Goal: Task Accomplishment & Management: Manage account settings

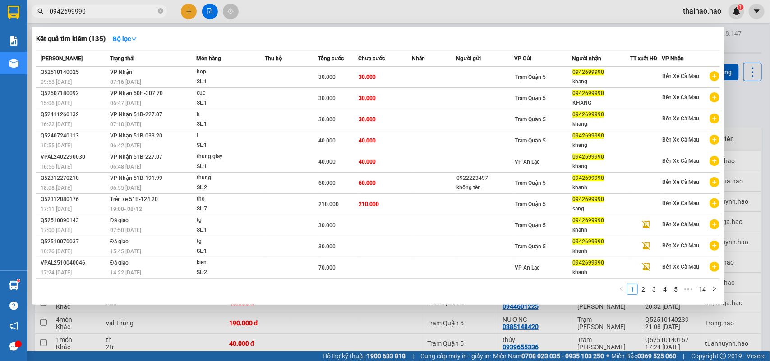
type input "0942699990"
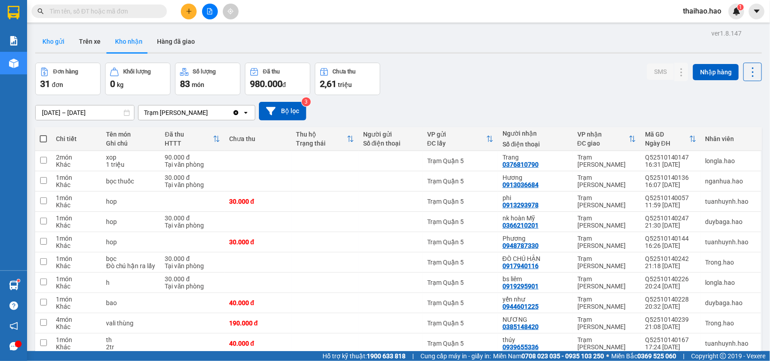
click at [54, 43] on button "Kho gửi" at bounding box center [53, 42] width 37 height 22
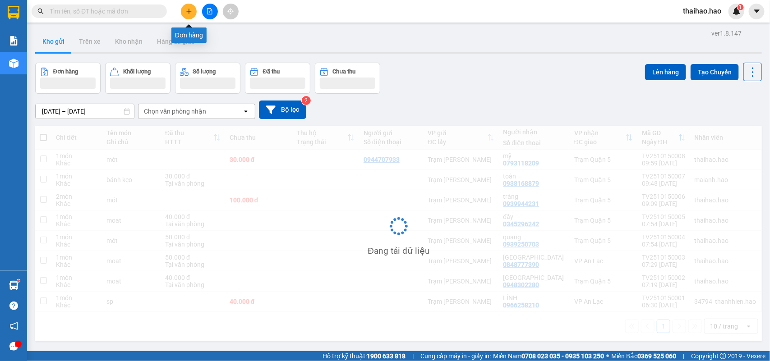
click at [190, 10] on icon "plus" at bounding box center [189, 11] width 6 height 6
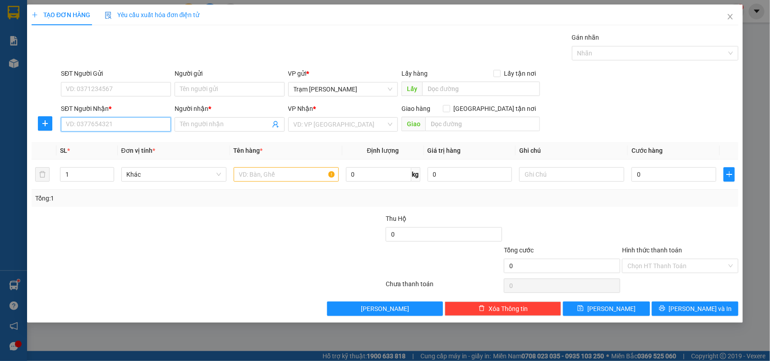
click at [145, 123] on input "SĐT Người Nhận *" at bounding box center [116, 124] width 110 height 14
type input "0918335439"
click at [117, 144] on div "0918335439 - HẠNH" at bounding box center [115, 143] width 99 height 10
type input "HẠNH"
checkbox input "true"
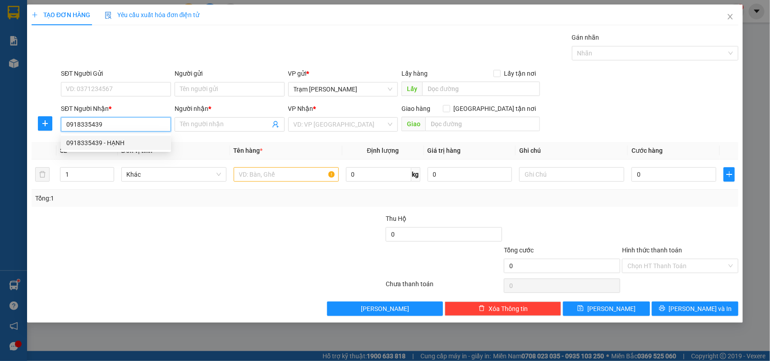
type input "căn hộ 24A2 lô A chung cư copac square 12 tôn đản phường 13 q4"
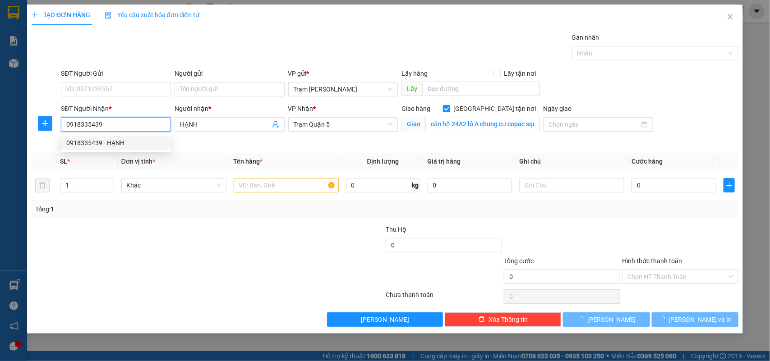
type input "80.000"
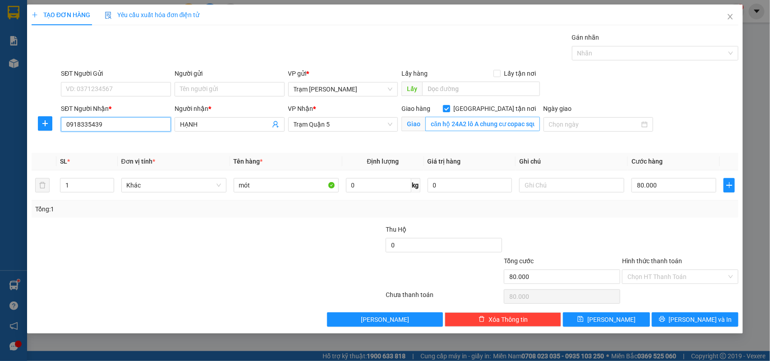
type input "0918335439"
click at [498, 149] on div "Transit Pickup Surcharge Ids Transit Deliver Surcharge Ids Transit Deliver Surc…" at bounding box center [386, 179] width 708 height 295
click at [664, 189] on input "80.000" at bounding box center [674, 185] width 85 height 14
type input "0"
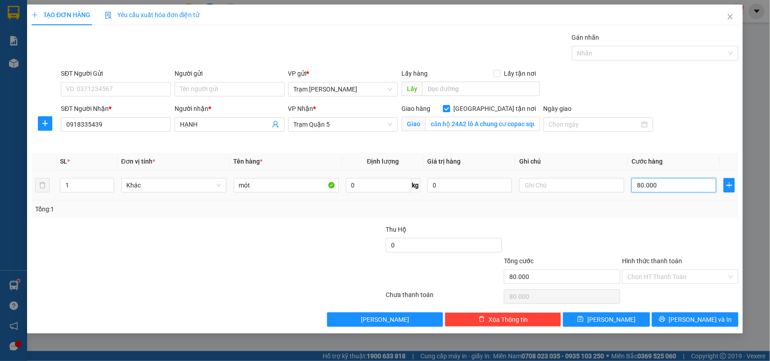
type input "0"
type input "5"
type input "005"
type input "50"
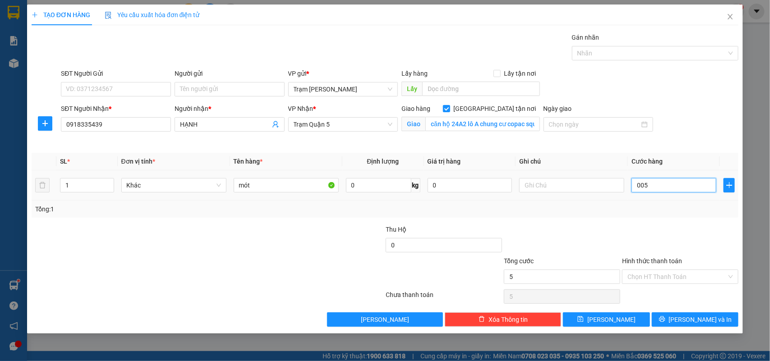
type input "50"
type input "0.050"
click at [643, 213] on div "Tổng: 1" at bounding box center [385, 209] width 700 height 10
type input "50.000"
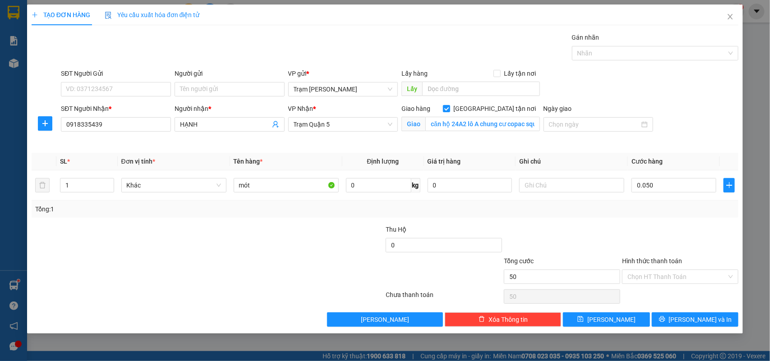
type input "50.000"
click at [729, 278] on div "Chọn HT Thanh Toán" at bounding box center [680, 277] width 116 height 14
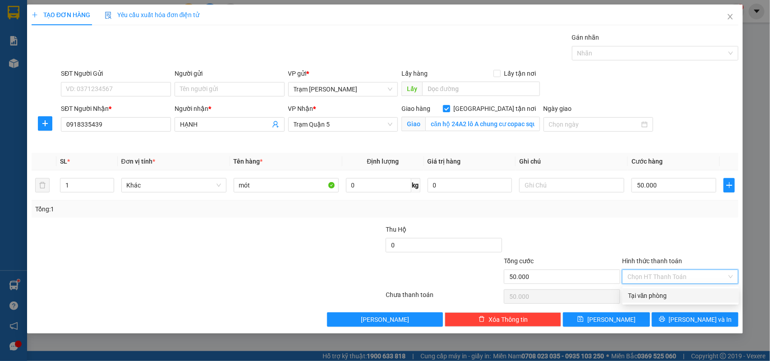
click at [651, 297] on div "Tại văn phòng" at bounding box center [681, 296] width 106 height 10
type input "0"
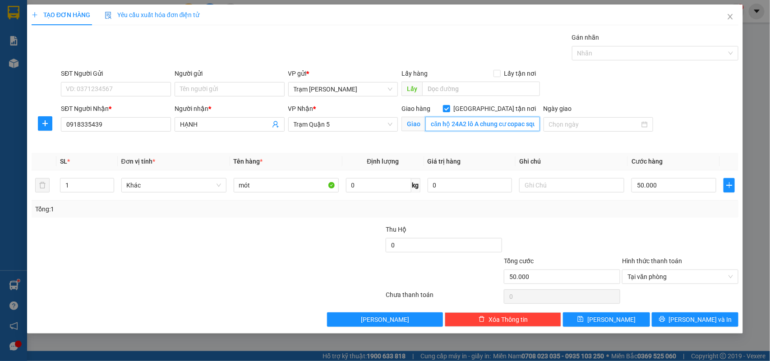
click at [536, 127] on input "căn hộ 24A2 lô A chung cư copac square 12 tôn đản phường 13 q4" at bounding box center [483, 124] width 115 height 14
click at [536, 144] on div "Giao hàng Giao tận nơi Giao căn hộ 24A2 lô A chung cư copac square 12 tôn đản p…" at bounding box center [471, 125] width 142 height 42
click at [694, 322] on span "[PERSON_NAME] và In" at bounding box center [700, 320] width 63 height 10
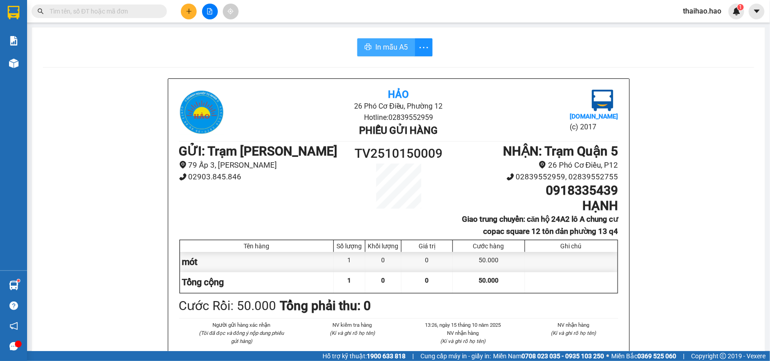
click at [379, 48] on span "In mẫu A5" at bounding box center [391, 47] width 32 height 11
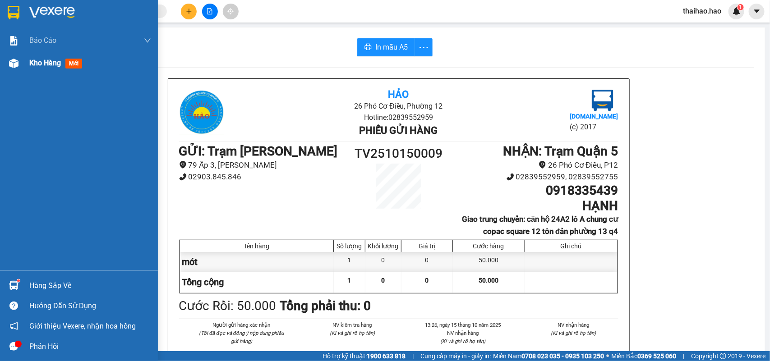
click at [66, 64] on div "Kho hàng mới" at bounding box center [57, 62] width 56 height 11
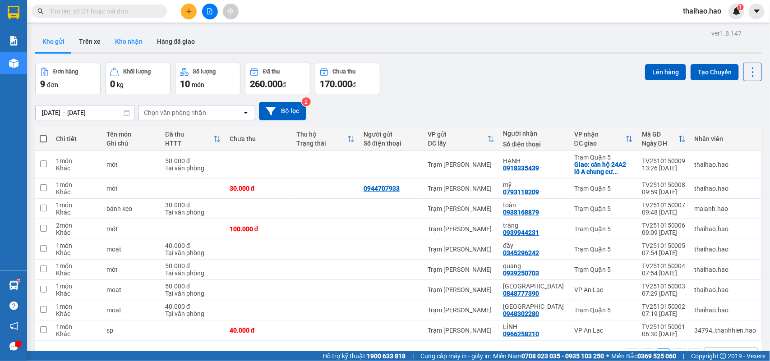
click at [134, 41] on button "Kho nhận" at bounding box center [129, 42] width 42 height 22
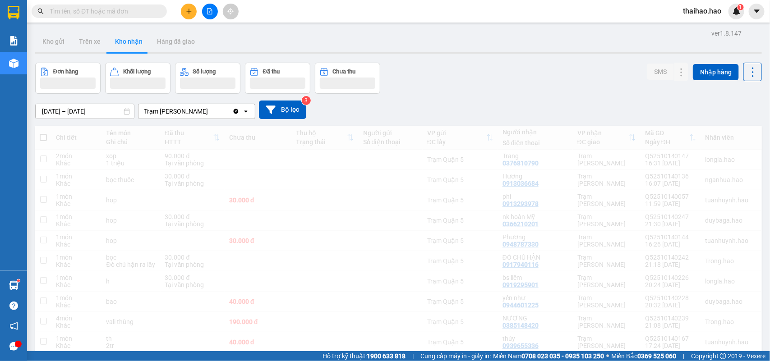
click at [90, 12] on input "text" at bounding box center [103, 11] width 106 height 10
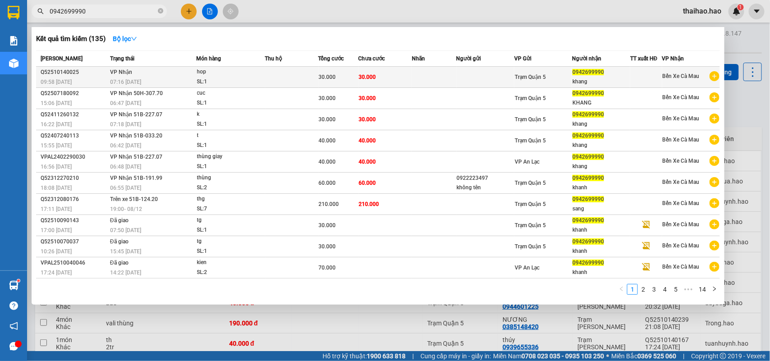
type input "0942699990"
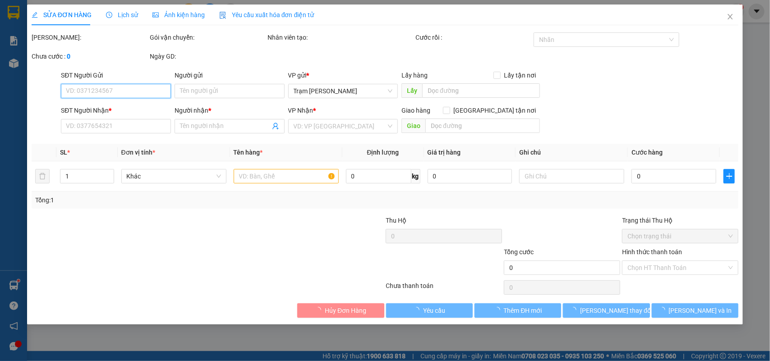
type input "0942699990"
type input "khang"
type input "30.000"
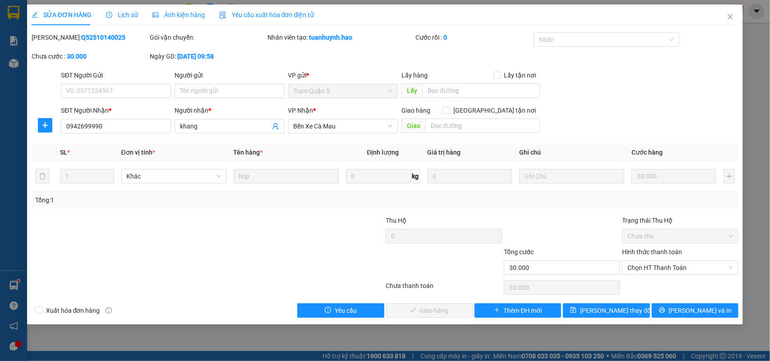
click at [192, 14] on span "Ảnh kiện hàng" at bounding box center [179, 14] width 52 height 7
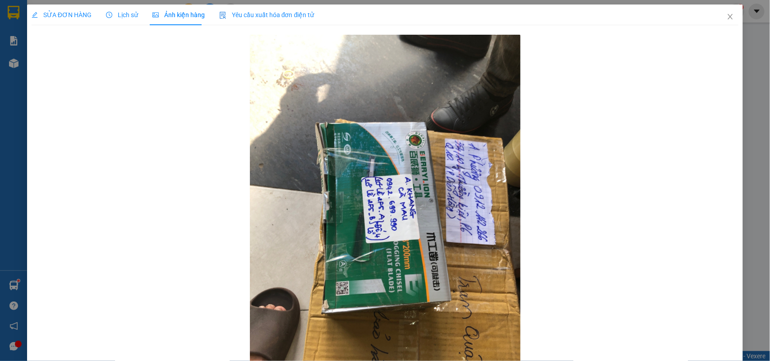
click at [132, 14] on span "Lịch sử" at bounding box center [122, 14] width 32 height 7
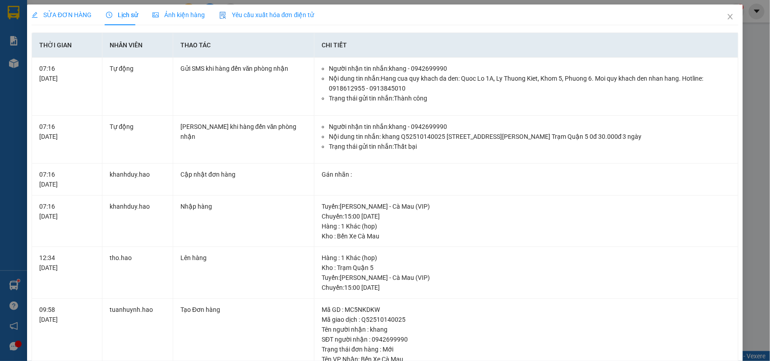
click at [72, 19] on div "SỬA ĐƠN HÀNG" at bounding box center [62, 15] width 60 height 10
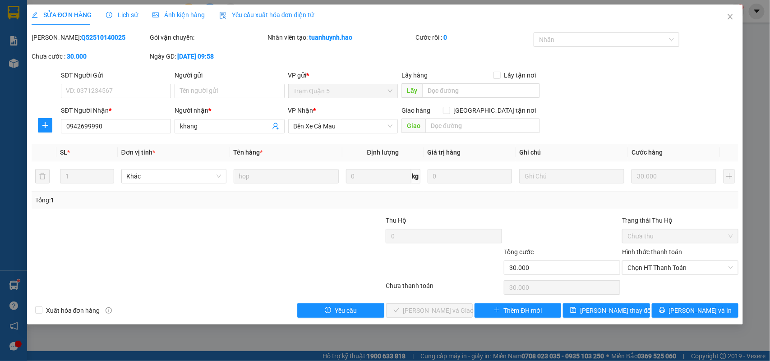
click at [166, 9] on div "Ảnh kiện hàng" at bounding box center [179, 15] width 52 height 21
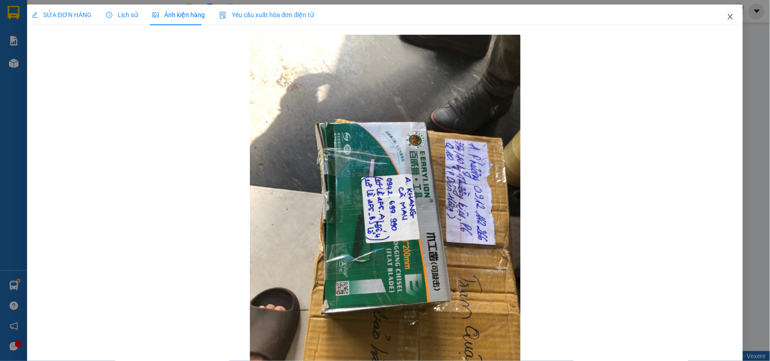
click at [728, 17] on span "Close" at bounding box center [730, 17] width 25 height 25
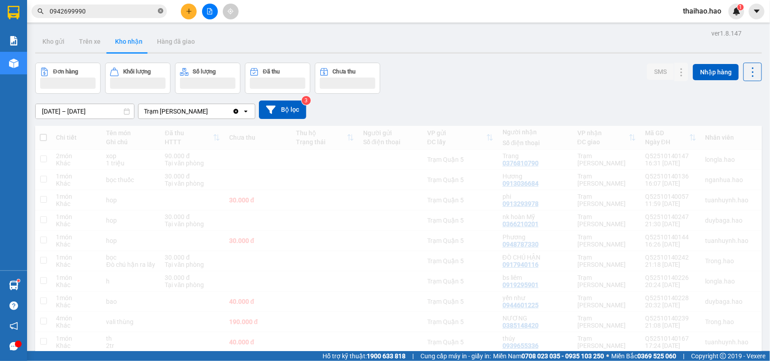
click at [160, 9] on icon "close-circle" at bounding box center [160, 10] width 5 height 5
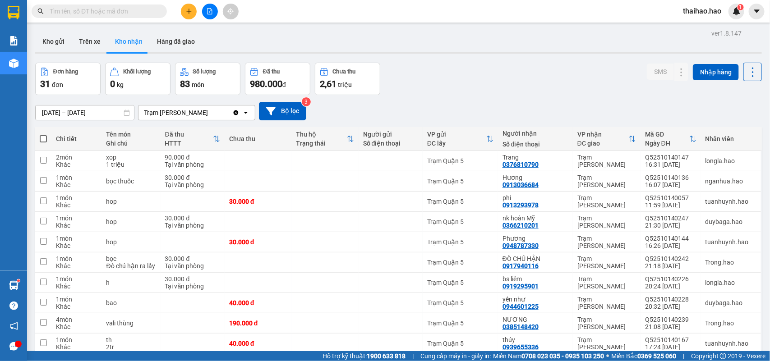
click at [149, 10] on input "text" at bounding box center [103, 11] width 106 height 10
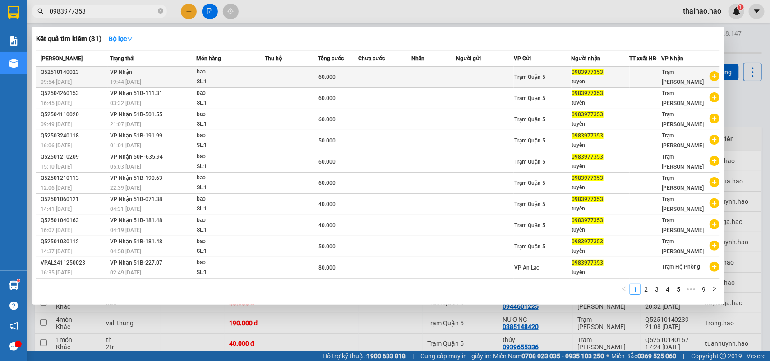
type input "0983977353"
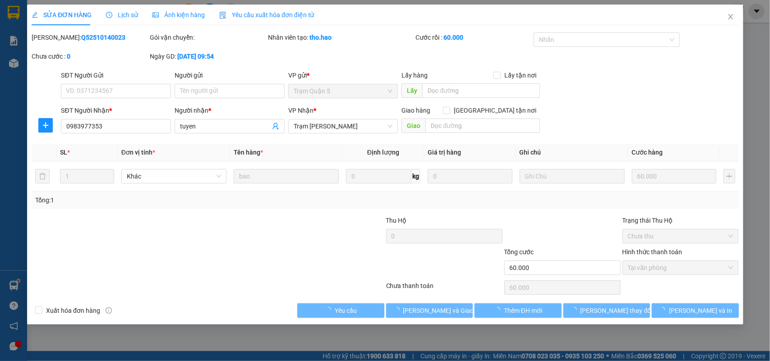
type input "0983977353"
type input "tuyen"
type input "60.000"
click at [179, 14] on span "Ảnh kiện hàng" at bounding box center [179, 14] width 52 height 7
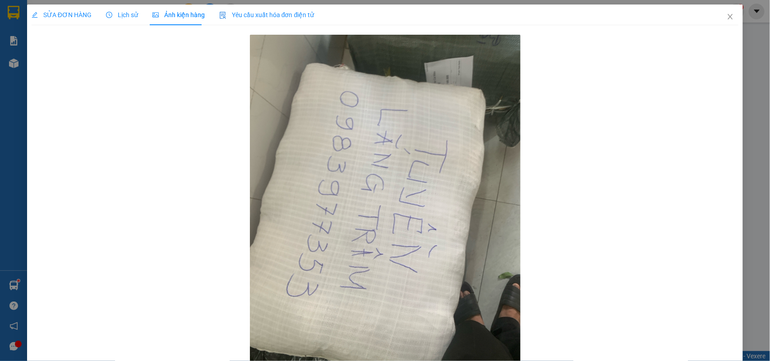
click at [110, 17] on icon "clock-circle" at bounding box center [109, 15] width 6 height 6
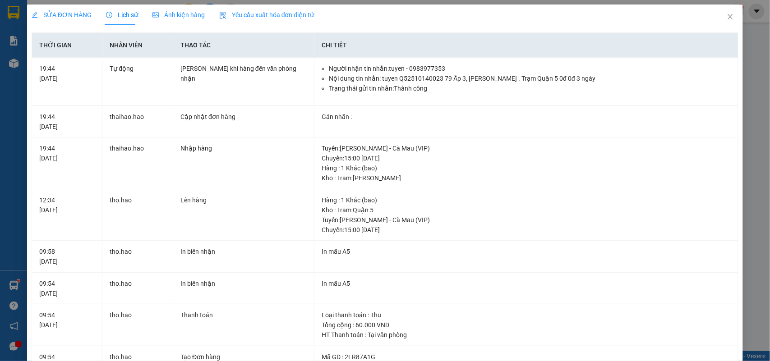
click at [71, 11] on span "SỬA ĐƠN HÀNG" at bounding box center [62, 14] width 60 height 7
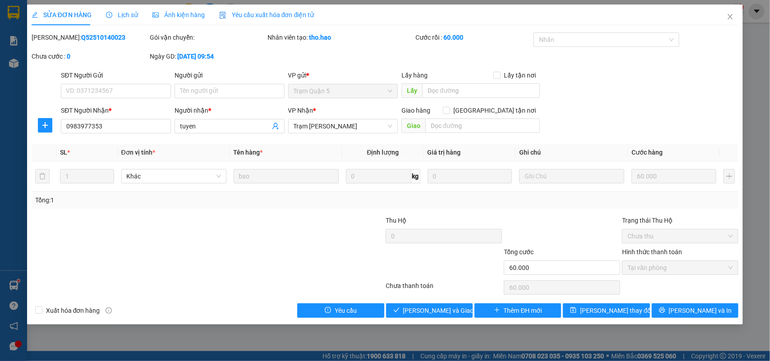
click at [72, 13] on span "SỬA ĐƠN HÀNG" at bounding box center [62, 14] width 60 height 7
click at [741, 21] on span "Close" at bounding box center [730, 17] width 25 height 25
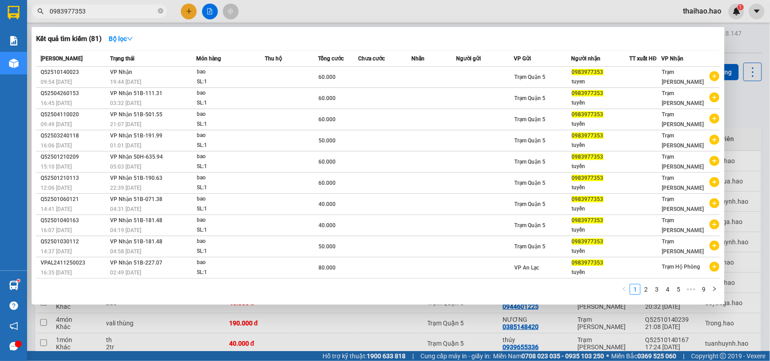
click at [88, 9] on input "0983977353" at bounding box center [103, 11] width 106 height 10
click at [161, 10] on icon "close-circle" at bounding box center [160, 10] width 5 height 5
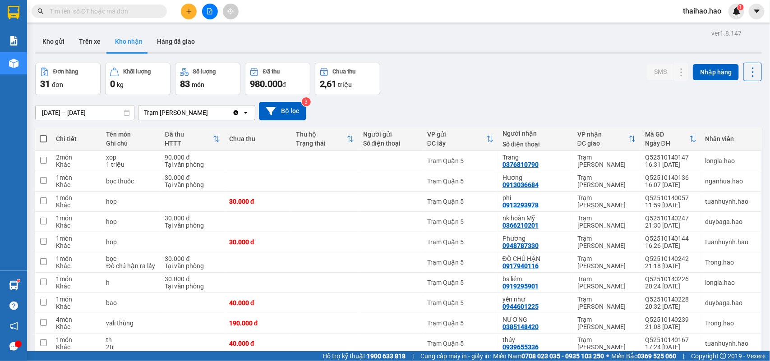
click at [131, 10] on input "text" at bounding box center [103, 11] width 106 height 10
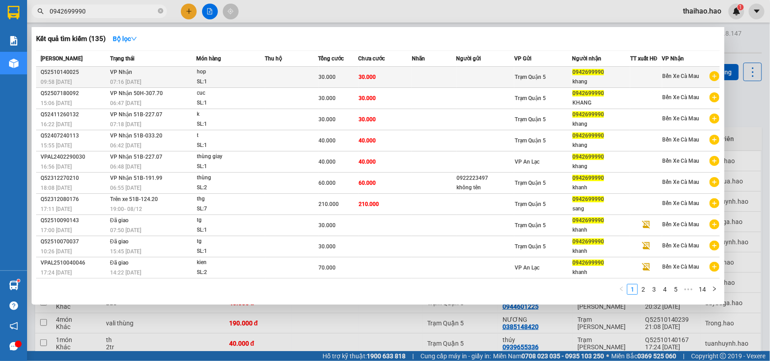
type input "0942699990"
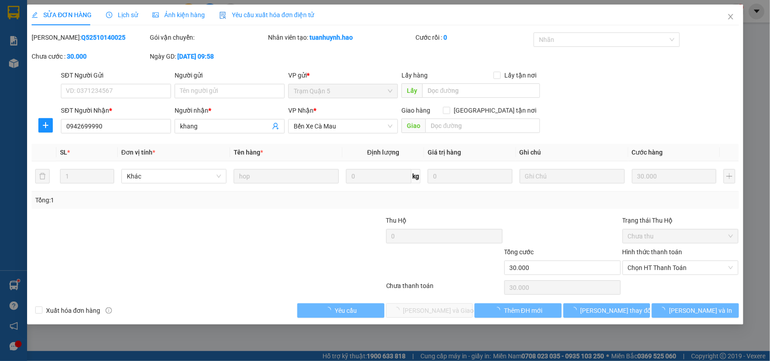
type input "0942699990"
type input "khang"
type input "30.000"
click at [143, 13] on div "SỬA ĐƠN HÀNG Lịch sử Ảnh kiện hàng Yêu cầu xuất hóa đơn điện tử" at bounding box center [173, 15] width 283 height 21
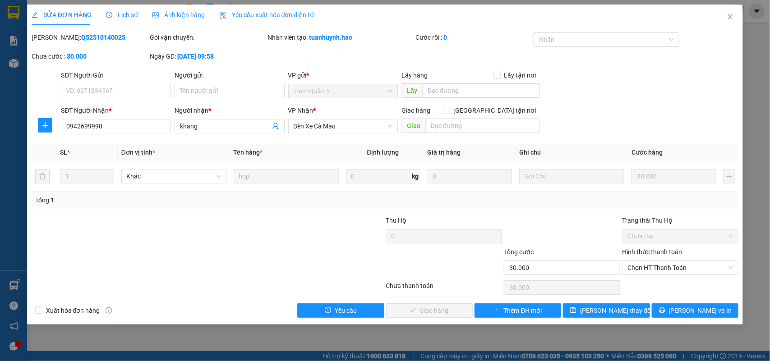
click at [127, 12] on span "Lịch sử" at bounding box center [122, 14] width 32 height 7
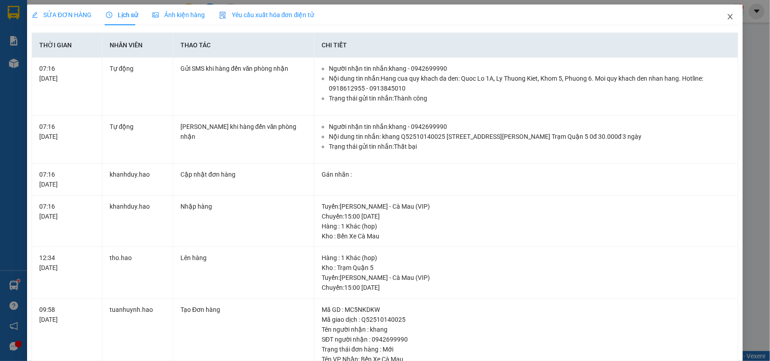
click at [727, 17] on icon "close" at bounding box center [730, 16] width 7 height 7
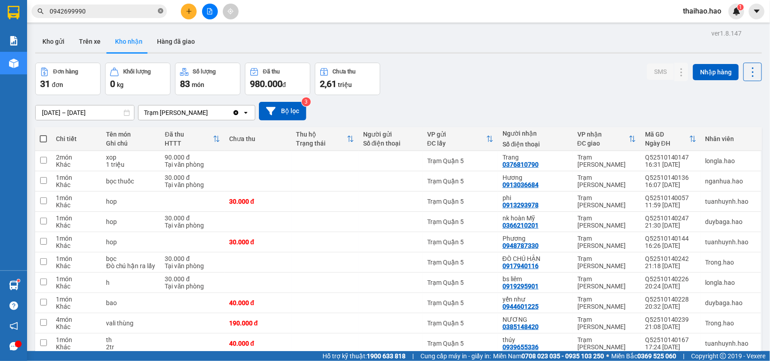
click at [159, 9] on icon "close-circle" at bounding box center [160, 10] width 5 height 5
click at [147, 10] on input "text" at bounding box center [103, 11] width 106 height 10
click at [143, 17] on span at bounding box center [99, 12] width 135 height 14
click at [144, 7] on input "text" at bounding box center [103, 11] width 106 height 10
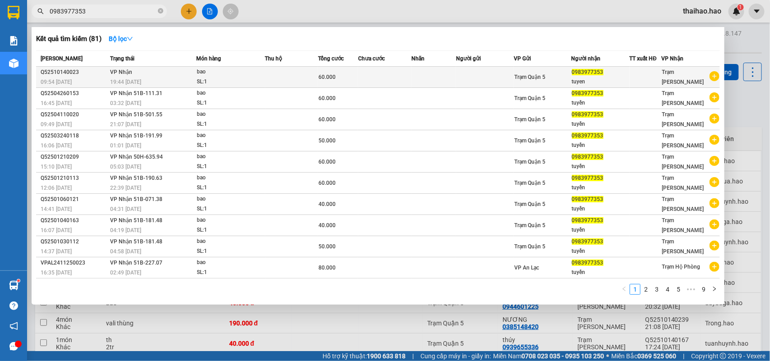
type input "0983977353"
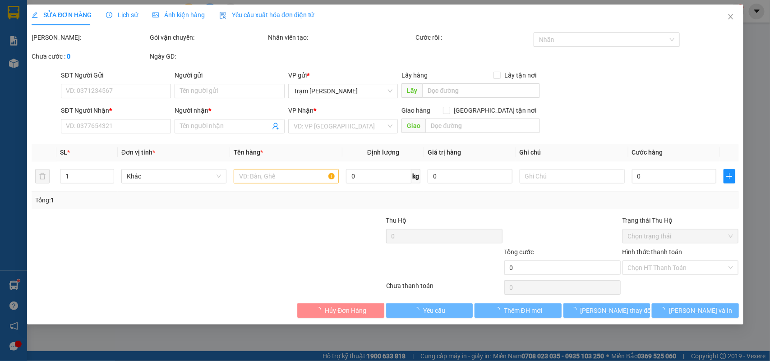
type input "0983977353"
type input "tuyen"
type input "60.000"
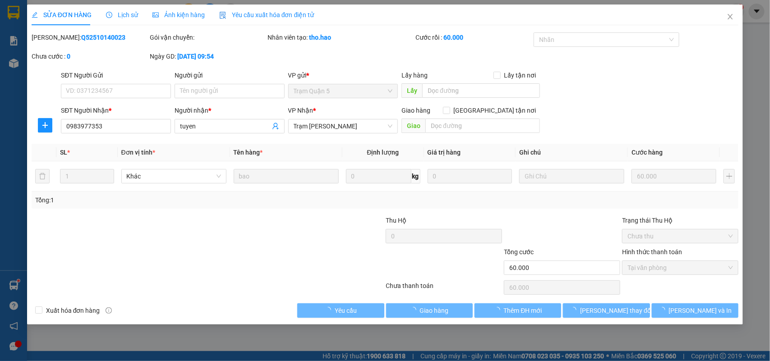
click at [116, 19] on div "Lịch sử" at bounding box center [122, 15] width 32 height 10
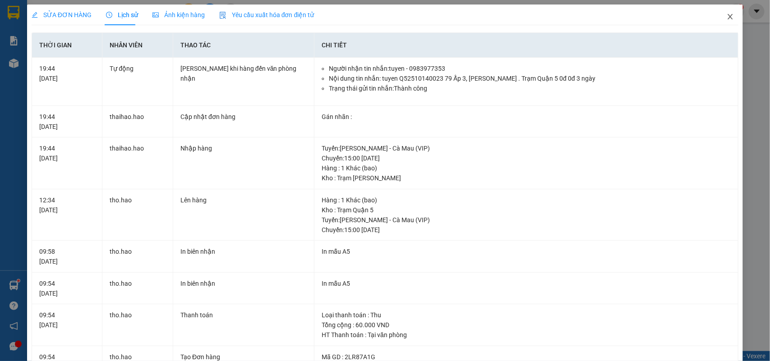
click at [727, 14] on icon "close" at bounding box center [730, 16] width 7 height 7
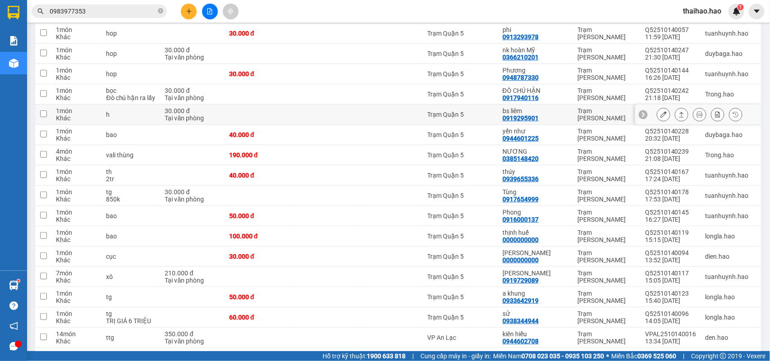
scroll to position [169, 0]
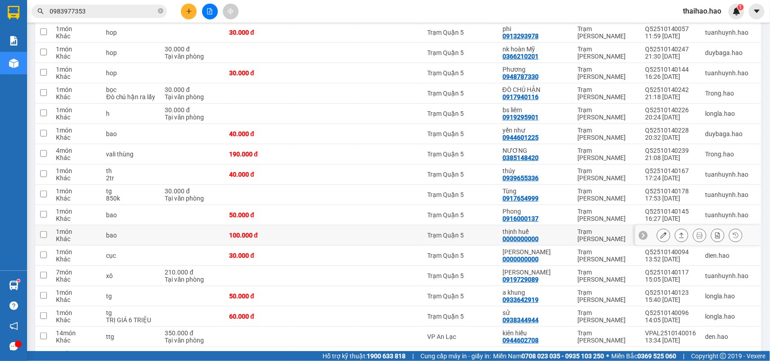
click at [657, 236] on button at bounding box center [663, 236] width 13 height 16
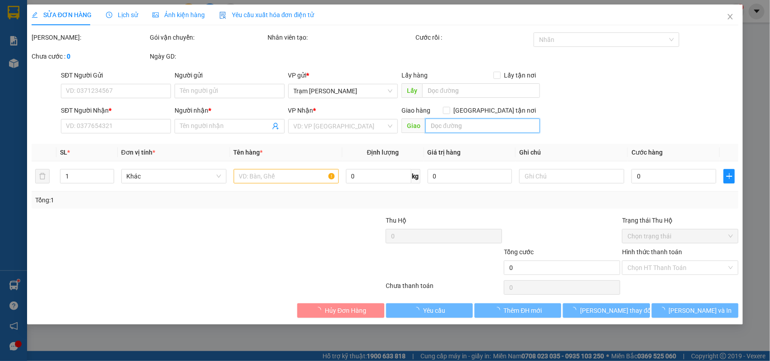
click at [443, 123] on input "text" at bounding box center [483, 126] width 115 height 14
type input "0000000000"
type input "thịnh huế"
type input "100.000"
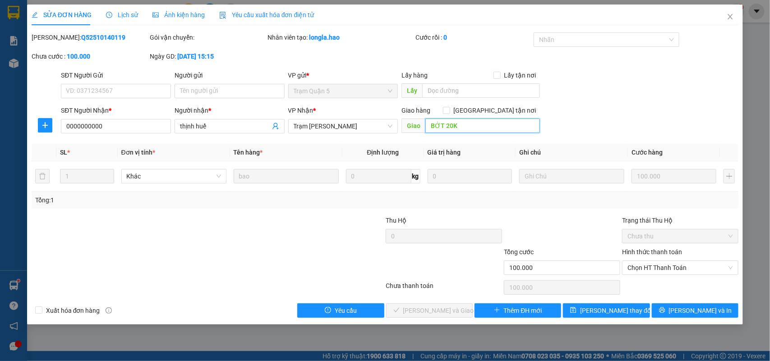
type input "BỚT 20K"
click at [672, 87] on div "SĐT Người Gửi VD: 0371234567 Người gửi Tên người gửi VP gửi * Trạm Quận 5 Lấy h…" at bounding box center [399, 86] width 681 height 32
click at [732, 19] on icon "close" at bounding box center [730, 16] width 7 height 7
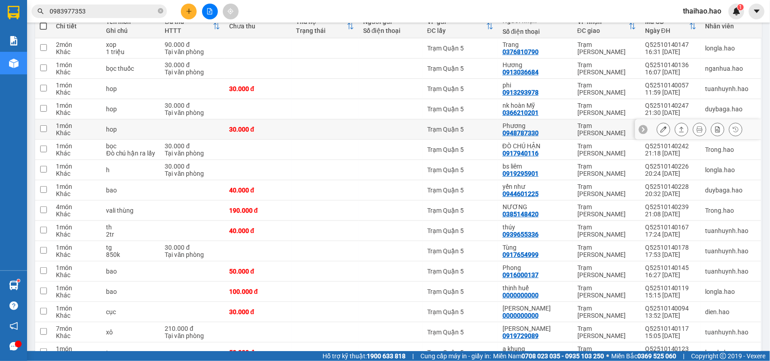
scroll to position [169, 0]
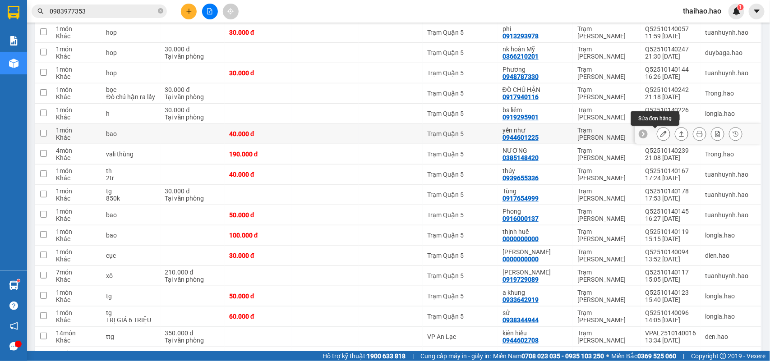
click at [657, 134] on button at bounding box center [663, 134] width 13 height 16
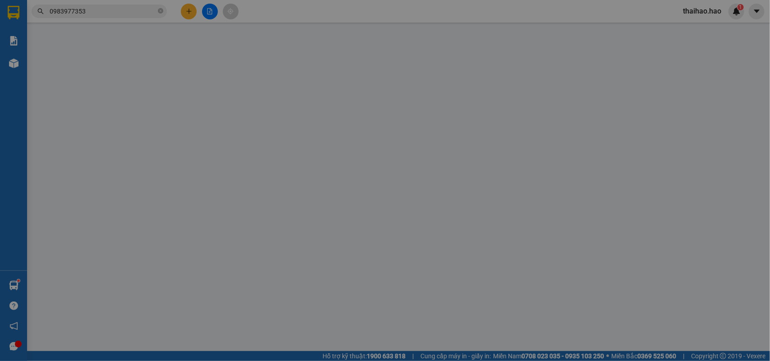
type input "0944601225"
type input "yến như"
type input "40.000"
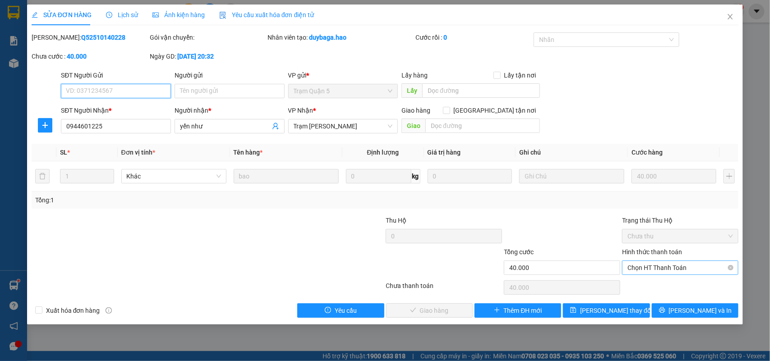
click at [671, 264] on span "Chọn HT Thanh Toán" at bounding box center [681, 268] width 106 height 14
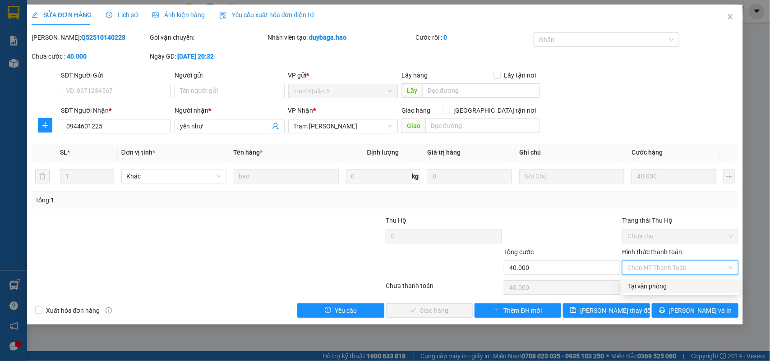
click at [655, 289] on div "Tại văn phòng" at bounding box center [681, 287] width 106 height 10
type input "0"
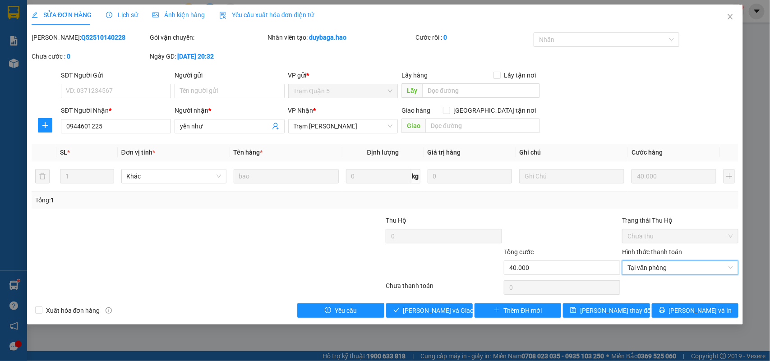
click at [448, 301] on div "Total Paid Fee 0 Total UnPaid Fee 40.000 Cash Collection Total Fee Mã ĐH: Q5251…" at bounding box center [386, 175] width 708 height 286
click at [449, 314] on span "Lưu và Giao hàng" at bounding box center [446, 311] width 87 height 10
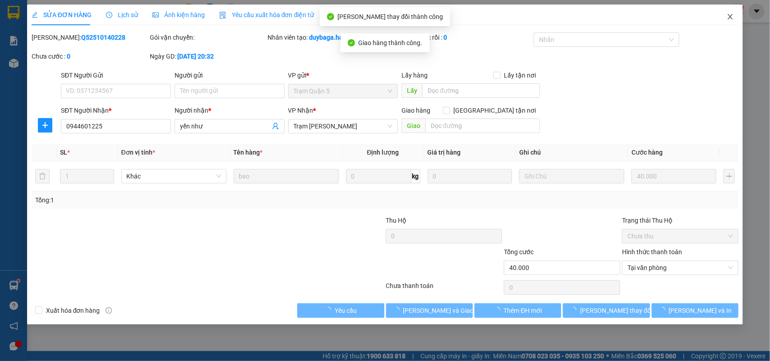
click at [736, 13] on span "Close" at bounding box center [730, 17] width 25 height 25
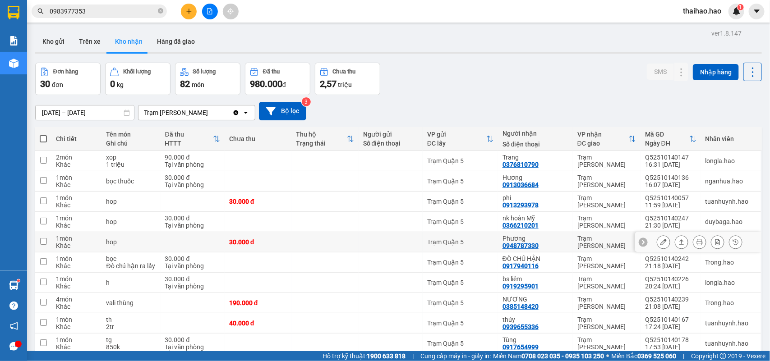
scroll to position [56, 0]
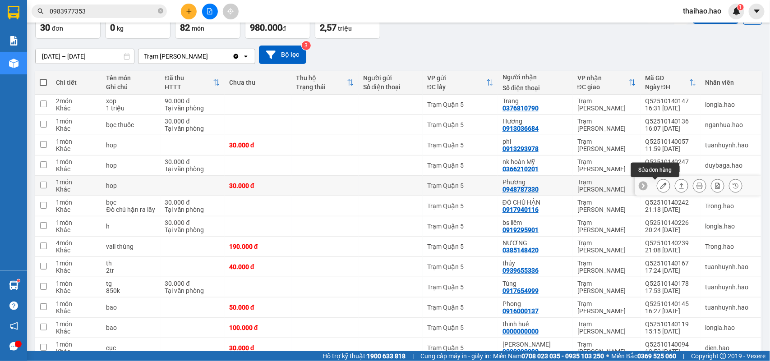
click at [661, 187] on icon at bounding box center [664, 186] width 6 height 6
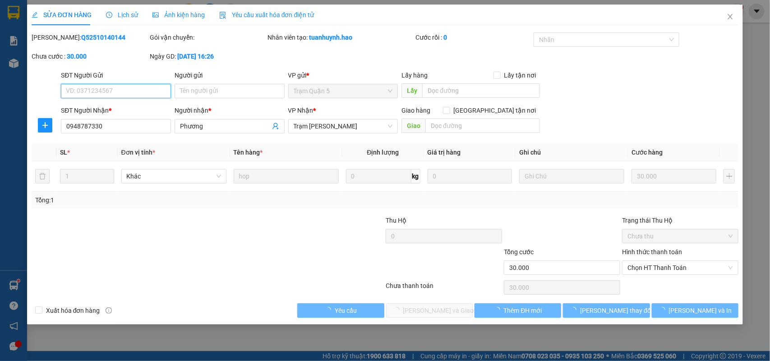
type input "0948787330"
type input "Phương"
type input "30.000"
click at [177, 14] on span "Ảnh kiện hàng" at bounding box center [179, 14] width 52 height 7
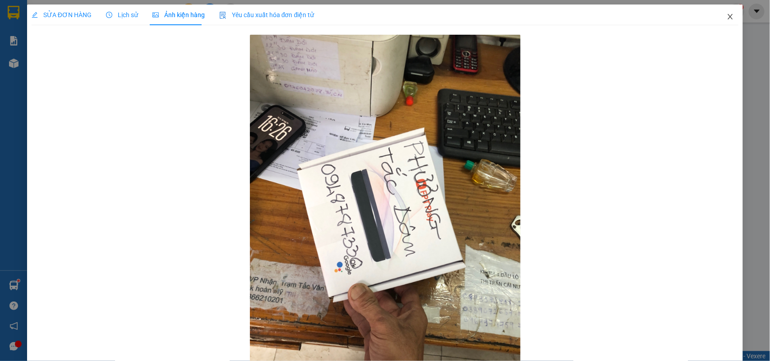
click at [727, 16] on icon "close" at bounding box center [730, 16] width 7 height 7
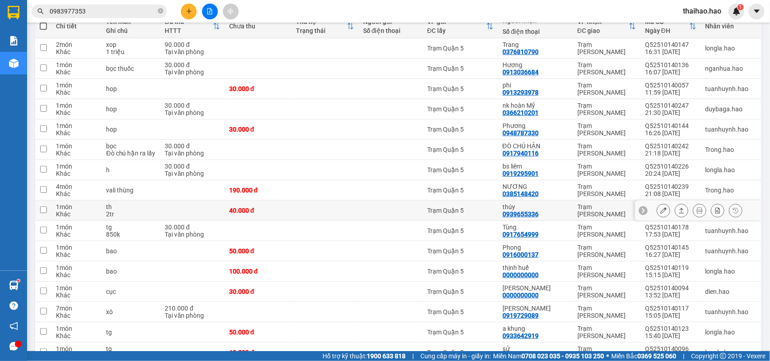
scroll to position [169, 0]
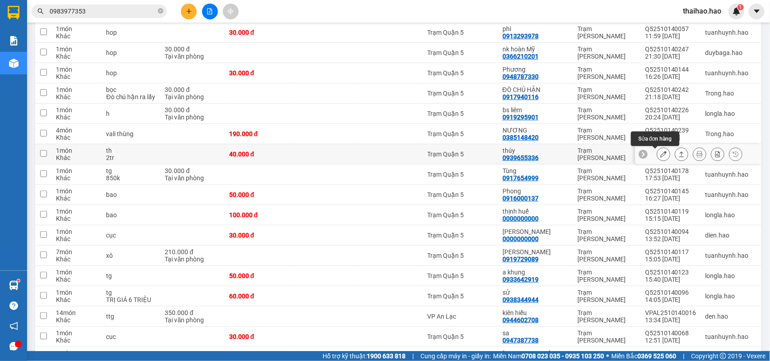
click at [657, 152] on button at bounding box center [663, 155] width 13 height 16
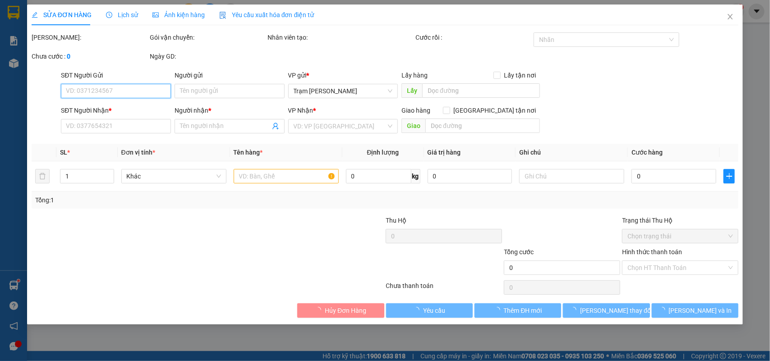
type input "0939655336"
type input "thúy"
type input "40.000"
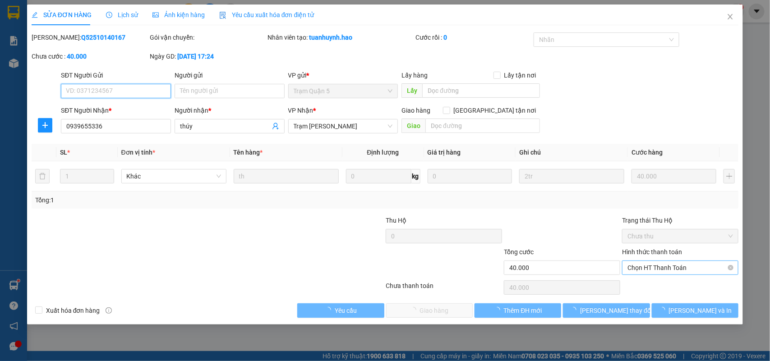
click at [654, 268] on span "Chọn HT Thanh Toán" at bounding box center [681, 268] width 106 height 14
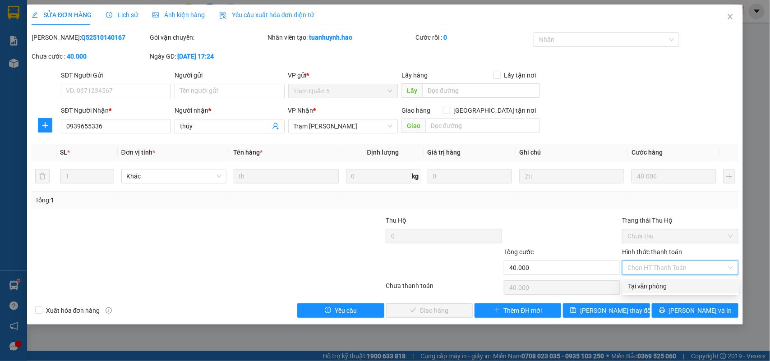
click at [646, 288] on div "Tại văn phòng" at bounding box center [681, 287] width 106 height 10
type input "0"
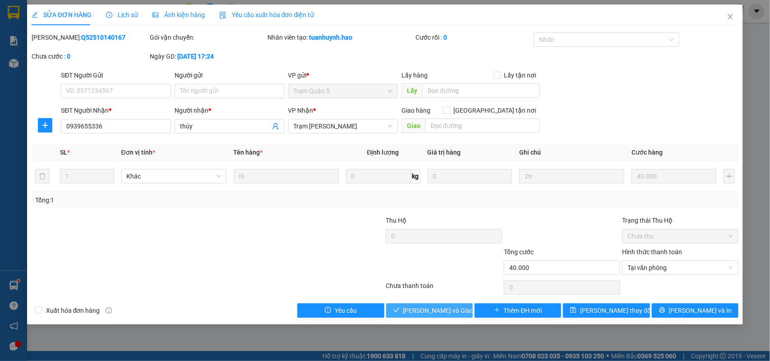
click at [426, 317] on button "Lưu và Giao hàng" at bounding box center [429, 311] width 87 height 14
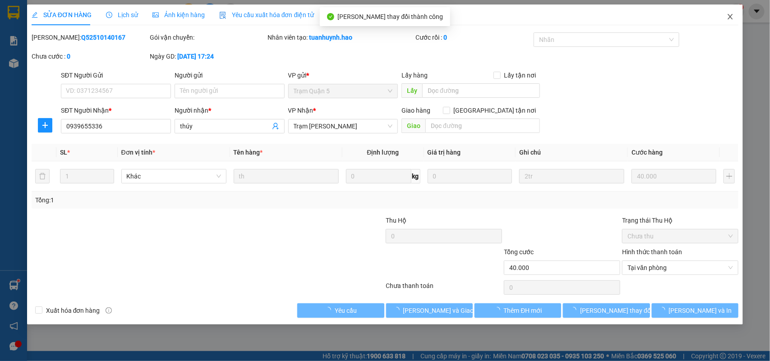
click at [729, 16] on icon "close" at bounding box center [730, 16] width 7 height 7
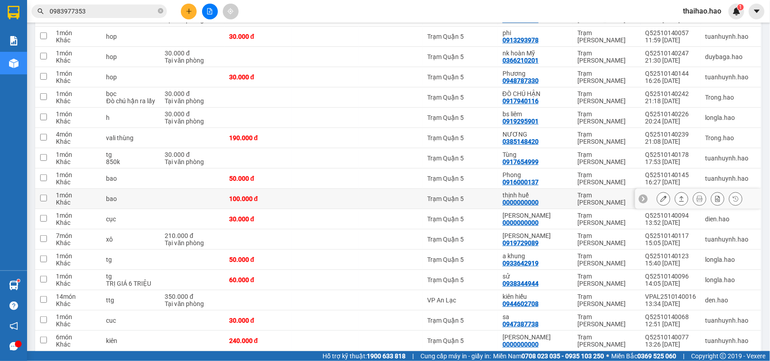
scroll to position [169, 0]
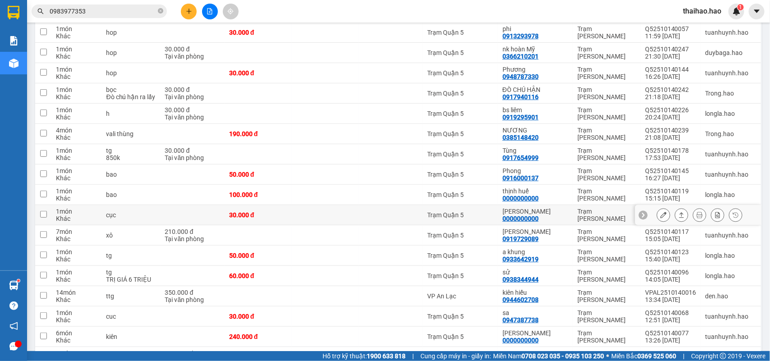
click at [661, 218] on icon at bounding box center [664, 215] width 6 height 6
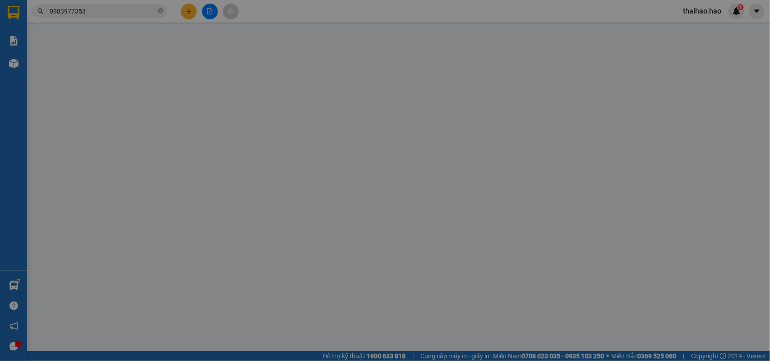
type input "0000000000"
type input "minh châu"
type input "30.000"
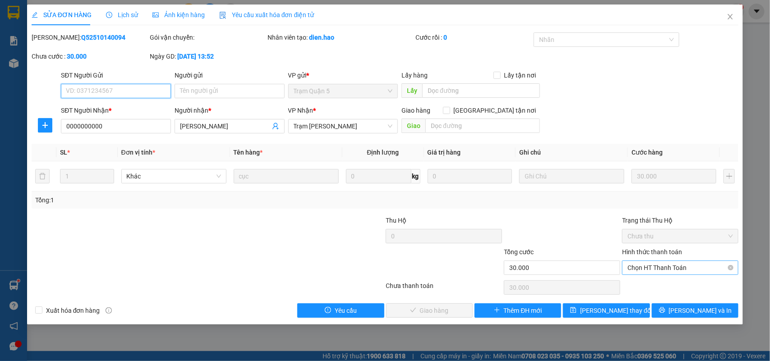
click at [660, 263] on span "Chọn HT Thanh Toán" at bounding box center [681, 268] width 106 height 14
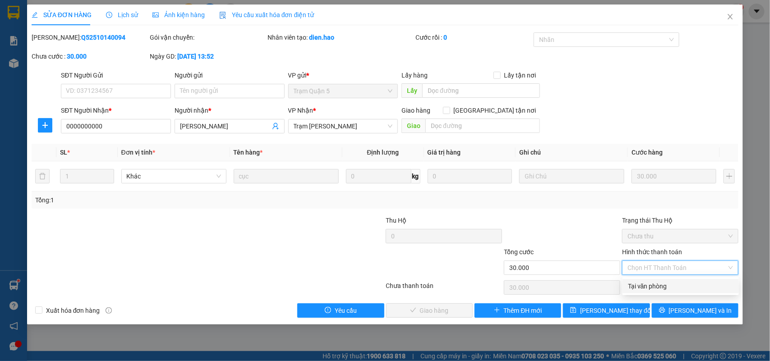
click at [654, 283] on div "Tại văn phòng" at bounding box center [681, 287] width 106 height 10
type input "0"
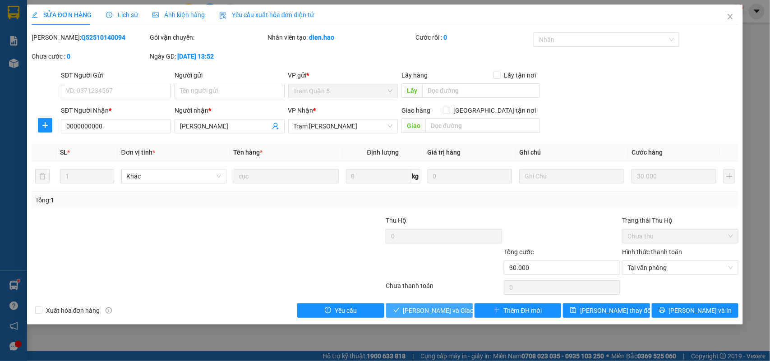
click at [454, 311] on span "Lưu và Giao hàng" at bounding box center [446, 311] width 87 height 10
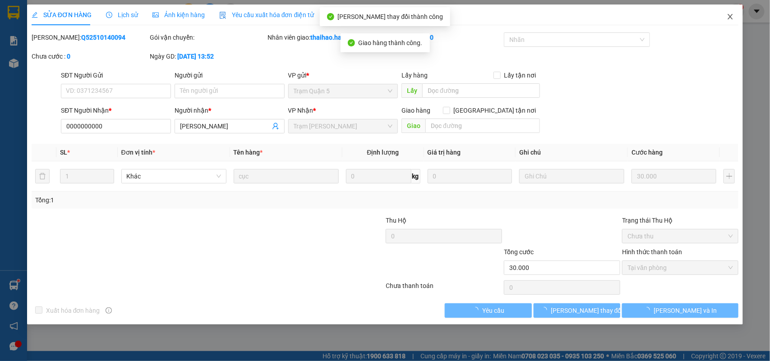
click at [728, 21] on span "Close" at bounding box center [730, 17] width 25 height 25
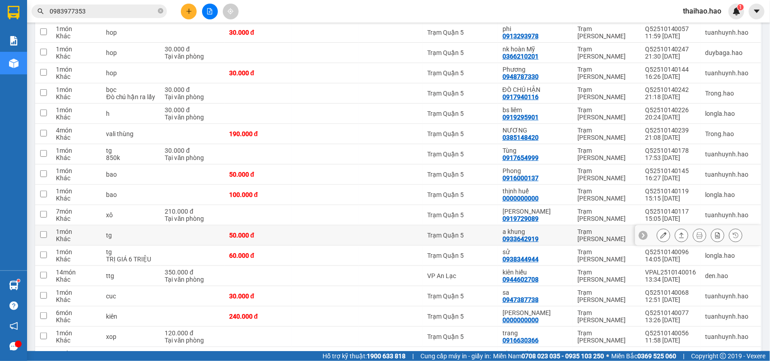
scroll to position [226, 0]
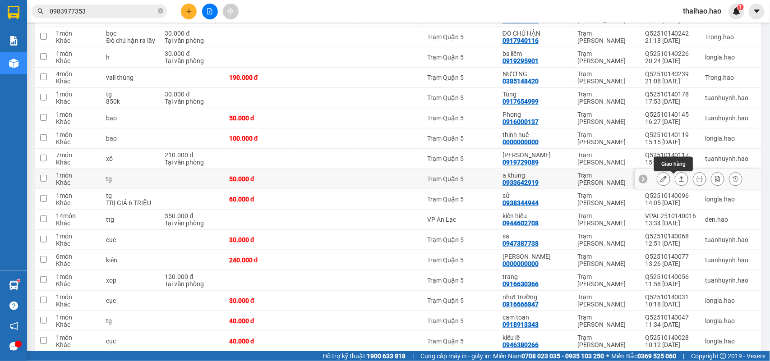
click at [661, 182] on icon at bounding box center [664, 179] width 6 height 6
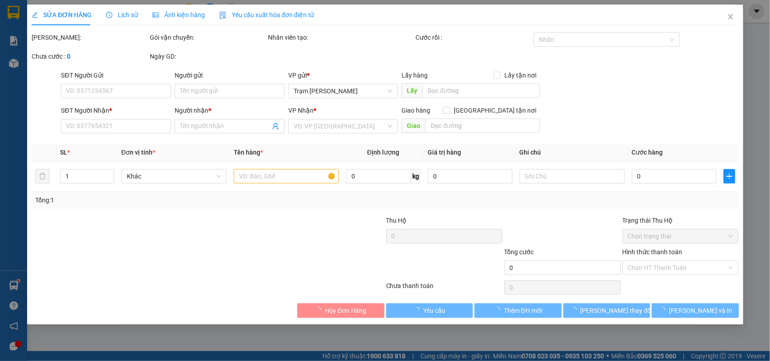
type input "0933642919"
type input "a khung"
type input "50.000"
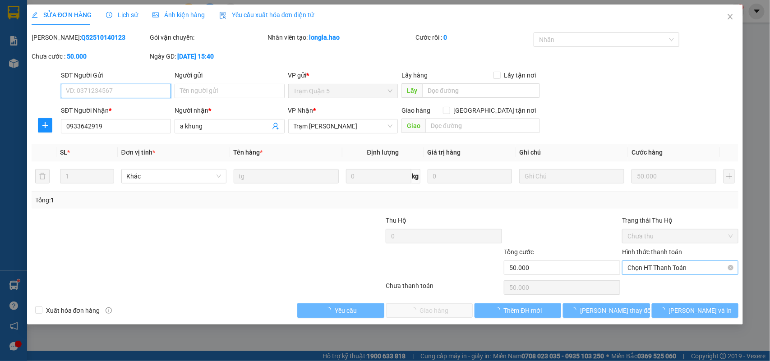
click at [652, 265] on span "Chọn HT Thanh Toán" at bounding box center [681, 268] width 106 height 14
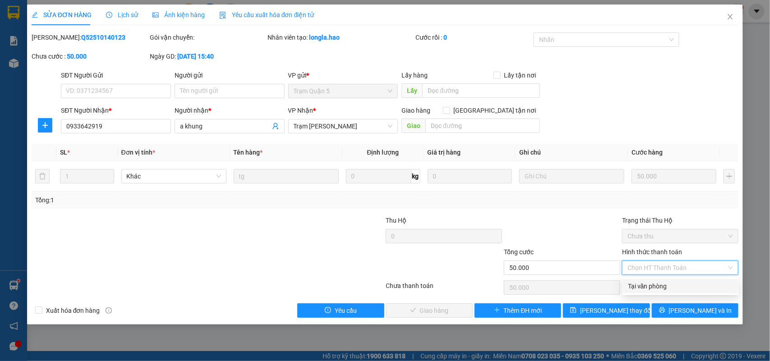
click at [650, 283] on div "Tại văn phòng" at bounding box center [681, 287] width 106 height 10
type input "0"
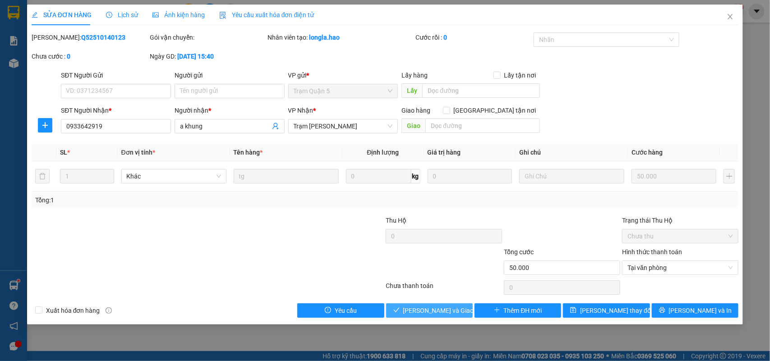
click at [444, 310] on span "Lưu và Giao hàng" at bounding box center [446, 311] width 87 height 10
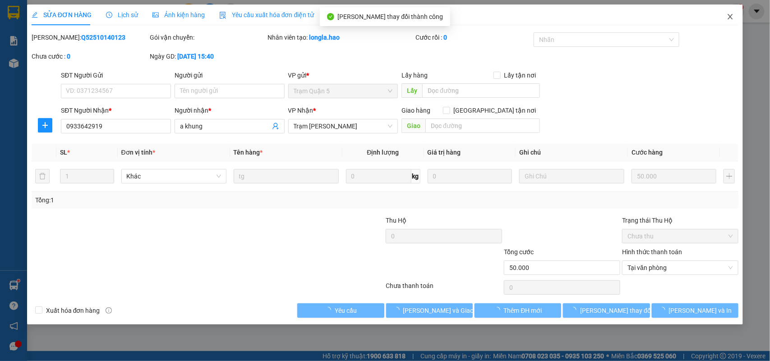
click at [738, 12] on span "Close" at bounding box center [730, 17] width 25 height 25
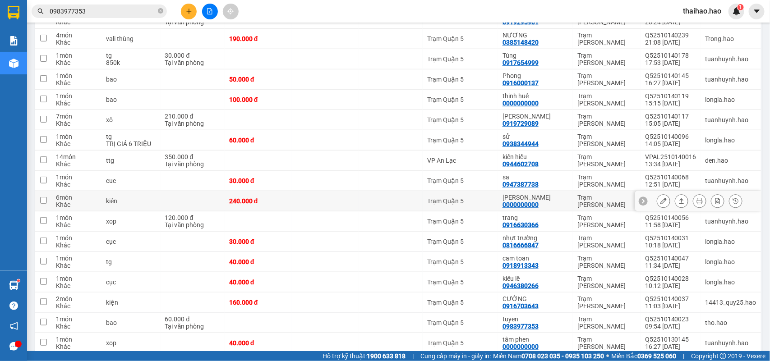
scroll to position [282, 0]
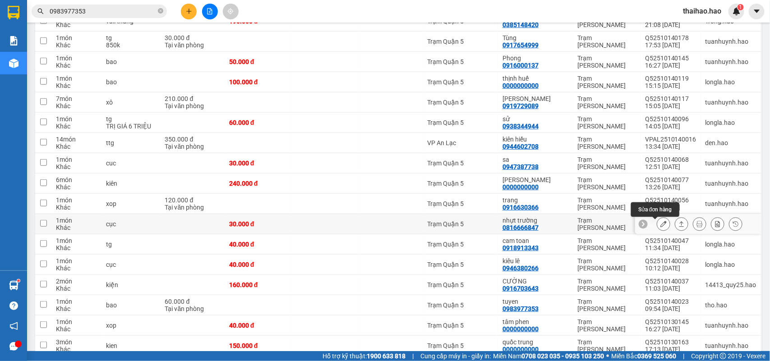
click at [661, 227] on icon at bounding box center [664, 224] width 6 height 6
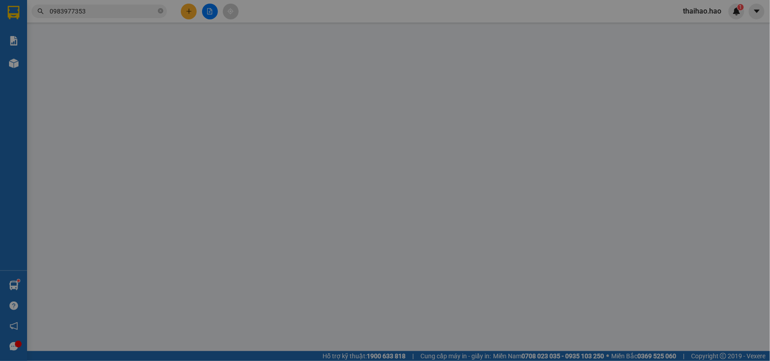
type input "0816666847"
type input "nhựt trường"
type input "30.000"
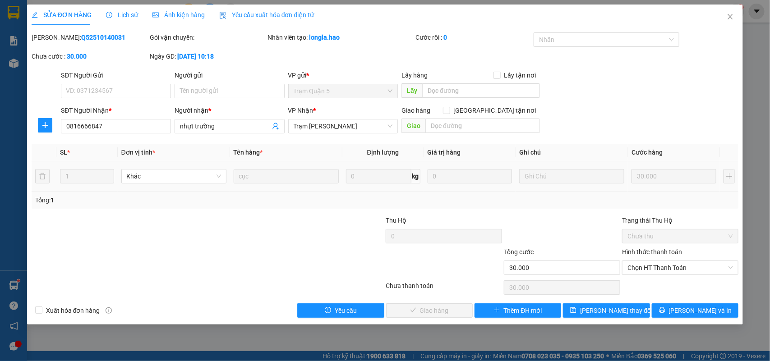
drag, startPoint x: 190, startPoint y: 30, endPoint x: 186, endPoint y: 21, distance: 9.9
click at [188, 29] on div "SỬA ĐƠN HÀNG Lịch sử Ảnh kiện hàng Yêu cầu xuất hóa đơn điện tử Total Paid Fee …" at bounding box center [386, 162] width 708 height 314
click at [186, 21] on div "Ảnh kiện hàng" at bounding box center [179, 15] width 52 height 21
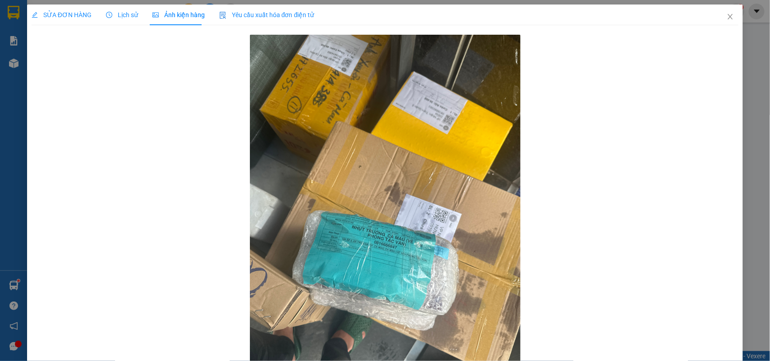
click at [66, 14] on span "SỬA ĐƠN HÀNG" at bounding box center [62, 14] width 60 height 7
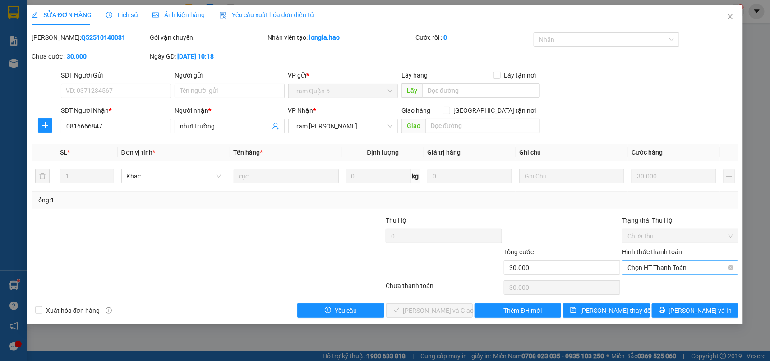
click at [695, 269] on span "Chọn HT Thanh Toán" at bounding box center [681, 268] width 106 height 14
drag, startPoint x: 678, startPoint y: 288, endPoint x: 653, endPoint y: 291, distance: 25.5
click at [677, 289] on div "Tại văn phòng" at bounding box center [681, 287] width 106 height 10
type input "0"
drag, startPoint x: 459, startPoint y: 309, endPoint x: 361, endPoint y: 350, distance: 106.0
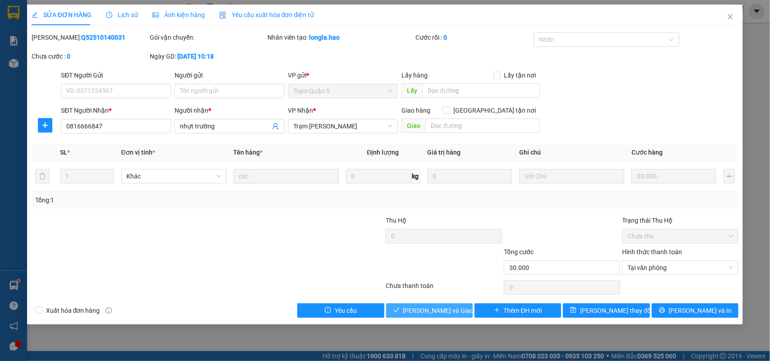
click at [458, 309] on button "Lưu và Giao hàng" at bounding box center [429, 311] width 87 height 14
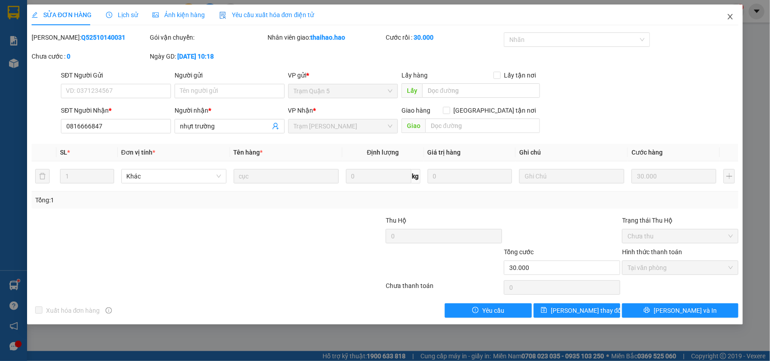
click at [730, 23] on span "Close" at bounding box center [730, 17] width 25 height 25
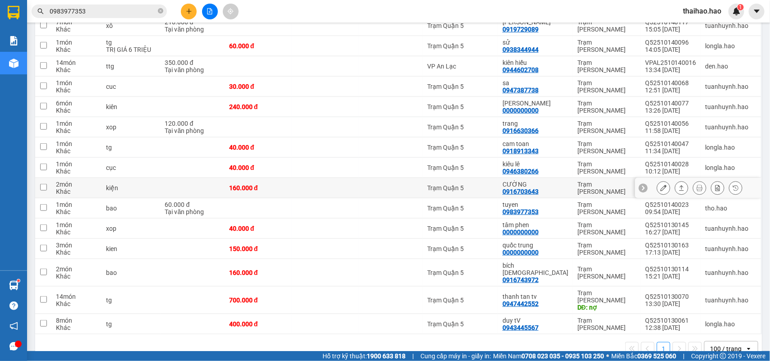
scroll to position [368, 0]
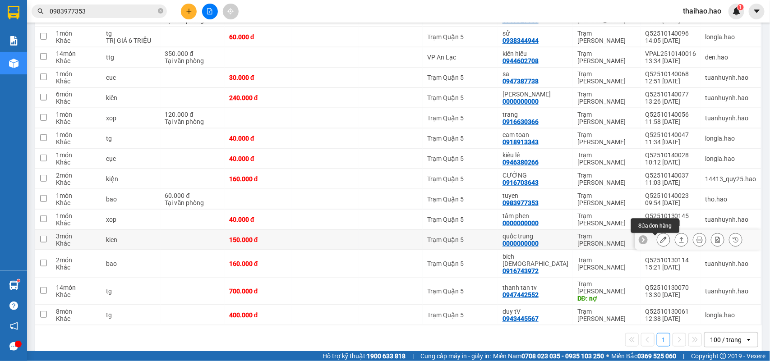
click at [661, 242] on icon at bounding box center [664, 240] width 6 height 6
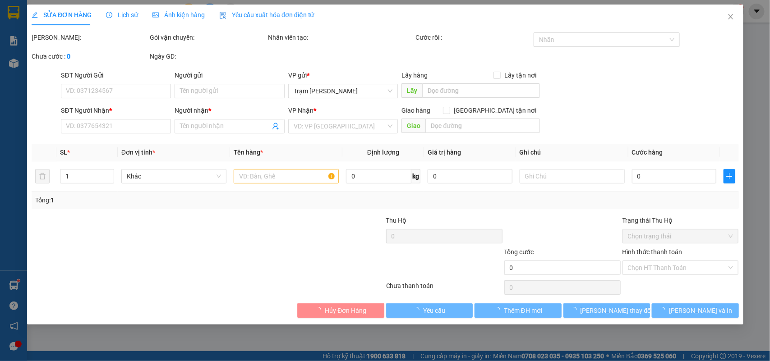
type input "0000000000"
type input "quốc trung"
type input "150.000"
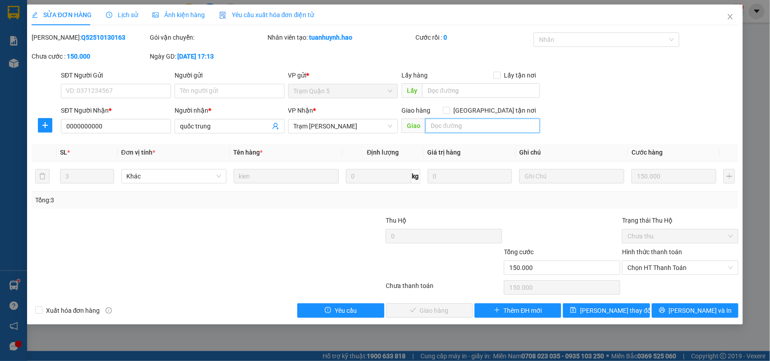
click at [466, 129] on input "text" at bounding box center [483, 126] width 115 height 14
type input "NỢ"
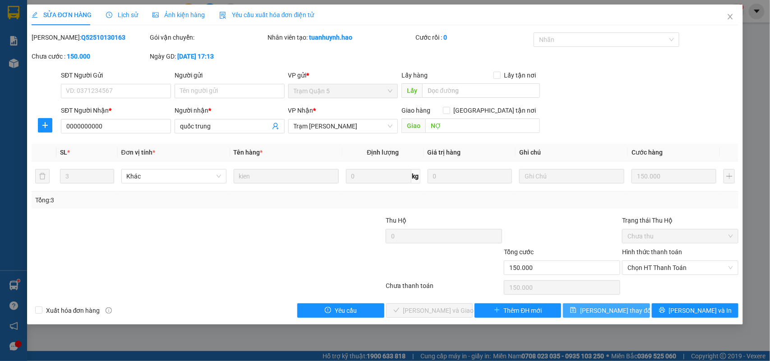
click at [616, 314] on span "[PERSON_NAME] thay đổi" at bounding box center [616, 311] width 72 height 10
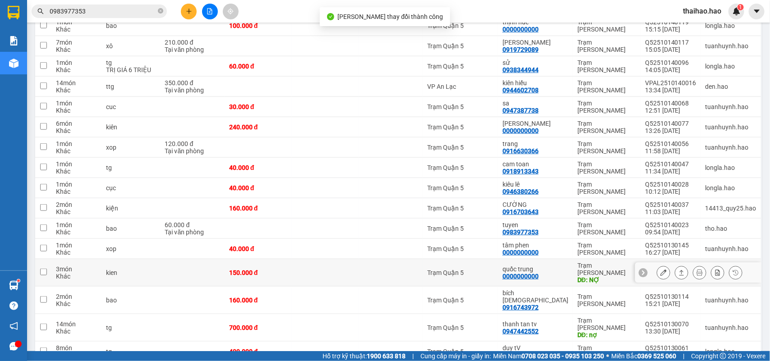
scroll to position [368, 0]
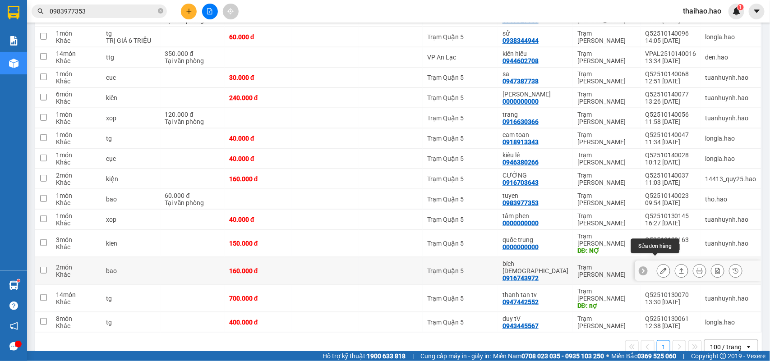
click at [661, 268] on icon at bounding box center [664, 271] width 6 height 6
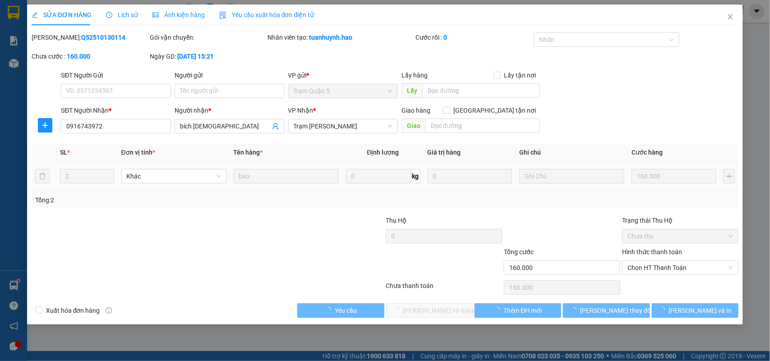
type input "0916743972"
type input "bích [DEMOGRAPHIC_DATA]"
type input "160.000"
click at [441, 128] on input "text" at bounding box center [483, 126] width 115 height 14
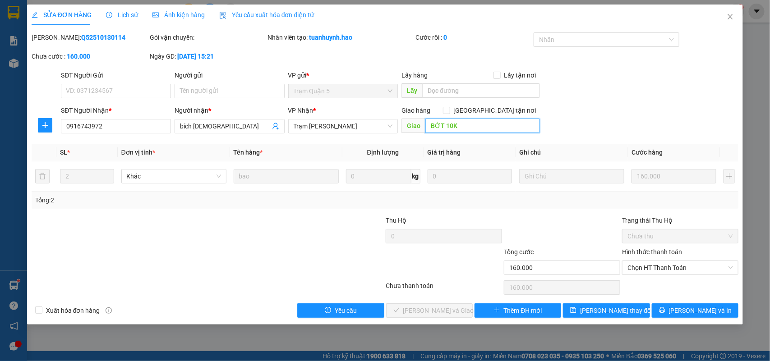
type input "BỚT 10K"
click at [641, 122] on div "SĐT Người Nhận * 0916743972 Người nhận * bích Thiền VP Nhận * Trạm Tắc Vân Giao…" at bounding box center [399, 122] width 681 height 32
click at [662, 263] on span "Chọn HT Thanh Toán" at bounding box center [681, 268] width 106 height 14
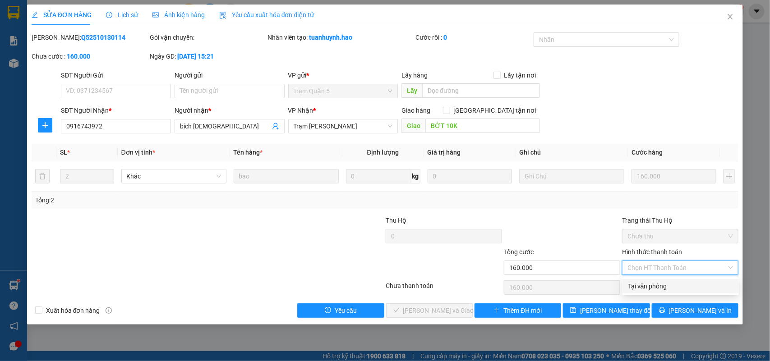
click at [653, 287] on div "Tại văn phòng" at bounding box center [681, 287] width 106 height 10
type input "0"
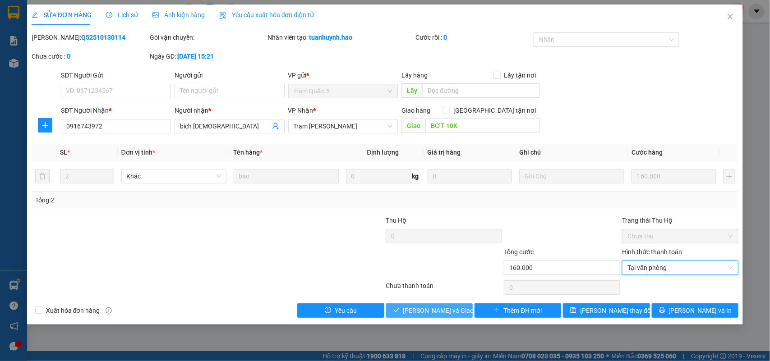
click at [393, 312] on button "[PERSON_NAME] và Giao hàng" at bounding box center [429, 311] width 87 height 14
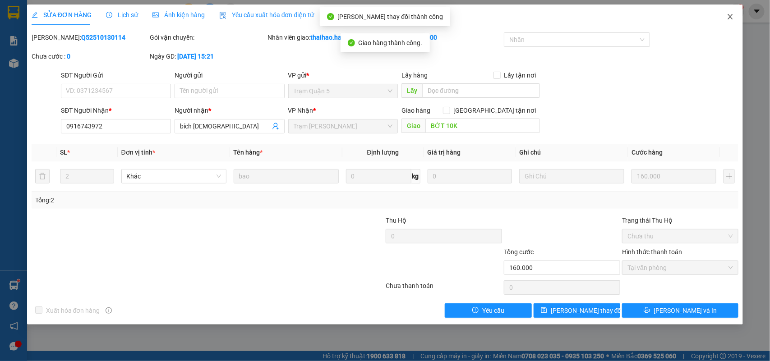
click at [733, 19] on icon "close" at bounding box center [730, 16] width 7 height 7
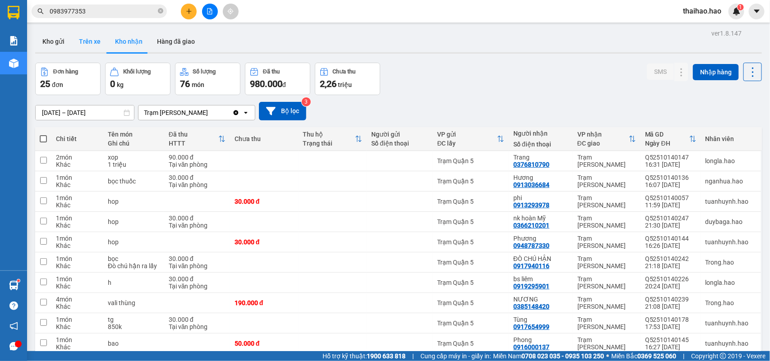
click at [87, 48] on button "Trên xe" at bounding box center [90, 42] width 36 height 22
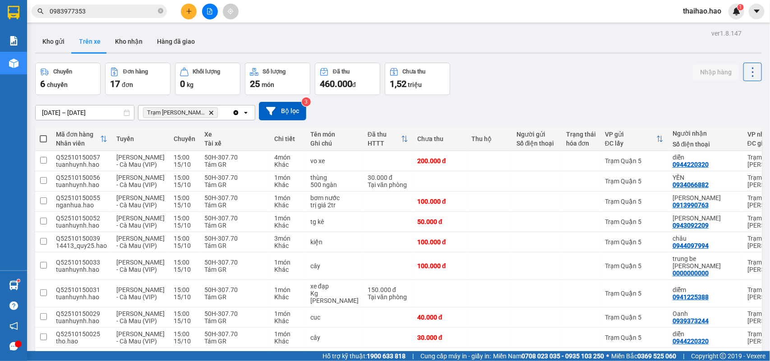
click at [105, 111] on input "[DATE] – [DATE]" at bounding box center [85, 113] width 98 height 14
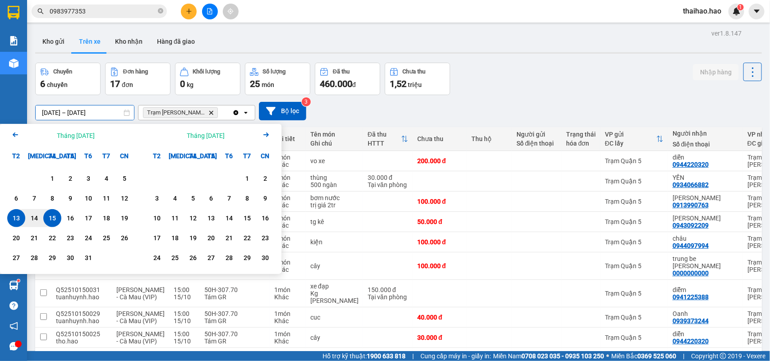
click at [54, 218] on div "15" at bounding box center [52, 218] width 13 height 11
type input "[DATE] – [DATE]"
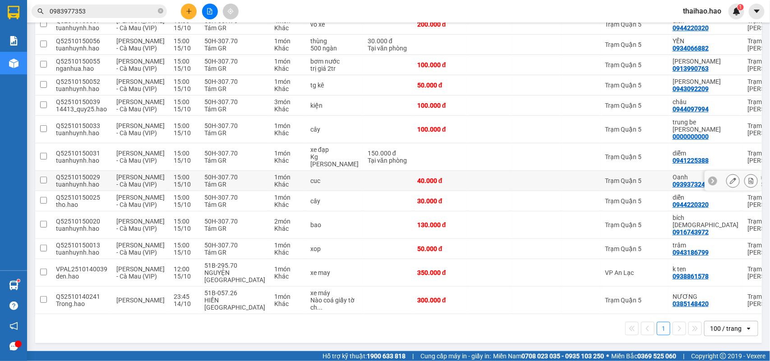
scroll to position [30, 0]
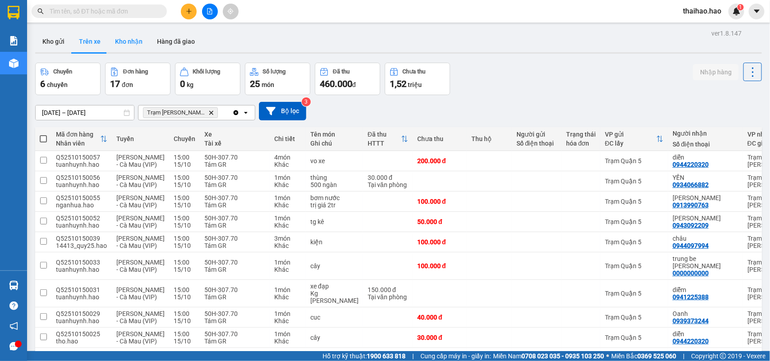
click at [116, 36] on button "Kho nhận" at bounding box center [129, 42] width 42 height 22
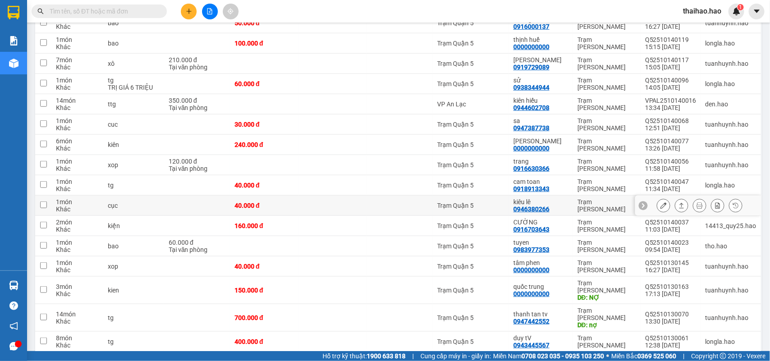
scroll to position [338, 0]
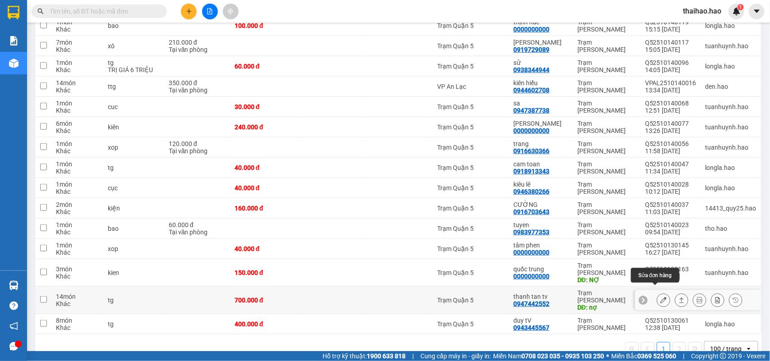
click at [661, 297] on icon at bounding box center [664, 300] width 6 height 6
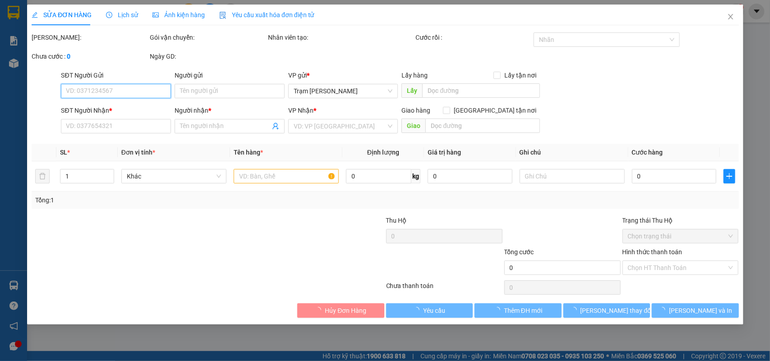
type input "0947442552"
type input "thanh tan tv"
type input "nợ"
type input "700.000"
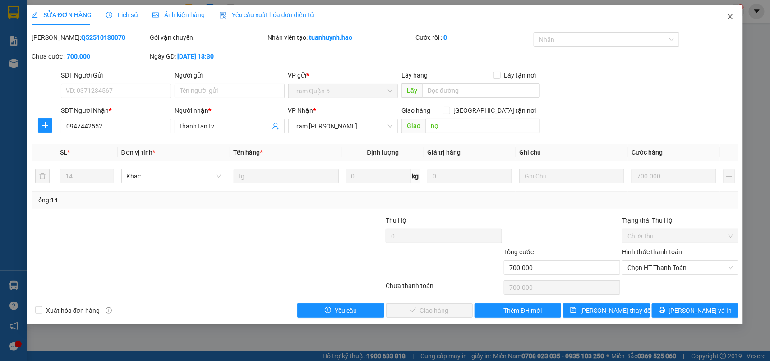
click at [740, 14] on span "Close" at bounding box center [730, 17] width 25 height 25
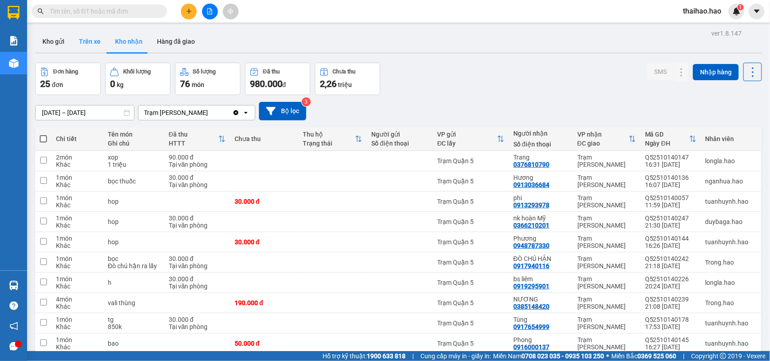
click at [96, 41] on button "Trên xe" at bounding box center [90, 42] width 36 height 22
type input "[DATE] – [DATE]"
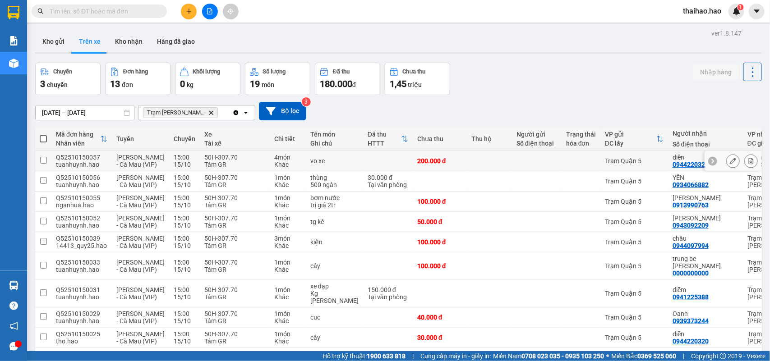
click at [727, 162] on button at bounding box center [733, 161] width 13 height 16
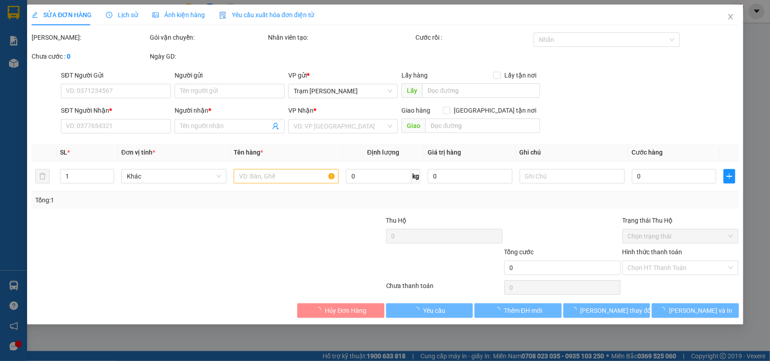
type input "0944220320"
type input "diễn"
type input "200.000"
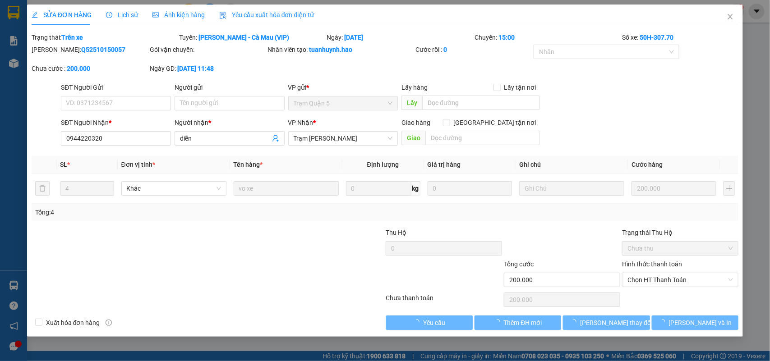
click at [117, 5] on div "Lịch sử" at bounding box center [122, 15] width 32 height 21
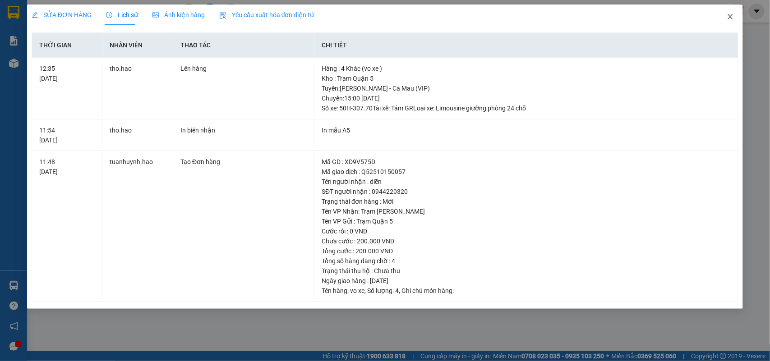
click at [734, 23] on span "Close" at bounding box center [730, 17] width 25 height 25
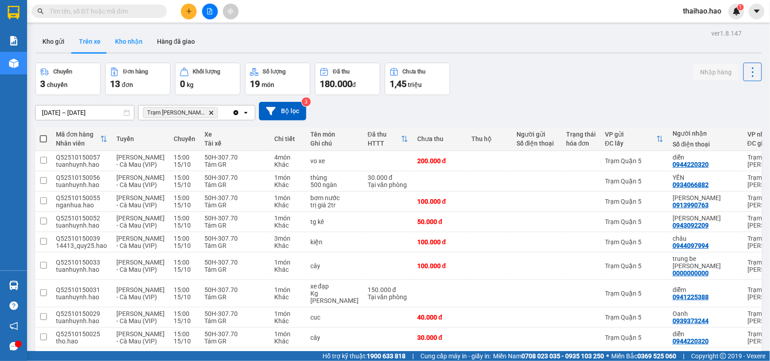
click at [119, 48] on button "Kho nhận" at bounding box center [129, 42] width 42 height 22
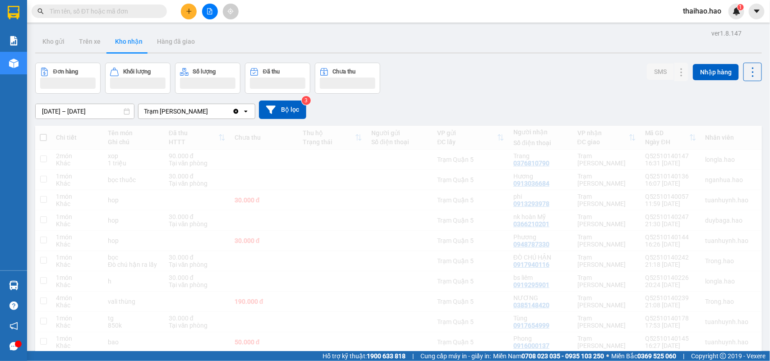
click at [85, 110] on input "13/10/2025 – 15/10/2025" at bounding box center [85, 111] width 98 height 14
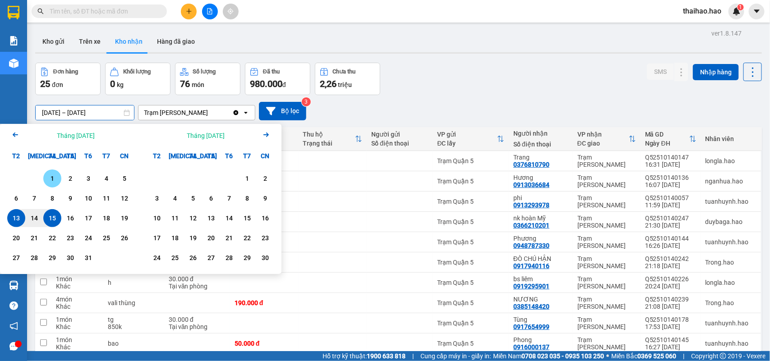
click at [48, 175] on div "1" at bounding box center [52, 178] width 13 height 11
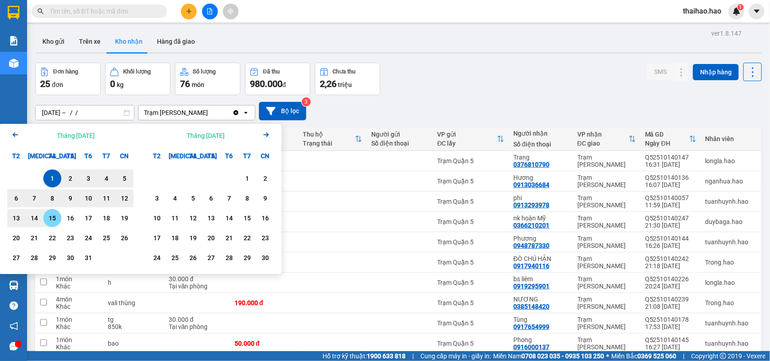
click at [56, 219] on div "15" at bounding box center [52, 218] width 13 height 11
type input "01/10/2025 – 15/10/2025"
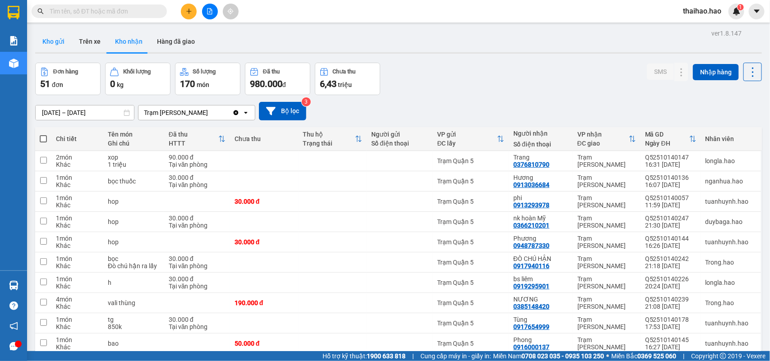
click at [58, 39] on button "Kho gửi" at bounding box center [53, 42] width 37 height 22
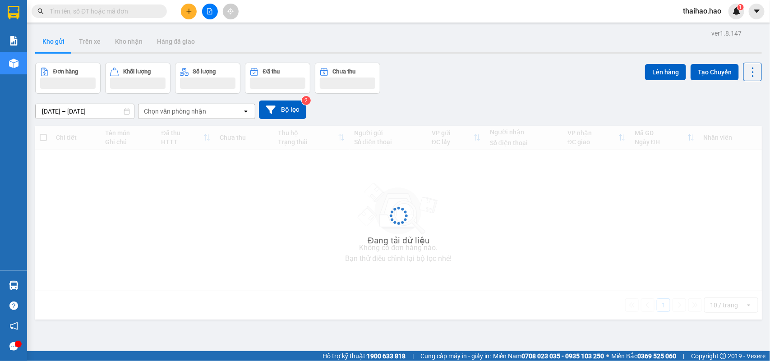
click at [58, 39] on button "Kho gửi" at bounding box center [53, 42] width 37 height 22
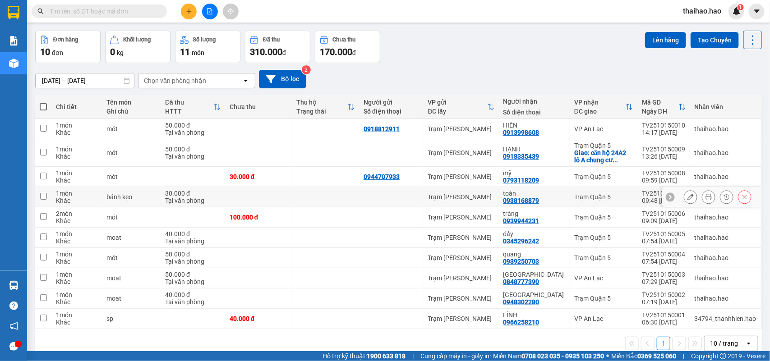
scroll to position [48, 0]
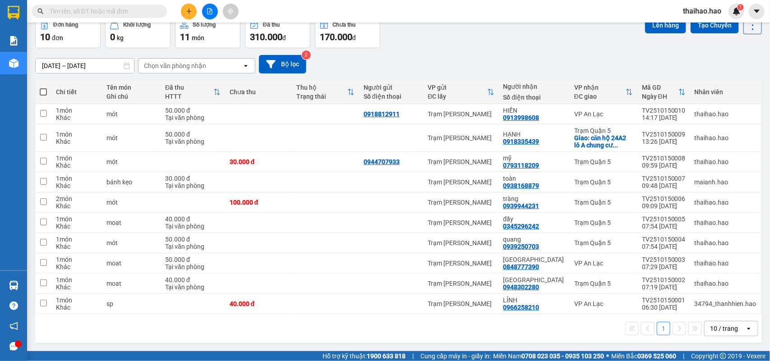
click at [729, 329] on div "10 / trang" at bounding box center [724, 328] width 28 height 9
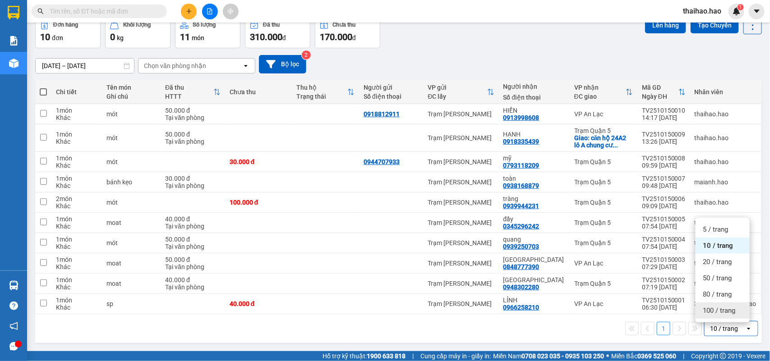
click at [720, 310] on span "100 / trang" at bounding box center [719, 310] width 32 height 9
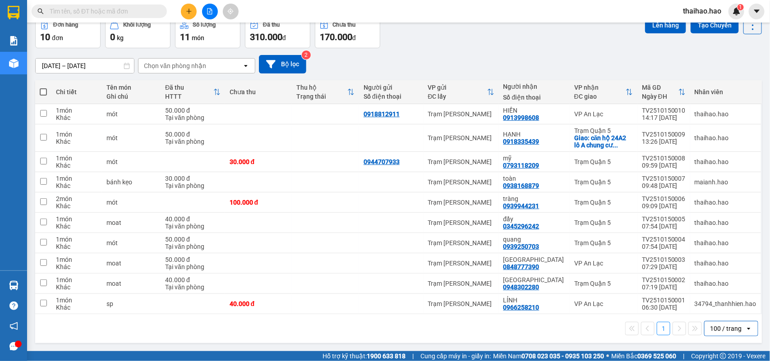
click at [44, 88] on span at bounding box center [43, 91] width 7 height 7
click at [43, 88] on input "checkbox" at bounding box center [43, 88] width 0 height 0
checkbox input "true"
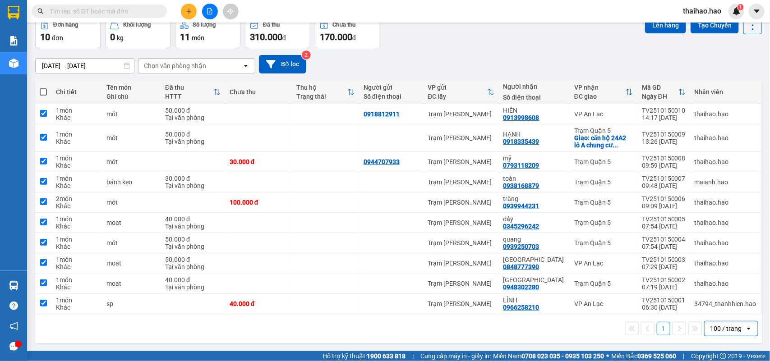
checkbox input "true"
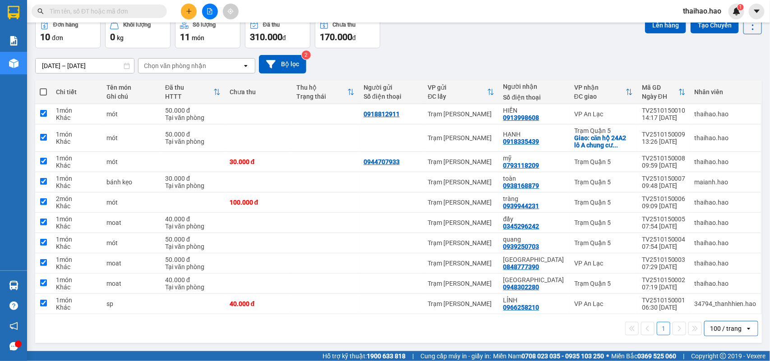
checkbox input "true"
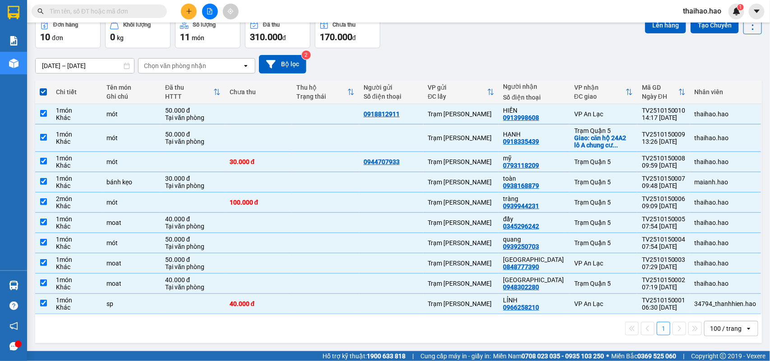
click at [208, 98] on div "HTTT" at bounding box center [189, 96] width 48 height 7
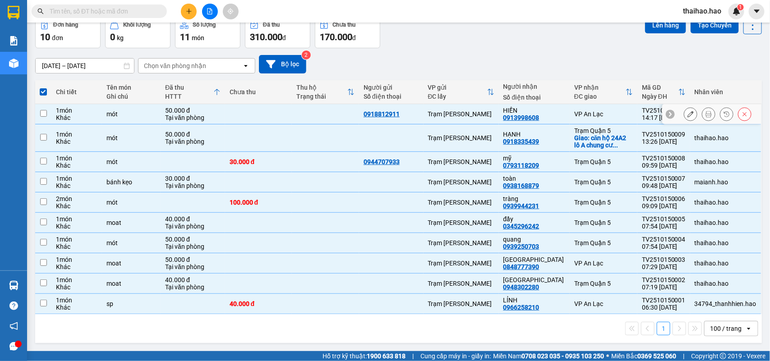
checkbox input "false"
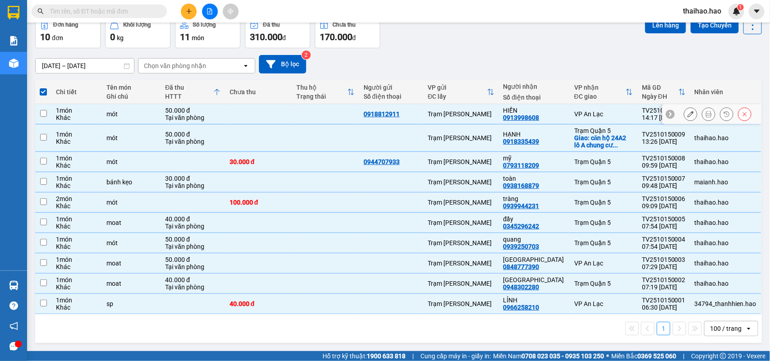
checkbox input "false"
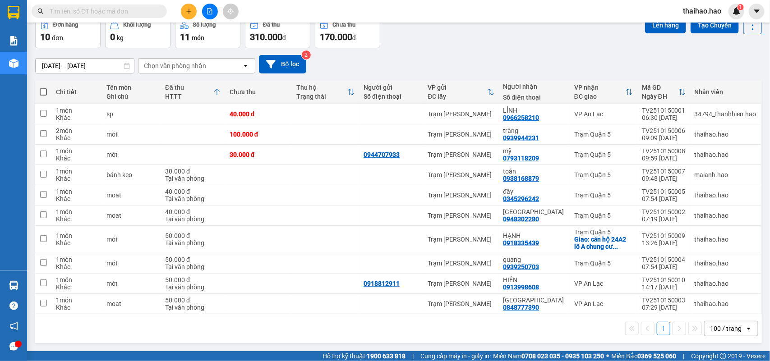
click at [213, 95] on div "HTTT" at bounding box center [189, 96] width 48 height 7
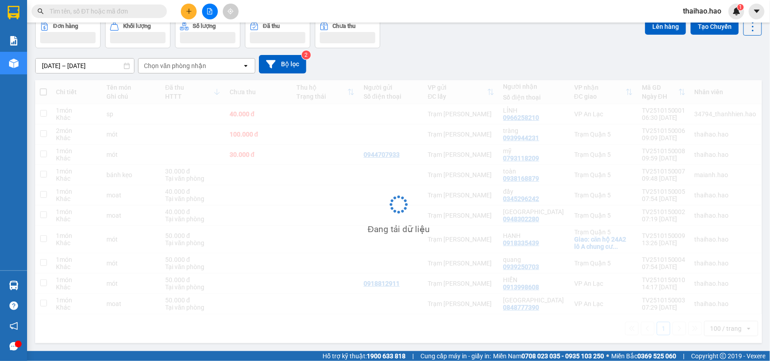
click at [219, 94] on div "Đang tải dữ liệu" at bounding box center [398, 211] width 727 height 263
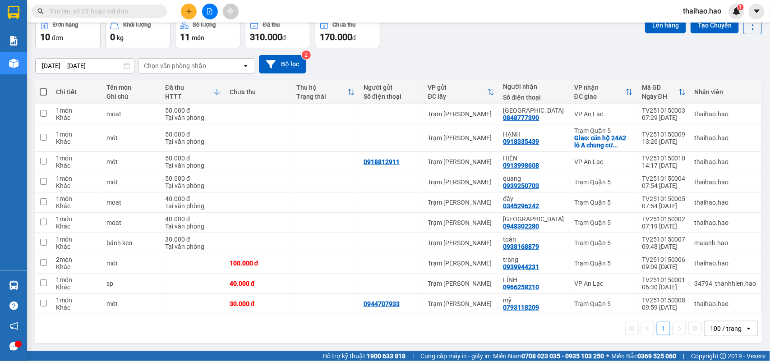
click at [219, 94] on icon at bounding box center [216, 91] width 7 height 7
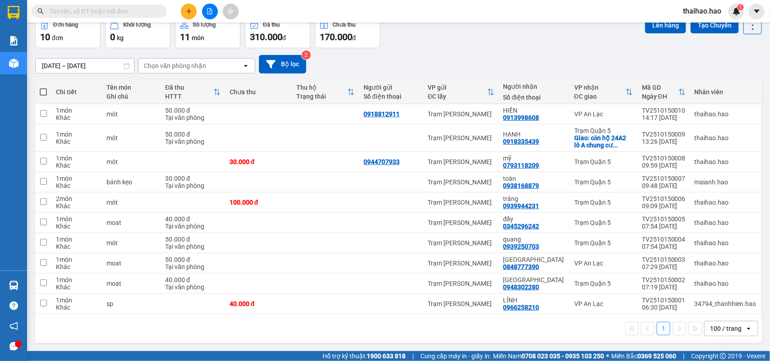
click at [45, 90] on span at bounding box center [43, 91] width 7 height 7
click at [43, 88] on input "checkbox" at bounding box center [43, 88] width 0 height 0
checkbox input "true"
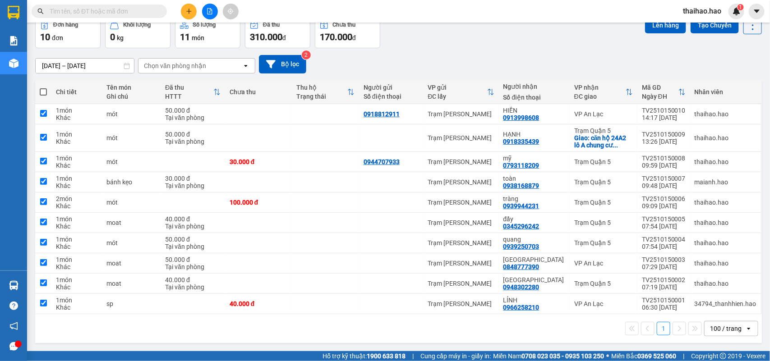
checkbox input "true"
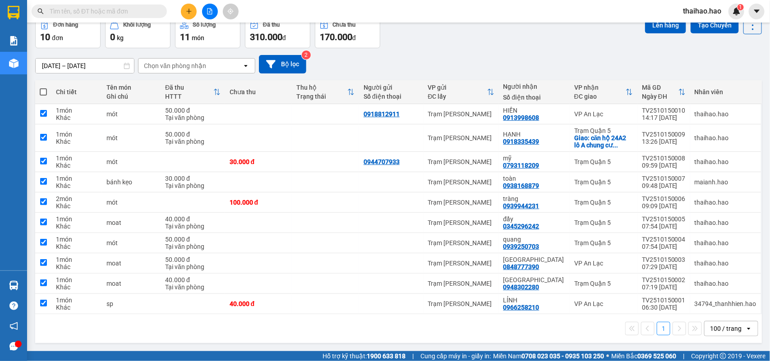
checkbox input "true"
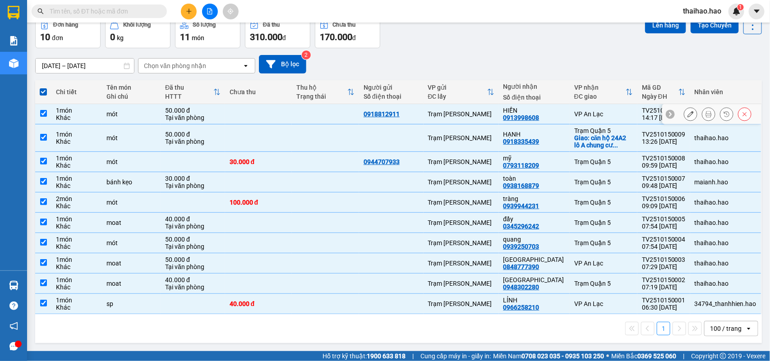
click at [468, 111] on div "Trạm [PERSON_NAME]" at bounding box center [461, 114] width 66 height 7
checkbox input "false"
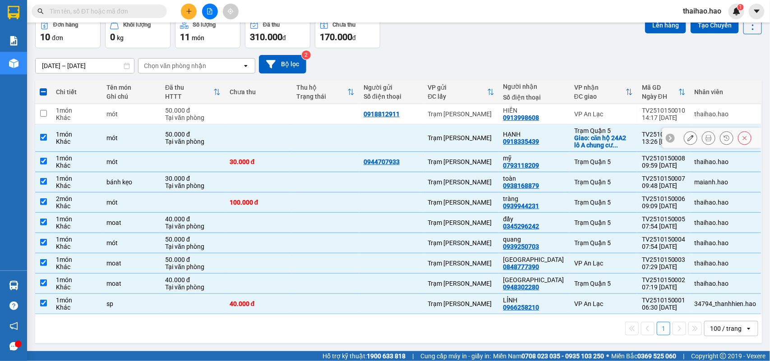
click at [570, 128] on td "Trạm Quận 5 Giao: căn hộ 24A2 lô A chung cư ..." at bounding box center [604, 139] width 68 height 28
checkbox input "false"
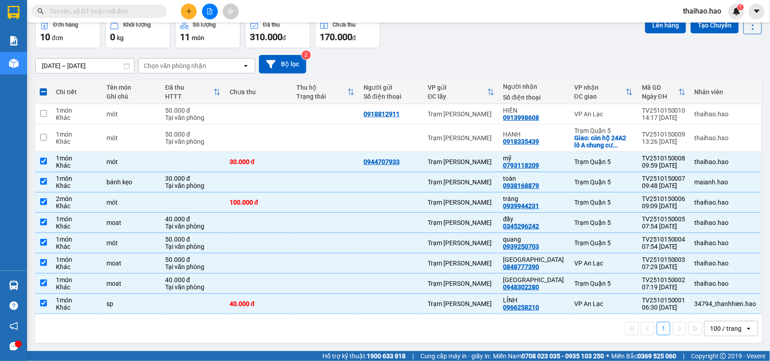
scroll to position [0, 0]
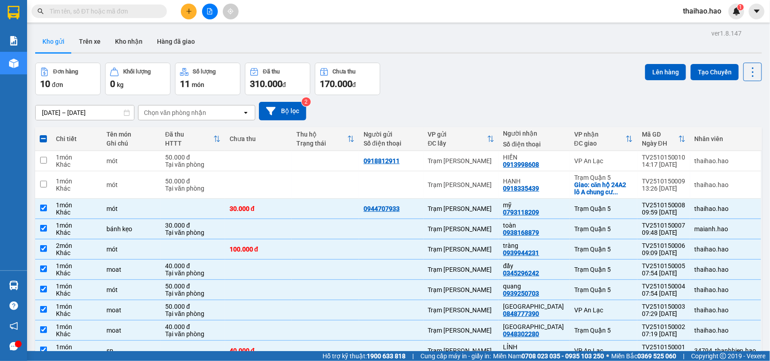
click at [660, 63] on div "Lên hàng Tạo Chuyến" at bounding box center [703, 72] width 117 height 19
click at [659, 66] on button "Lên hàng" at bounding box center [665, 72] width 41 height 16
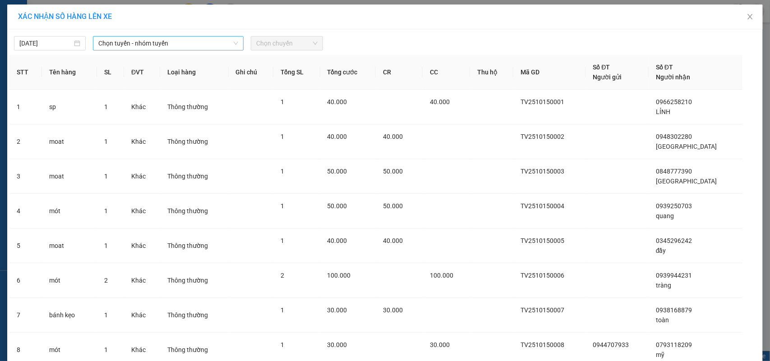
click at [150, 41] on span "Chọn tuyến - nhóm tuyến" at bounding box center [168, 44] width 140 height 14
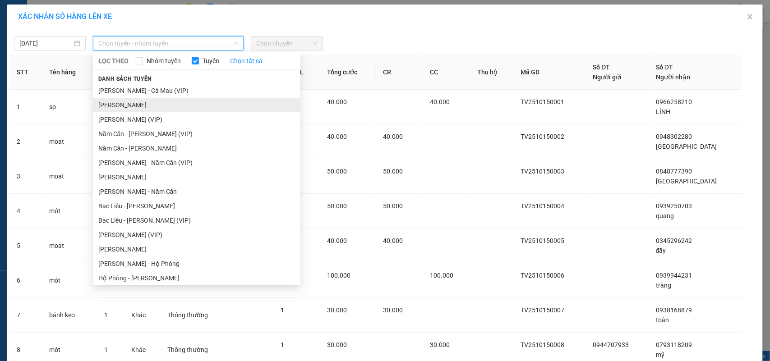
click at [122, 102] on li "Cà Mau - Hồ Chí Minh" at bounding box center [197, 105] width 208 height 14
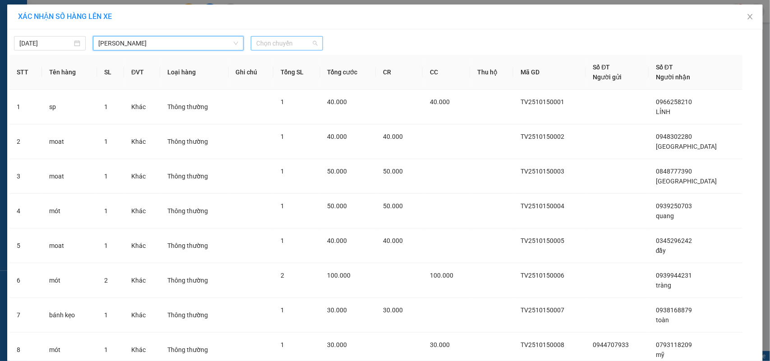
click at [289, 42] on span "Chọn chuyến" at bounding box center [286, 44] width 61 height 14
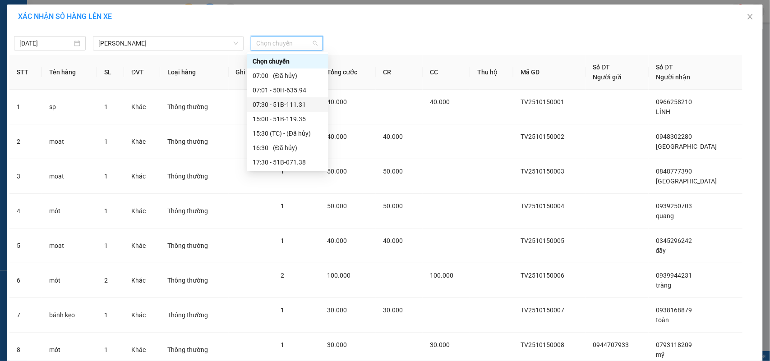
click at [271, 104] on div "07:30 - 51B-111.31" at bounding box center [288, 105] width 70 height 10
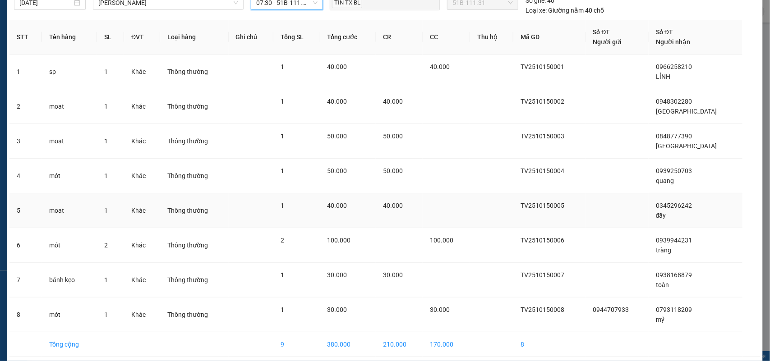
scroll to position [78, 0]
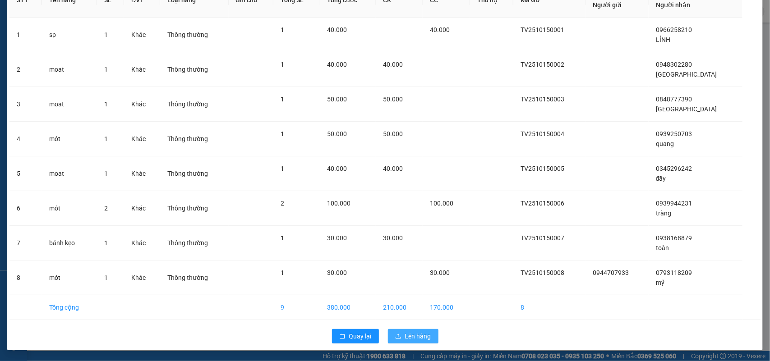
click at [418, 339] on span "Lên hàng" at bounding box center [418, 337] width 26 height 10
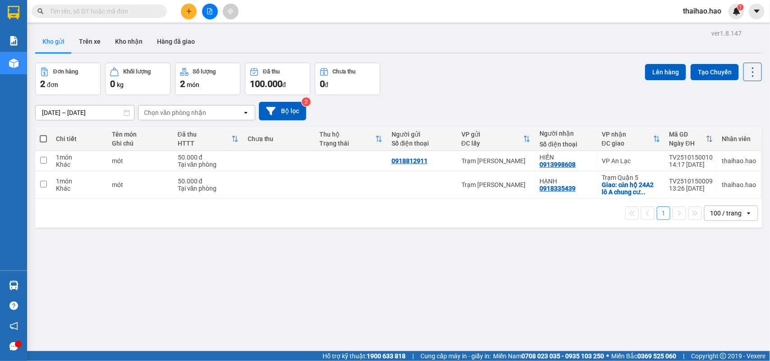
click at [125, 14] on input "text" at bounding box center [103, 11] width 106 height 10
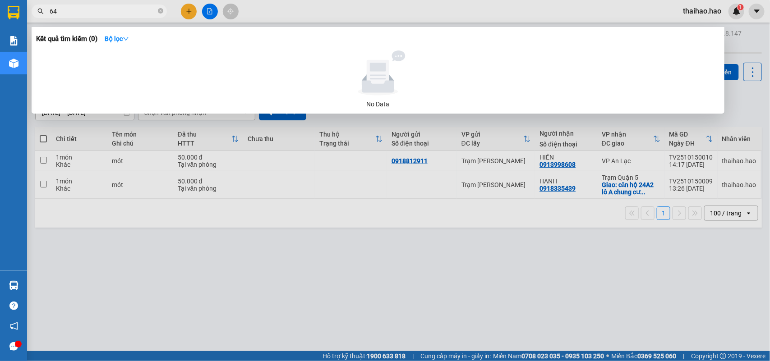
type input "646"
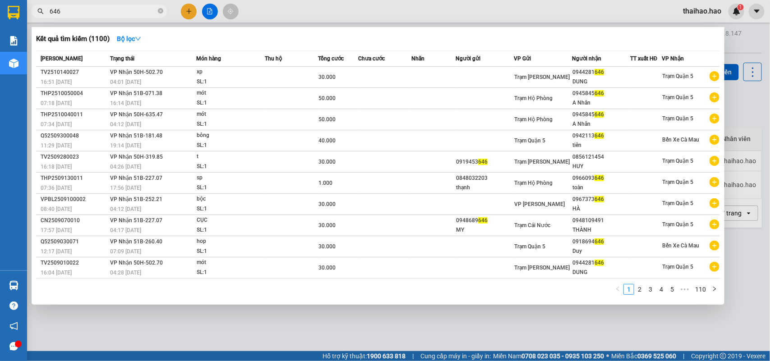
click at [159, 12] on icon "close-circle" at bounding box center [160, 10] width 5 height 5
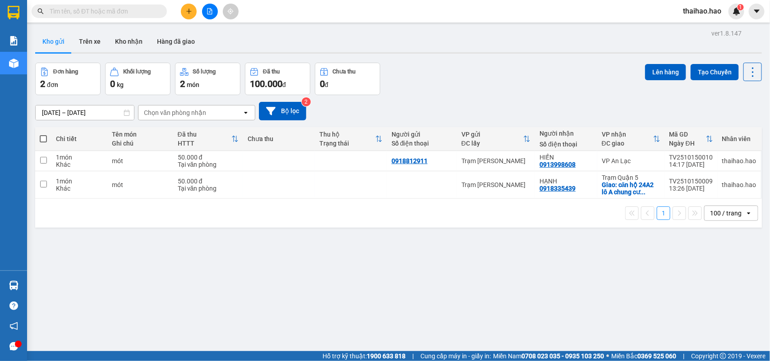
click at [147, 9] on input "text" at bounding box center [103, 11] width 106 height 10
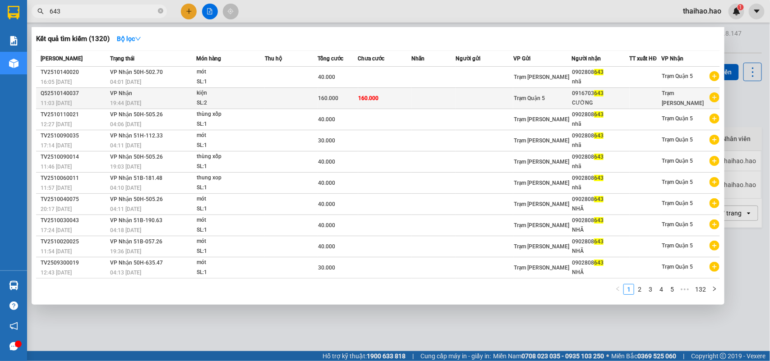
type input "643"
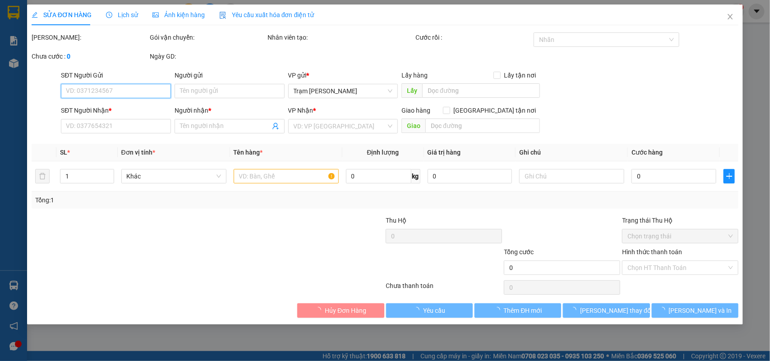
type input "0916703643"
type input "CƯỜNG"
type input "160.000"
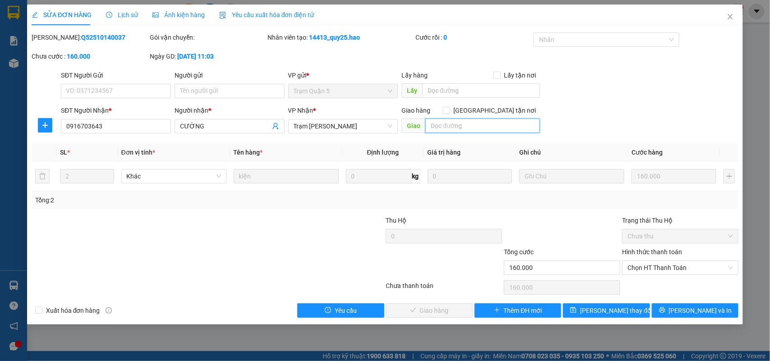
click at [450, 125] on input "text" at bounding box center [483, 126] width 115 height 14
click at [666, 269] on span "Chọn HT Thanh Toán" at bounding box center [681, 268] width 106 height 14
type input "BỚT 10K"
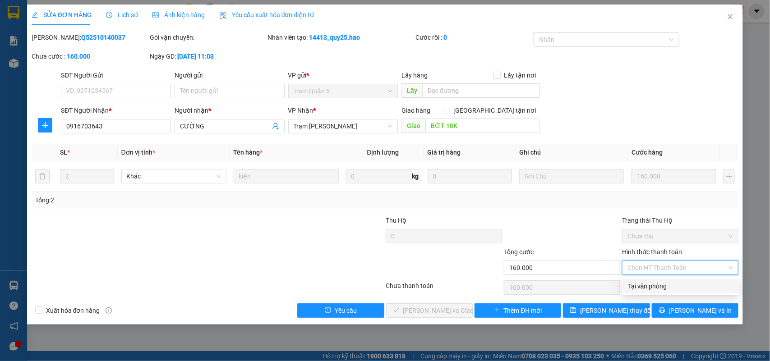
click at [659, 282] on div "Tại văn phòng" at bounding box center [681, 287] width 106 height 10
type input "0"
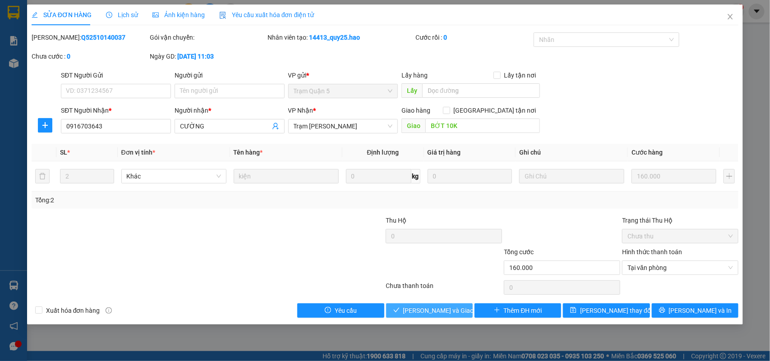
click at [415, 315] on span "Lưu và Giao hàng" at bounding box center [446, 311] width 87 height 10
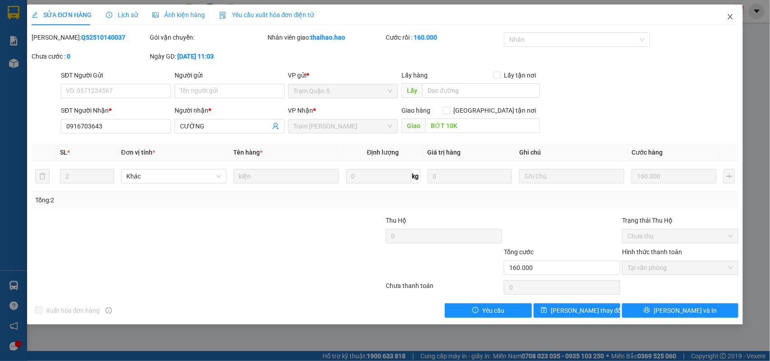
click at [732, 15] on icon "close" at bounding box center [730, 16] width 5 height 5
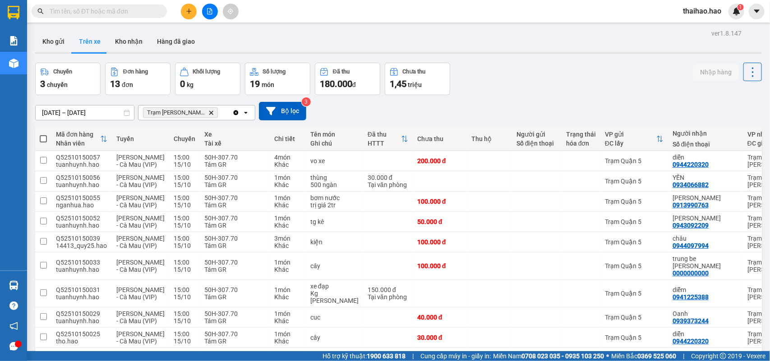
click at [150, 12] on input "text" at bounding box center [103, 11] width 106 height 10
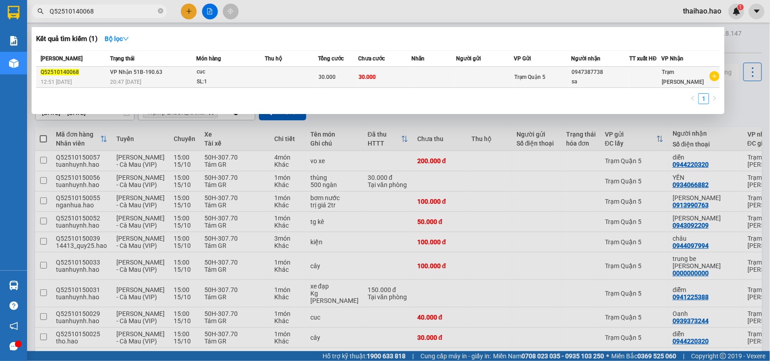
type input "Q52510140068"
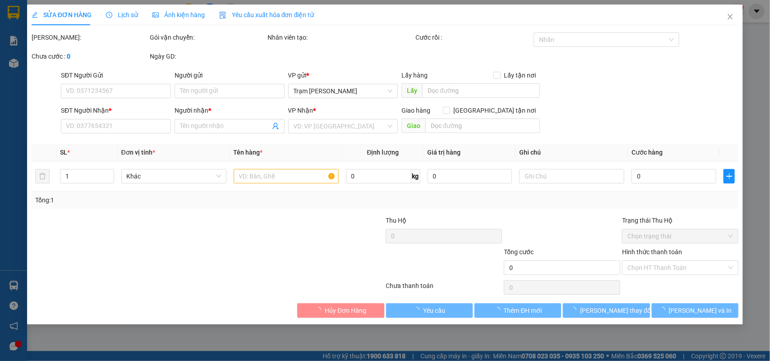
click at [193, 14] on span "Ảnh kiện hàng" at bounding box center [179, 14] width 52 height 7
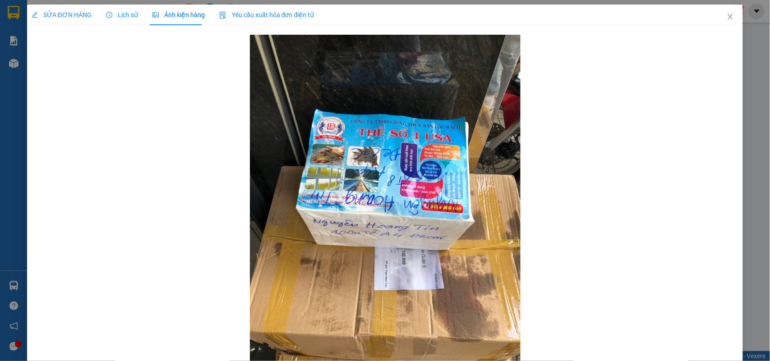
click at [62, 3] on div "SỬA ĐƠN HÀNG Lịch sử Ảnh kiện hàng Yêu cầu xuất hóa đơn điện tử Total Paid Fee …" at bounding box center [385, 180] width 770 height 361
click at [69, 9] on div "SỬA ĐƠN HÀNG" at bounding box center [62, 15] width 60 height 21
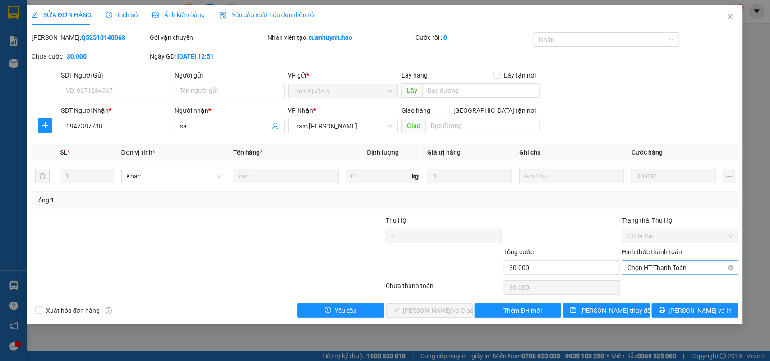
click at [633, 274] on span "Chọn HT Thanh Toán" at bounding box center [681, 268] width 106 height 14
drag, startPoint x: 636, startPoint y: 283, endPoint x: 611, endPoint y: 289, distance: 26.4
click at [632, 285] on div "Tại văn phòng" at bounding box center [681, 287] width 106 height 10
type input "0"
click at [441, 310] on span "Lưu và Giao hàng" at bounding box center [446, 311] width 87 height 10
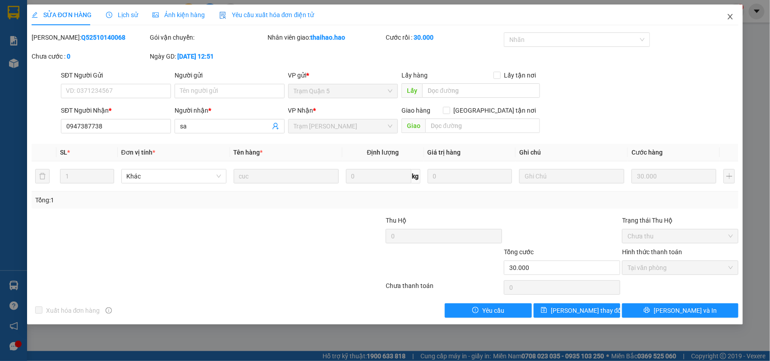
click at [731, 16] on icon "close" at bounding box center [730, 16] width 5 height 5
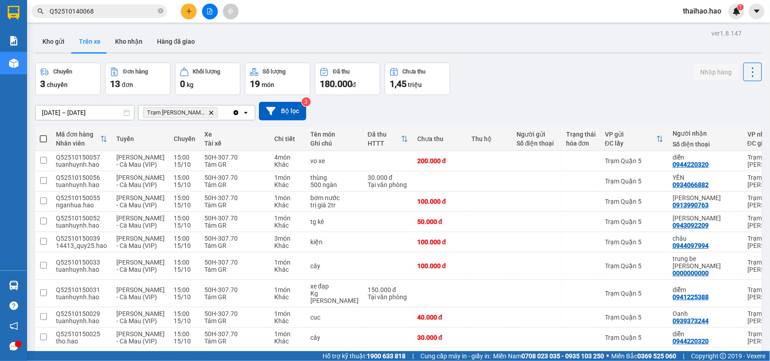
click at [58, 108] on input "[DATE] – [DATE]" at bounding box center [85, 113] width 98 height 14
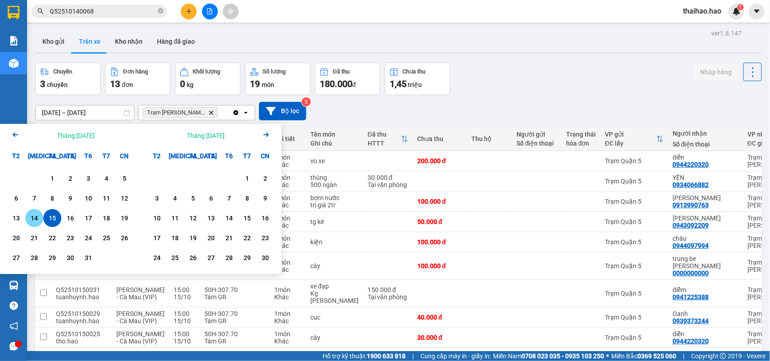
drag, startPoint x: 35, startPoint y: 220, endPoint x: 92, endPoint y: 199, distance: 60.5
click at [36, 220] on div "14" at bounding box center [34, 218] width 13 height 11
click at [122, 196] on div "12" at bounding box center [124, 198] width 13 height 11
type input "12/10/2025 – 14/10/2025"
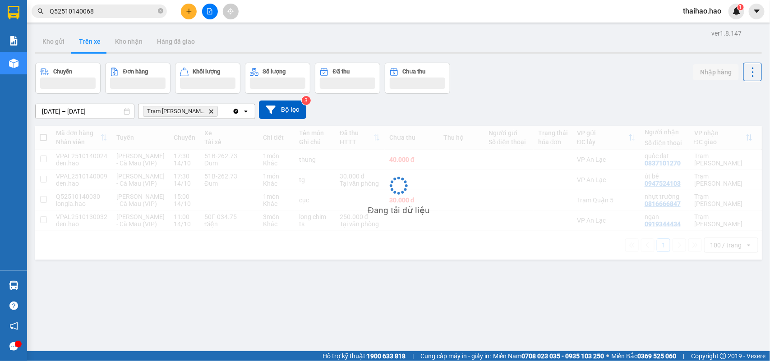
scroll to position [42, 0]
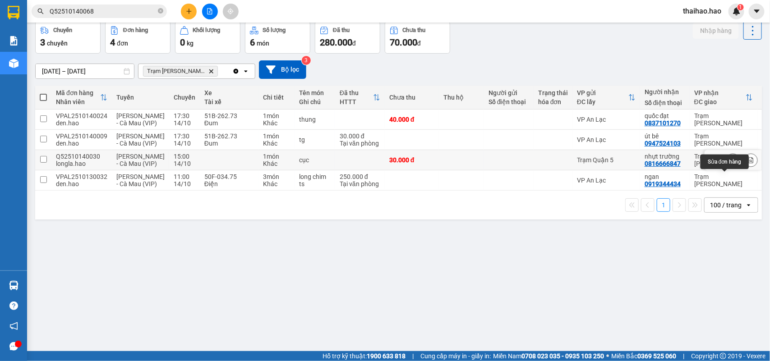
click at [730, 163] on icon at bounding box center [733, 160] width 6 height 6
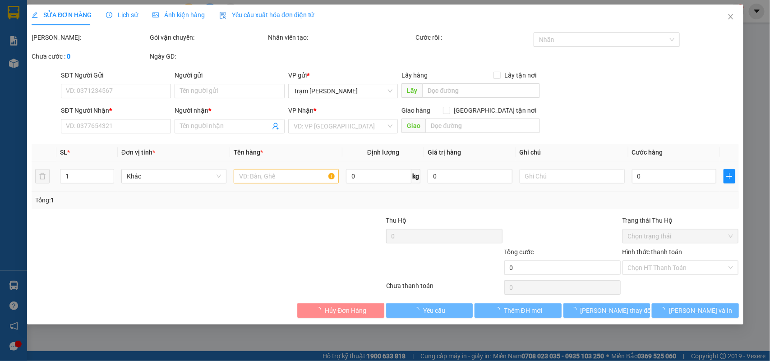
type input "0816666847"
type input "nhựt trường"
type input "30.000"
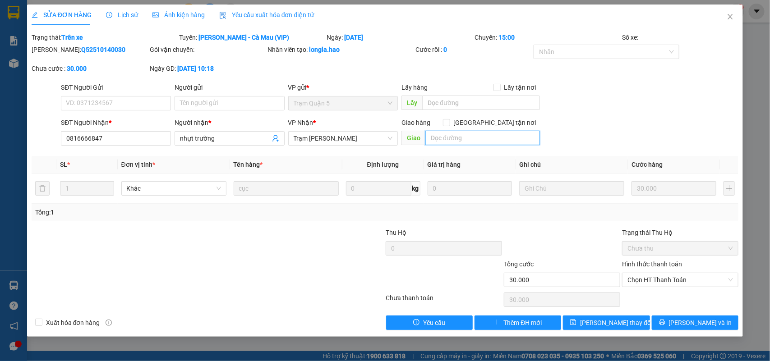
click at [449, 132] on input "text" at bounding box center [483, 138] width 115 height 14
paste input "Q52510140031"
click at [427, 140] on input "Q52510140031" at bounding box center [483, 138] width 115 height 14
type input "TRÙNG ĐƠN Q52510140031"
drag, startPoint x: 619, startPoint y: 323, endPoint x: 595, endPoint y: 305, distance: 30.6
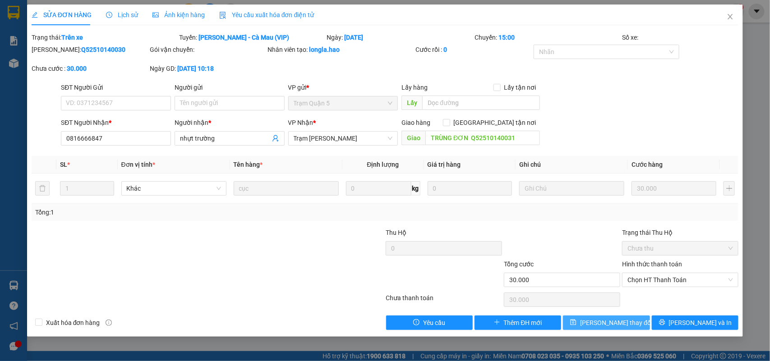
click at [618, 324] on span "[PERSON_NAME] thay đổi" at bounding box center [616, 323] width 72 height 10
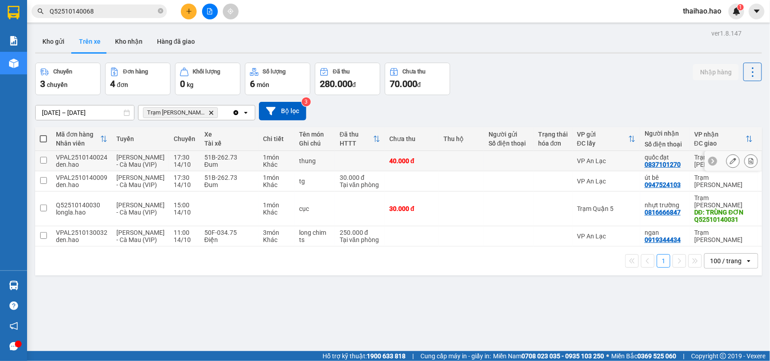
click at [730, 164] on icon at bounding box center [733, 161] width 6 height 6
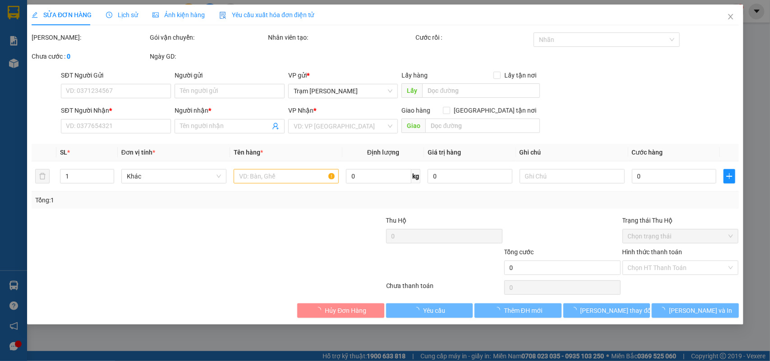
type input "0837101270"
type input "quốc đạt"
type input "40.000"
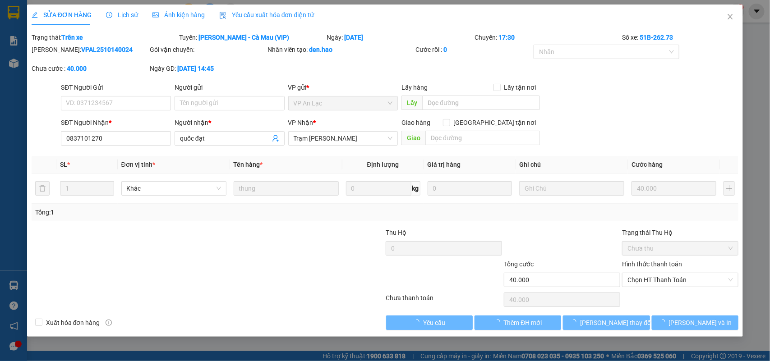
click at [161, 23] on div "Ảnh kiện hàng" at bounding box center [179, 15] width 52 height 21
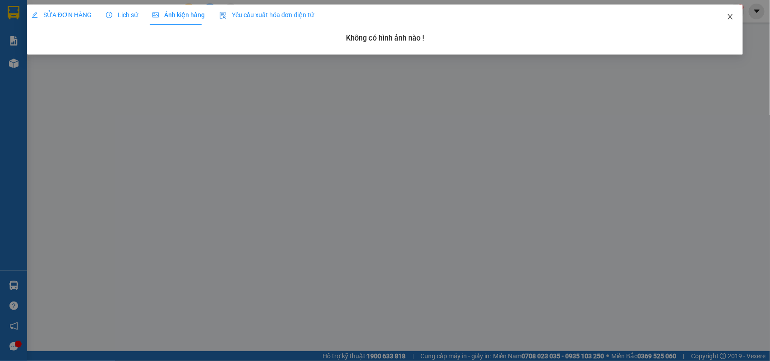
click at [734, 16] on icon "close" at bounding box center [730, 16] width 7 height 7
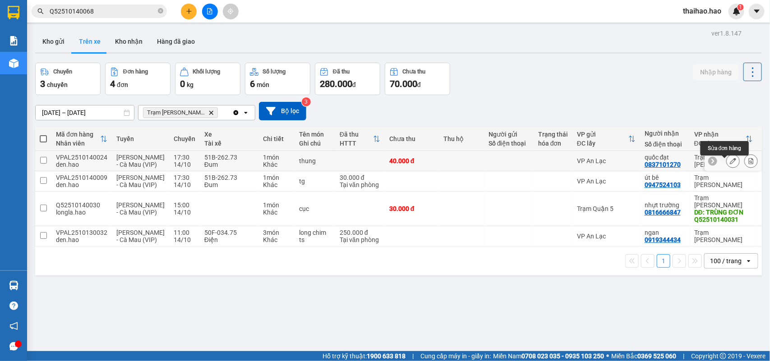
click at [727, 169] on button at bounding box center [733, 161] width 13 height 16
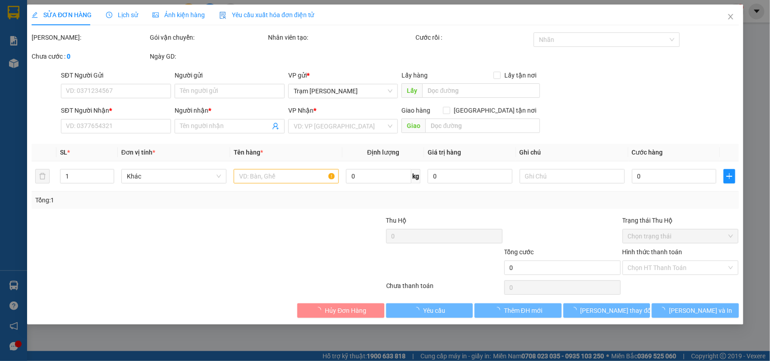
type input "0837101270"
type input "quốc đạt"
type input "40.000"
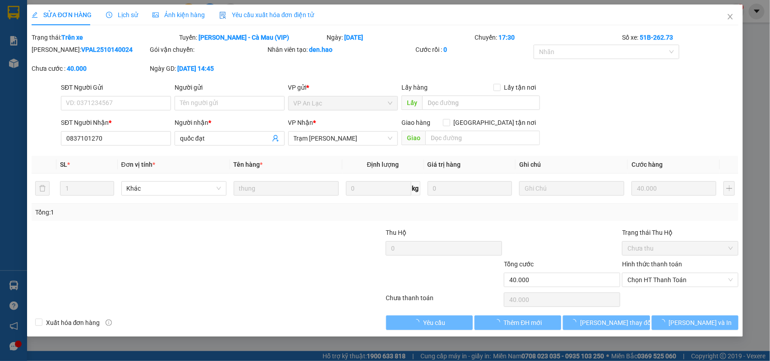
click at [132, 17] on span "Lịch sử" at bounding box center [122, 14] width 32 height 7
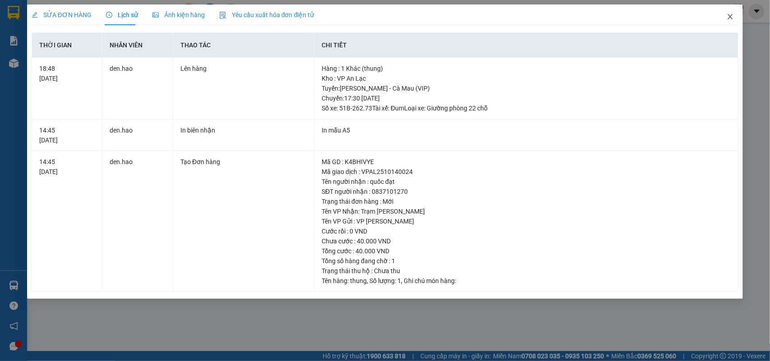
click at [730, 21] on span "Close" at bounding box center [730, 17] width 25 height 25
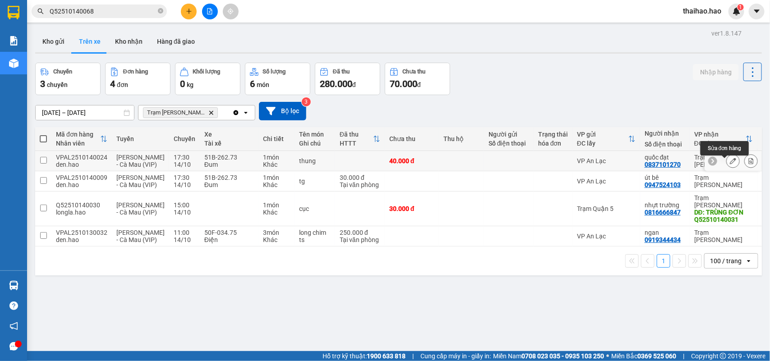
click at [730, 164] on icon at bounding box center [733, 161] width 6 height 6
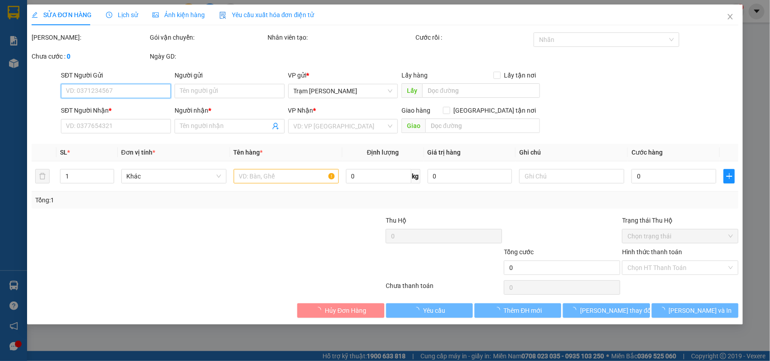
type input "0837101270"
type input "quốc đạt"
type input "40.000"
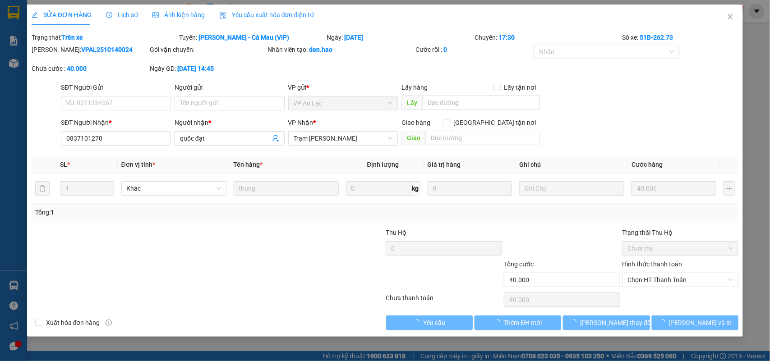
click at [120, 19] on div "Lịch sử" at bounding box center [122, 15] width 32 height 10
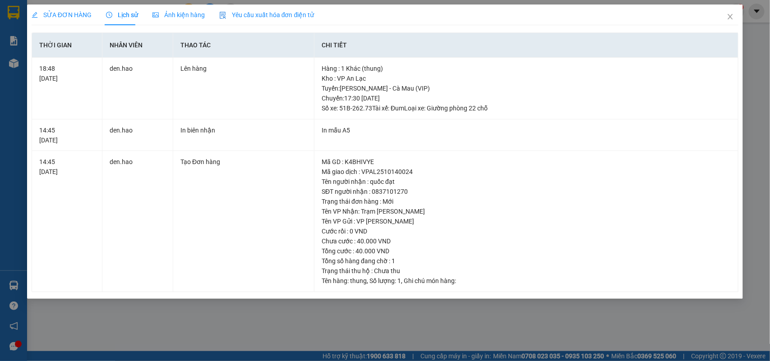
click at [177, 11] on span "Ảnh kiện hàng" at bounding box center [179, 14] width 52 height 7
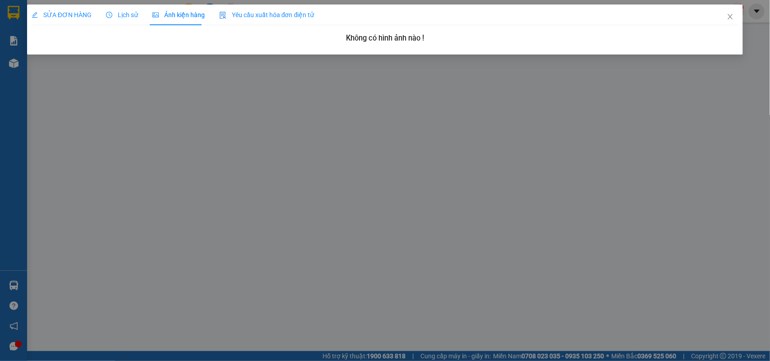
click at [132, 15] on span "Lịch sử" at bounding box center [122, 14] width 32 height 7
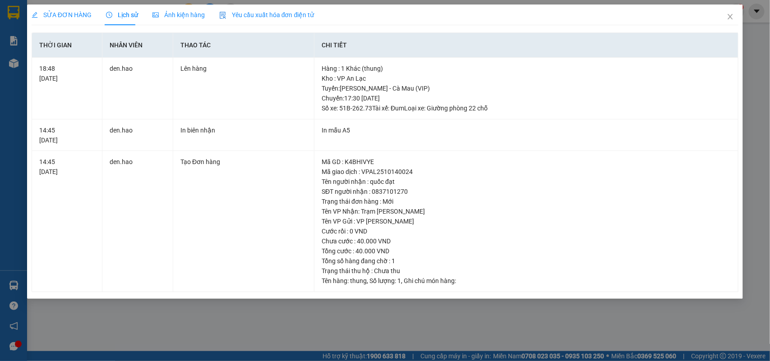
click at [63, 17] on span "SỬA ĐƠN HÀNG" at bounding box center [62, 14] width 60 height 7
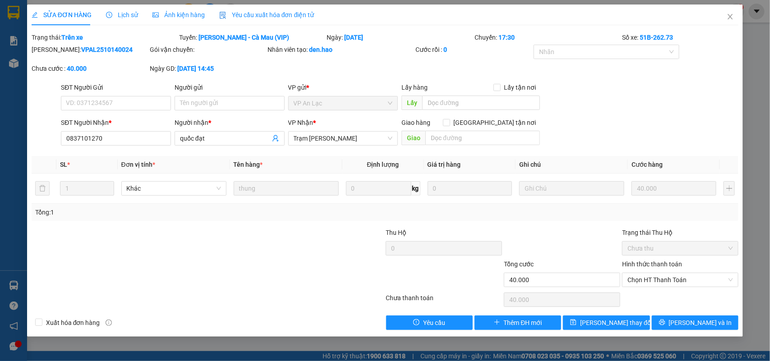
click at [110, 20] on div "Lịch sử" at bounding box center [122, 15] width 32 height 21
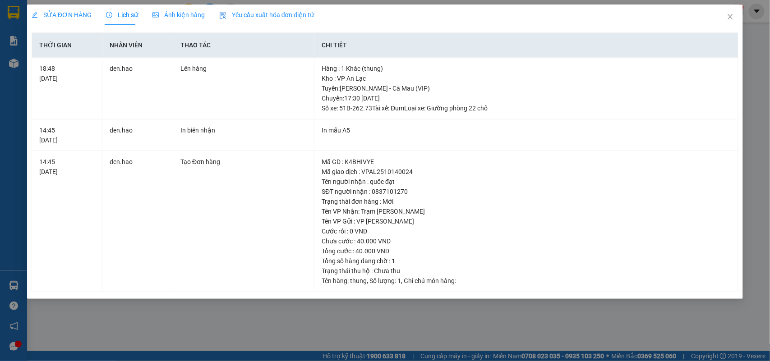
click at [75, 14] on span "SỬA ĐƠN HÀNG" at bounding box center [62, 14] width 60 height 7
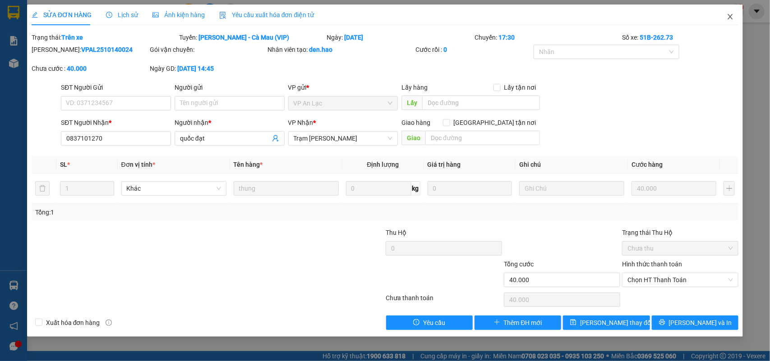
click at [732, 14] on icon "close" at bounding box center [730, 16] width 7 height 7
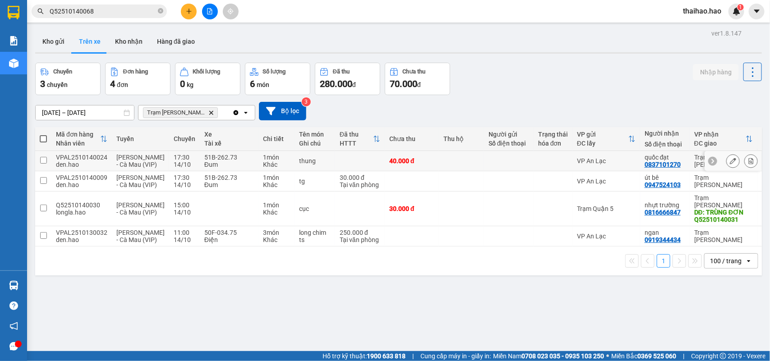
drag, startPoint x: 619, startPoint y: 159, endPoint x: 648, endPoint y: 118, distance: 50.5
click at [619, 159] on td "VP An Lạc" at bounding box center [607, 161] width 68 height 20
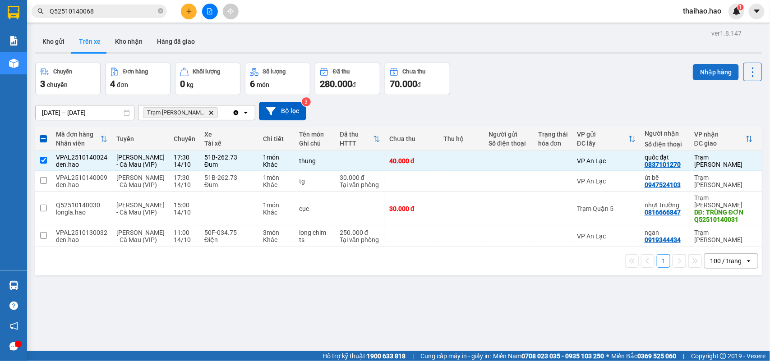
click at [700, 64] on button "Nhập hàng" at bounding box center [716, 72] width 46 height 16
checkbox input "false"
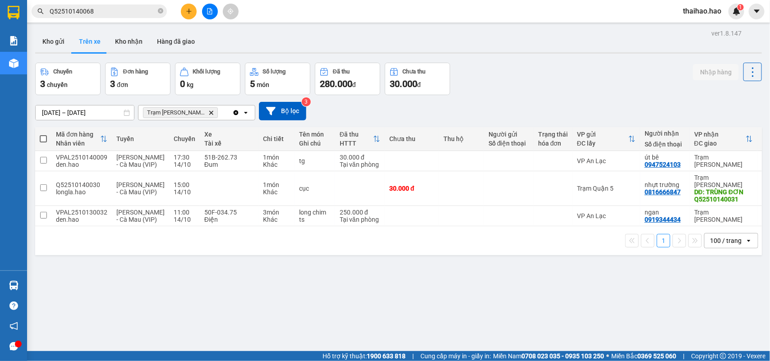
click at [109, 109] on input "12/10/2025 – 14/10/2025" at bounding box center [85, 113] width 98 height 14
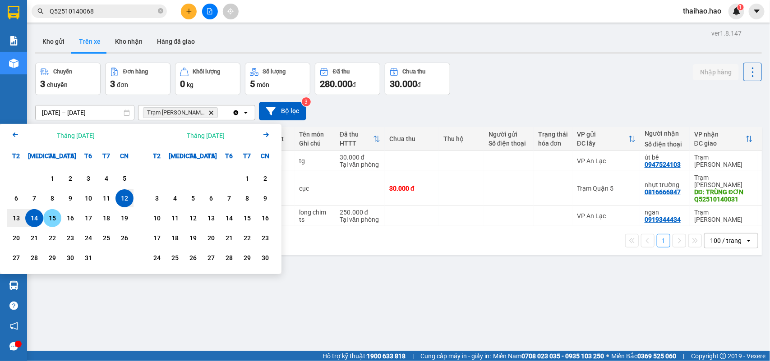
click at [47, 218] on div "15" at bounding box center [52, 218] width 13 height 11
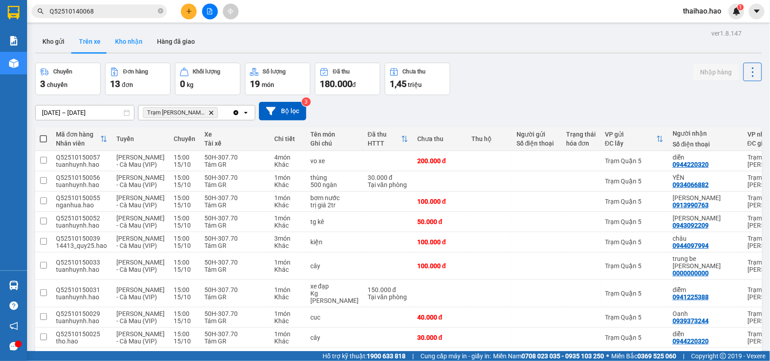
click at [127, 44] on button "Kho nhận" at bounding box center [129, 42] width 42 height 22
type input "[DATE] – [DATE]"
click at [127, 44] on button "Kho nhận" at bounding box center [129, 42] width 42 height 22
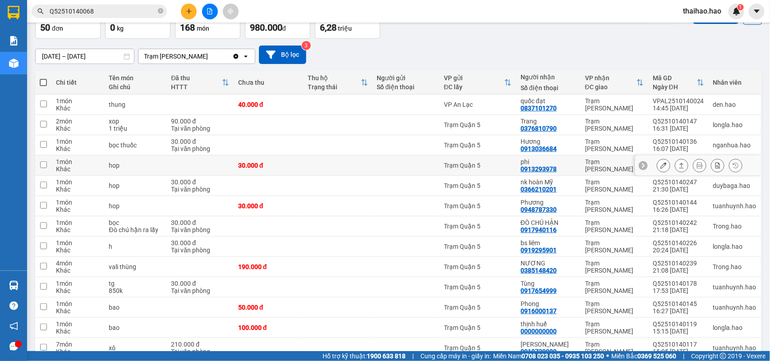
scroll to position [113, 0]
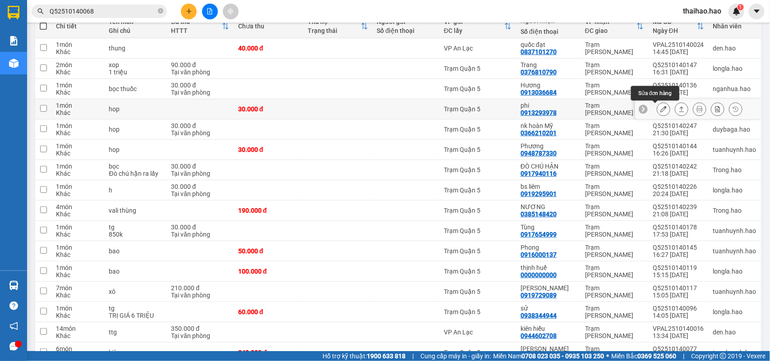
click at [657, 111] on button at bounding box center [663, 110] width 13 height 16
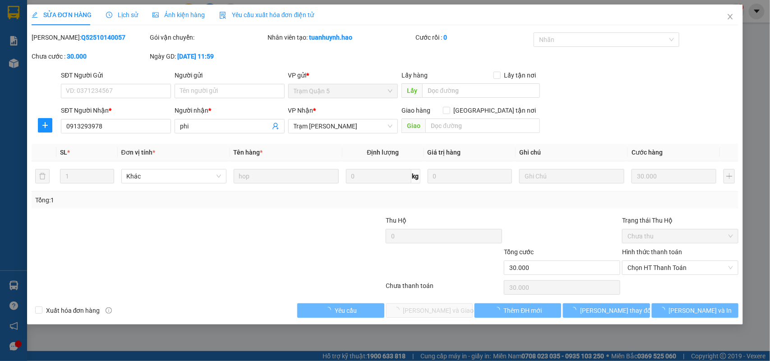
click at [192, 15] on span "Ảnh kiện hàng" at bounding box center [179, 14] width 52 height 7
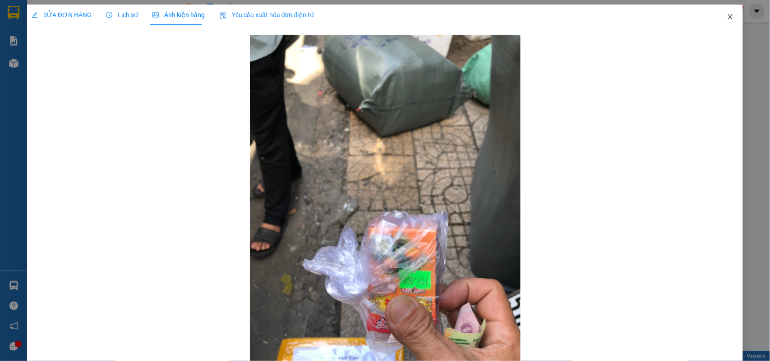
click at [722, 21] on span "Close" at bounding box center [730, 17] width 25 height 25
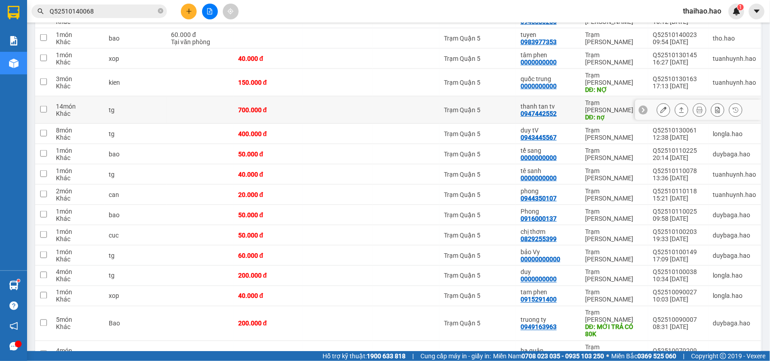
scroll to position [565, 0]
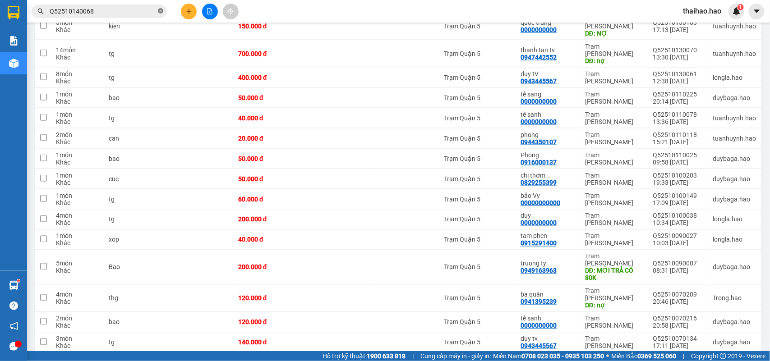
click at [161, 12] on icon "close-circle" at bounding box center [160, 10] width 5 height 5
click at [145, 8] on input "text" at bounding box center [103, 11] width 106 height 10
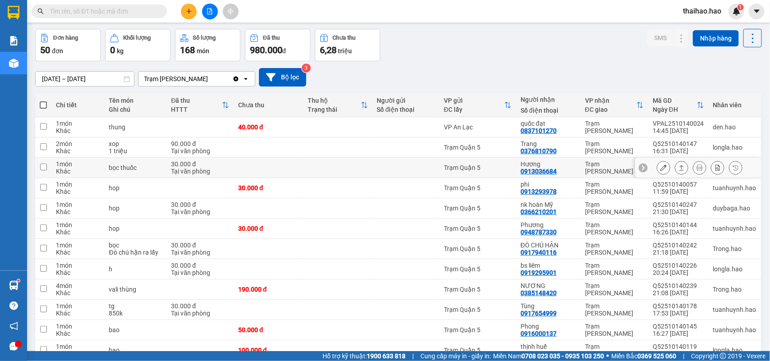
scroll to position [57, 0]
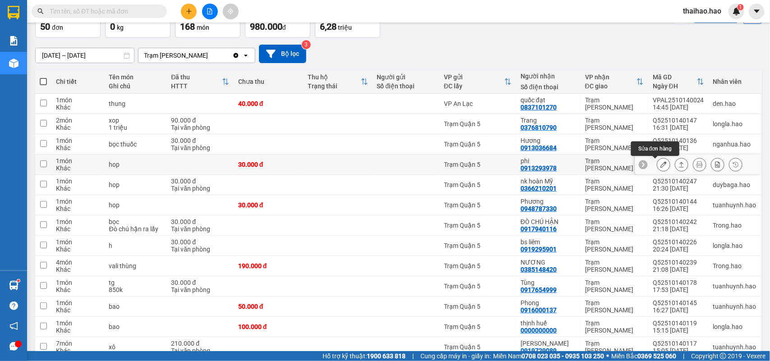
click at [661, 166] on icon at bounding box center [664, 165] width 6 height 6
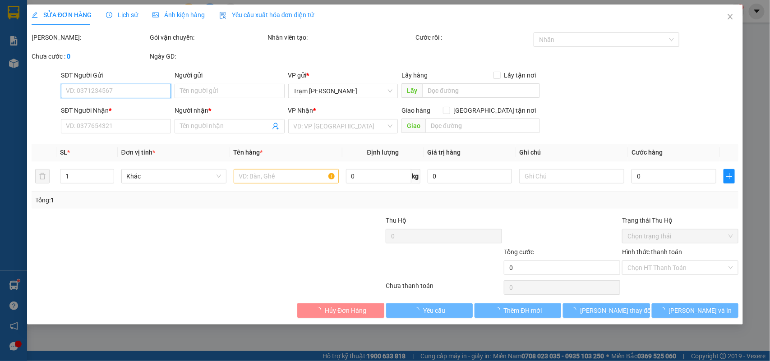
type input "0913293978"
type input "phi"
type input "30.000"
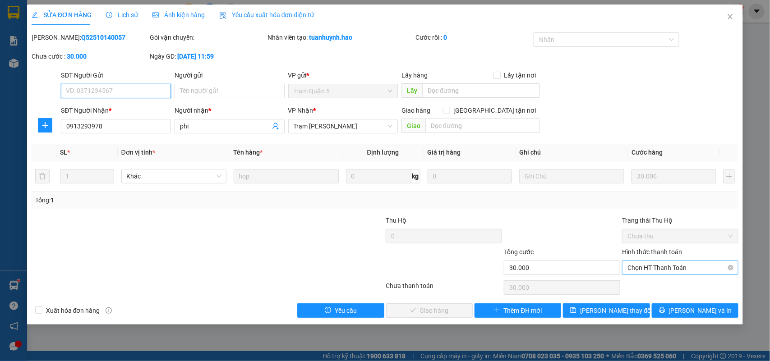
click at [648, 274] on span "Chọn HT Thanh Toán" at bounding box center [681, 268] width 106 height 14
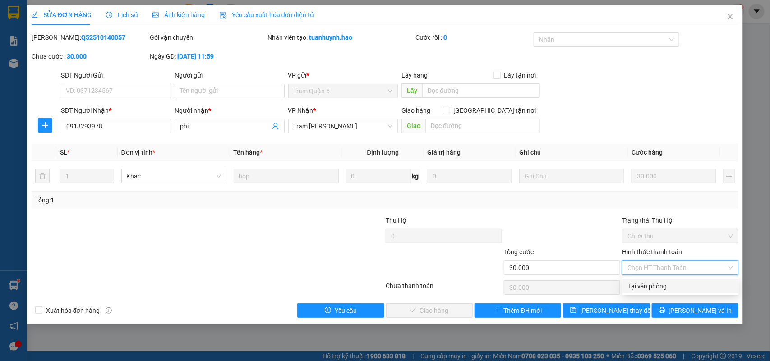
click at [653, 282] on div "Tại văn phòng" at bounding box center [681, 287] width 106 height 10
type input "0"
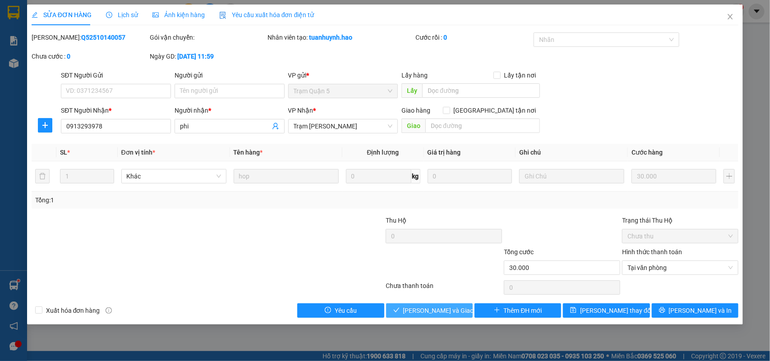
click at [438, 309] on span "Lưu và Giao hàng" at bounding box center [446, 311] width 87 height 10
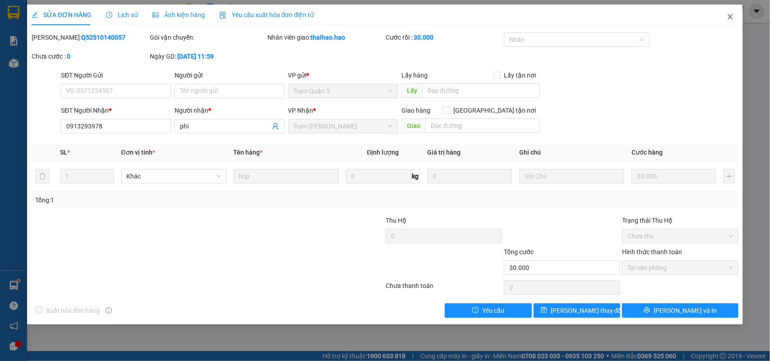
click at [733, 14] on icon "close" at bounding box center [730, 16] width 7 height 7
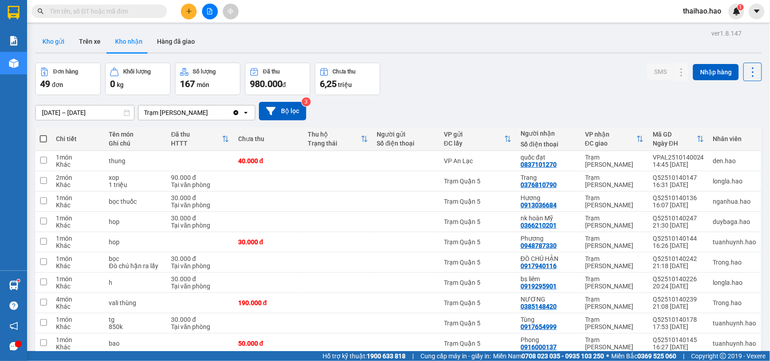
click at [46, 40] on button "Kho gửi" at bounding box center [53, 42] width 37 height 22
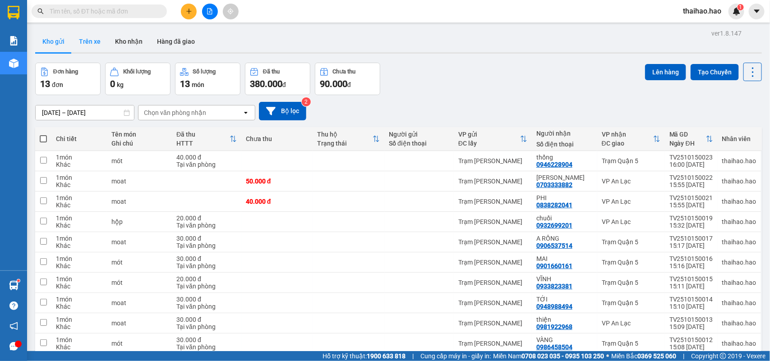
click at [88, 42] on button "Trên xe" at bounding box center [90, 42] width 36 height 22
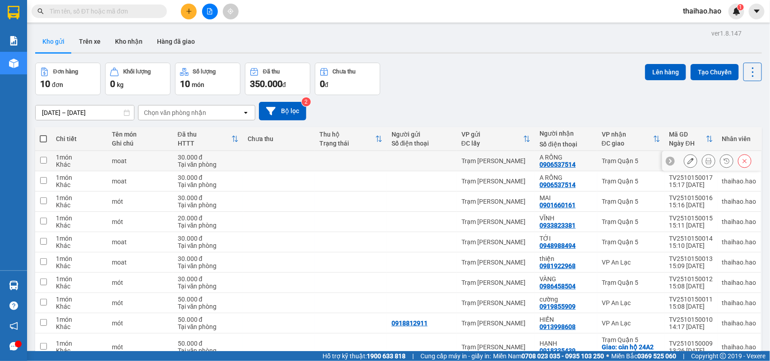
click at [742, 164] on icon at bounding box center [745, 161] width 6 height 6
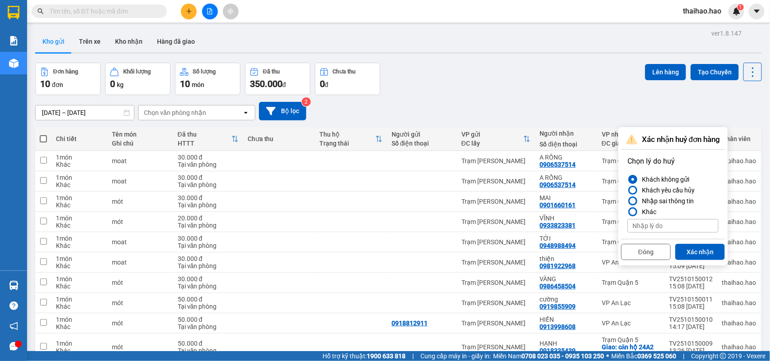
click at [671, 199] on div "Nhập sai thông tin" at bounding box center [667, 201] width 56 height 11
click at [628, 201] on input "Nhập sai thông tin" at bounding box center [628, 201] width 0 height 0
click at [695, 250] on button "Xác nhận" at bounding box center [701, 252] width 50 height 16
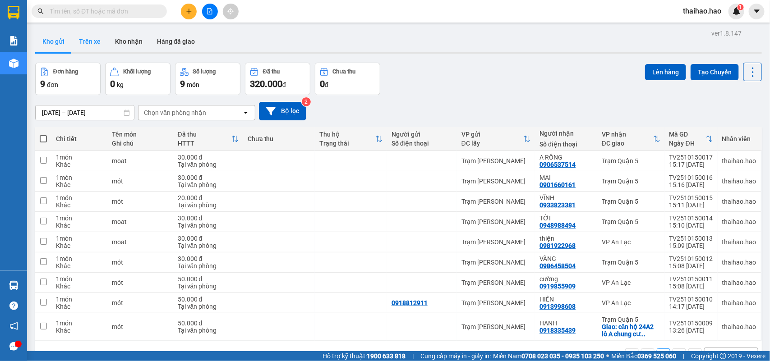
click at [94, 39] on button "Trên xe" at bounding box center [90, 42] width 36 height 22
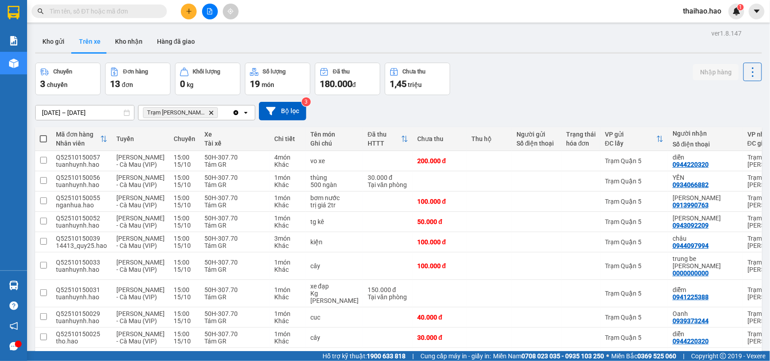
click at [82, 111] on input "[DATE] – [DATE]" at bounding box center [85, 113] width 98 height 14
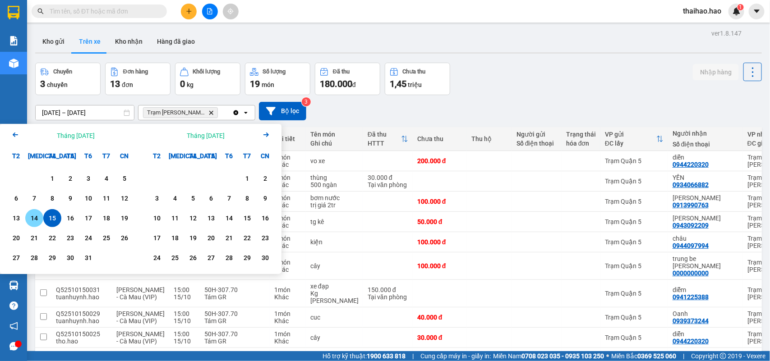
drag, startPoint x: 34, startPoint y: 220, endPoint x: 14, endPoint y: 211, distance: 21.8
click at [33, 220] on div "14" at bounding box center [34, 218] width 13 height 11
click at [108, 195] on div "11" at bounding box center [106, 198] width 13 height 11
type input "[DATE] – [DATE]"
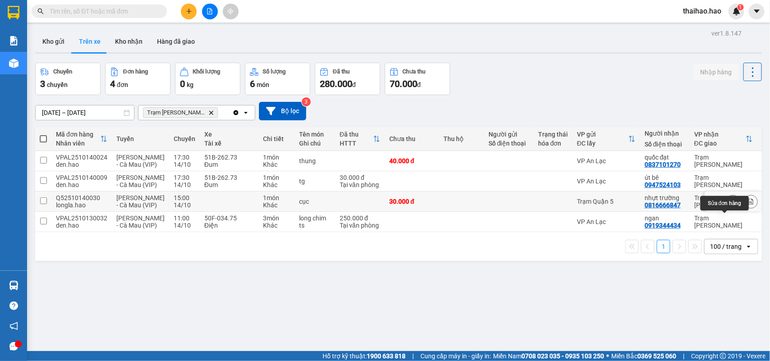
click at [730, 205] on icon at bounding box center [733, 202] width 6 height 6
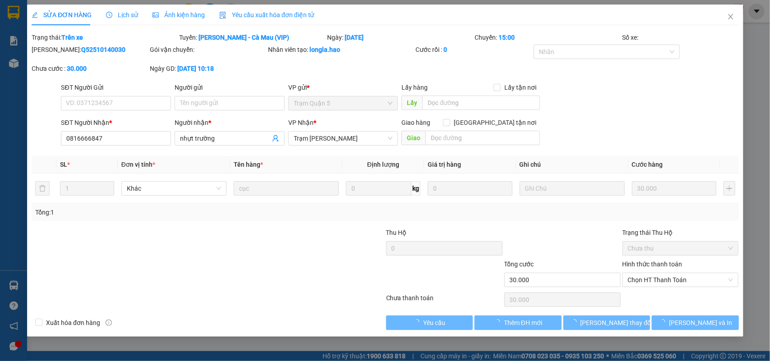
type input "0816666847"
type input "nhựt trường"
type input "30.000"
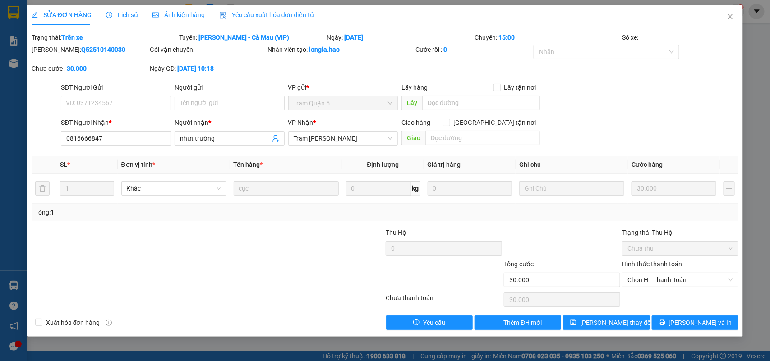
click at [169, 12] on span "Ảnh kiện hàng" at bounding box center [179, 14] width 52 height 7
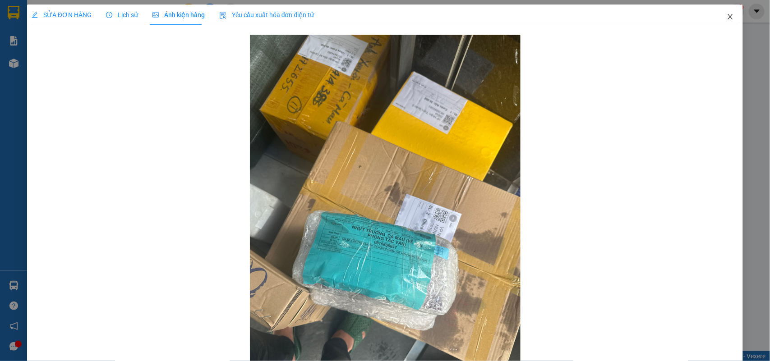
click at [727, 14] on icon "close" at bounding box center [730, 16] width 7 height 7
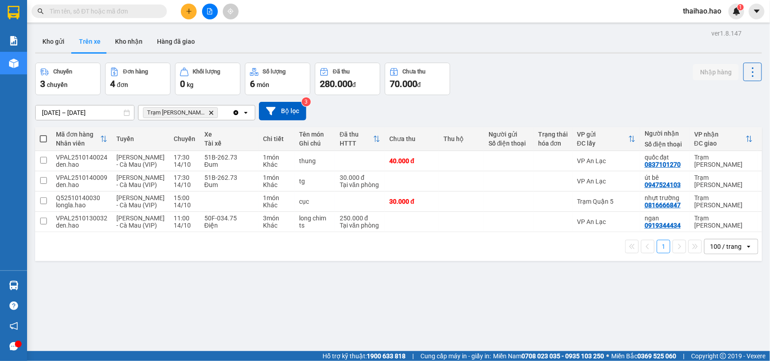
click at [174, 28] on div "ver 1.8.147 Kho gửi Trên xe Kho nhận Hàng đã giao Chuyến 3 chuyến Đơn hàng 4 đơ…" at bounding box center [399, 207] width 734 height 361
click at [174, 35] on button "Hàng đã giao" at bounding box center [176, 42] width 52 height 22
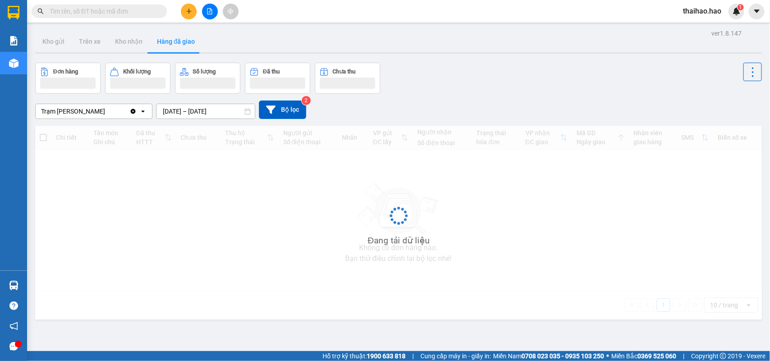
click at [211, 109] on input "[DATE] – [DATE]" at bounding box center [206, 111] width 98 height 14
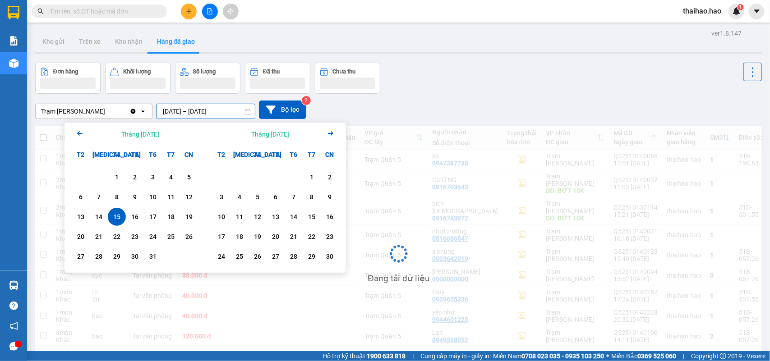
click at [547, 102] on div "Trạm Tắc Vân Clear value open [DATE] – [DATE] Press the down arrow key to inter…" at bounding box center [398, 110] width 727 height 19
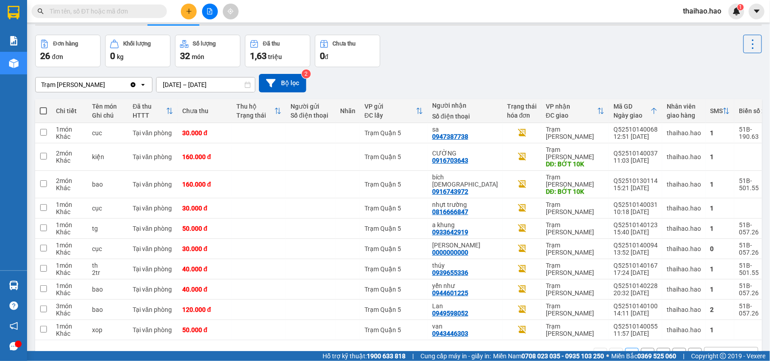
scroll to position [42, 0]
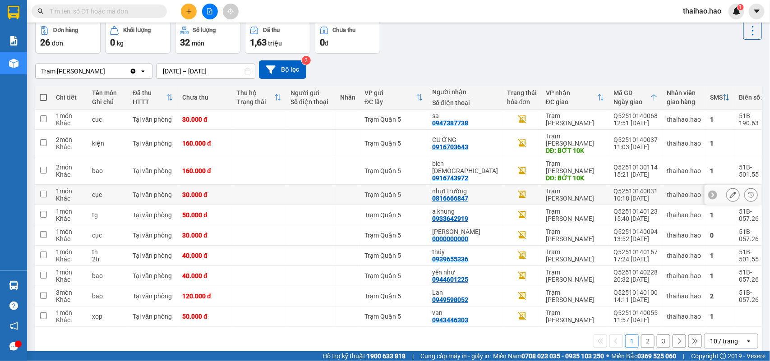
click at [730, 192] on icon at bounding box center [733, 195] width 6 height 6
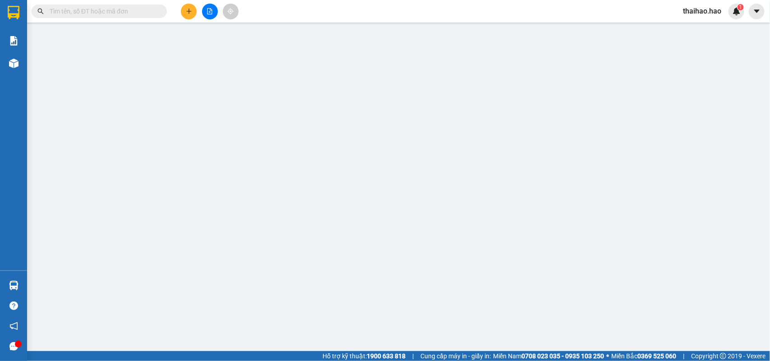
type input "0816666847"
type input "nhựt trường"
type input "30.000"
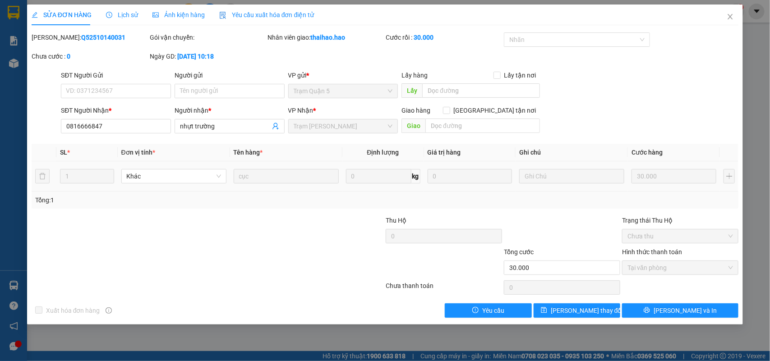
drag, startPoint x: 171, startPoint y: 35, endPoint x: 169, endPoint y: 18, distance: 17.3
click at [168, 33] on div "Gói vận chuyển:" at bounding box center [208, 37] width 116 height 10
click at [169, 18] on span "Ảnh kiện hàng" at bounding box center [179, 14] width 52 height 7
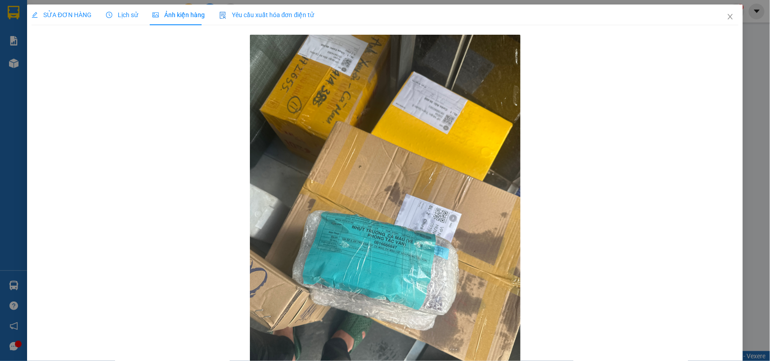
click at [69, 15] on span "SỬA ĐƠN HÀNG" at bounding box center [62, 14] width 60 height 7
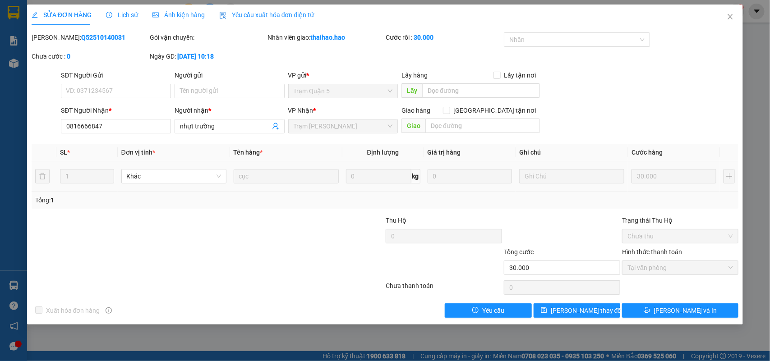
drag, startPoint x: 54, startPoint y: 34, endPoint x: 99, endPoint y: 42, distance: 45.8
click at [99, 42] on div "[PERSON_NAME]: Q52510140031" at bounding box center [90, 37] width 116 height 10
copy b "Q52510140031"
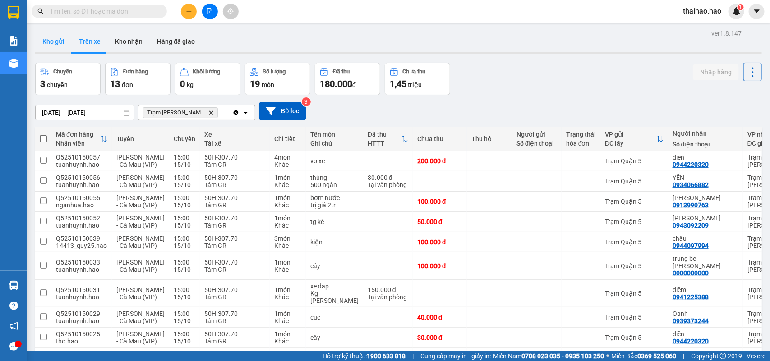
click at [49, 43] on button "Kho gửi" at bounding box center [53, 42] width 37 height 22
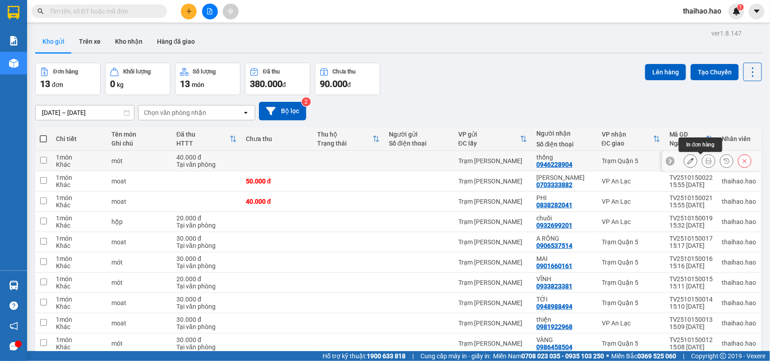
click at [706, 159] on icon at bounding box center [709, 161] width 6 height 6
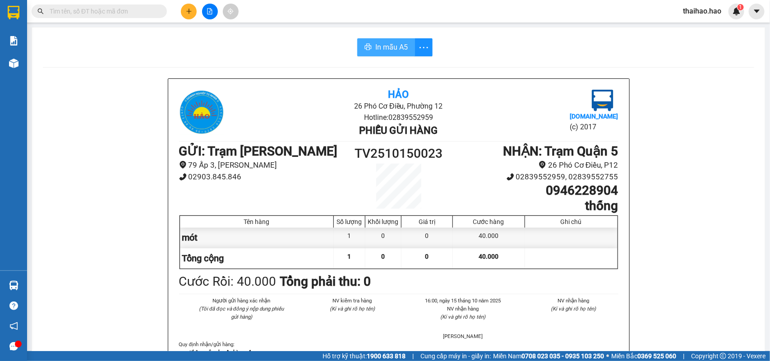
click at [389, 55] on button "In mẫu A5" at bounding box center [386, 47] width 58 height 18
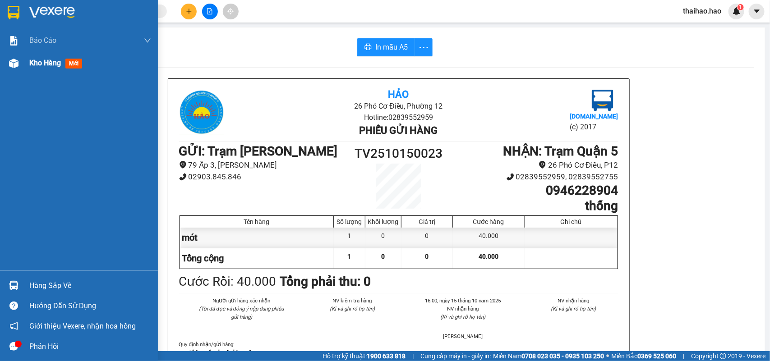
click at [34, 62] on span "Kho hàng" at bounding box center [45, 63] width 32 height 9
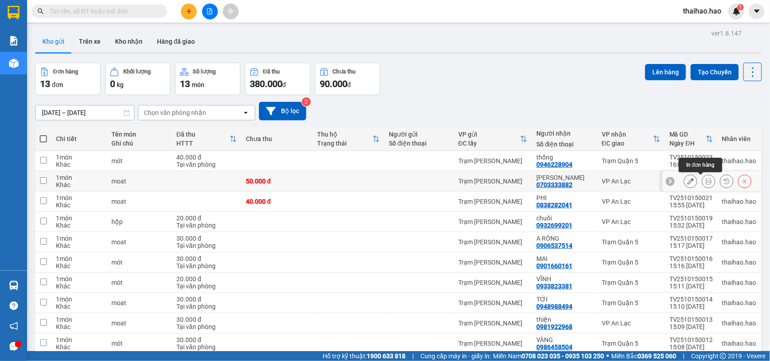
click at [706, 181] on icon at bounding box center [709, 181] width 6 height 6
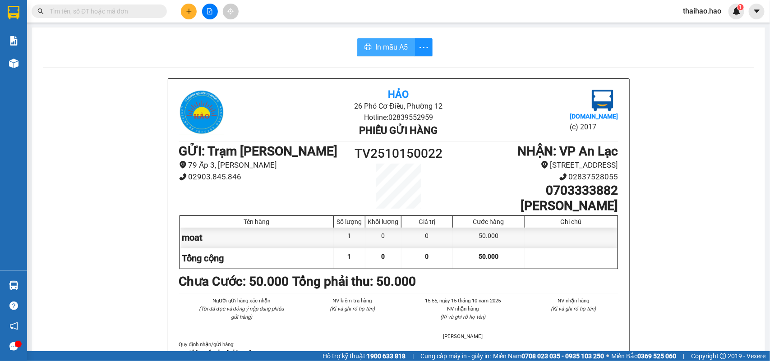
click at [384, 46] on span "In mẫu A5" at bounding box center [391, 47] width 32 height 11
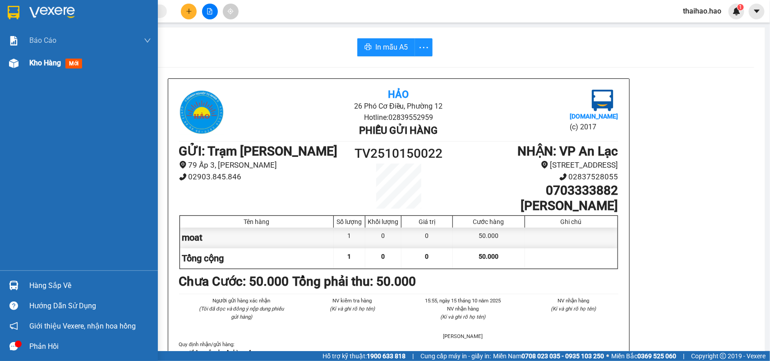
click at [11, 61] on img at bounding box center [13, 63] width 9 height 9
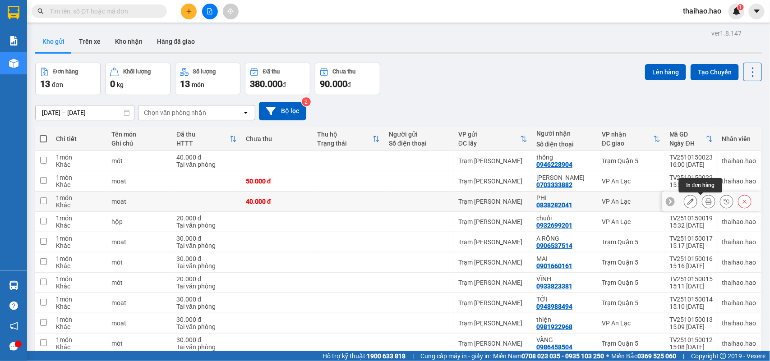
click at [706, 202] on icon at bounding box center [709, 202] width 6 height 6
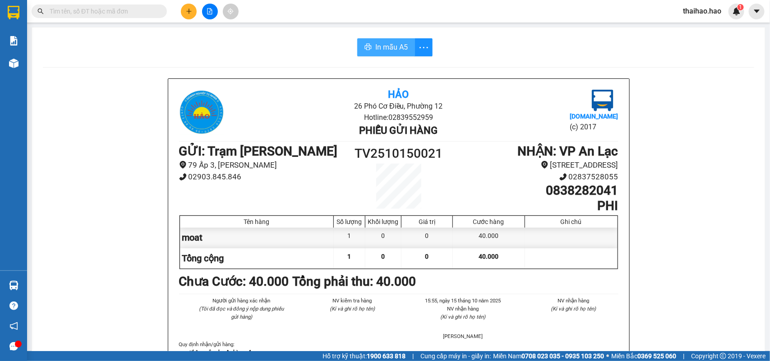
drag, startPoint x: 379, startPoint y: 32, endPoint x: 380, endPoint y: 50, distance: 17.2
click at [380, 50] on span "In mẫu A5" at bounding box center [391, 47] width 32 height 11
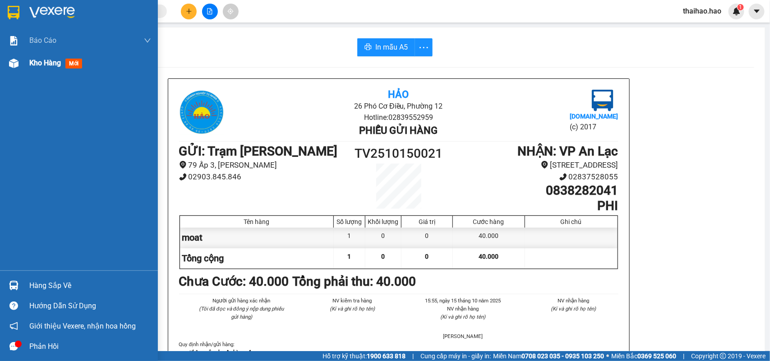
click at [19, 62] on div at bounding box center [14, 64] width 16 height 16
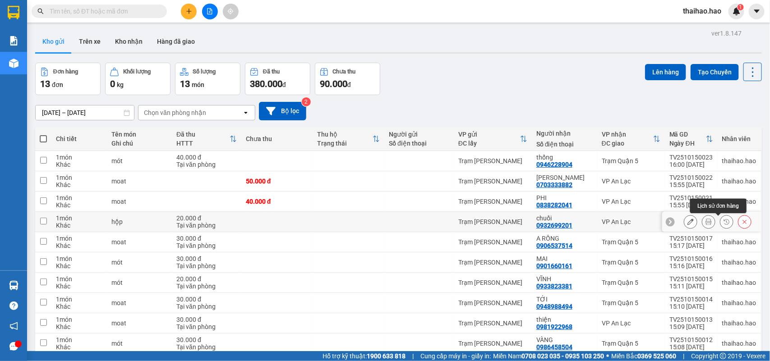
click at [706, 224] on icon at bounding box center [709, 222] width 6 height 6
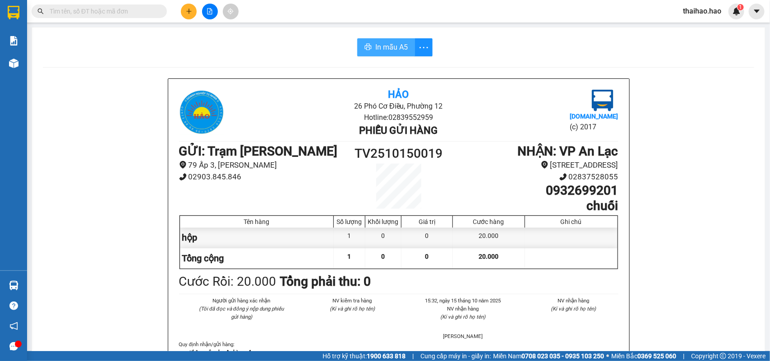
click at [401, 45] on span "In mẫu A5" at bounding box center [391, 47] width 32 height 11
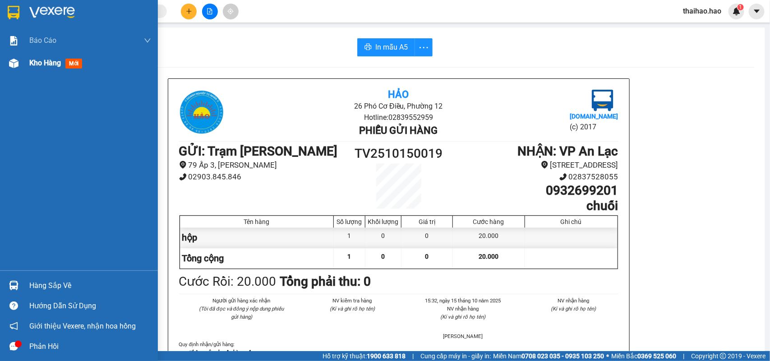
click at [16, 70] on div at bounding box center [14, 64] width 16 height 16
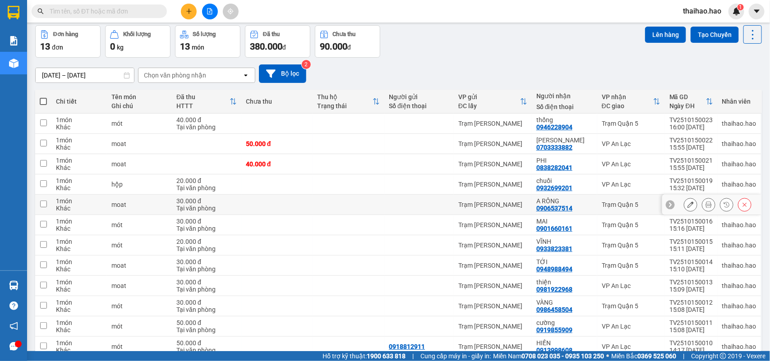
scroll to position [56, 0]
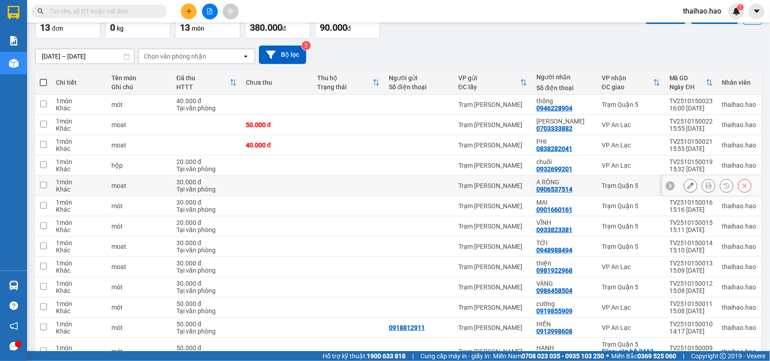
click at [706, 186] on icon at bounding box center [709, 186] width 6 height 6
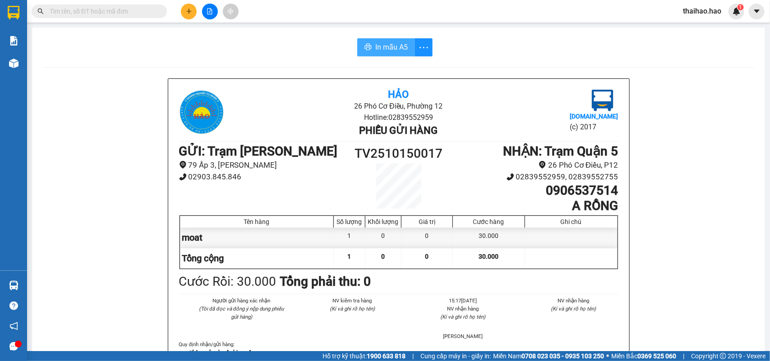
click at [397, 39] on button "In mẫu A5" at bounding box center [386, 47] width 58 height 18
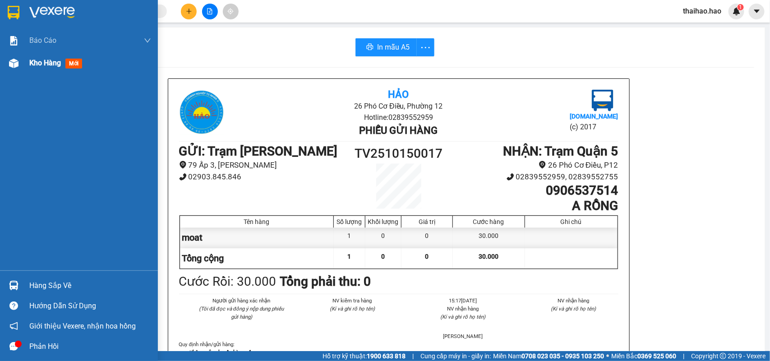
click at [29, 59] on span "Kho hàng" at bounding box center [45, 63] width 32 height 9
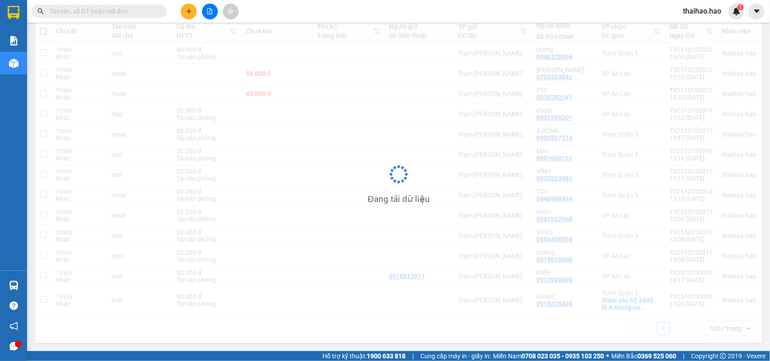
scroll to position [109, 0]
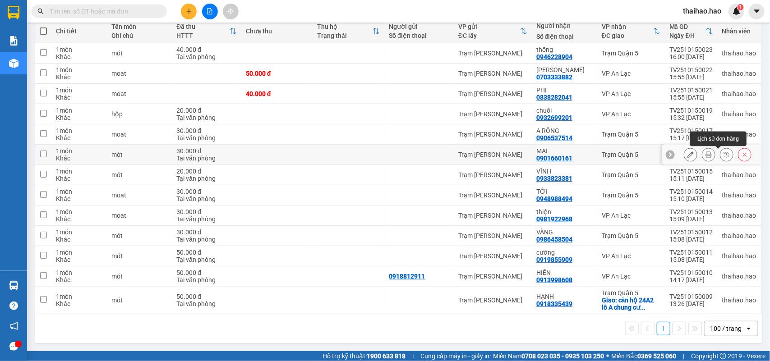
click at [706, 157] on icon at bounding box center [709, 155] width 6 height 6
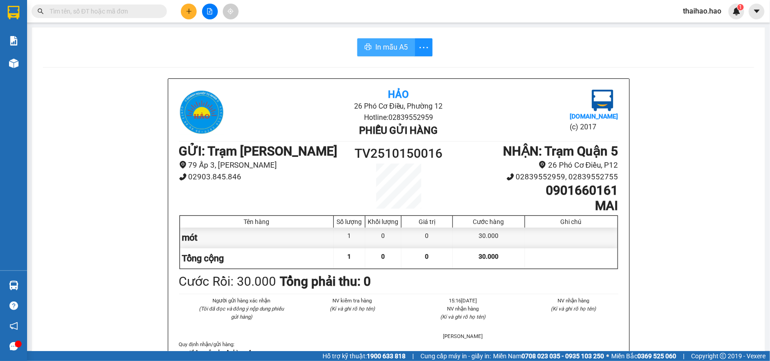
click at [378, 44] on span "In mẫu A5" at bounding box center [391, 47] width 32 height 11
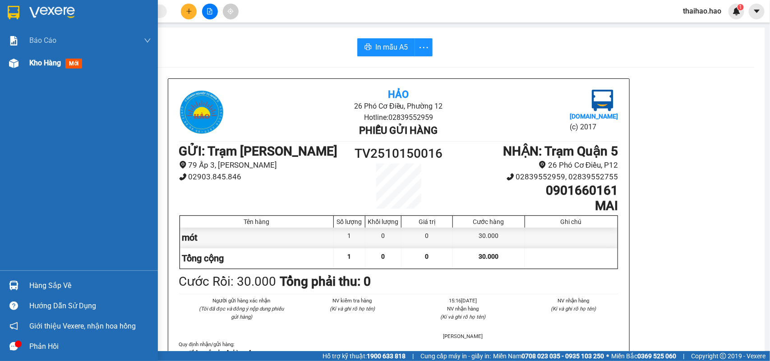
click at [17, 65] on img at bounding box center [13, 63] width 9 height 9
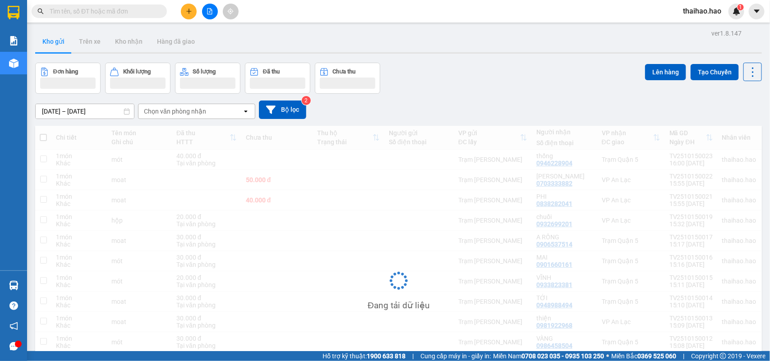
scroll to position [56, 0]
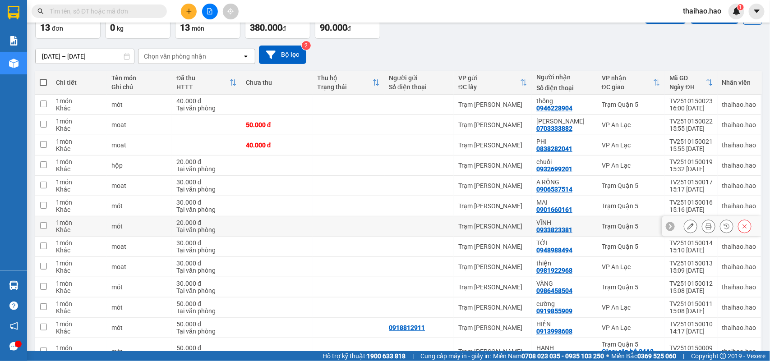
click at [706, 227] on icon at bounding box center [709, 226] width 6 height 6
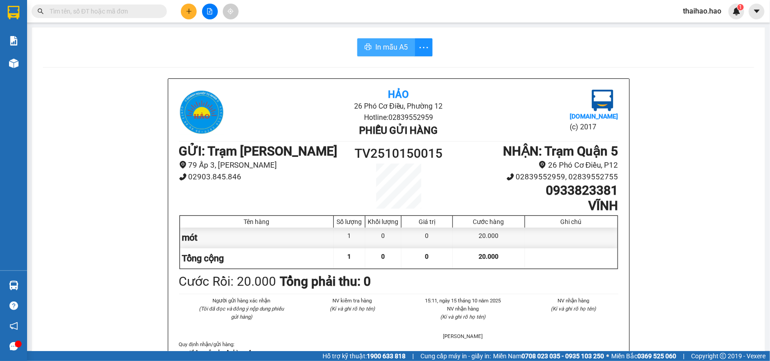
click at [375, 46] on span "In mẫu A5" at bounding box center [391, 47] width 32 height 11
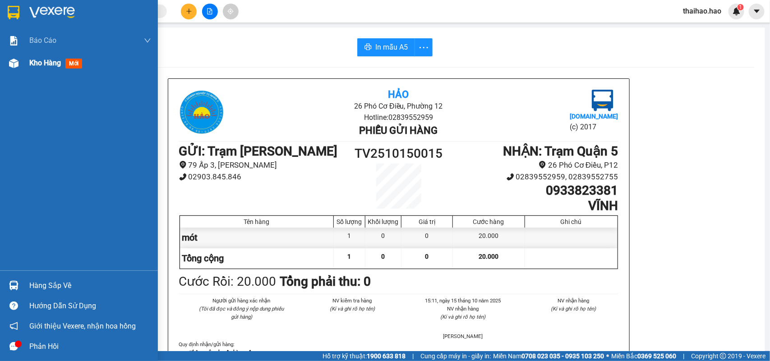
click at [12, 64] on img at bounding box center [13, 63] width 9 height 9
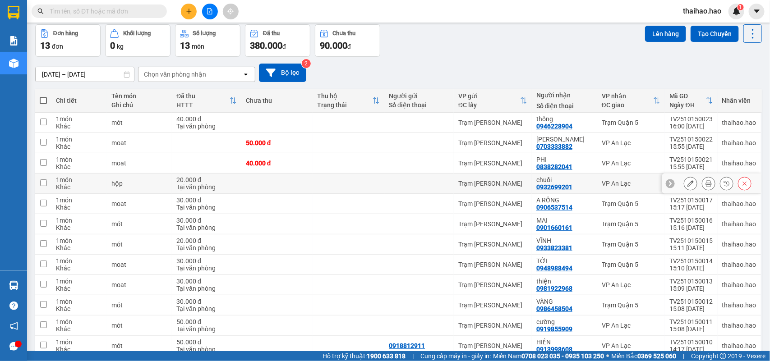
scroll to position [108, 0]
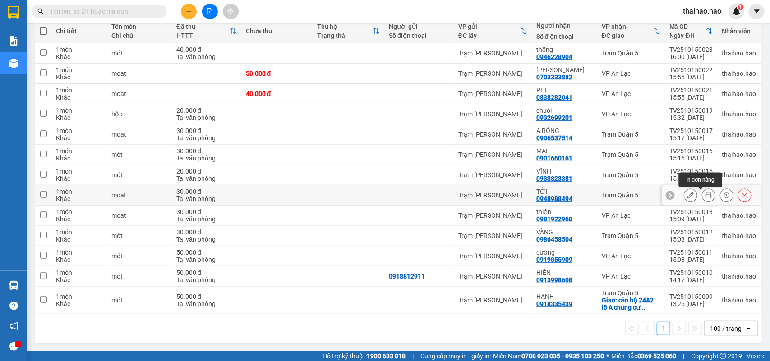
click at [704, 195] on button at bounding box center [709, 196] width 13 height 16
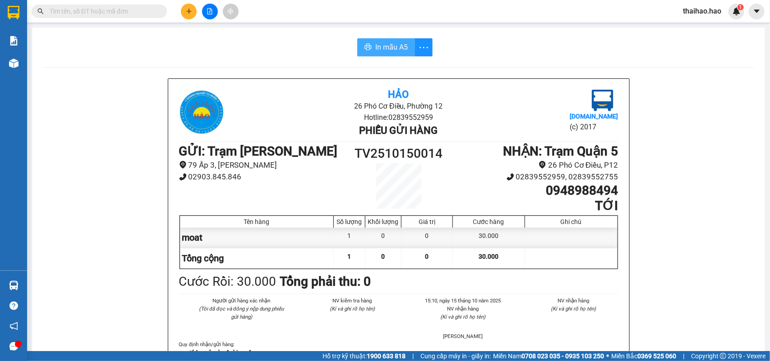
click at [368, 43] on button "In mẫu A5" at bounding box center [386, 47] width 58 height 18
click at [380, 47] on span "In mẫu A5" at bounding box center [391, 47] width 32 height 11
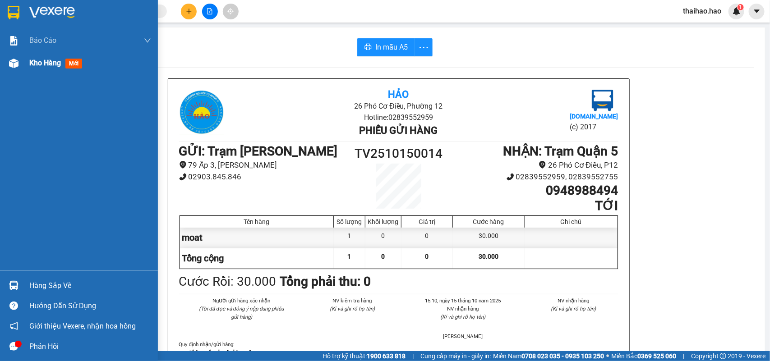
click at [26, 65] on div "Kho hàng mới" at bounding box center [79, 63] width 158 height 23
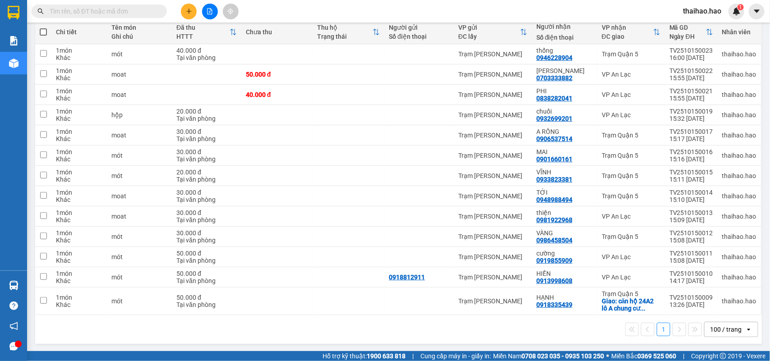
scroll to position [108, 0]
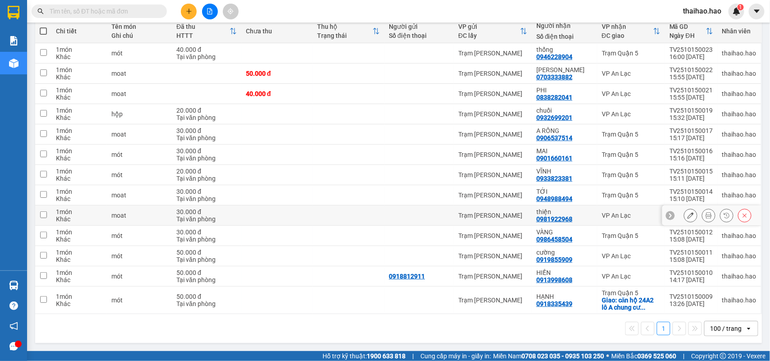
click at [706, 216] on icon at bounding box center [709, 216] width 6 height 6
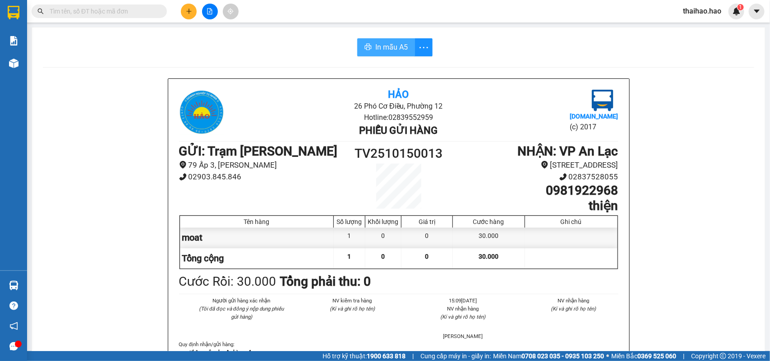
click at [375, 52] on span "In mẫu A5" at bounding box center [391, 47] width 32 height 11
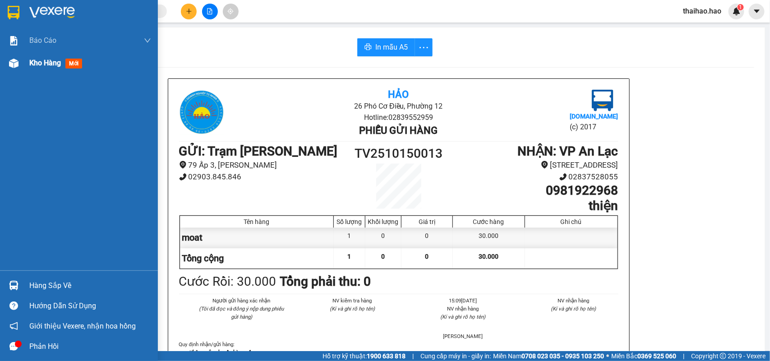
click at [10, 67] on img at bounding box center [13, 63] width 9 height 9
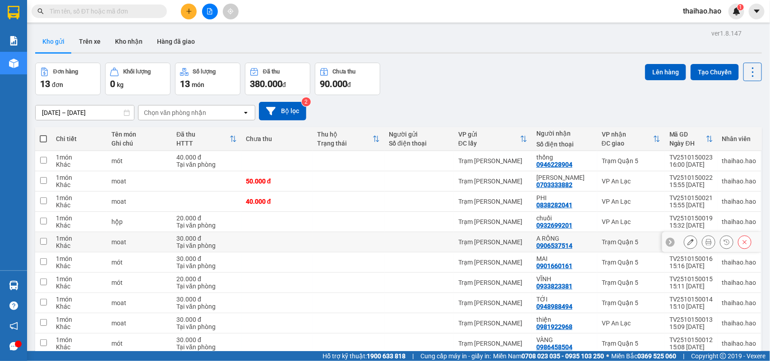
scroll to position [110, 0]
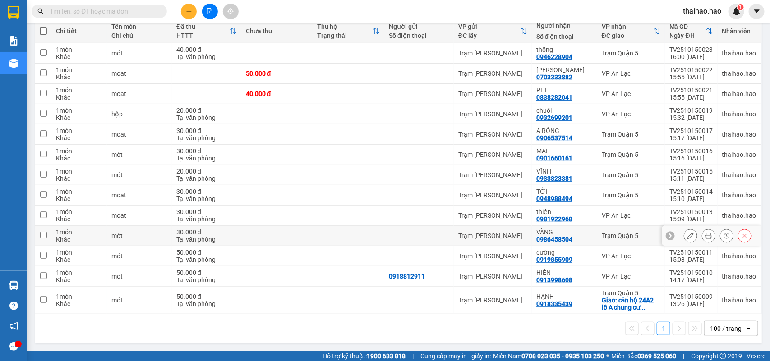
click at [706, 238] on icon at bounding box center [709, 236] width 6 height 6
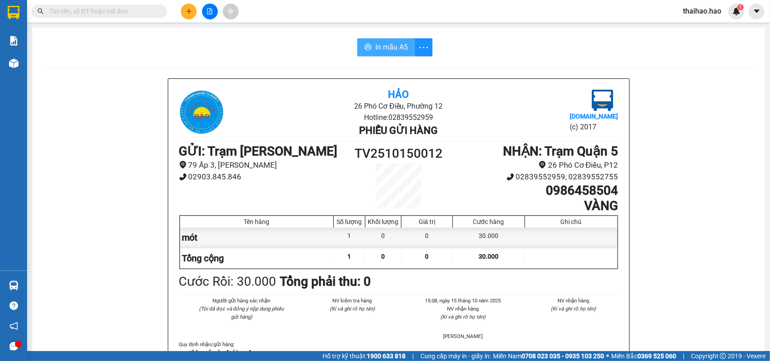
click at [366, 44] on icon "printer" at bounding box center [368, 46] width 7 height 7
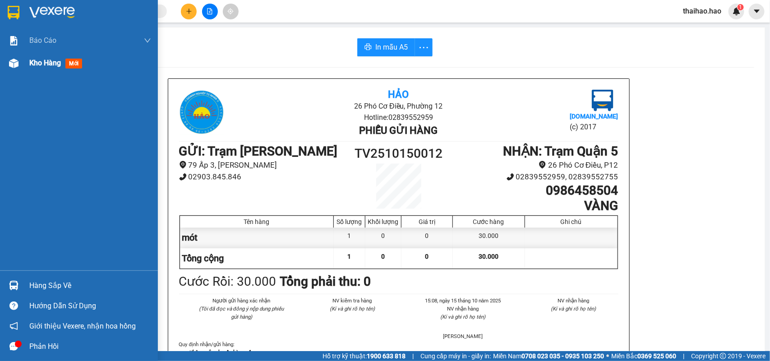
click at [28, 64] on div "Kho hàng mới" at bounding box center [79, 63] width 158 height 23
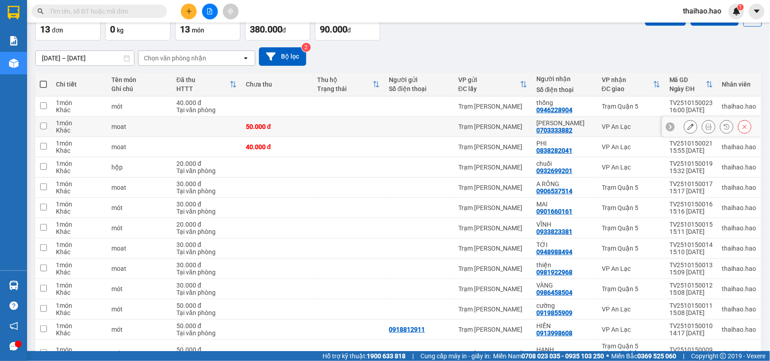
scroll to position [110, 0]
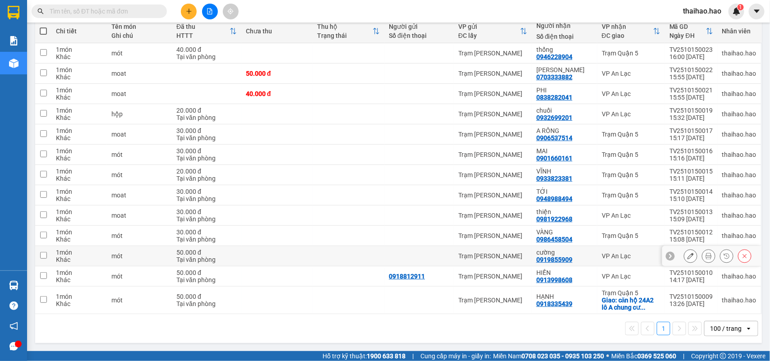
click at [704, 259] on button at bounding box center [709, 257] width 13 height 16
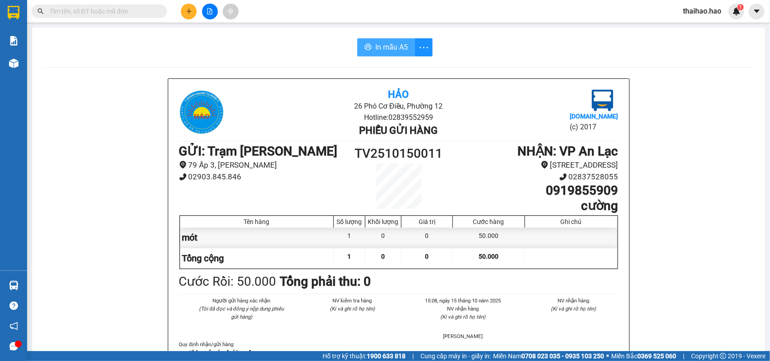
click at [372, 41] on button "In mẫu A5" at bounding box center [386, 47] width 58 height 18
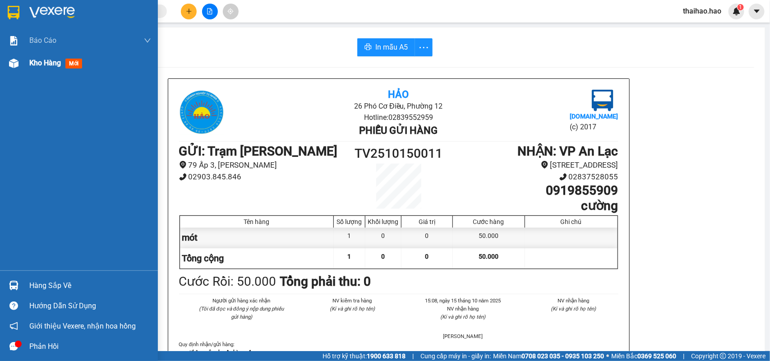
click at [16, 60] on img at bounding box center [13, 63] width 9 height 9
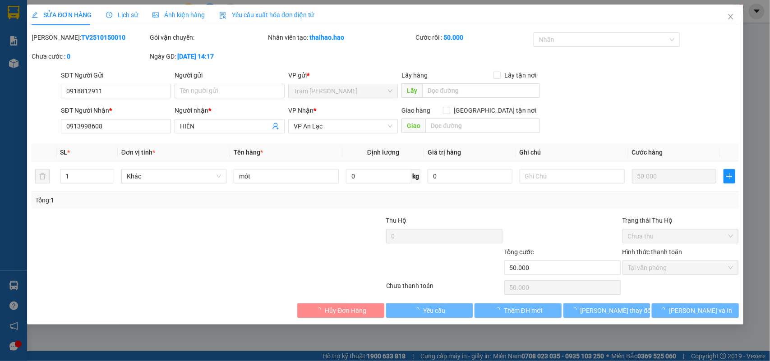
type input "0918812911"
type input "0913998608"
type input "HIỀN"
type input "50.000"
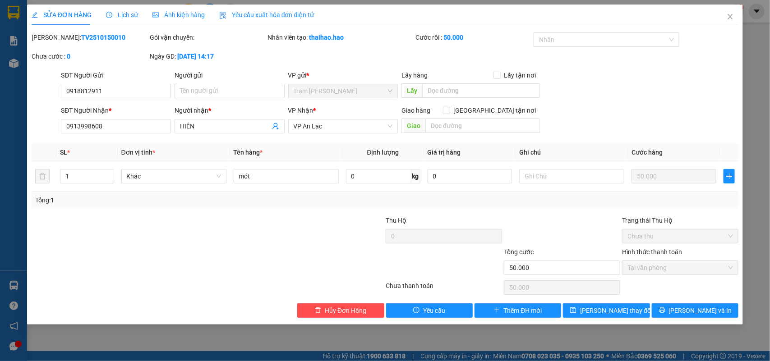
click at [122, 14] on span "Lịch sử" at bounding box center [122, 14] width 32 height 7
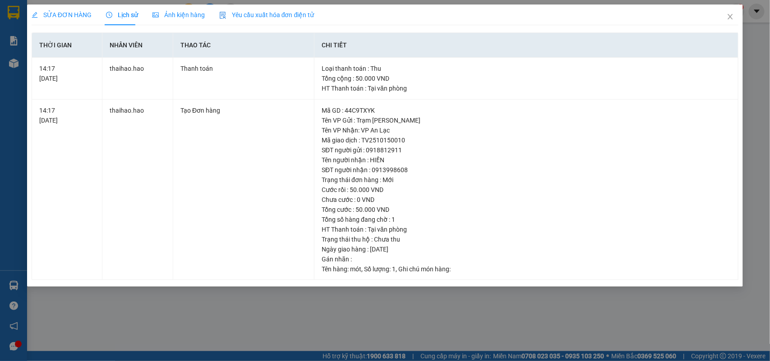
click at [166, 19] on span "Ảnh kiện hàng" at bounding box center [179, 14] width 52 height 7
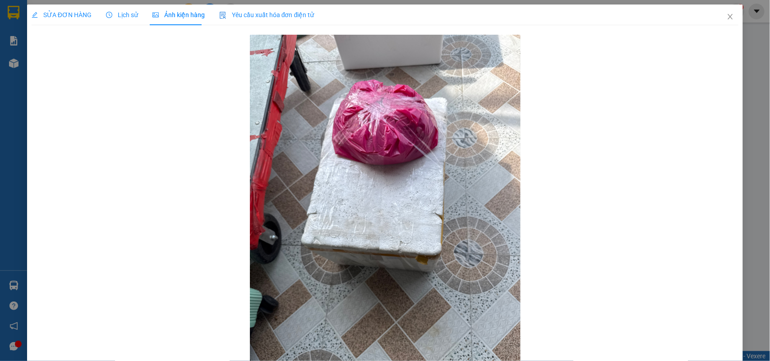
click at [59, 14] on span "SỬA ĐƠN HÀNG" at bounding box center [62, 14] width 60 height 7
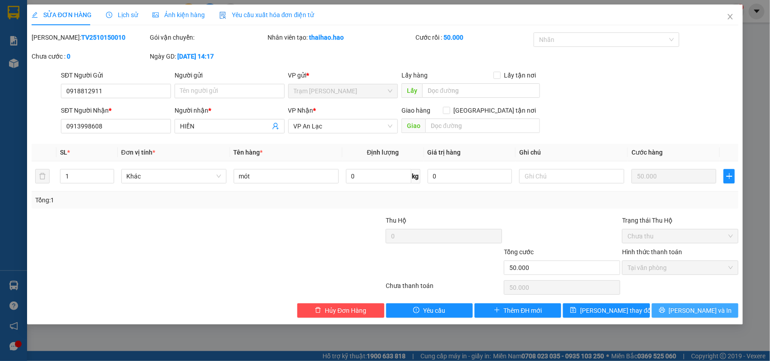
click at [690, 307] on span "[PERSON_NAME] và In" at bounding box center [700, 311] width 63 height 10
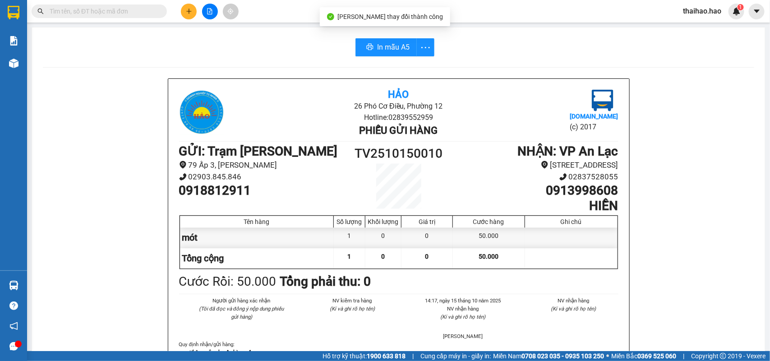
click at [391, 47] on span "In mẫu A5" at bounding box center [391, 47] width 32 height 11
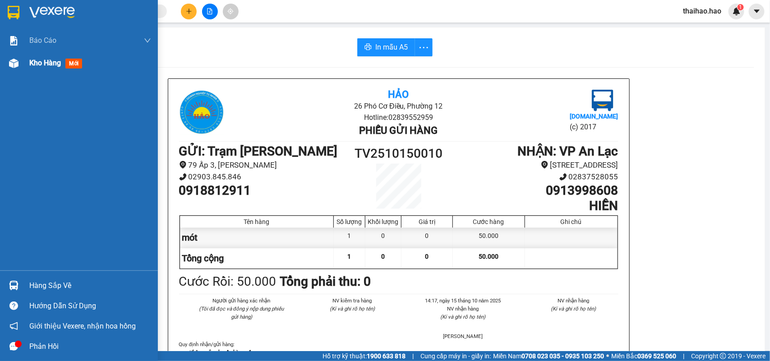
click at [28, 68] on div "Kho hàng mới" at bounding box center [79, 63] width 158 height 23
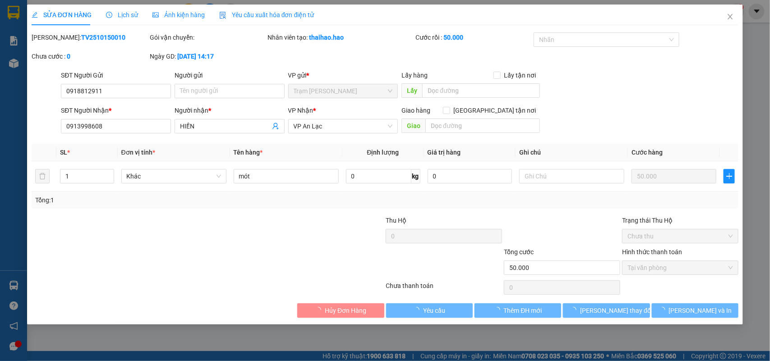
click at [195, 7] on div "Ảnh kiện hàng" at bounding box center [179, 15] width 52 height 21
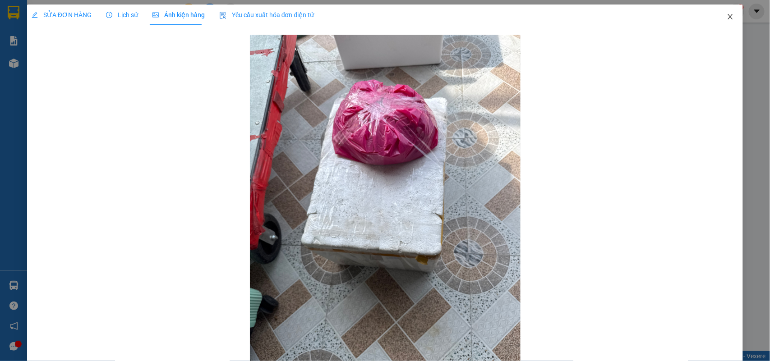
click at [727, 14] on icon "close" at bounding box center [730, 16] width 7 height 7
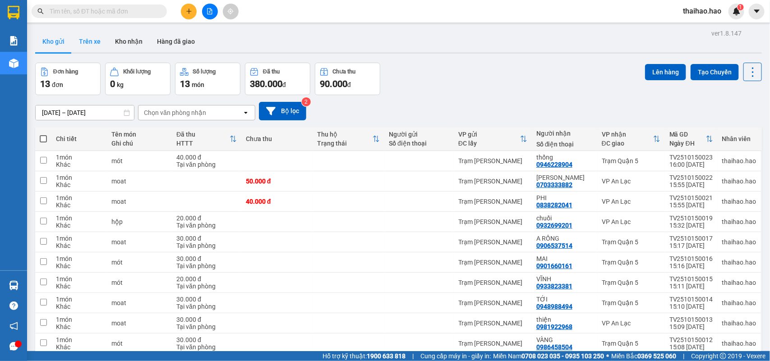
click at [93, 41] on button "Trên xe" at bounding box center [90, 42] width 36 height 22
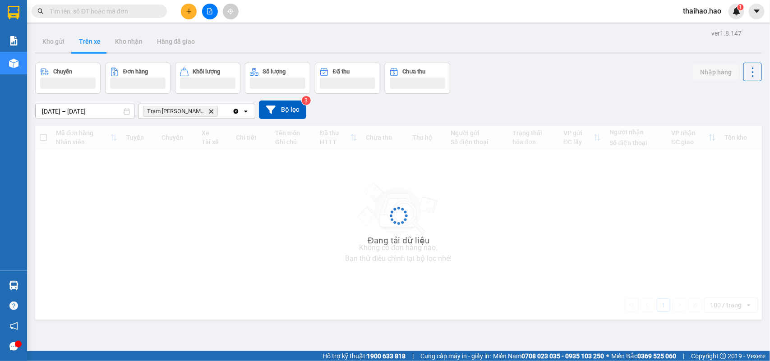
click at [93, 41] on button "Trên xe" at bounding box center [90, 42] width 36 height 22
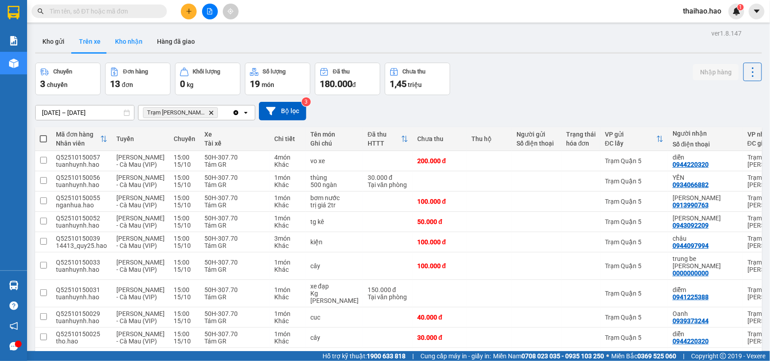
click at [134, 38] on button "Kho nhận" at bounding box center [129, 42] width 42 height 22
type input "[DATE] – [DATE]"
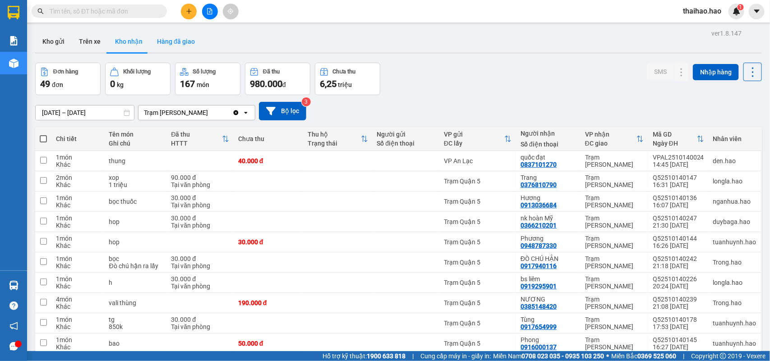
click at [185, 31] on button "Hàng đã giao" at bounding box center [176, 42] width 52 height 22
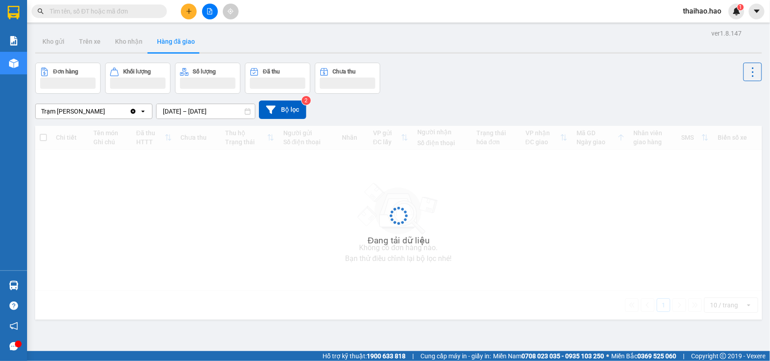
click at [185, 31] on button "Hàng đã giao" at bounding box center [176, 42] width 52 height 22
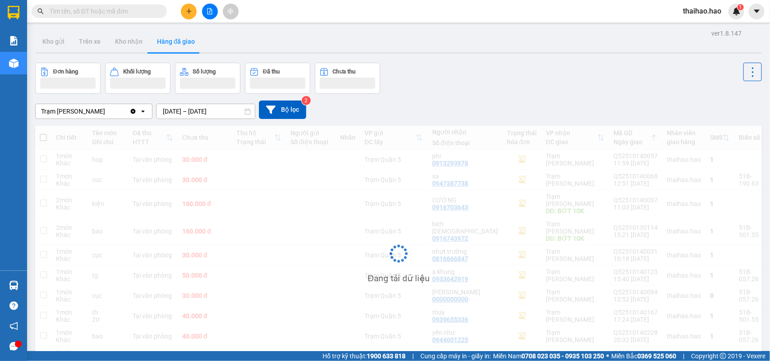
click at [204, 112] on input "[DATE] – [DATE]" at bounding box center [206, 111] width 98 height 14
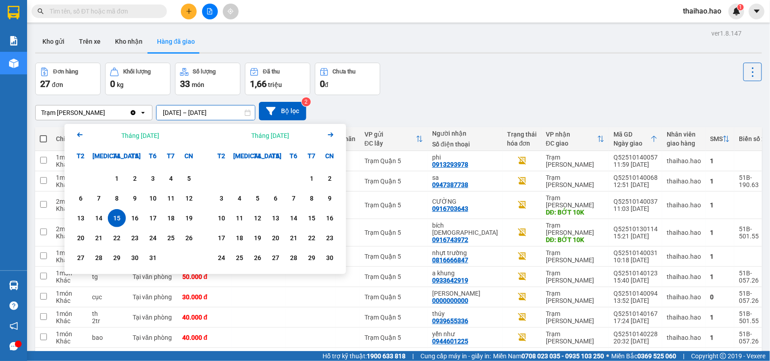
click at [625, 67] on div "Đơn hàng 27 đơn Khối lượng 0 kg Số lượng 33 món Đã thu 1,66 triệu Chưa thu 0 đ" at bounding box center [398, 79] width 727 height 32
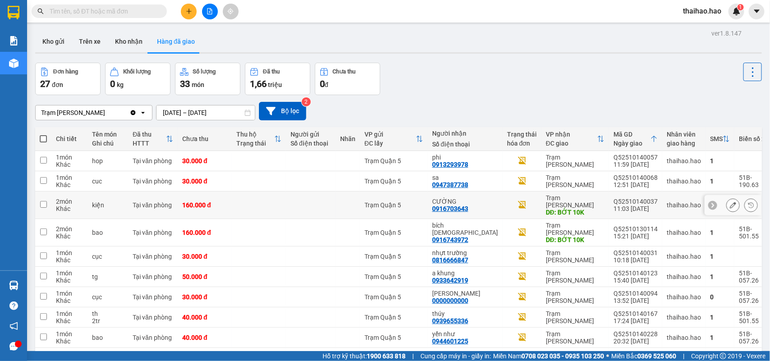
click at [729, 199] on div at bounding box center [734, 206] width 14 height 14
click at [729, 201] on button at bounding box center [733, 206] width 13 height 16
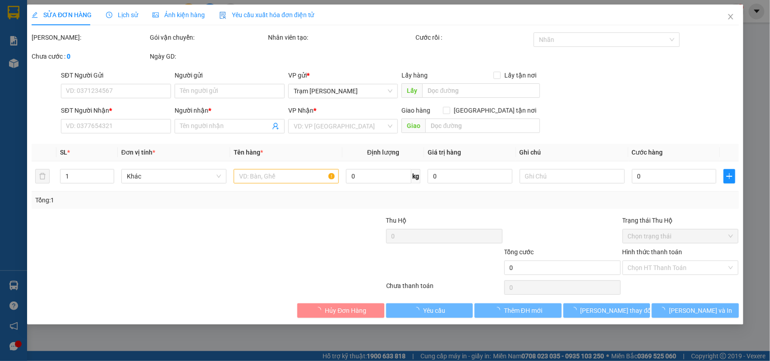
type input "0916703643"
type input "CƯỜNG"
type input "BỚT 10K"
type input "160.000"
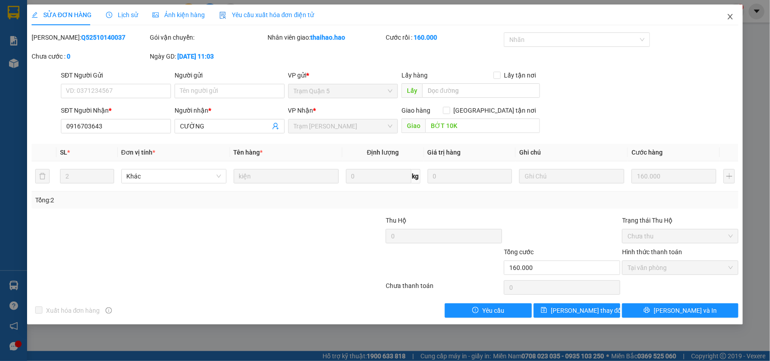
click at [730, 19] on icon "close" at bounding box center [730, 16] width 7 height 7
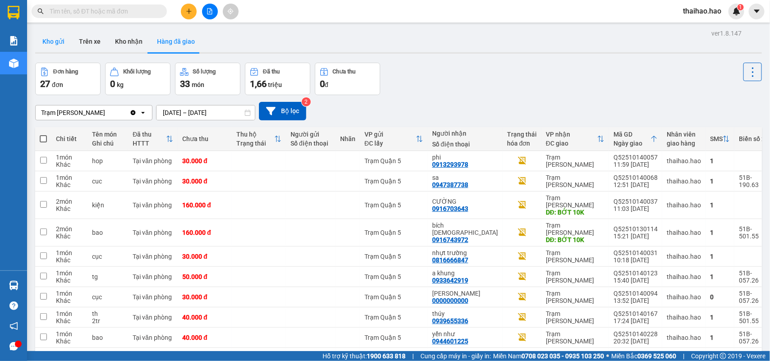
click at [56, 43] on button "Kho gửi" at bounding box center [53, 42] width 37 height 22
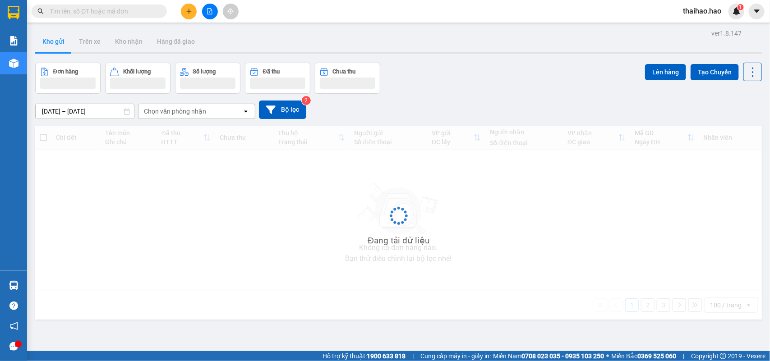
click at [56, 43] on button "Kho gửi" at bounding box center [53, 42] width 37 height 22
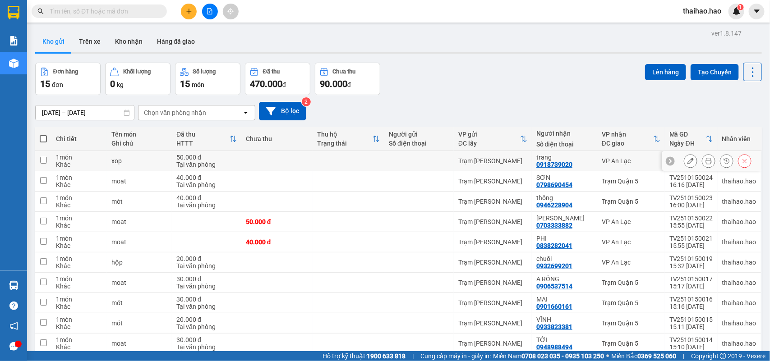
click at [706, 161] on icon at bounding box center [709, 161] width 6 height 6
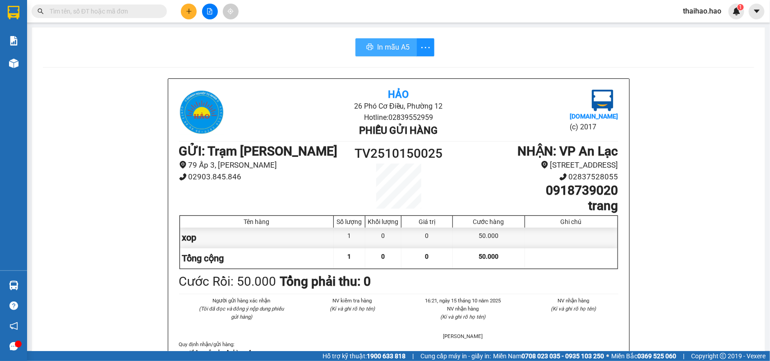
click at [377, 48] on span "In mẫu A5" at bounding box center [393, 47] width 32 height 11
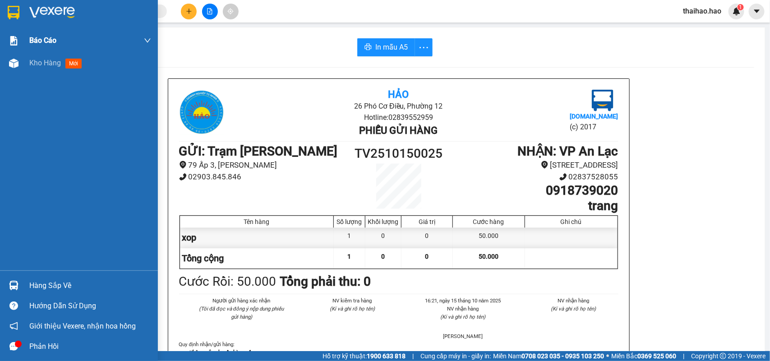
click at [17, 51] on div "Báo cáo" at bounding box center [79, 40] width 158 height 23
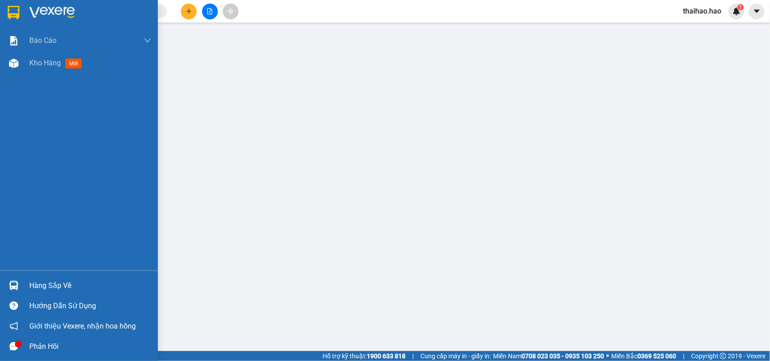
click at [50, 76] on div "Báo cáo BC tiền công nợ Báo cáo dòng tiền (trưởng trạm) Doanh số tạo đơn theo V…" at bounding box center [79, 149] width 158 height 241
click at [50, 70] on div "Kho hàng mới" at bounding box center [90, 63] width 122 height 23
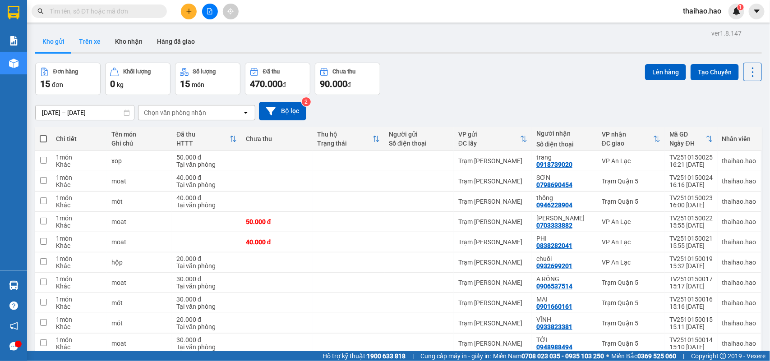
click at [88, 50] on button "Trên xe" at bounding box center [90, 42] width 36 height 22
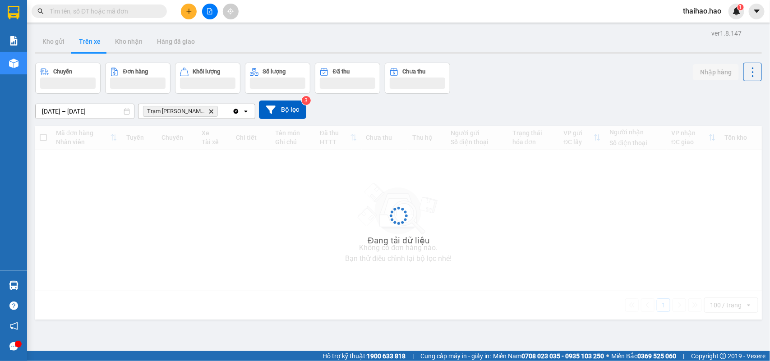
click at [88, 50] on button "Trên xe" at bounding box center [90, 42] width 36 height 22
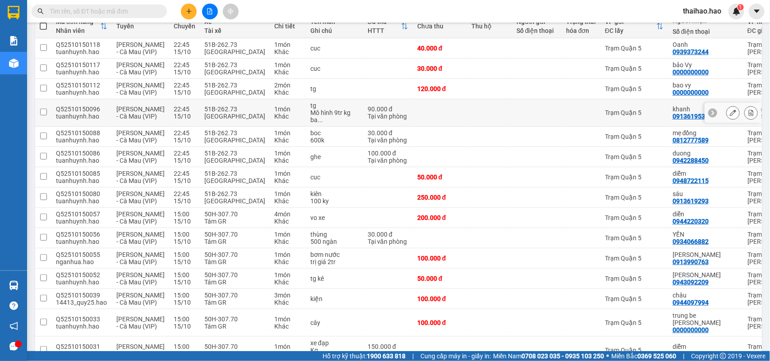
scroll to position [169, 0]
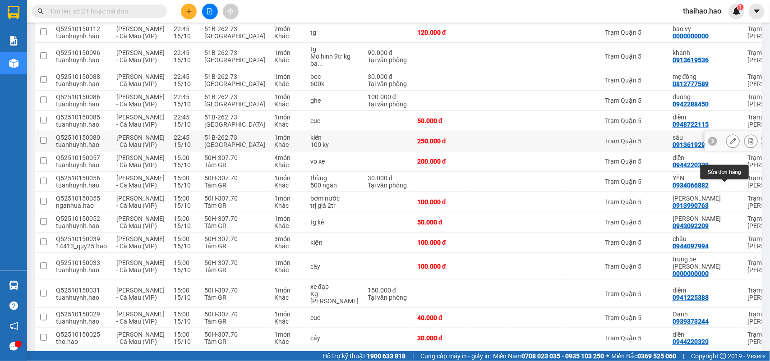
click at [730, 144] on icon at bounding box center [733, 141] width 6 height 6
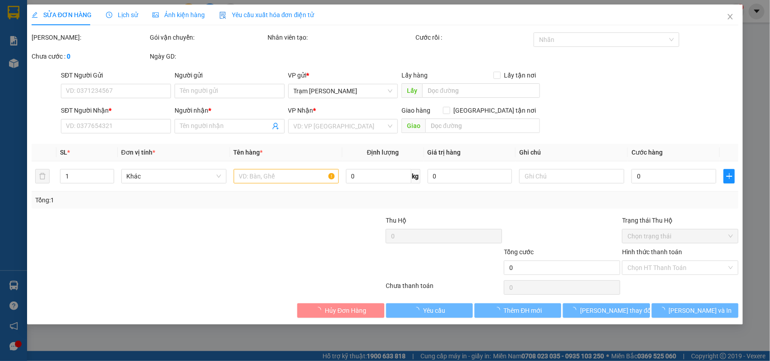
click at [181, 15] on span "Ảnh kiện hàng" at bounding box center [179, 14] width 52 height 7
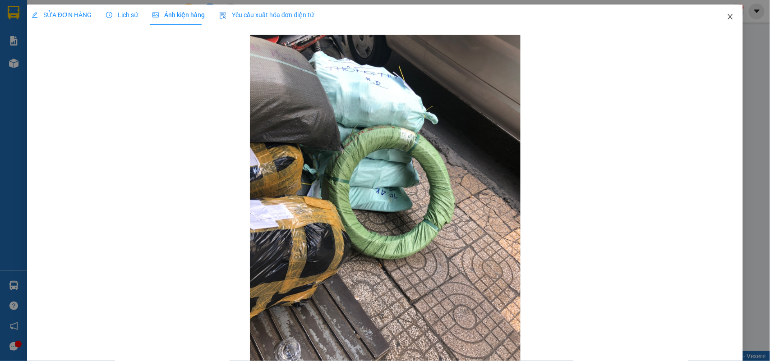
click at [725, 12] on span "Close" at bounding box center [730, 17] width 25 height 25
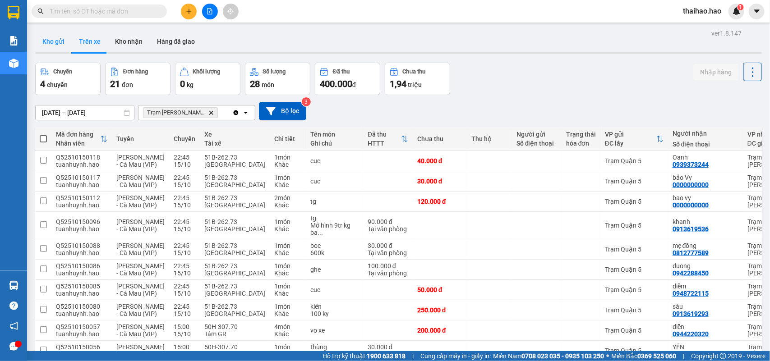
click at [59, 41] on button "Kho gửi" at bounding box center [53, 42] width 37 height 22
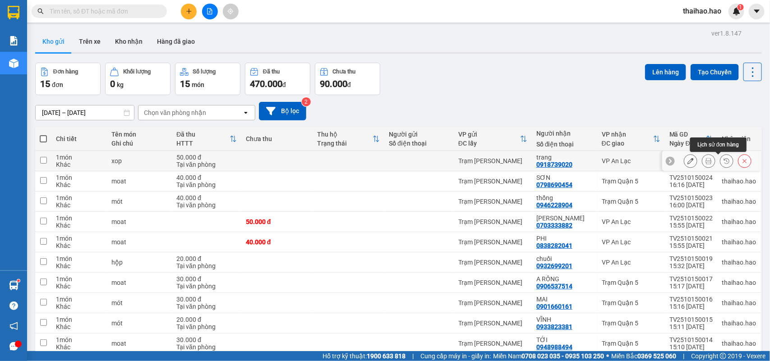
click at [724, 162] on icon at bounding box center [727, 161] width 6 height 6
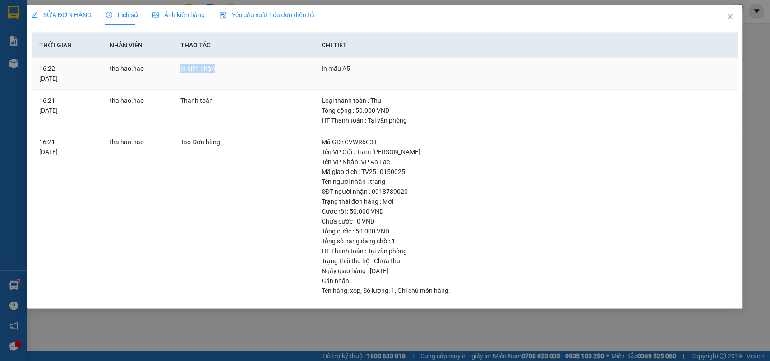
drag, startPoint x: 200, startPoint y: 70, endPoint x: 222, endPoint y: 69, distance: 22.2
click at [222, 69] on div "In biên nhận" at bounding box center [244, 69] width 126 height 10
click at [217, 71] on div "In biên nhận" at bounding box center [244, 69] width 126 height 10
drag, startPoint x: 192, startPoint y: 68, endPoint x: 223, endPoint y: 68, distance: 31.6
click at [223, 68] on div "In biên nhận" at bounding box center [244, 69] width 126 height 10
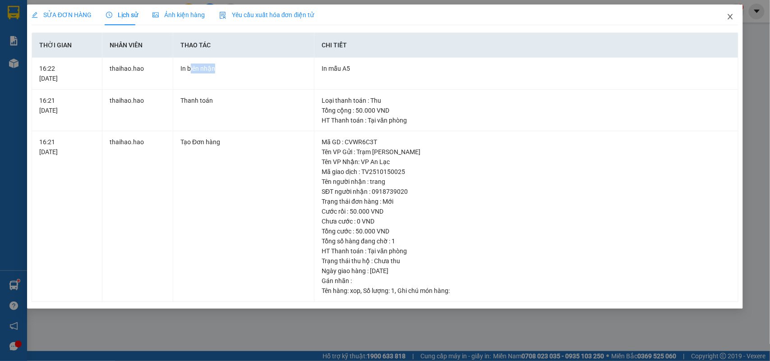
click at [733, 19] on icon "close" at bounding box center [730, 16] width 7 height 7
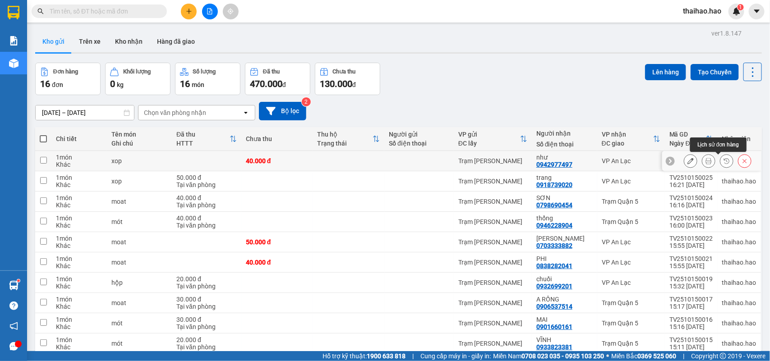
click at [724, 162] on icon at bounding box center [727, 161] width 6 height 6
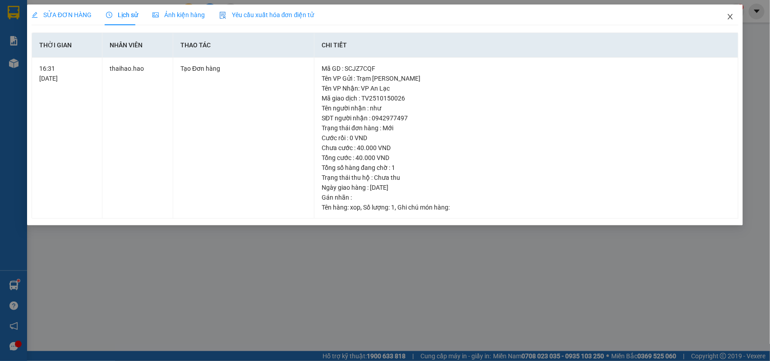
click at [736, 13] on span "Close" at bounding box center [730, 17] width 25 height 25
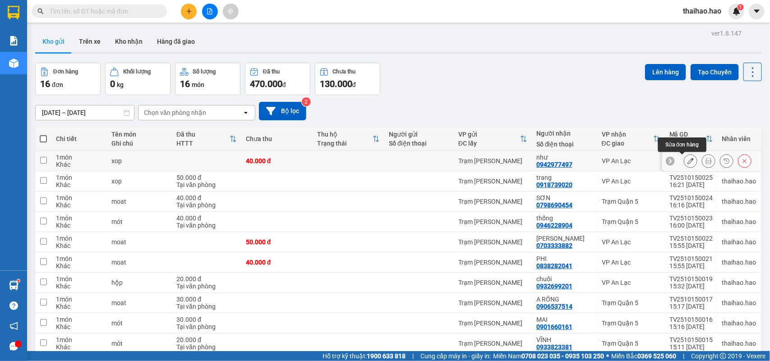
click at [706, 159] on icon at bounding box center [709, 161] width 6 height 6
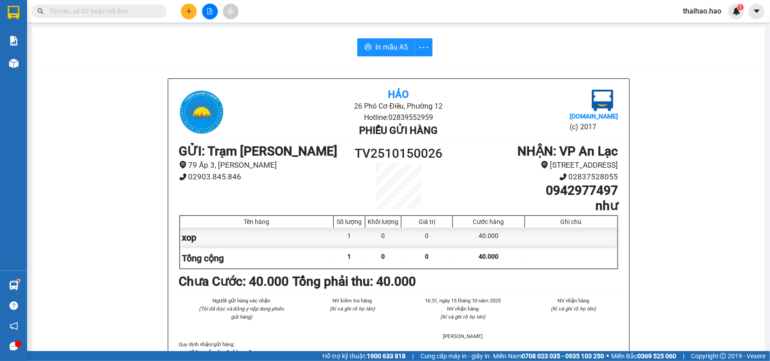
click at [373, 55] on button "In mẫu A5" at bounding box center [386, 47] width 58 height 18
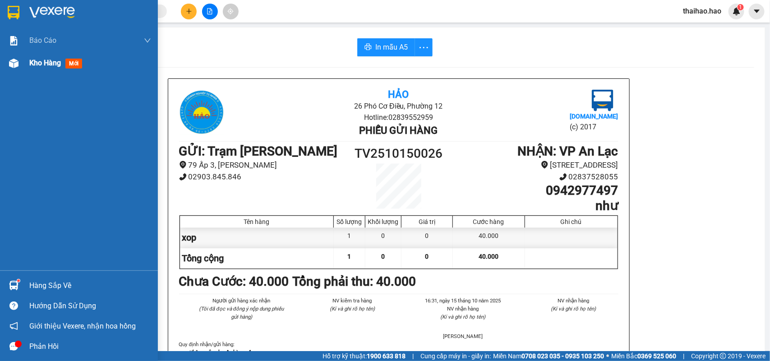
click at [14, 63] on img at bounding box center [13, 63] width 9 height 9
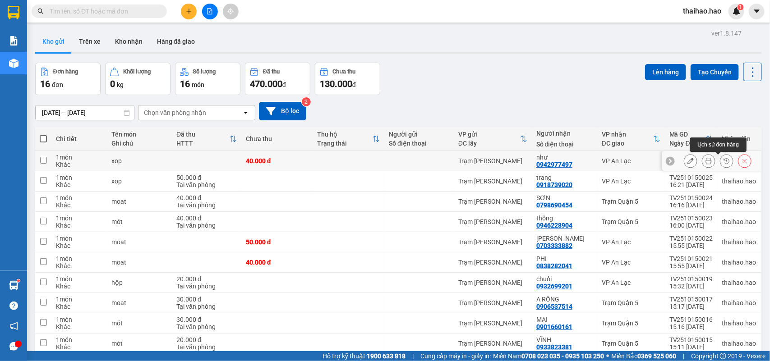
click at [724, 161] on icon at bounding box center [727, 161] width 6 height 6
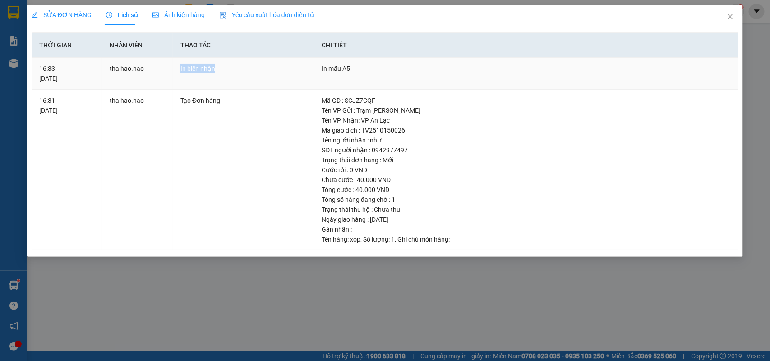
drag, startPoint x: 177, startPoint y: 69, endPoint x: 227, endPoint y: 69, distance: 49.6
click at [227, 69] on td "In biên nhận" at bounding box center [243, 74] width 141 height 32
click at [245, 71] on div "In biên nhận" at bounding box center [244, 69] width 126 height 10
click at [729, 17] on icon "close" at bounding box center [730, 16] width 7 height 7
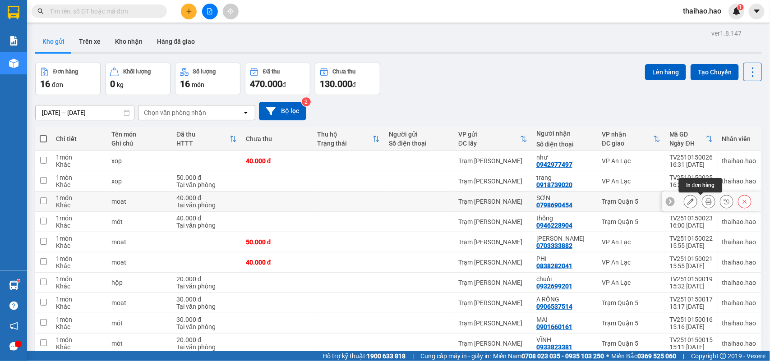
click at [706, 201] on icon at bounding box center [709, 202] width 6 height 6
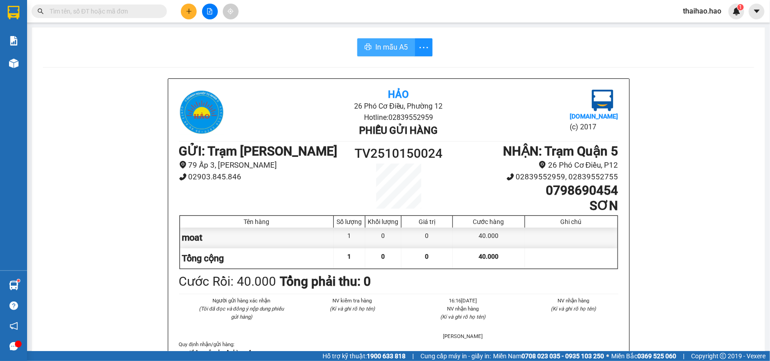
click at [388, 46] on span "In mẫu A5" at bounding box center [391, 47] width 32 height 11
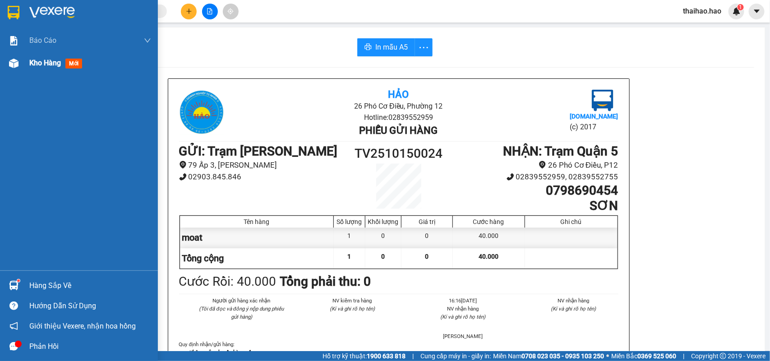
click at [12, 64] on img at bounding box center [13, 63] width 9 height 9
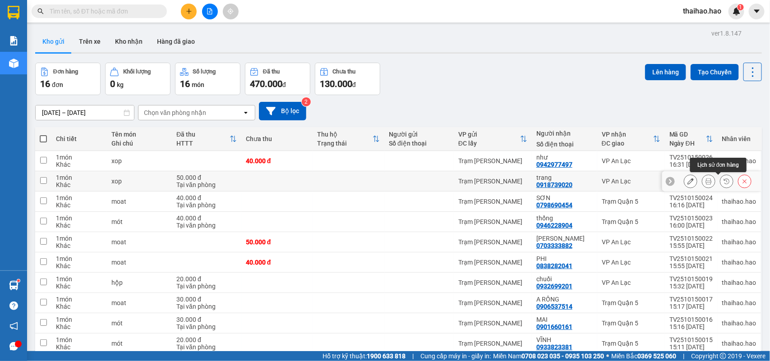
click at [724, 180] on icon at bounding box center [727, 181] width 6 height 6
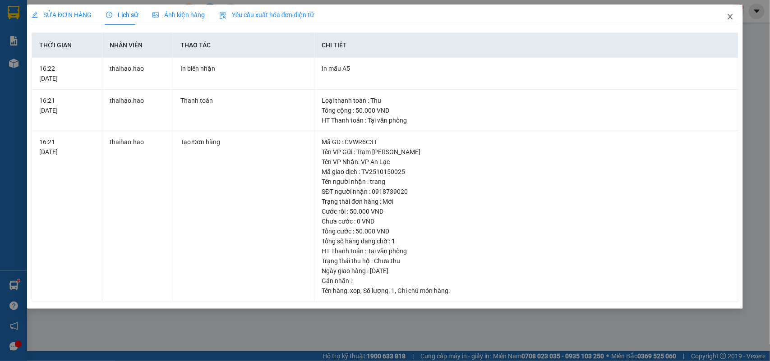
click at [733, 16] on icon "close" at bounding box center [730, 16] width 7 height 7
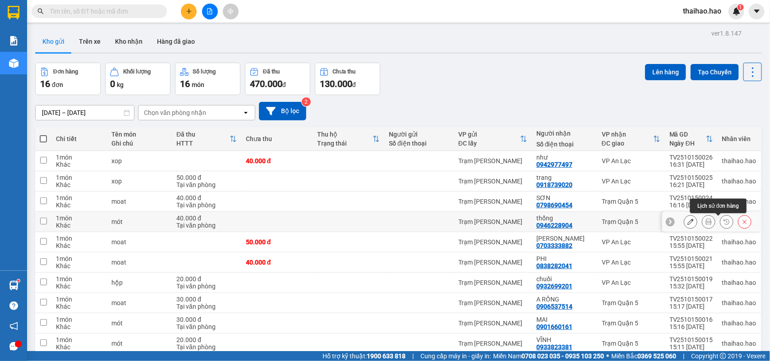
click at [724, 225] on icon at bounding box center [726, 221] width 5 height 5
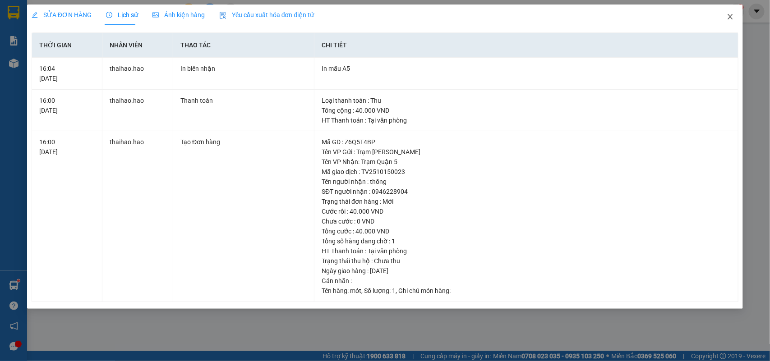
click at [733, 19] on icon "close" at bounding box center [730, 16] width 7 height 7
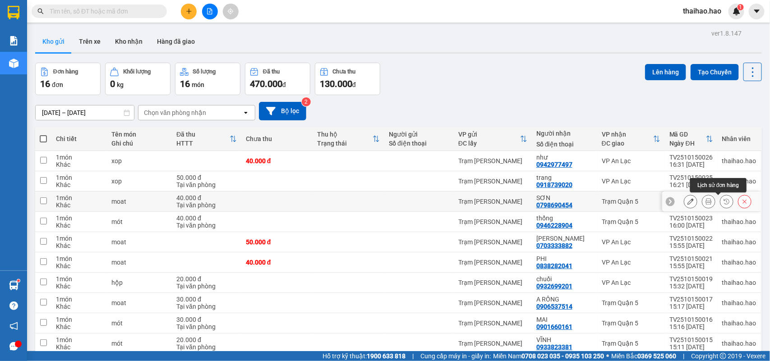
click at [724, 199] on icon at bounding box center [727, 202] width 6 height 6
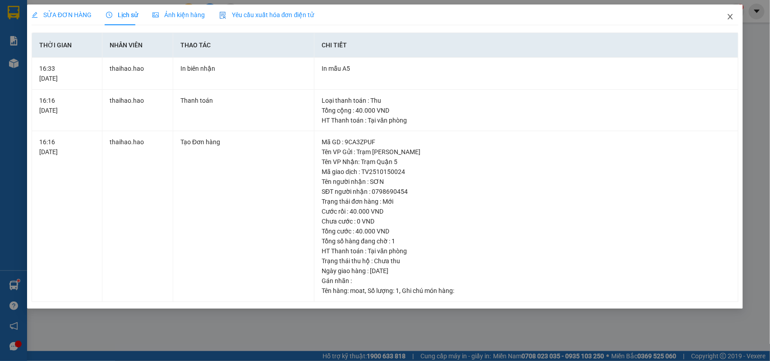
click at [735, 19] on span "Close" at bounding box center [730, 17] width 25 height 25
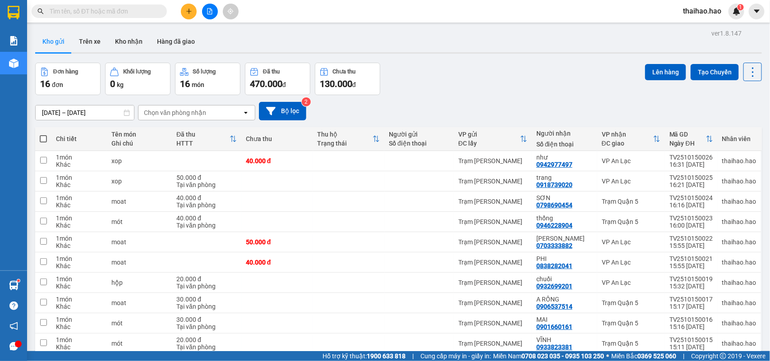
click at [148, 8] on input "text" at bounding box center [103, 11] width 106 height 10
click at [134, 45] on button "Kho nhận" at bounding box center [129, 42] width 42 height 22
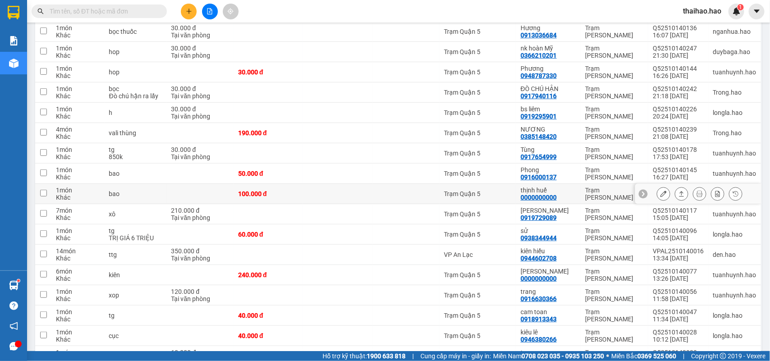
scroll to position [267, 0]
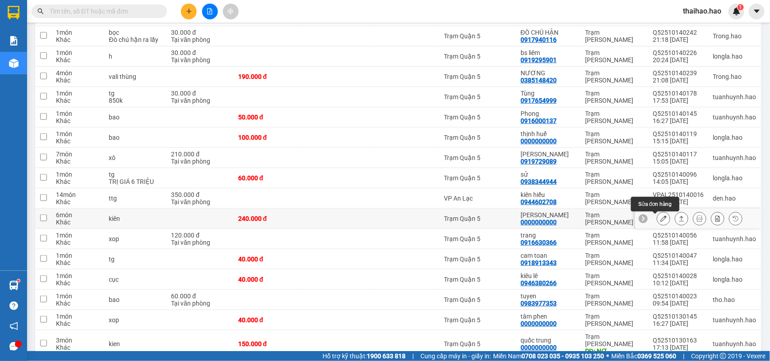
click at [661, 220] on icon at bounding box center [664, 219] width 6 height 6
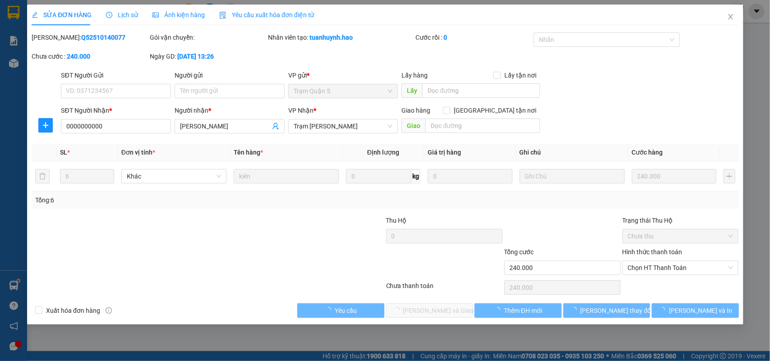
type input "0000000000"
type input "quách Khánh"
type input "240.000"
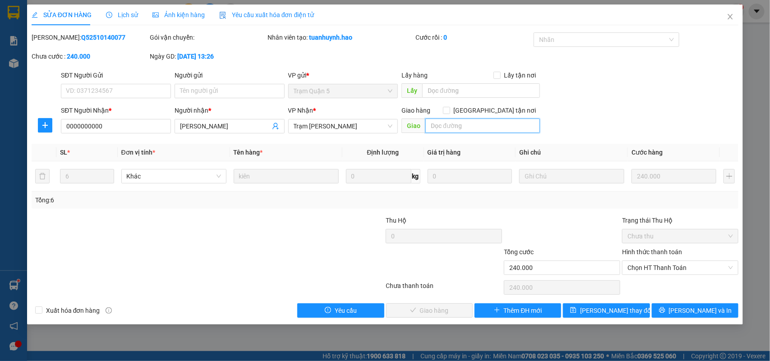
click at [478, 123] on input "text" at bounding box center [483, 126] width 115 height 14
click at [481, 123] on input "text" at bounding box center [483, 126] width 115 height 14
type input "BỚT 30K"
click at [673, 88] on div "SĐT Người Gửi VD: 0371234567 Người gửi Tên người gửi VP gửi * Trạm Quận 5 Lấy h…" at bounding box center [399, 86] width 681 height 32
click at [673, 269] on span "Chọn HT Thanh Toán" at bounding box center [681, 268] width 106 height 14
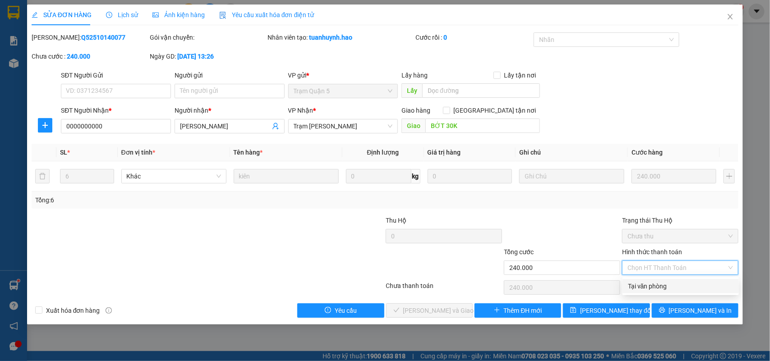
drag, startPoint x: 659, startPoint y: 287, endPoint x: 637, endPoint y: 285, distance: 22.2
click at [659, 286] on div "Tại văn phòng" at bounding box center [681, 287] width 106 height 10
type input "0"
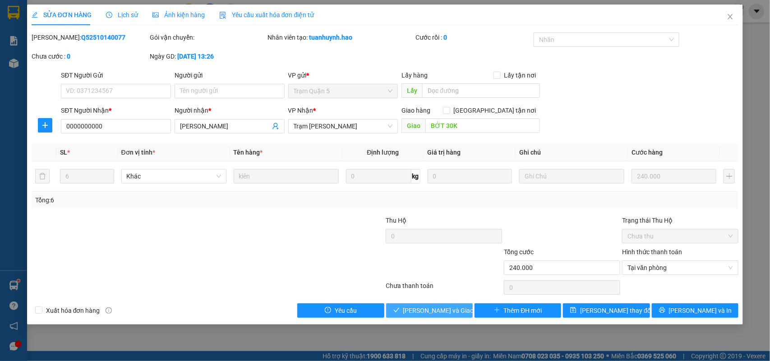
click at [414, 305] on button "Lưu và Giao hàng" at bounding box center [429, 311] width 87 height 14
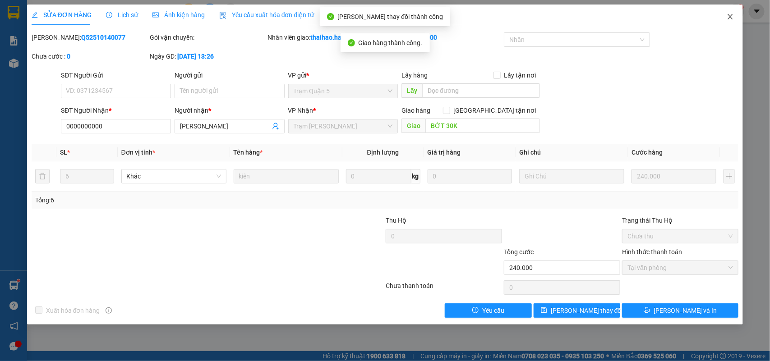
click at [736, 14] on span "Close" at bounding box center [730, 17] width 25 height 25
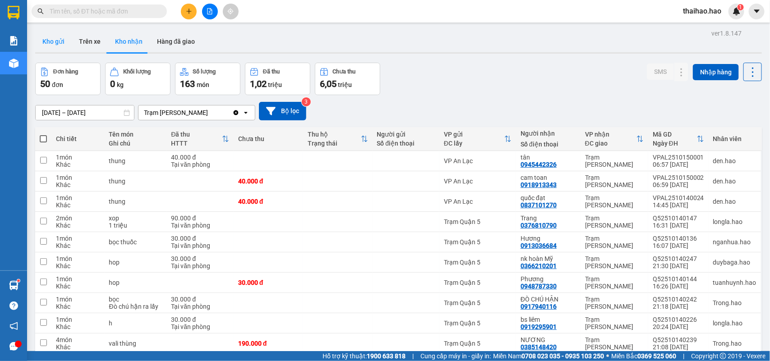
click at [55, 40] on button "Kho gửi" at bounding box center [53, 42] width 37 height 22
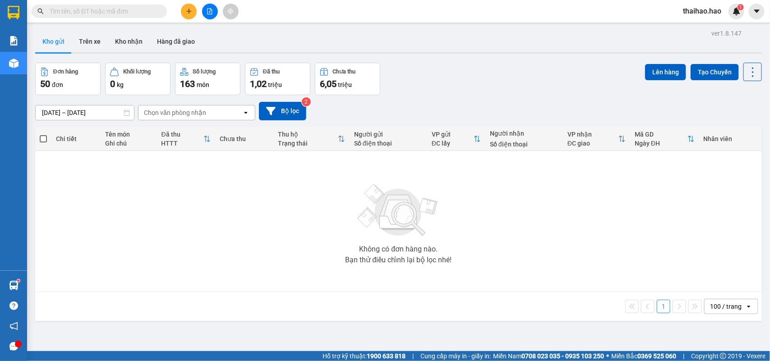
click at [52, 40] on button "Kho gửi" at bounding box center [53, 42] width 37 height 22
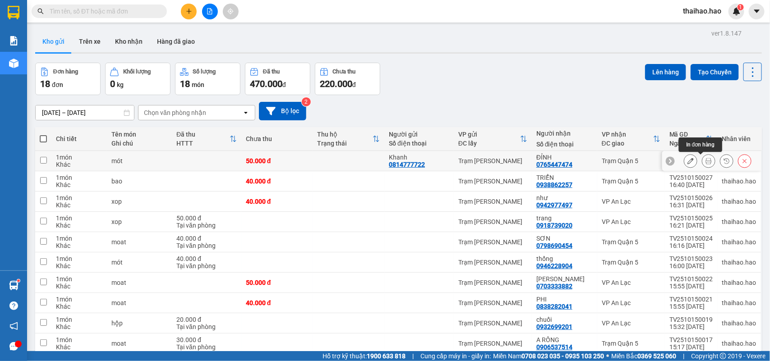
click at [706, 158] on icon at bounding box center [709, 161] width 6 height 6
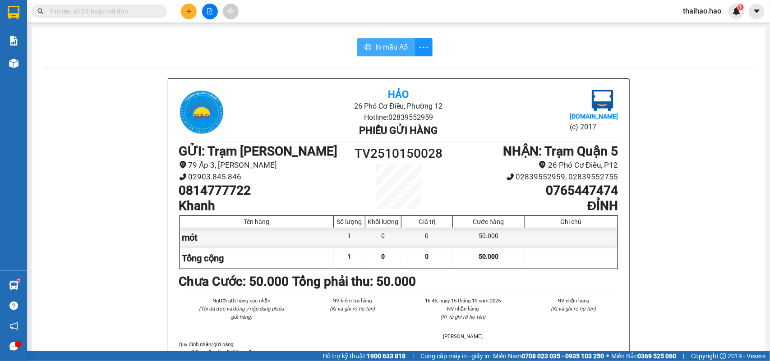
click at [379, 49] on span "In mẫu A5" at bounding box center [391, 47] width 32 height 11
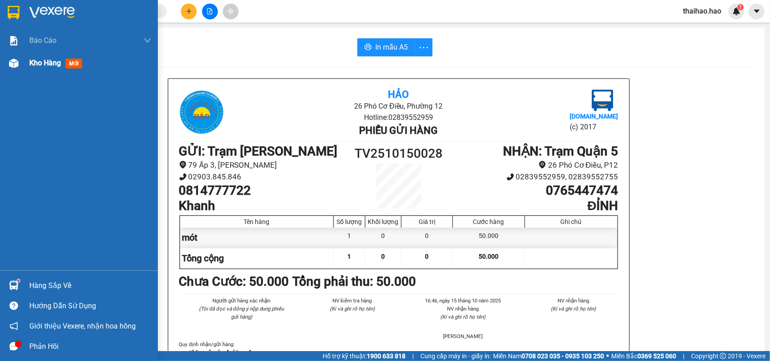
click at [18, 60] on img at bounding box center [13, 63] width 9 height 9
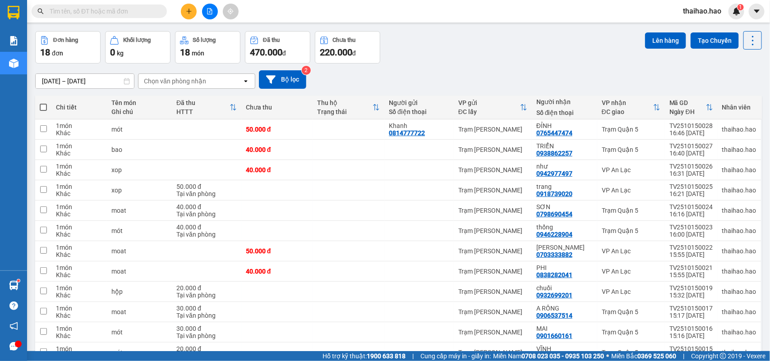
scroll to position [56, 0]
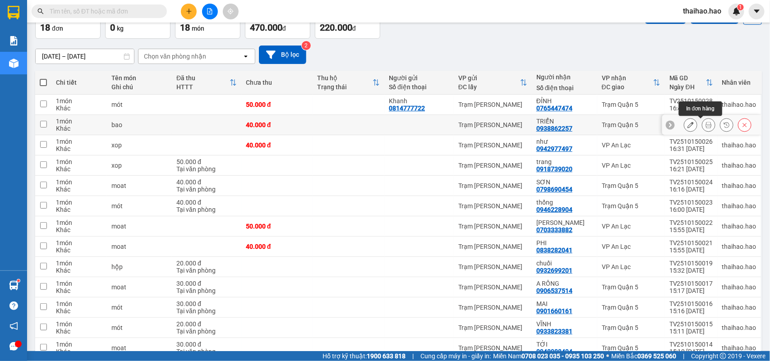
click at [688, 125] on icon at bounding box center [691, 125] width 6 height 6
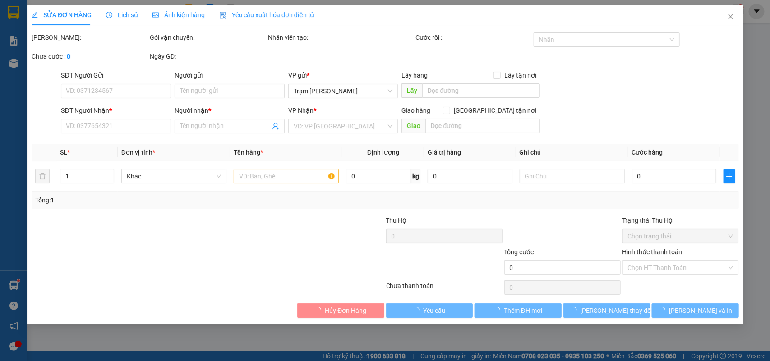
type input "0938862257"
type input "TRIỂN"
type input "40.000"
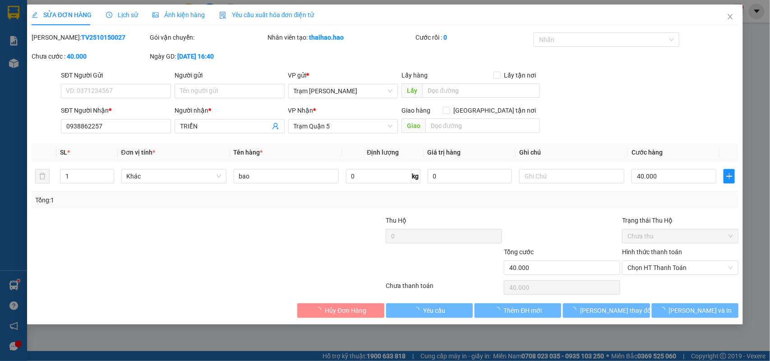
click at [181, 24] on div "Ảnh kiện hàng" at bounding box center [179, 15] width 52 height 21
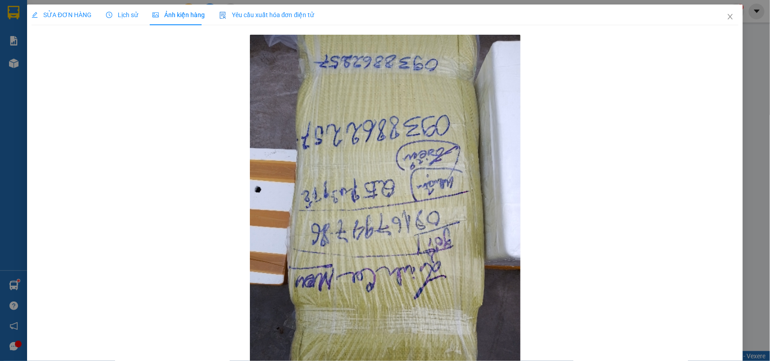
click at [120, 14] on span "Lịch sử" at bounding box center [122, 14] width 32 height 7
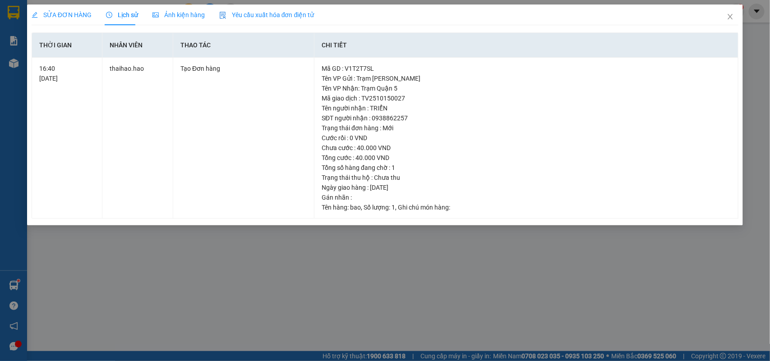
click at [57, 11] on span "SỬA ĐƠN HÀNG" at bounding box center [62, 14] width 60 height 7
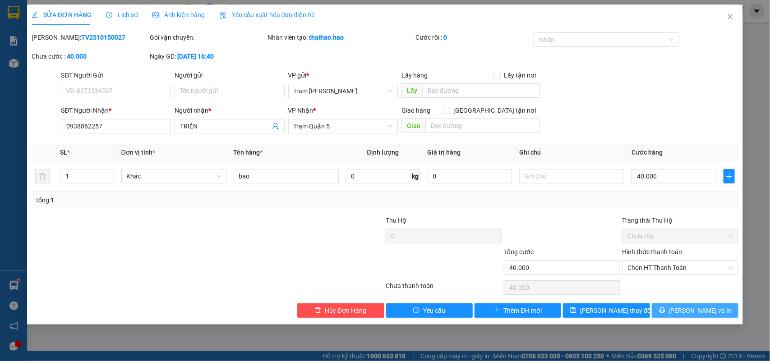
click at [696, 305] on button "[PERSON_NAME] và In" at bounding box center [695, 311] width 87 height 14
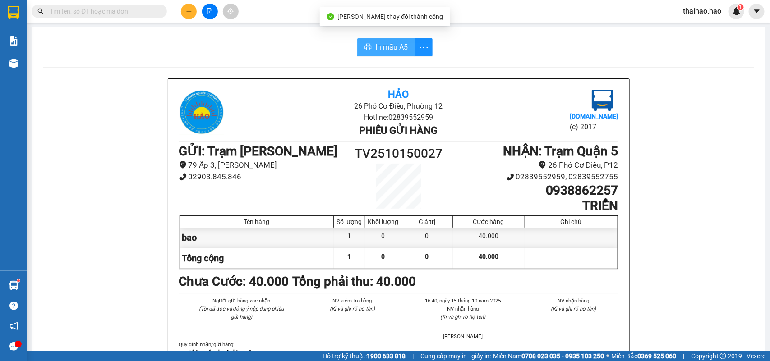
drag, startPoint x: 407, startPoint y: 56, endPoint x: 398, endPoint y: 51, distance: 10.9
click at [407, 56] on button "In mẫu A5" at bounding box center [386, 47] width 58 height 18
click at [398, 51] on span "In mẫu A5" at bounding box center [391, 47] width 32 height 11
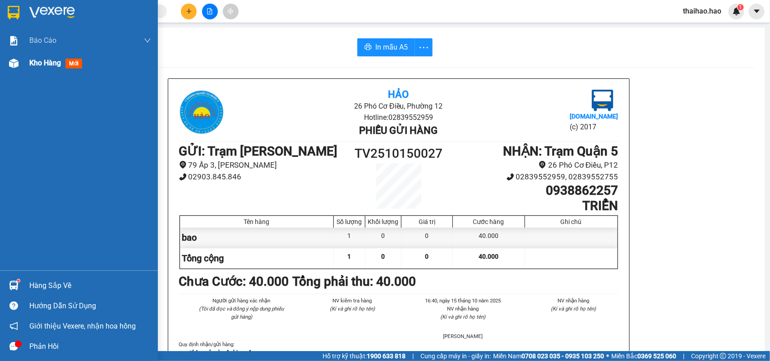
click at [25, 61] on div "Kho hàng mới" at bounding box center [79, 63] width 158 height 23
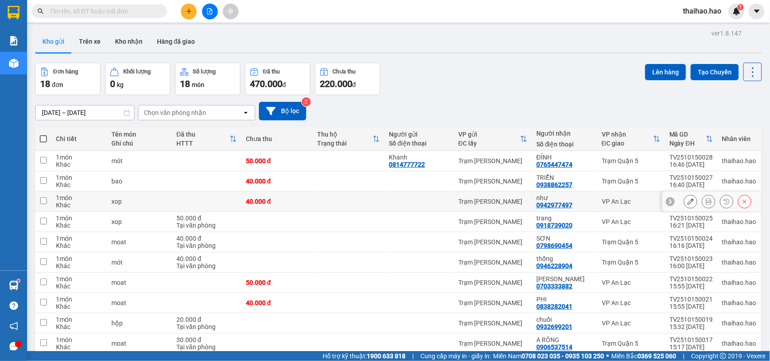
click at [685, 206] on button at bounding box center [691, 202] width 13 height 16
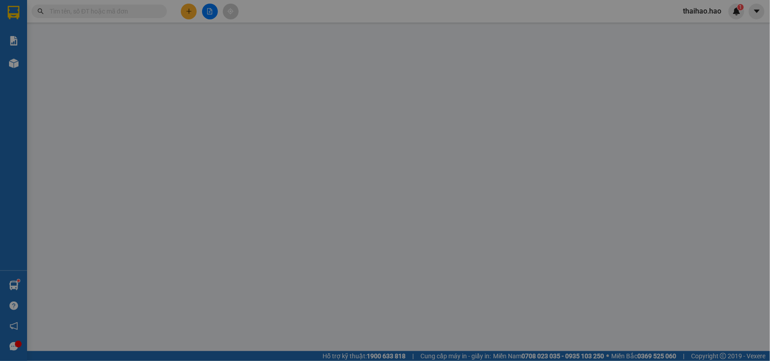
type input "0942977497"
type input "như"
type input "40.000"
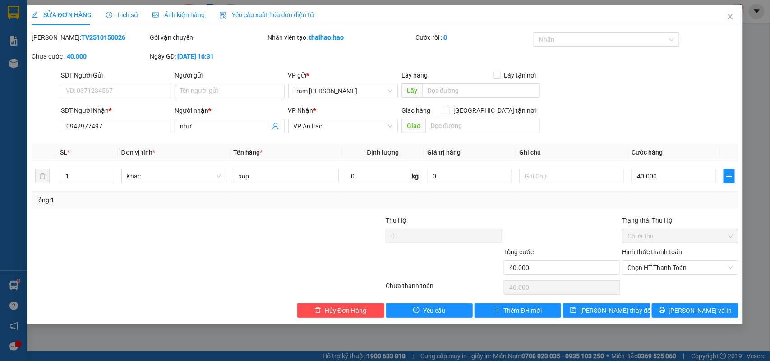
click at [124, 10] on div "Lịch sử" at bounding box center [122, 15] width 32 height 10
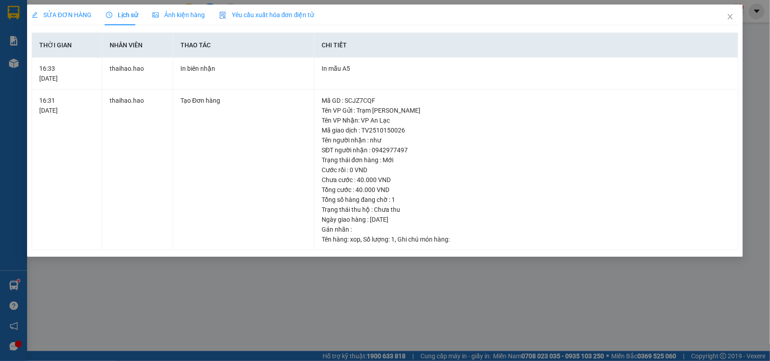
click at [185, 14] on span "Ảnh kiện hàng" at bounding box center [179, 14] width 52 height 7
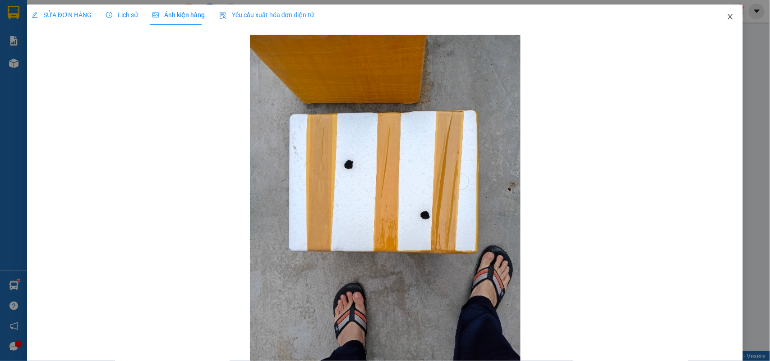
click at [727, 16] on icon "close" at bounding box center [730, 16] width 7 height 7
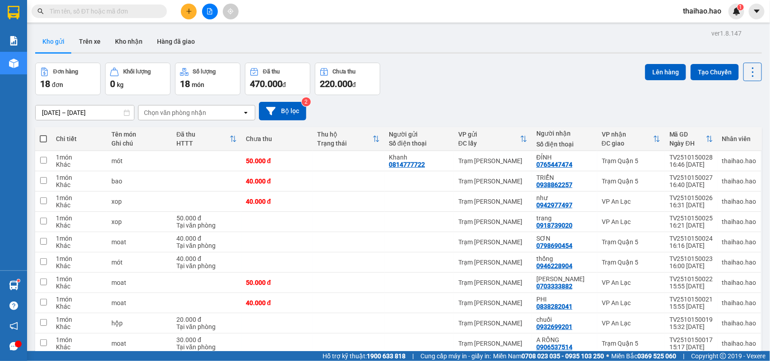
click at [51, 38] on button "Kho gửi" at bounding box center [53, 42] width 37 height 22
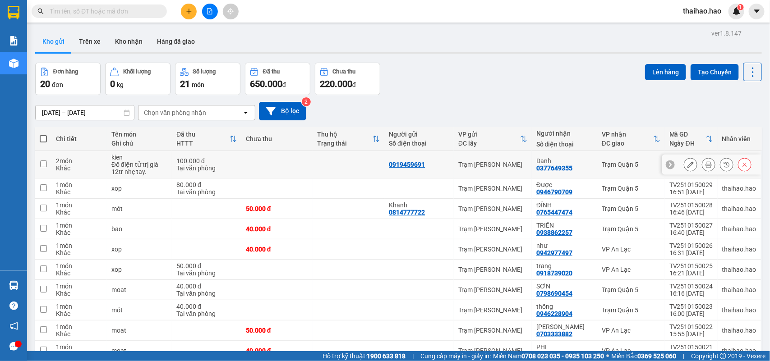
click at [706, 167] on icon at bounding box center [709, 165] width 6 height 6
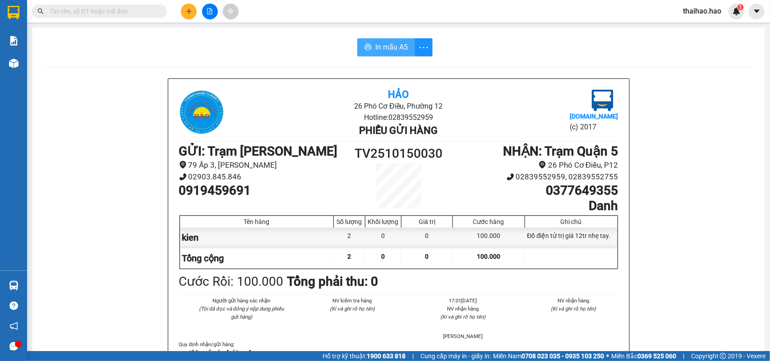
click at [404, 48] on button "In mẫu A5" at bounding box center [386, 47] width 58 height 18
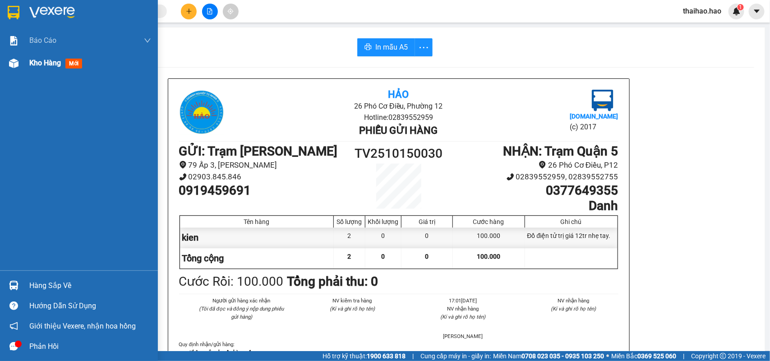
click at [74, 65] on span "mới" at bounding box center [73, 64] width 17 height 10
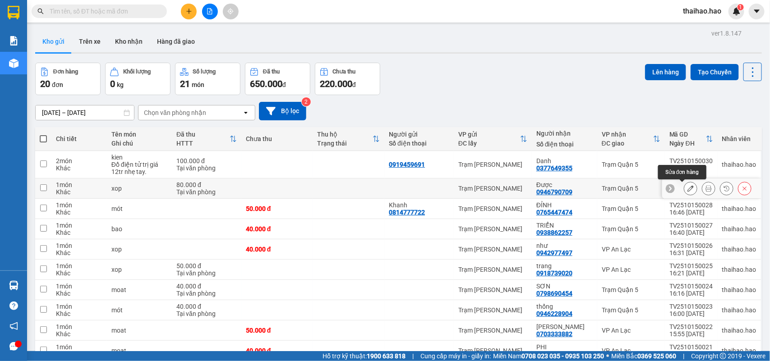
click at [685, 193] on button at bounding box center [691, 189] width 13 height 16
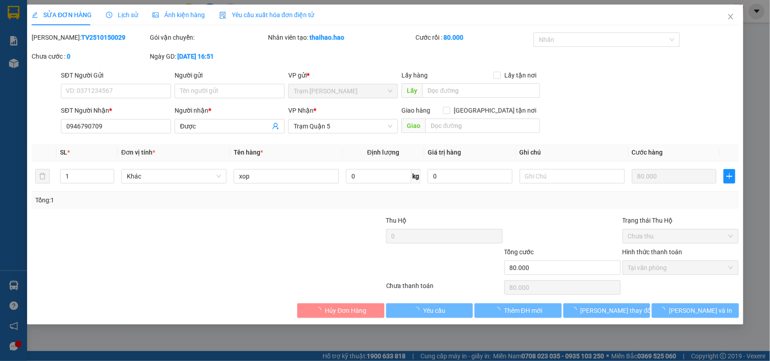
type input "0946790709"
type input "Được"
type input "80.000"
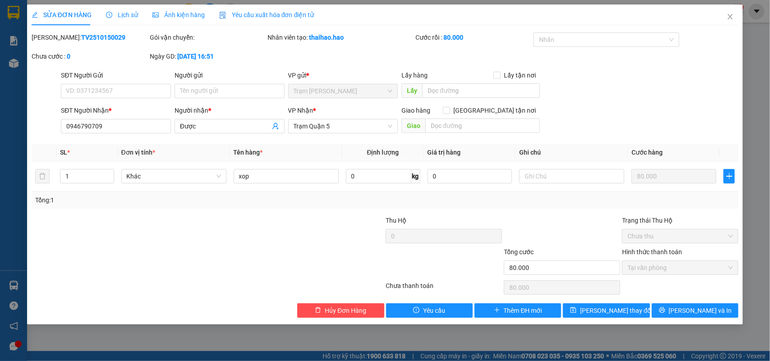
click at [130, 17] on span "Lịch sử" at bounding box center [122, 14] width 32 height 7
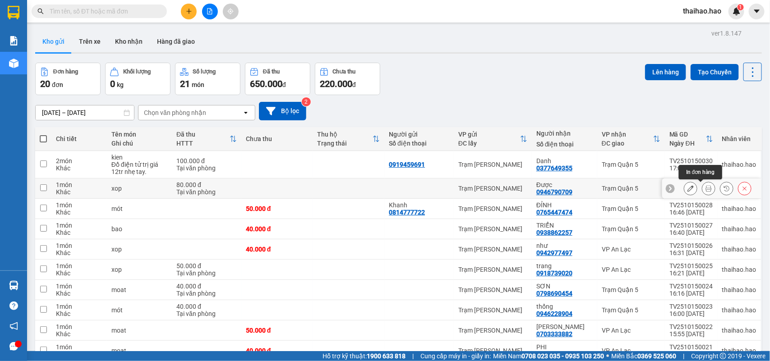
click at [706, 189] on icon at bounding box center [709, 188] width 6 height 6
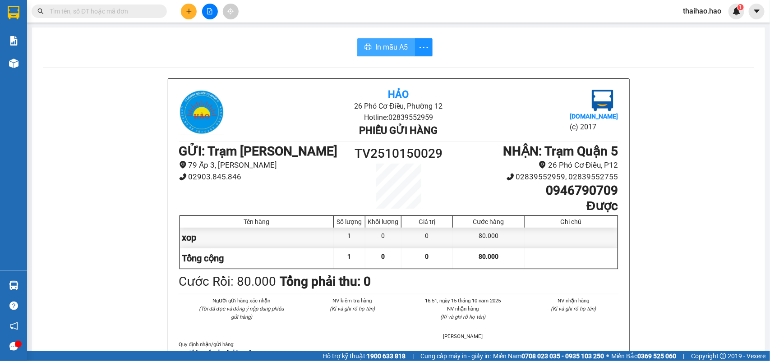
click at [396, 46] on span "In mẫu A5" at bounding box center [391, 47] width 32 height 11
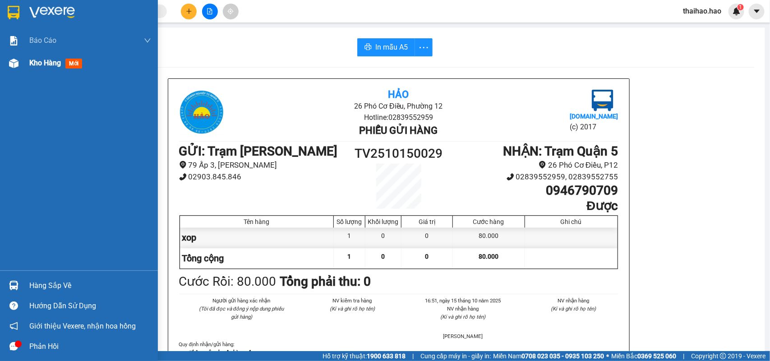
click at [70, 63] on span "mới" at bounding box center [73, 64] width 17 height 10
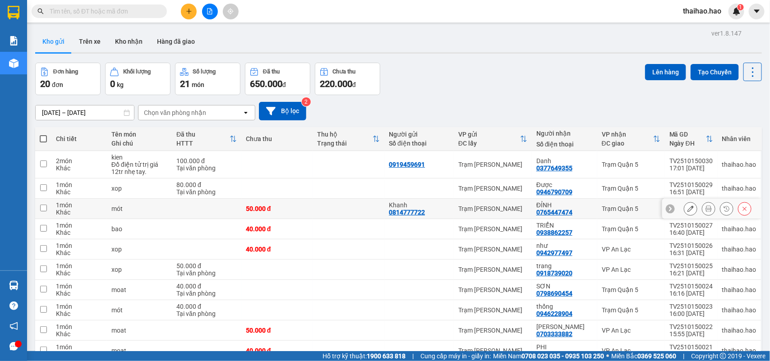
click at [688, 211] on icon at bounding box center [691, 209] width 6 height 6
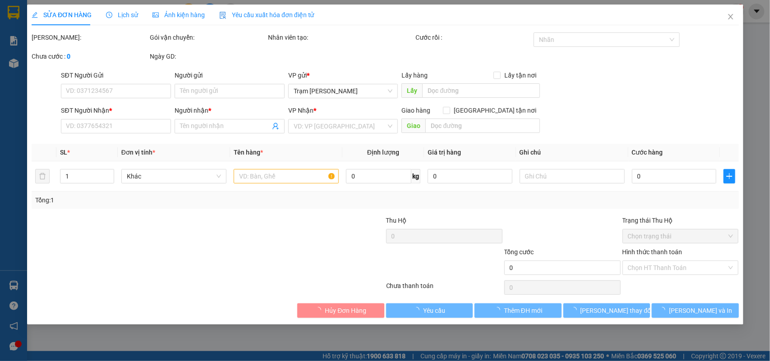
type input "0814777722"
type input "Khanh"
type input "0765447474"
type input "ĐỈNH"
type input "50.000"
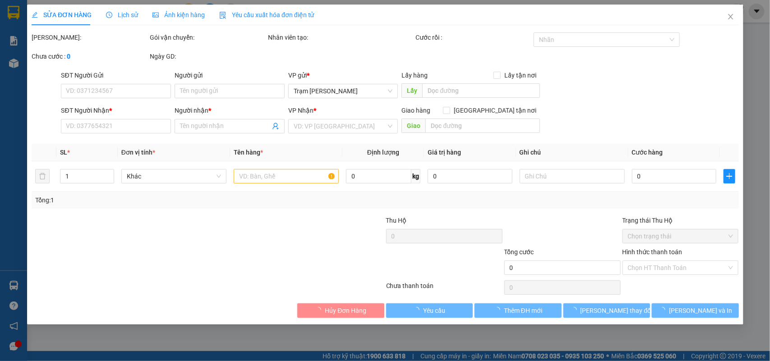
type input "50.000"
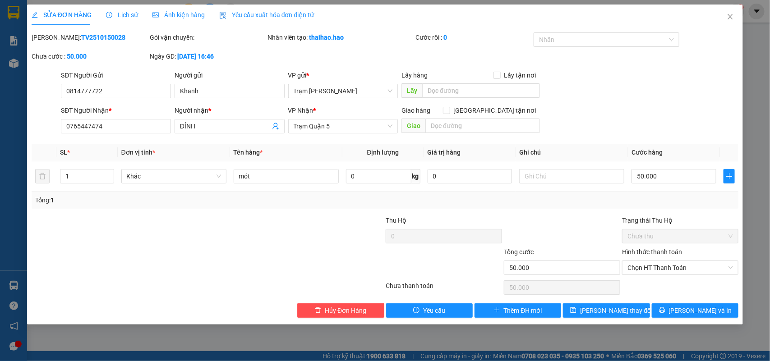
click at [130, 15] on span "Lịch sử" at bounding box center [122, 14] width 32 height 7
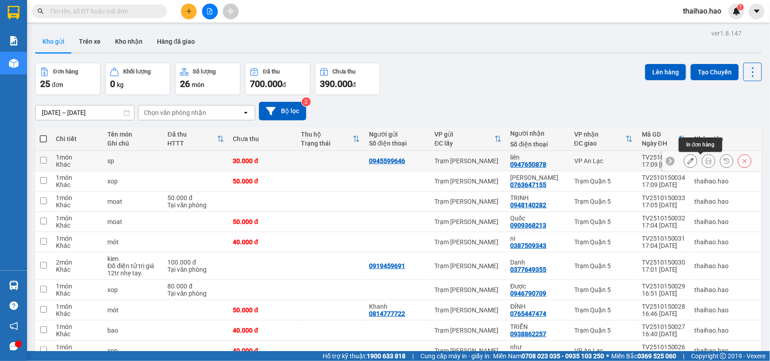
click at [706, 161] on icon at bounding box center [709, 161] width 6 height 6
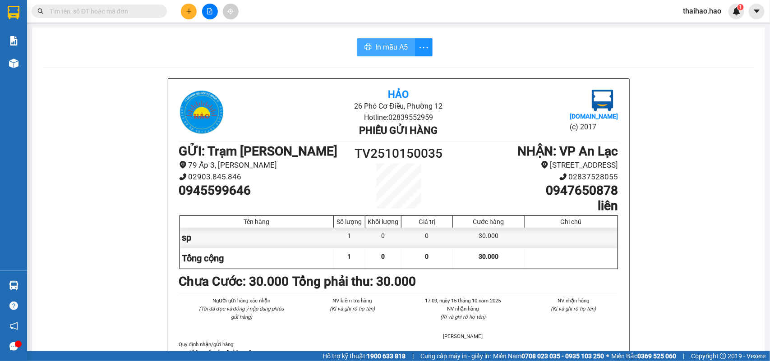
click at [382, 45] on span "In mẫu A5" at bounding box center [391, 47] width 32 height 11
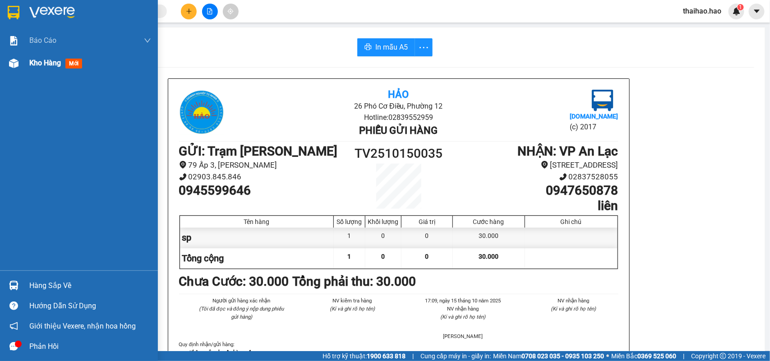
click at [34, 60] on span "Kho hàng" at bounding box center [45, 63] width 32 height 9
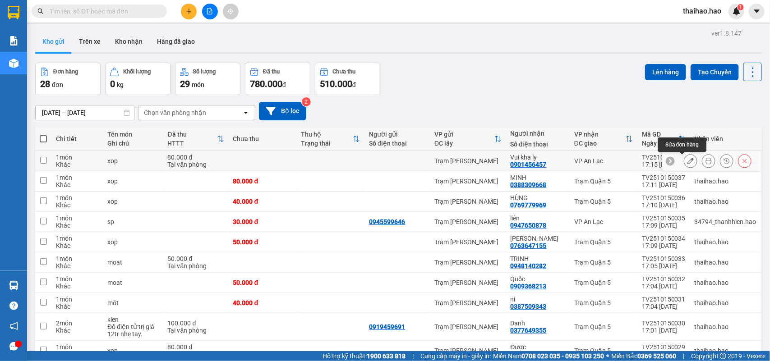
click at [688, 159] on icon at bounding box center [691, 161] width 6 height 6
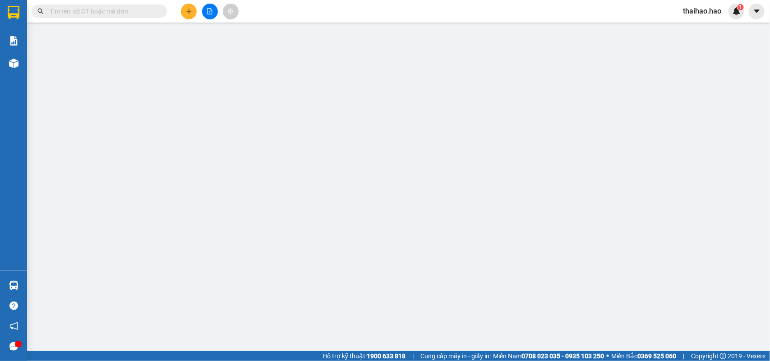
type input "0901456457"
type input "Vui kha ly"
type input "80.000"
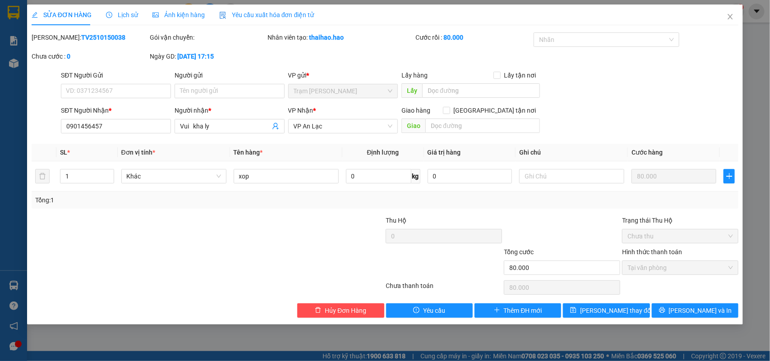
click at [130, 13] on span "Lịch sử" at bounding box center [122, 14] width 32 height 7
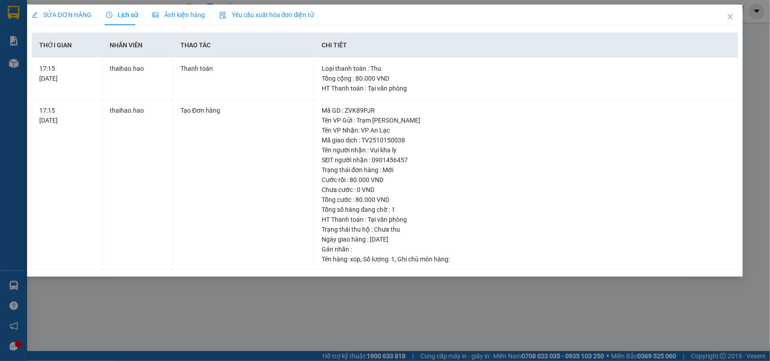
click at [60, 12] on span "SỬA ĐƠN HÀNG" at bounding box center [62, 14] width 60 height 7
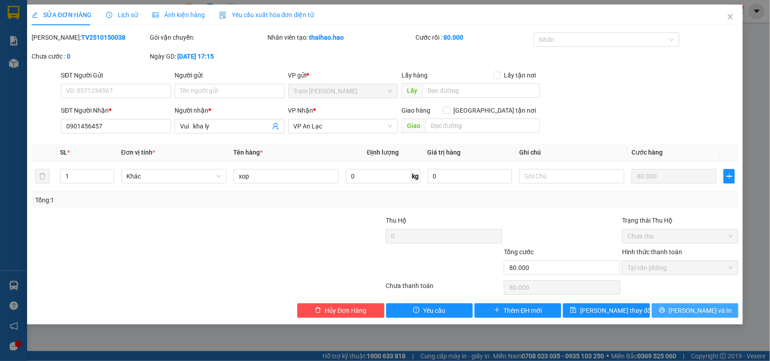
click at [687, 307] on span "[PERSON_NAME] và In" at bounding box center [700, 311] width 63 height 10
type input "0"
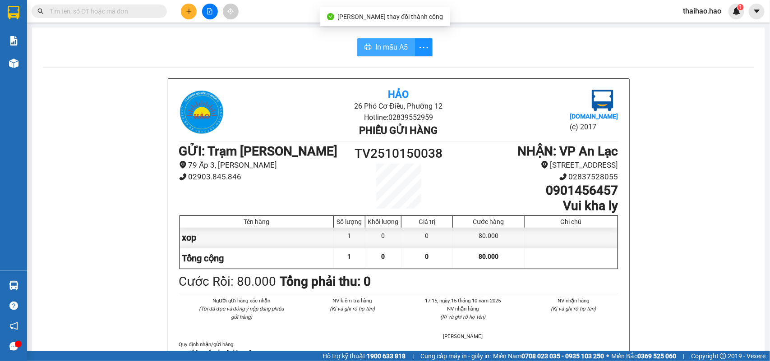
click at [392, 46] on span "In mẫu A5" at bounding box center [391, 47] width 32 height 11
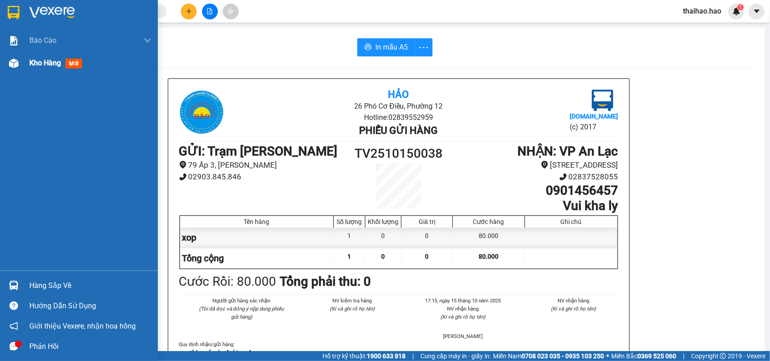
click at [40, 59] on span "Kho hàng" at bounding box center [45, 63] width 32 height 9
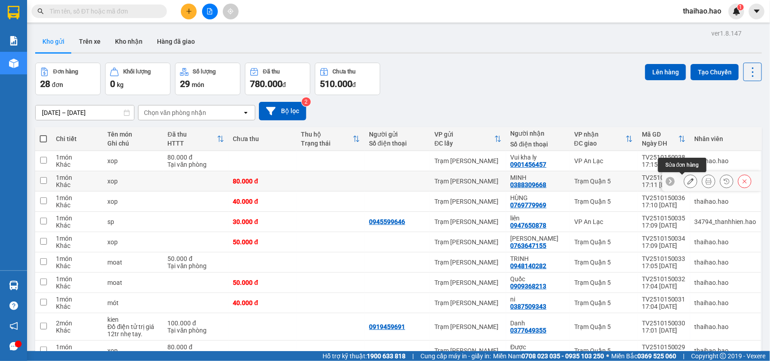
click at [688, 179] on icon at bounding box center [691, 181] width 6 height 6
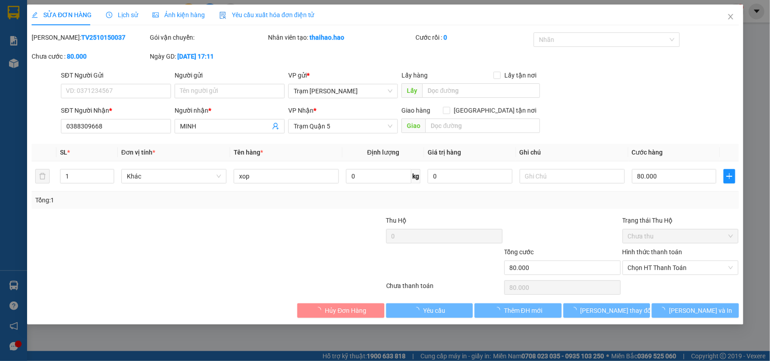
type input "0388309668"
type input "MINH"
type input "80.000"
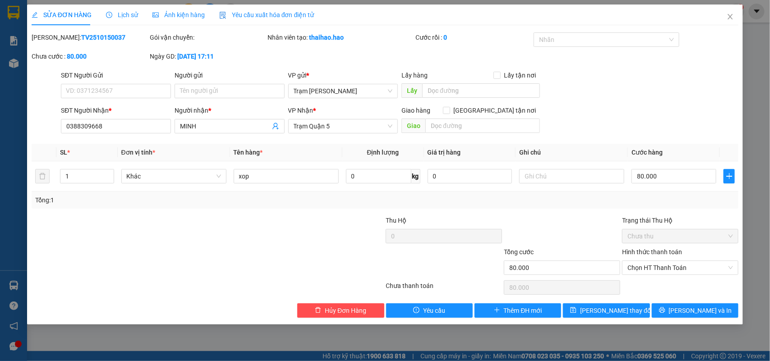
click at [132, 16] on span "Lịch sử" at bounding box center [122, 14] width 32 height 7
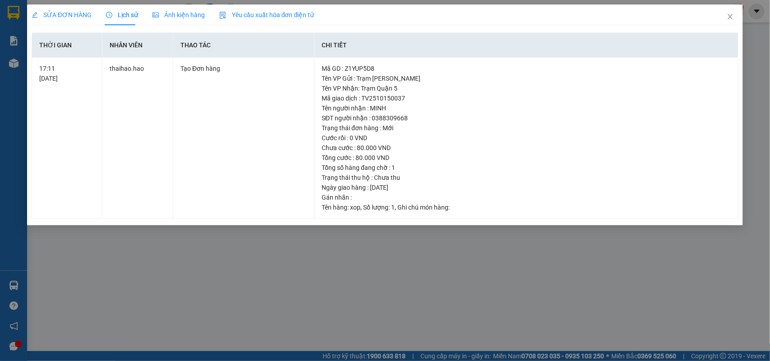
click at [68, 16] on span "SỬA ĐƠN HÀNG" at bounding box center [62, 14] width 60 height 7
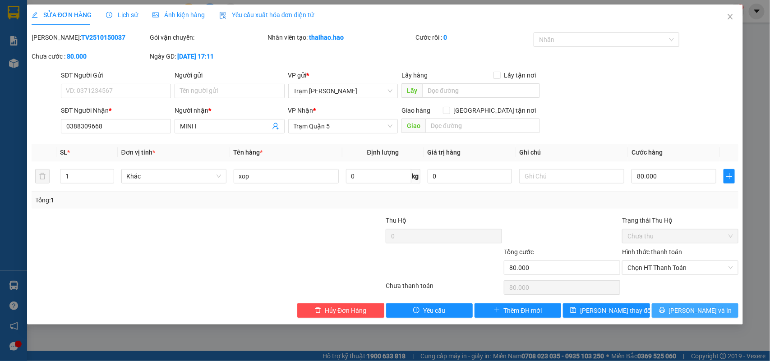
click at [686, 307] on button "[PERSON_NAME] và In" at bounding box center [695, 311] width 87 height 14
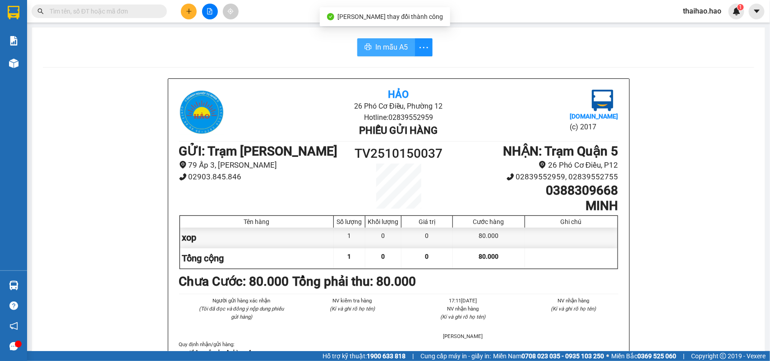
click at [377, 41] on button "In mẫu A5" at bounding box center [386, 47] width 58 height 18
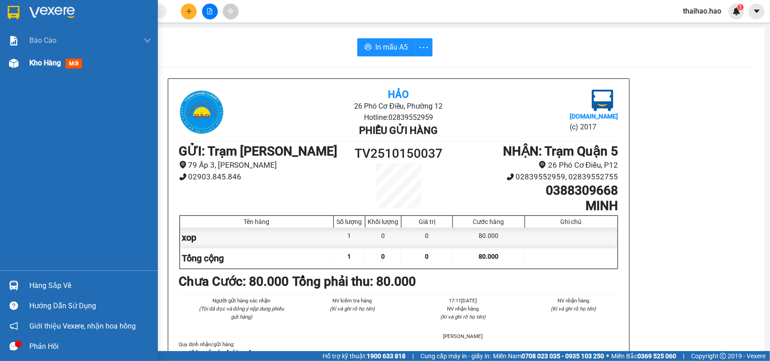
click at [37, 62] on span "Kho hàng" at bounding box center [45, 63] width 32 height 9
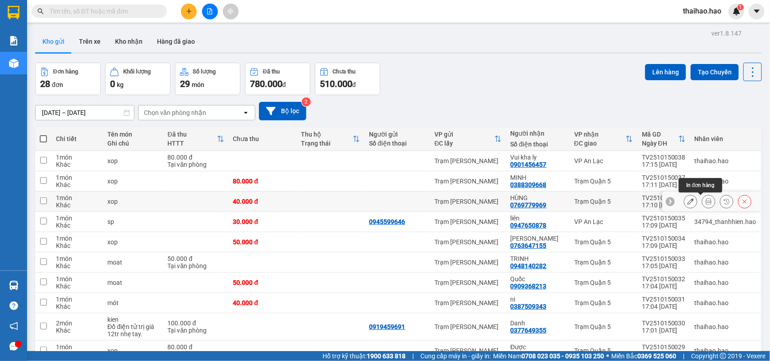
click at [706, 200] on icon at bounding box center [709, 202] width 6 height 6
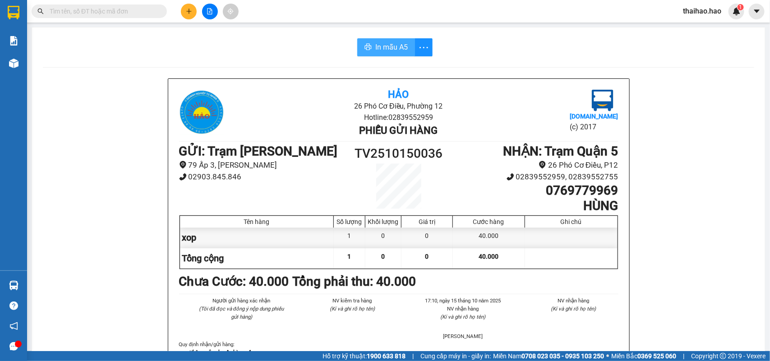
click at [380, 44] on span "In mẫu A5" at bounding box center [391, 47] width 32 height 11
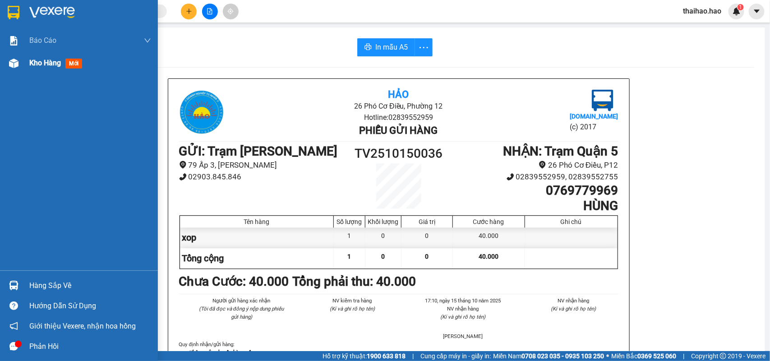
click at [32, 59] on span "Kho hàng" at bounding box center [45, 63] width 32 height 9
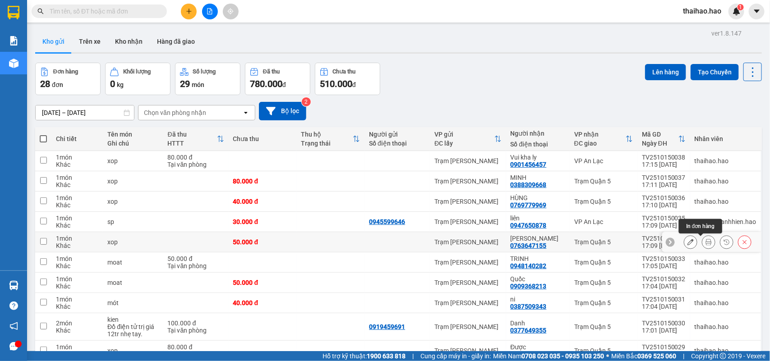
click at [703, 239] on button at bounding box center [709, 243] width 13 height 16
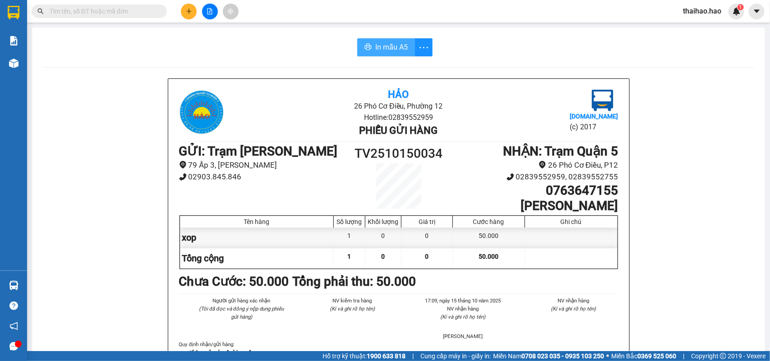
click at [362, 40] on button "In mẫu A5" at bounding box center [386, 47] width 58 height 18
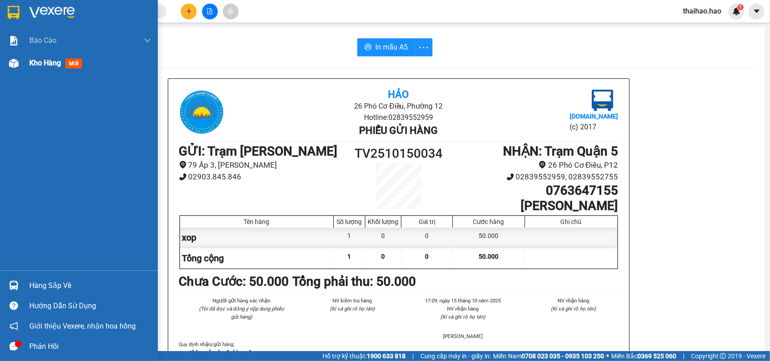
click at [44, 60] on span "Kho hàng" at bounding box center [45, 63] width 32 height 9
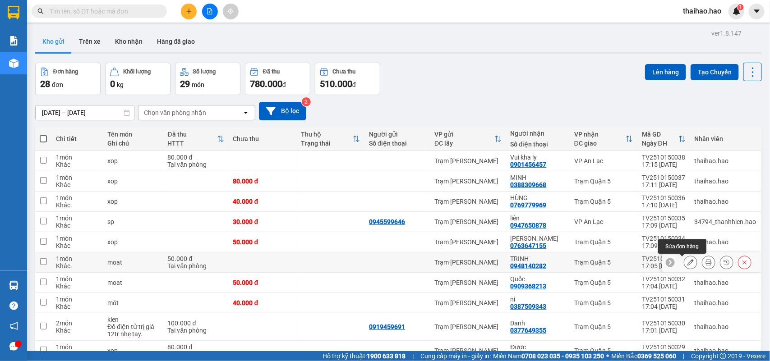
click at [685, 259] on button at bounding box center [691, 263] width 13 height 16
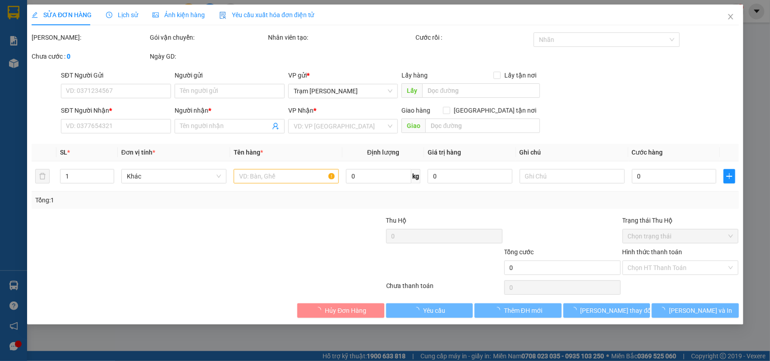
type input "0948140282"
type input "TRINH"
type input "50.000"
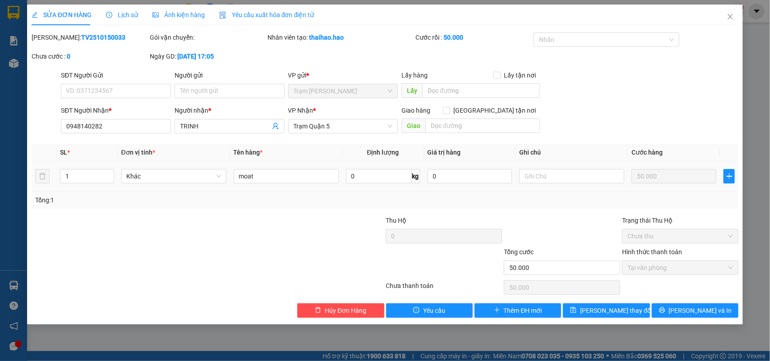
click at [125, 12] on span "Lịch sử" at bounding box center [122, 14] width 32 height 7
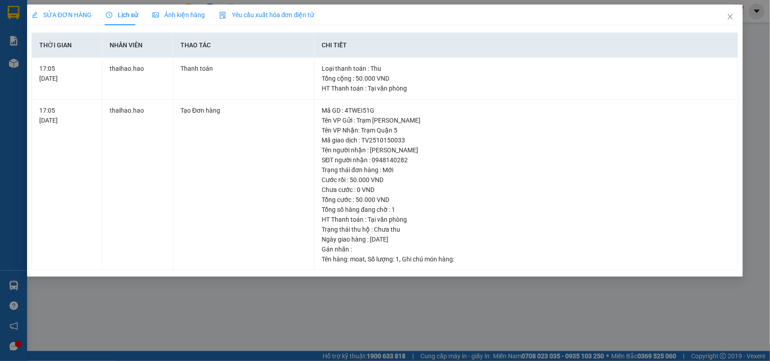
click at [54, 11] on span "SỬA ĐƠN HÀNG" at bounding box center [62, 14] width 60 height 7
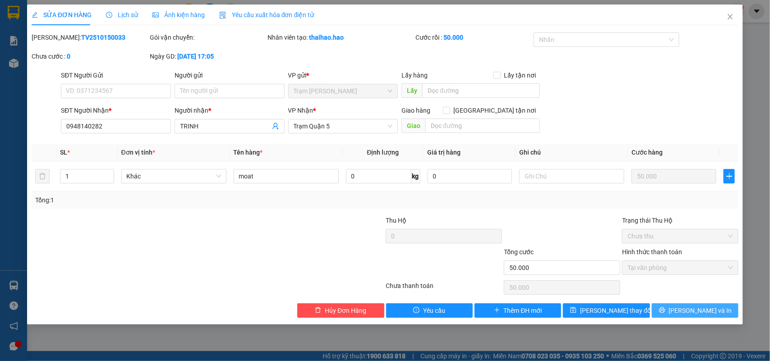
drag, startPoint x: 691, startPoint y: 308, endPoint x: 667, endPoint y: 298, distance: 26.9
click at [691, 308] on span "[PERSON_NAME] và In" at bounding box center [700, 311] width 63 height 10
type input "0"
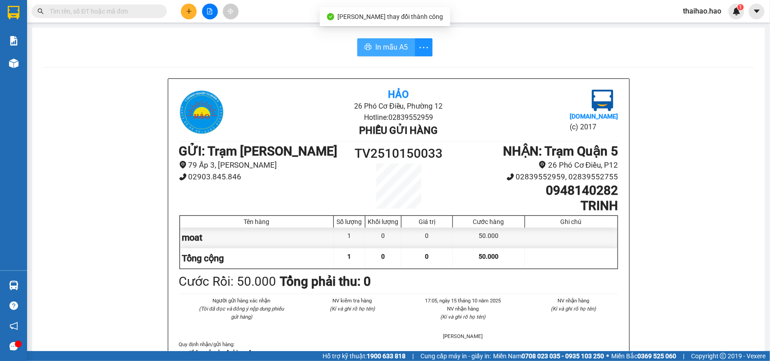
click at [382, 44] on span "In mẫu A5" at bounding box center [391, 47] width 32 height 11
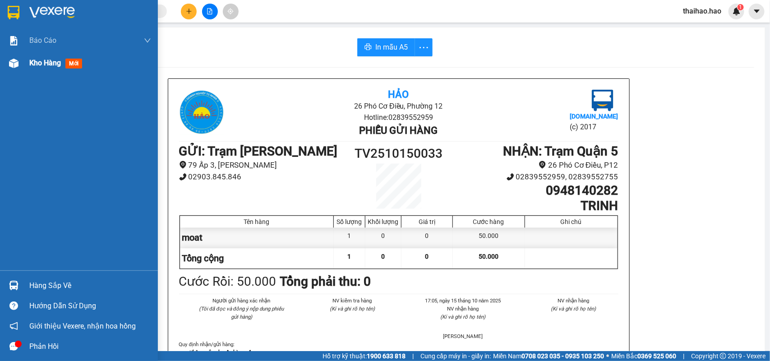
click at [41, 61] on span "Kho hàng" at bounding box center [45, 63] width 32 height 9
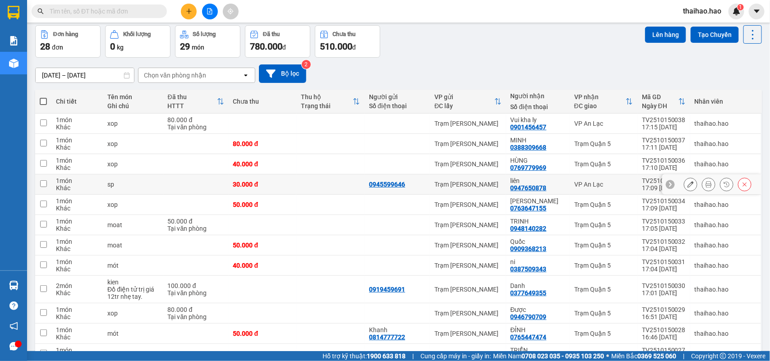
scroll to position [56, 0]
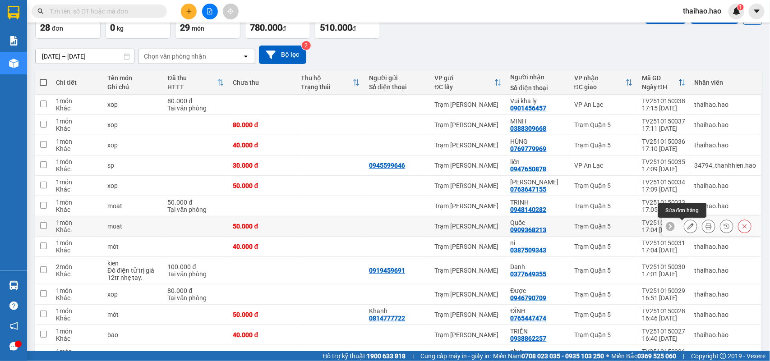
click at [688, 225] on icon at bounding box center [691, 226] width 6 height 6
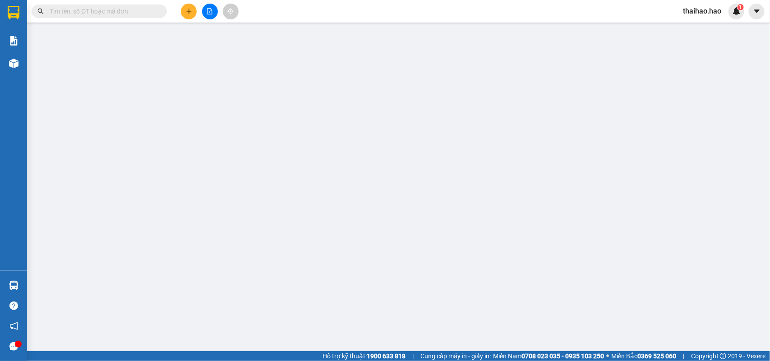
type input "0909368213"
type input "Quốc"
type input "50.000"
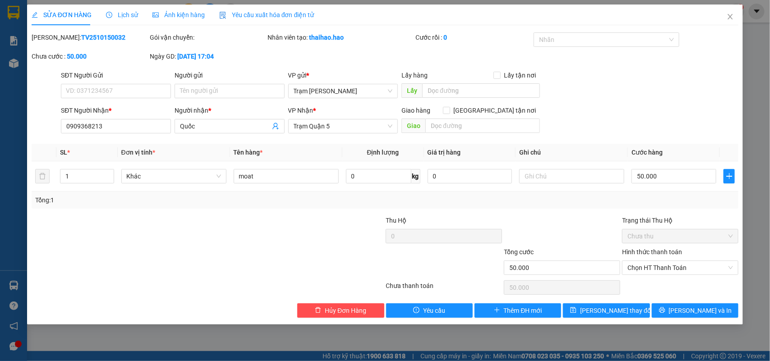
click at [126, 17] on span "Lịch sử" at bounding box center [122, 14] width 32 height 7
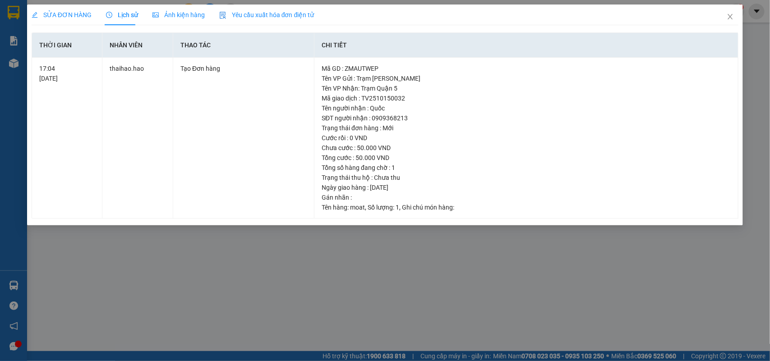
click at [56, 6] on div "SỬA ĐƠN HÀNG" at bounding box center [62, 15] width 60 height 21
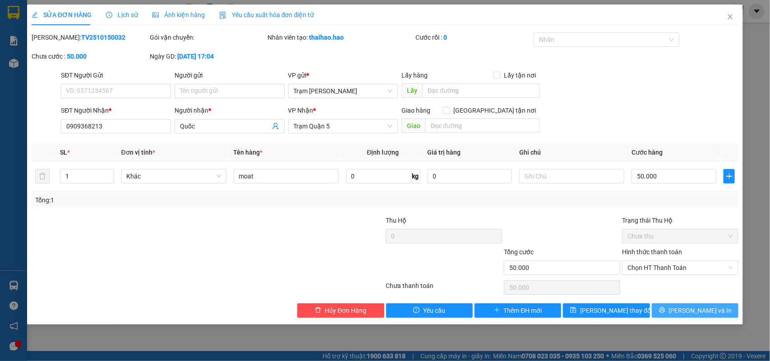
click at [693, 307] on span "Lưu và In" at bounding box center [700, 311] width 63 height 10
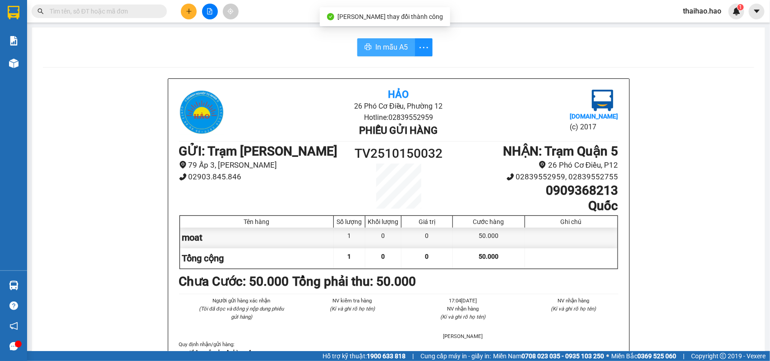
click at [377, 48] on span "In mẫu A5" at bounding box center [391, 47] width 32 height 11
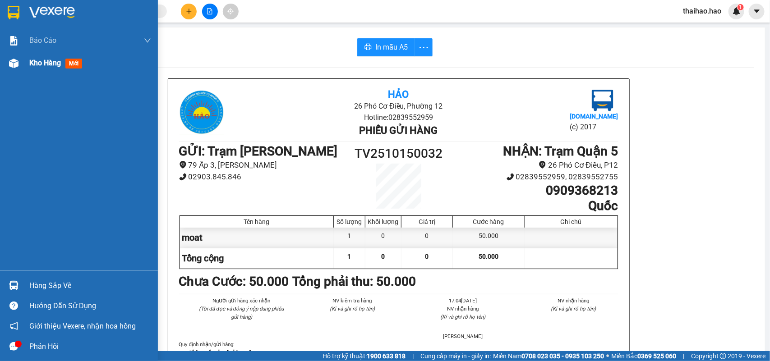
click at [50, 59] on span "Kho hàng" at bounding box center [45, 63] width 32 height 9
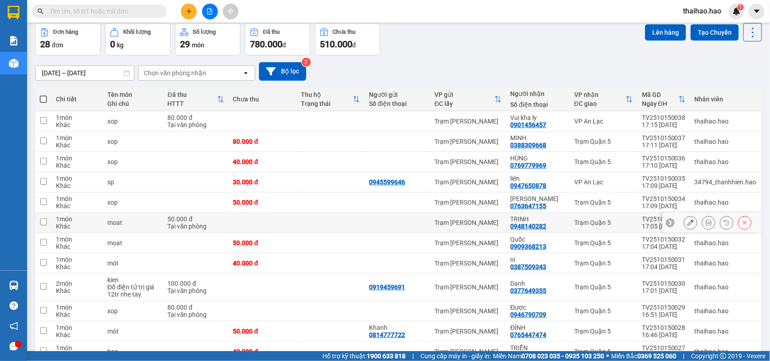
scroll to position [56, 0]
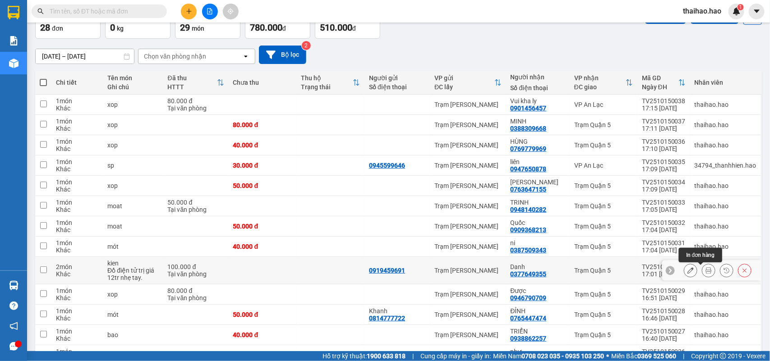
click at [703, 270] on button at bounding box center [709, 271] width 13 height 16
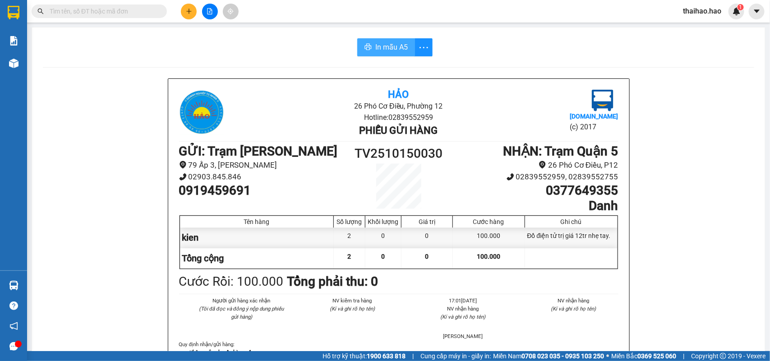
click at [390, 45] on span "In mẫu A5" at bounding box center [391, 47] width 32 height 11
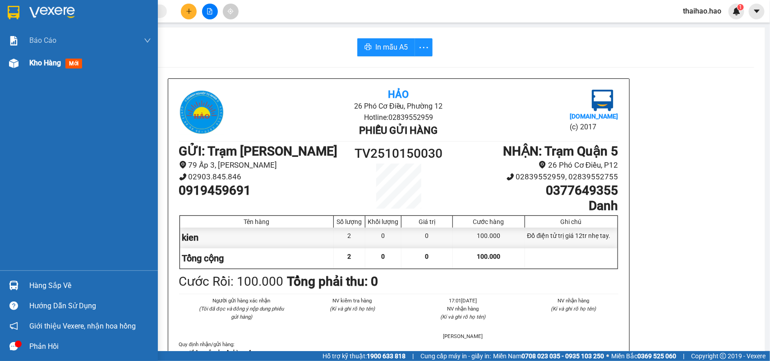
click at [48, 60] on span "Kho hàng" at bounding box center [45, 63] width 32 height 9
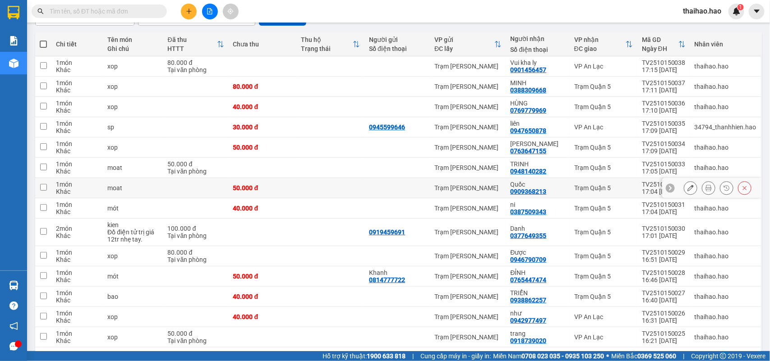
scroll to position [113, 0]
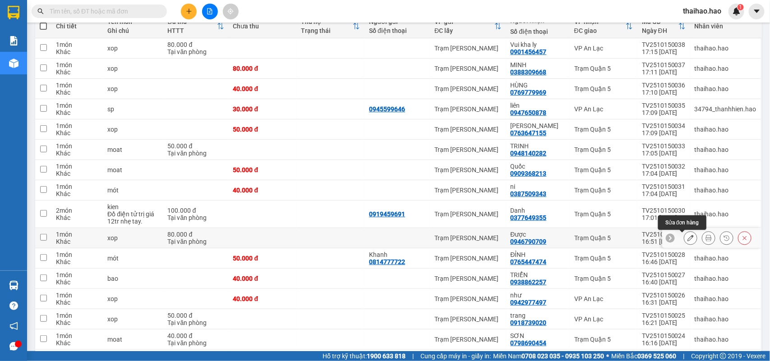
click at [685, 235] on button at bounding box center [691, 239] width 13 height 16
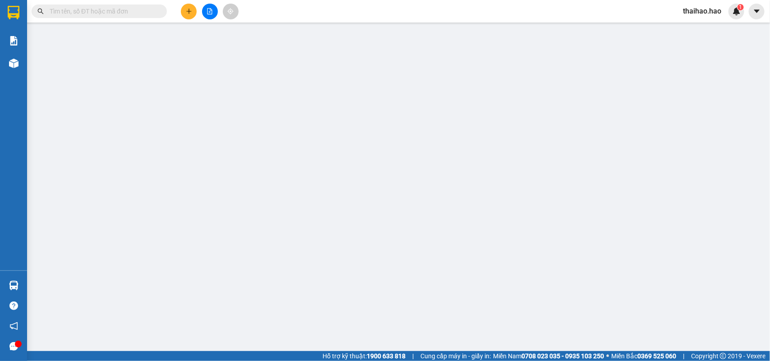
type input "0946790709"
type input "Được"
type input "80.000"
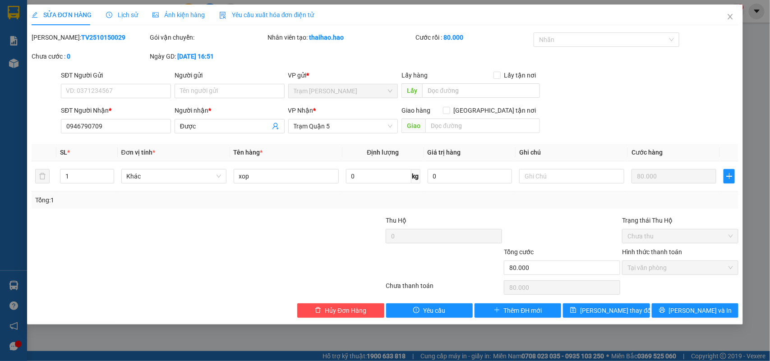
click at [115, 15] on span "Lịch sử" at bounding box center [122, 14] width 32 height 7
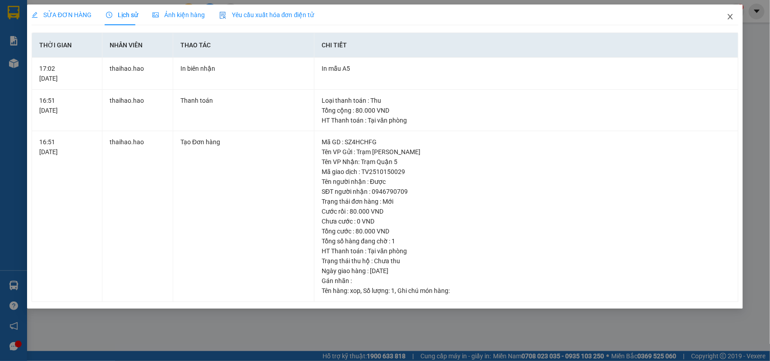
click at [729, 13] on icon "close" at bounding box center [730, 16] width 7 height 7
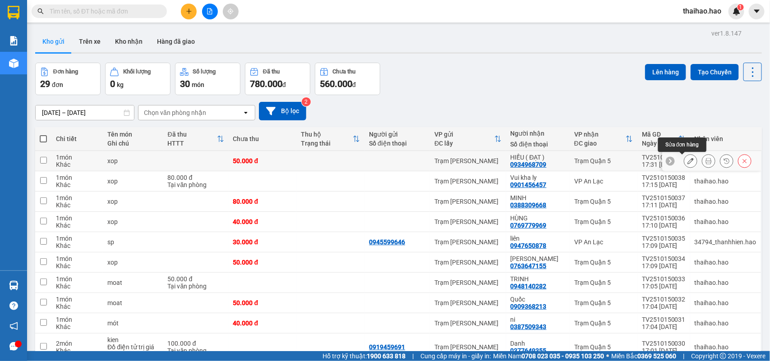
click at [688, 162] on icon at bounding box center [691, 161] width 6 height 6
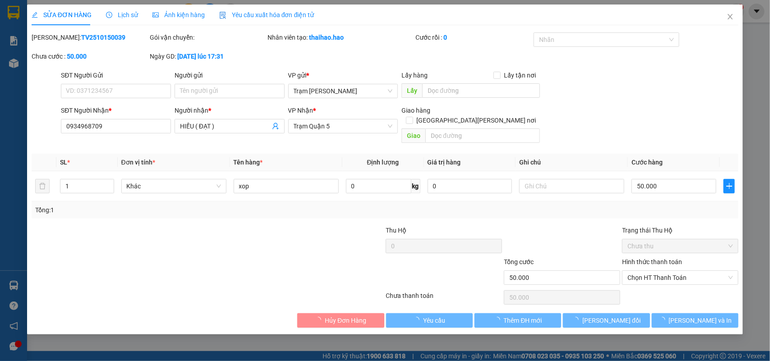
type input "0934968709"
type input "HIẾU ( ĐẠT )"
type input "50.000"
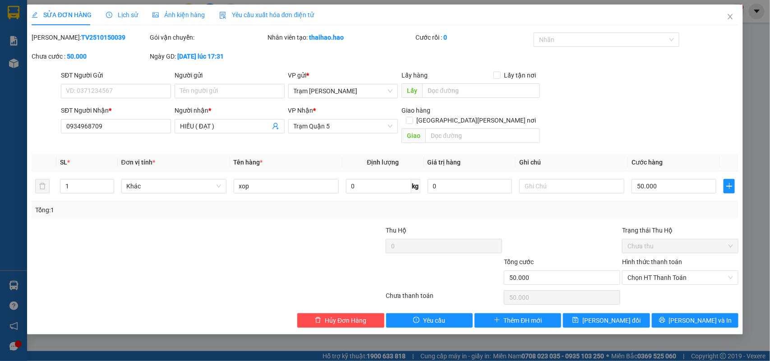
click at [128, 14] on span "Lịch sử" at bounding box center [122, 14] width 32 height 7
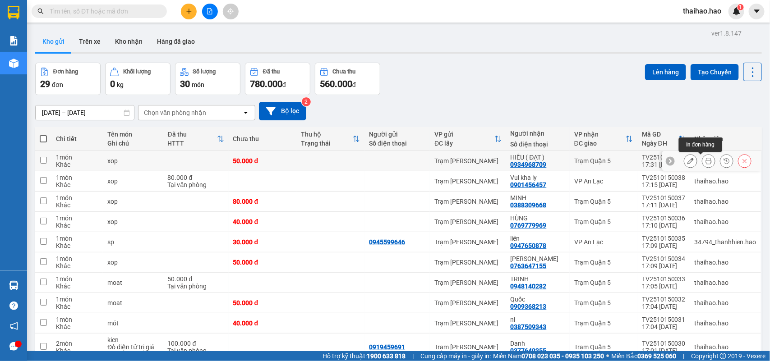
click at [706, 163] on icon at bounding box center [709, 161] width 6 height 6
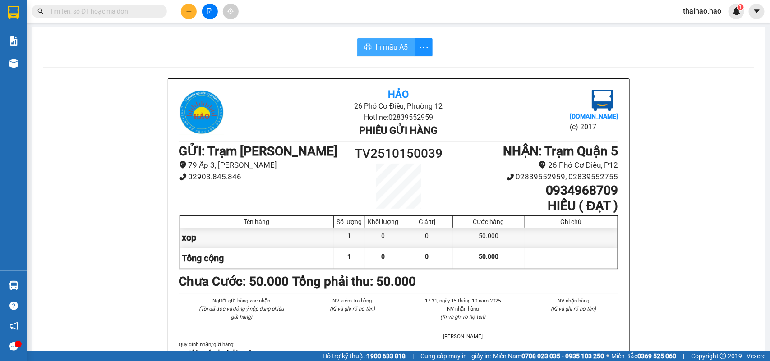
click at [385, 48] on span "In mẫu A5" at bounding box center [391, 47] width 32 height 11
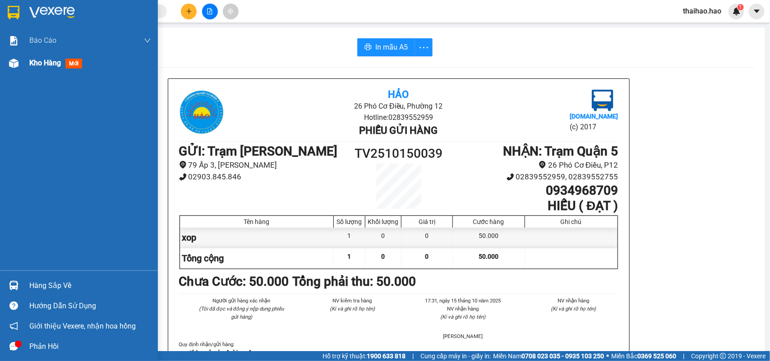
click at [78, 59] on span "mới" at bounding box center [73, 64] width 17 height 10
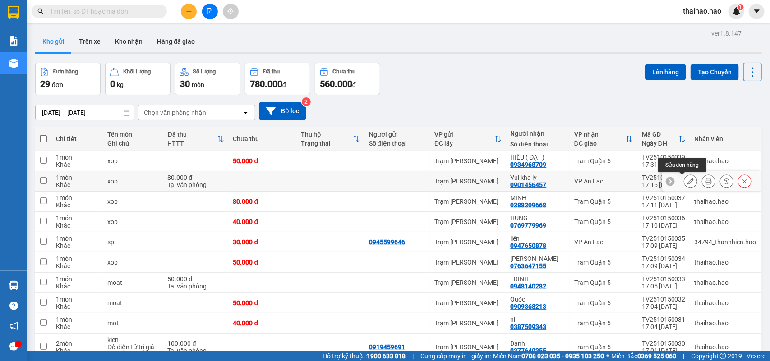
click at [686, 181] on button at bounding box center [691, 182] width 13 height 16
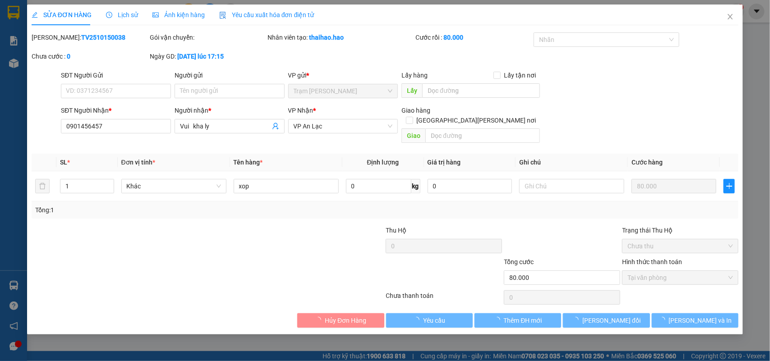
type input "0901456457"
type input "Vui kha ly"
type input "80.000"
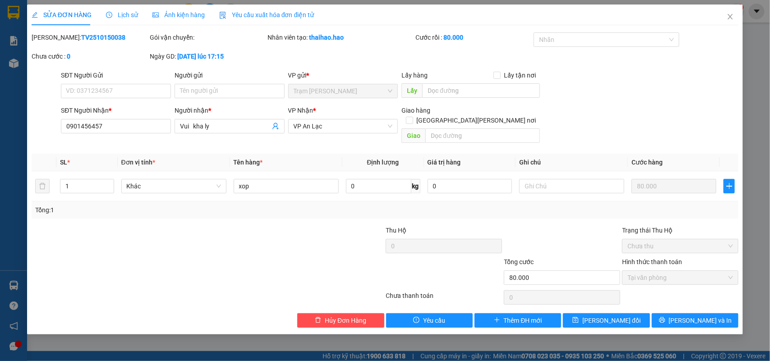
click at [114, 14] on span "Lịch sử" at bounding box center [122, 14] width 32 height 7
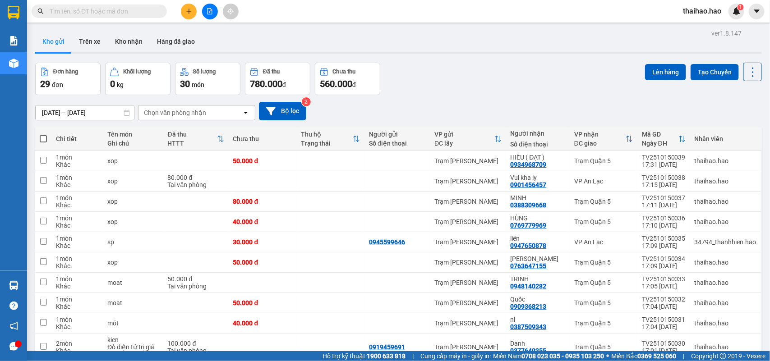
click at [116, 10] on input "text" at bounding box center [103, 11] width 106 height 10
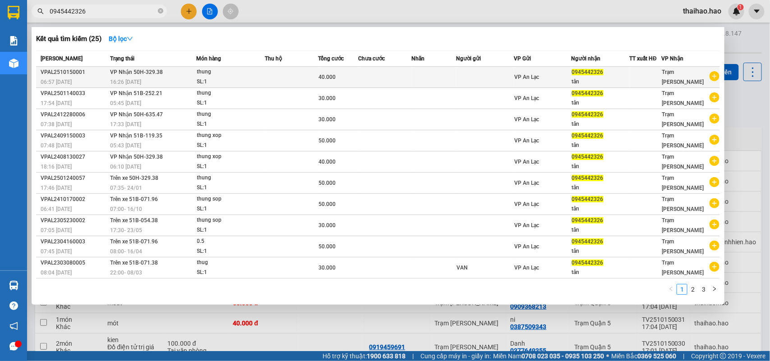
type input "0945442326"
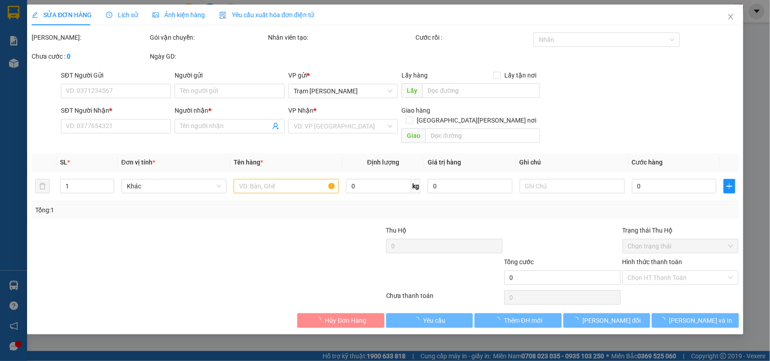
type input "0945442326"
type input "tân"
type input "40.000"
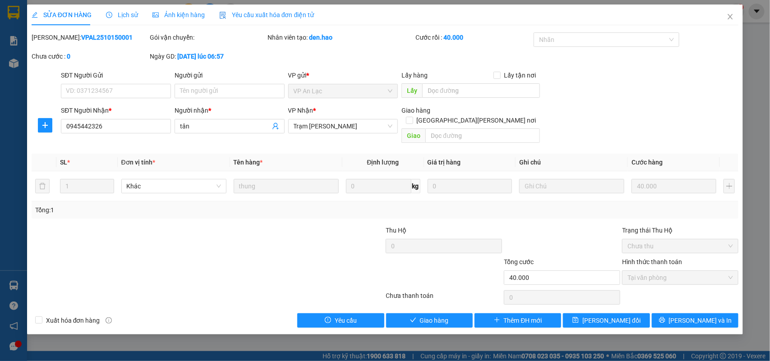
click at [177, 16] on span "Ảnh kiện hàng" at bounding box center [179, 14] width 52 height 7
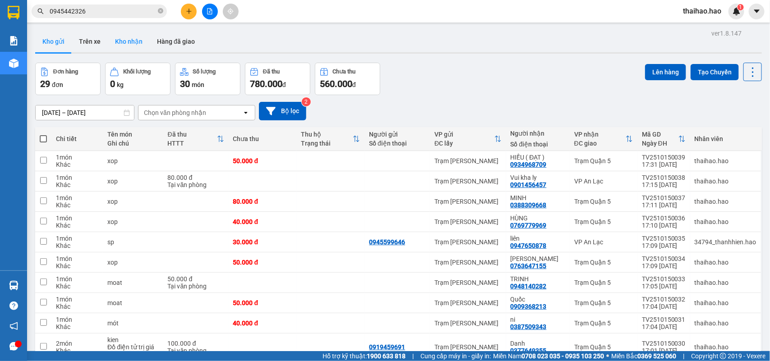
click at [118, 42] on button "Kho nhận" at bounding box center [129, 42] width 42 height 22
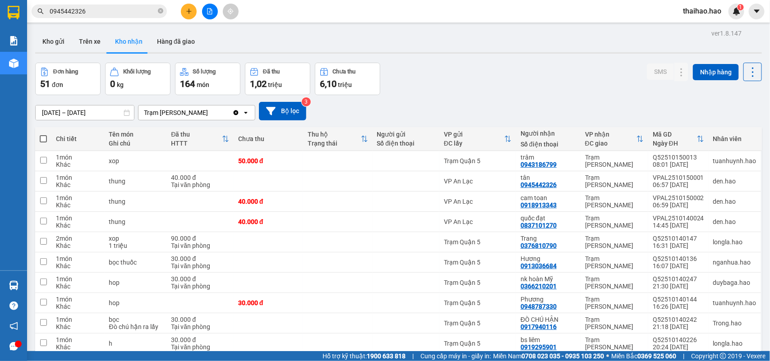
click at [86, 13] on input "0945442326" at bounding box center [103, 11] width 106 height 10
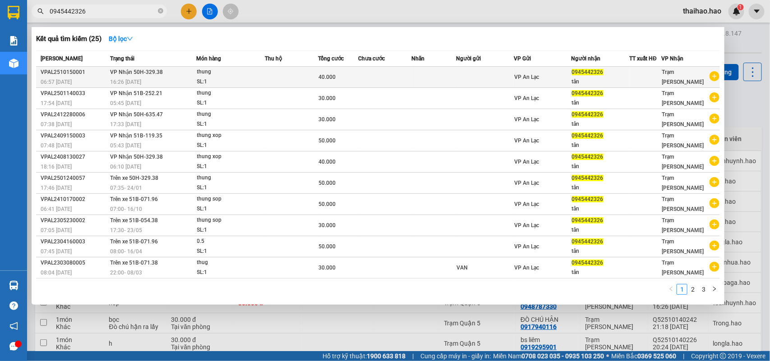
click at [533, 77] on span "VP An Lạc" at bounding box center [526, 77] width 25 height 6
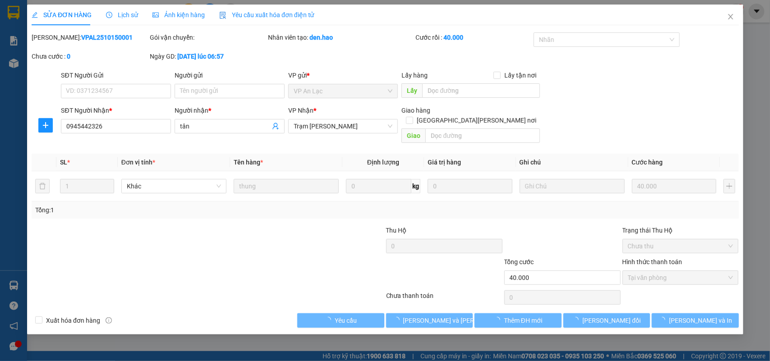
type input "0945442326"
type input "tân"
type input "40.000"
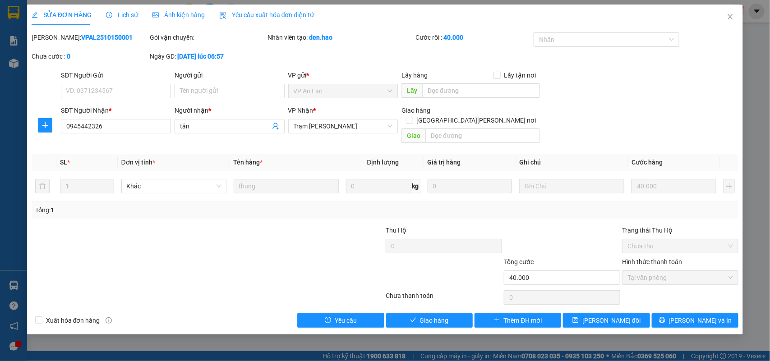
click at [125, 19] on div "Lịch sử" at bounding box center [122, 15] width 32 height 10
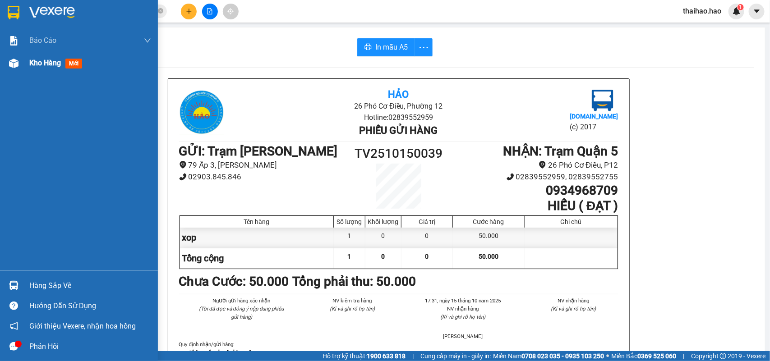
click at [71, 64] on span "mới" at bounding box center [73, 64] width 17 height 10
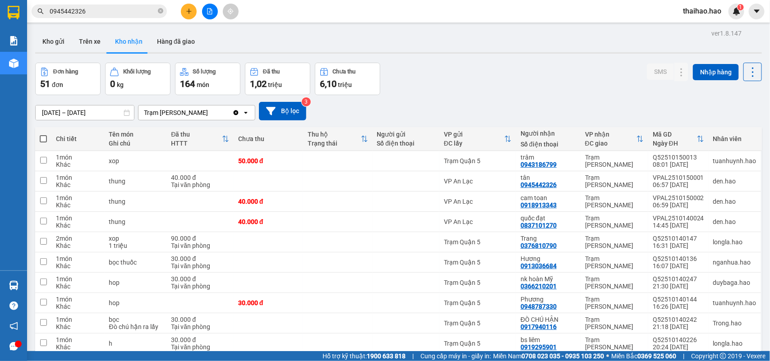
click at [100, 12] on input "0945442326" at bounding box center [103, 11] width 106 height 10
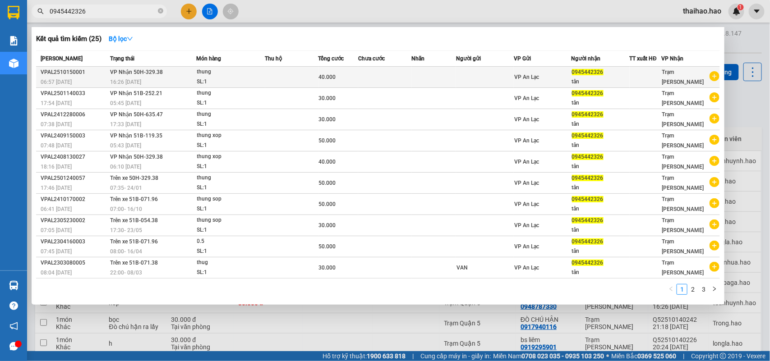
click at [569, 75] on div "VP An Lạc" at bounding box center [542, 77] width 57 height 10
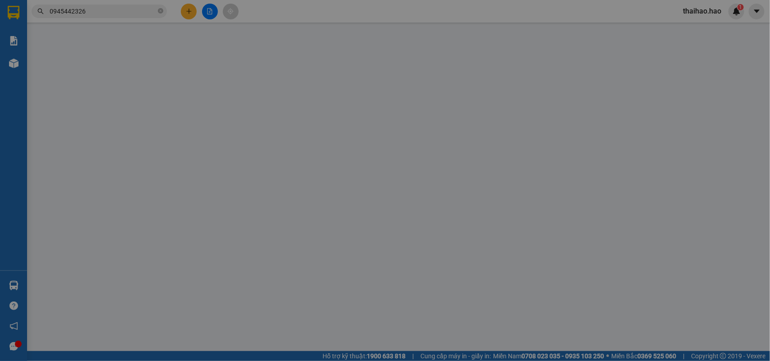
type input "0945442326"
type input "tân"
type input "40.000"
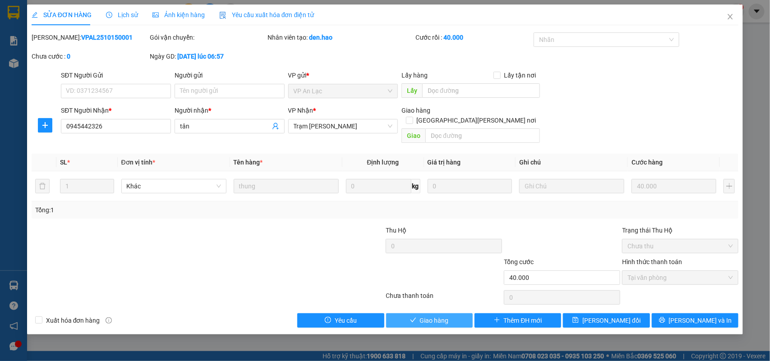
click at [422, 316] on span "Giao hàng" at bounding box center [434, 321] width 29 height 10
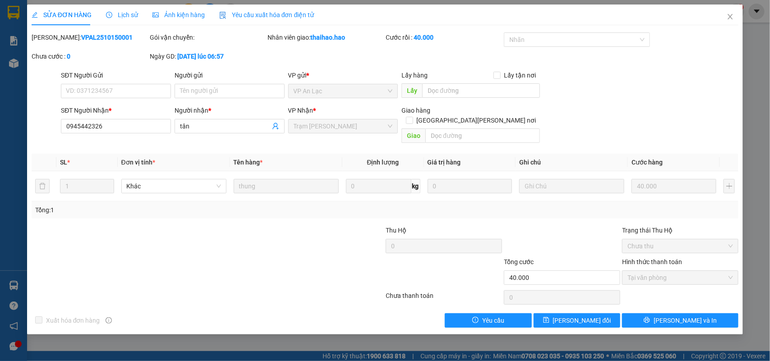
click at [11, 61] on div "SỬA ĐƠN HÀNG Lịch sử Ảnh kiện hàng Yêu cầu xuất hóa đơn điện tử Total Paid Fee …" at bounding box center [385, 180] width 770 height 361
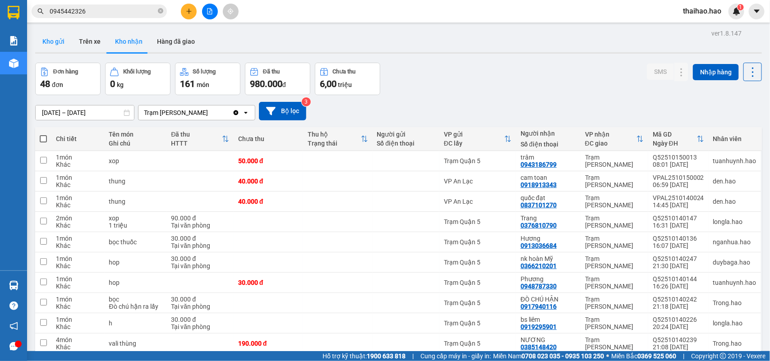
click at [58, 42] on button "Kho gửi" at bounding box center [53, 42] width 37 height 22
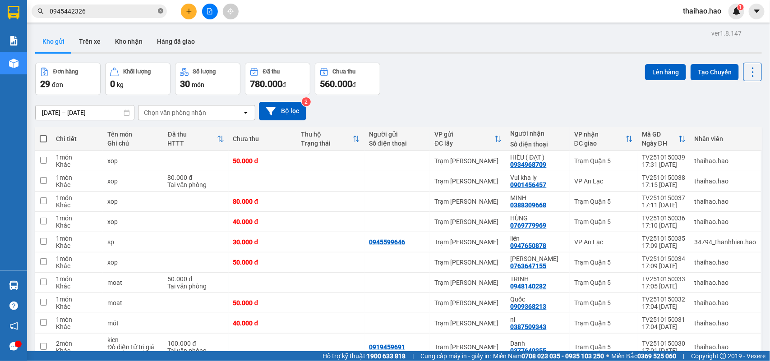
click at [161, 12] on icon "close-circle" at bounding box center [160, 10] width 5 height 5
click at [152, 11] on input "text" at bounding box center [103, 11] width 106 height 10
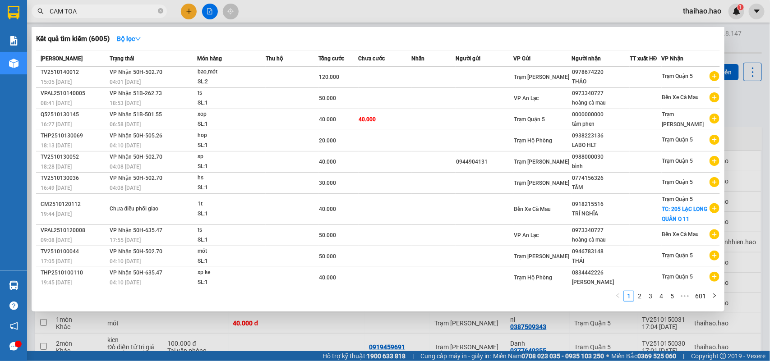
type input "CAM TOAN"
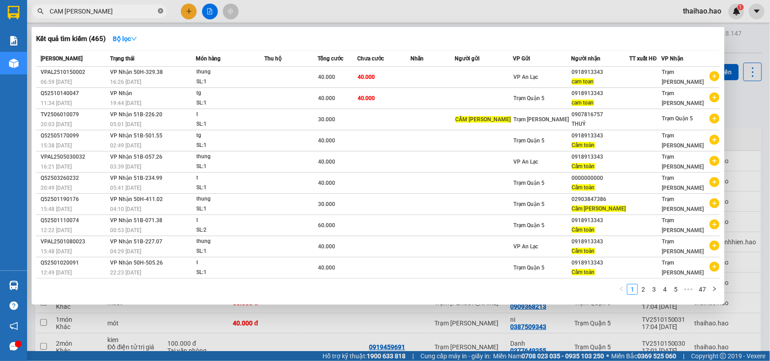
click at [163, 13] on icon "close-circle" at bounding box center [160, 10] width 5 height 5
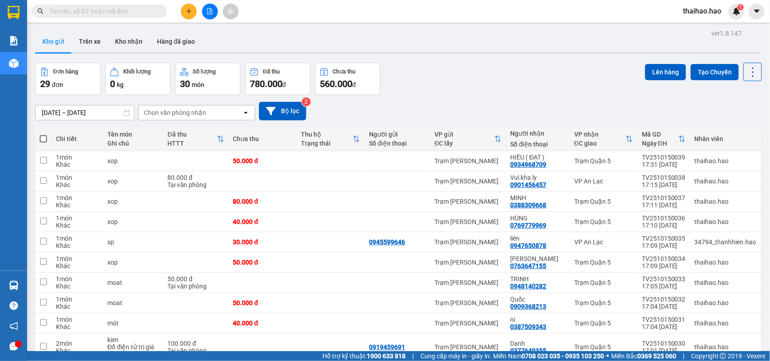
click at [152, 9] on input "text" at bounding box center [103, 11] width 106 height 10
click at [141, 9] on input "text" at bounding box center [103, 11] width 106 height 10
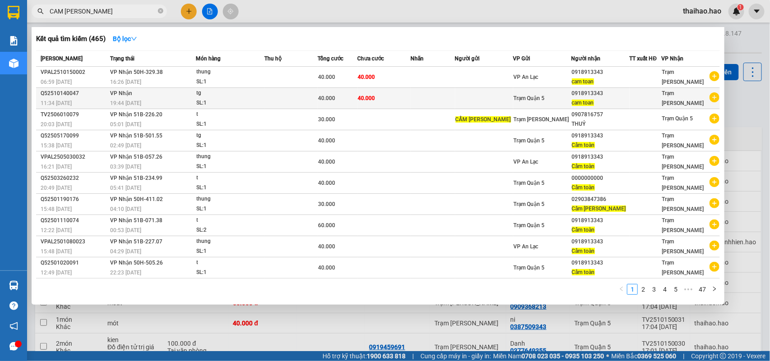
type input "CAM TOAN"
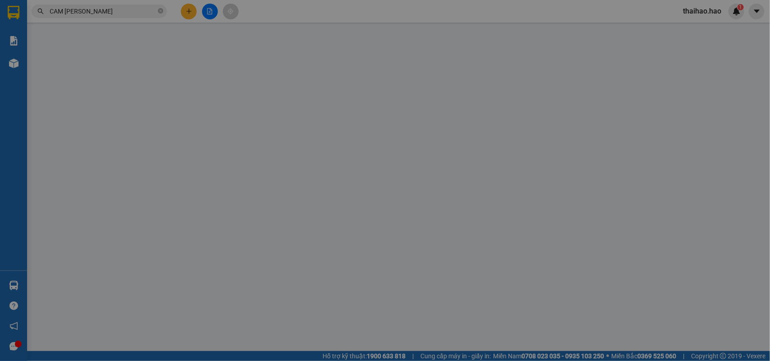
type input "0918913343"
type input "cam toan"
type input "40.000"
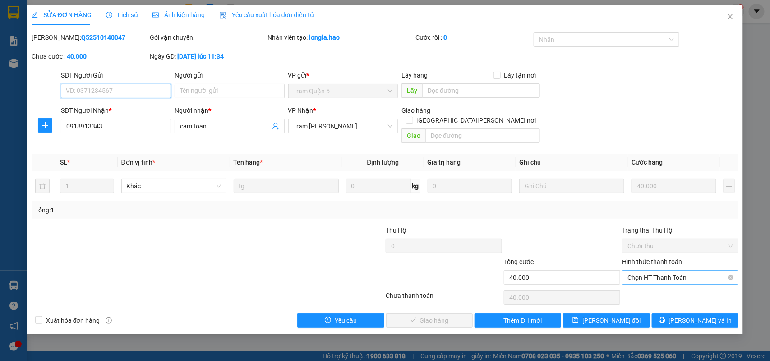
click at [642, 271] on span "Chọn HT Thanh Toán" at bounding box center [681, 278] width 106 height 14
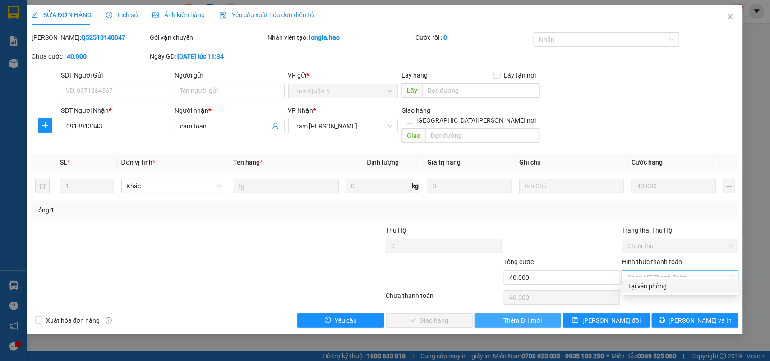
drag, startPoint x: 649, startPoint y: 289, endPoint x: 521, endPoint y: 306, distance: 128.7
click at [649, 290] on div "Tại văn phòng" at bounding box center [681, 287] width 106 height 10
type input "0"
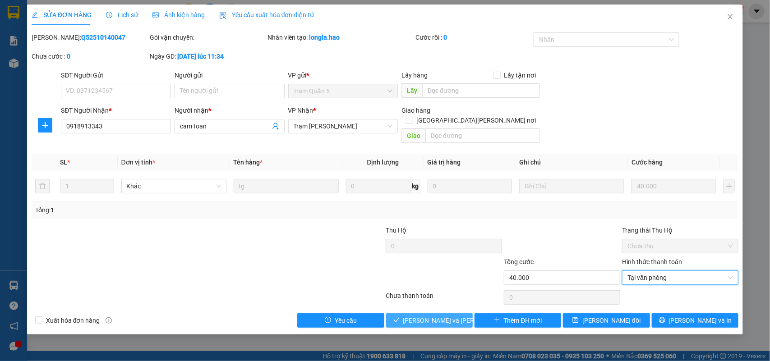
click at [436, 316] on span "[PERSON_NAME] và Giao hàng" at bounding box center [464, 321] width 122 height 10
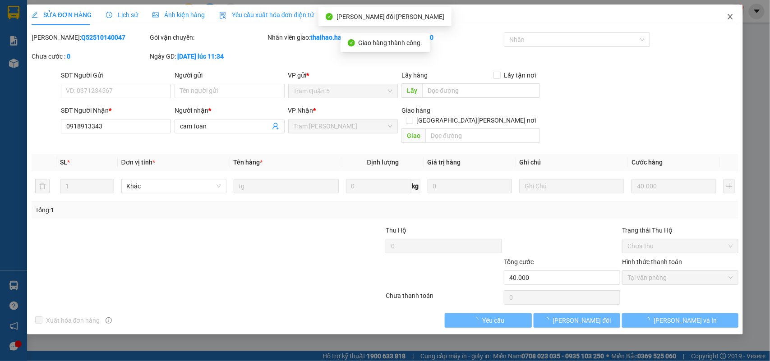
click at [727, 17] on icon "close" at bounding box center [730, 16] width 7 height 7
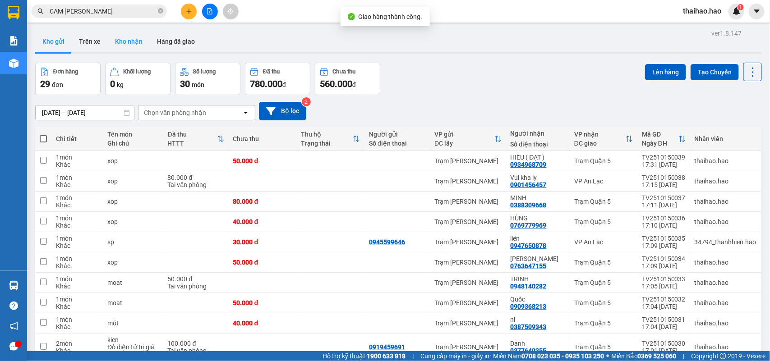
click at [122, 35] on button "Kho nhận" at bounding box center [129, 42] width 42 height 22
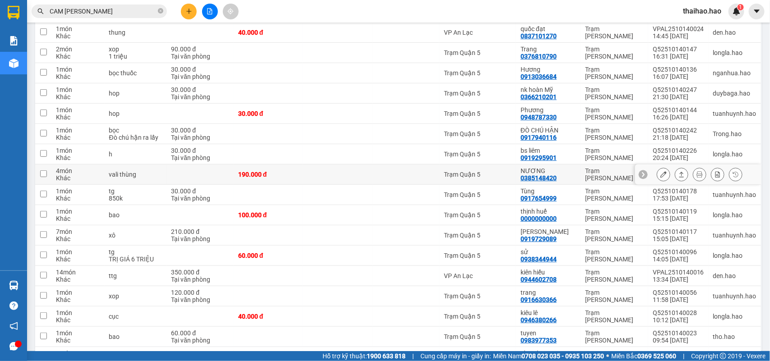
scroll to position [226, 0]
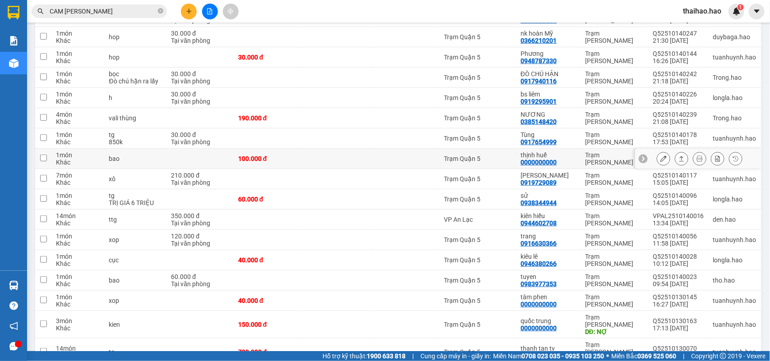
click at [657, 166] on button at bounding box center [663, 159] width 13 height 16
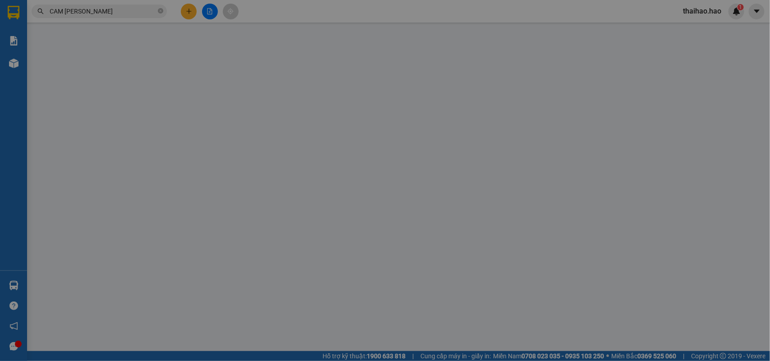
type input "0000000000"
type input "thịnh huế"
type input "100.000"
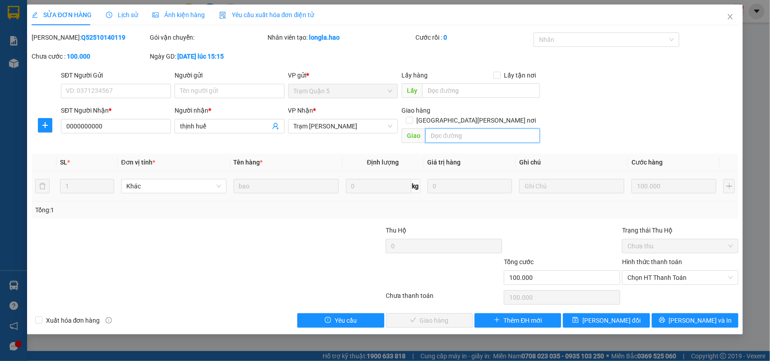
click at [451, 129] on input "text" at bounding box center [483, 136] width 115 height 14
type input "BỚT 20K"
drag, startPoint x: 451, startPoint y: 123, endPoint x: 720, endPoint y: 92, distance: 270.7
click at [720, 92] on div "SĐT Người Gửi VD: 0371234567 Người gửi Tên người gửi VP gửi * Trạm Quận 5 Lấy h…" at bounding box center [399, 86] width 681 height 32
click at [642, 271] on span "Chọn HT Thanh Toán" at bounding box center [681, 278] width 106 height 14
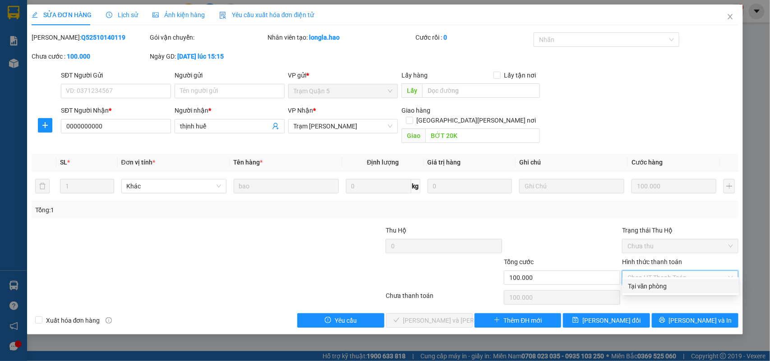
click at [641, 283] on div "Tại văn phòng" at bounding box center [681, 287] width 106 height 10
type input "0"
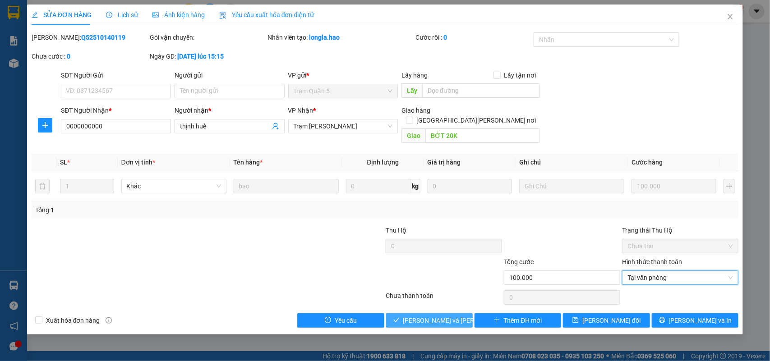
click at [449, 316] on span "[PERSON_NAME] và Giao hàng" at bounding box center [464, 321] width 122 height 10
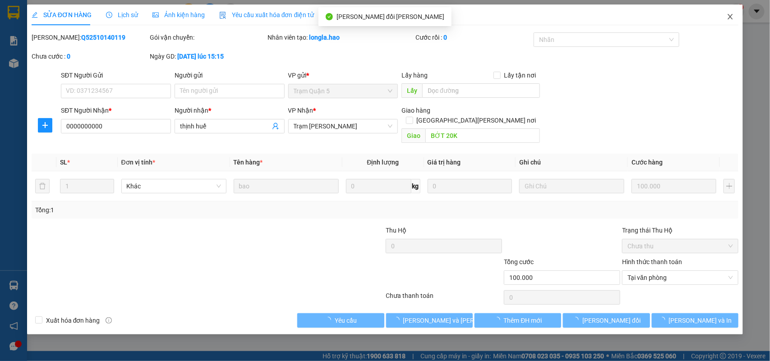
click at [736, 17] on span "Close" at bounding box center [730, 17] width 25 height 25
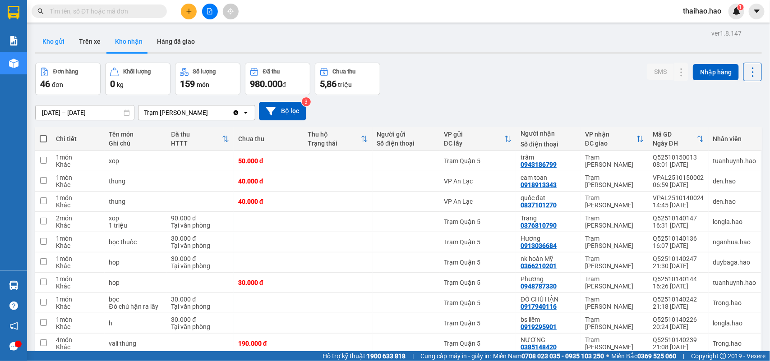
click at [53, 42] on button "Kho gửi" at bounding box center [53, 42] width 37 height 22
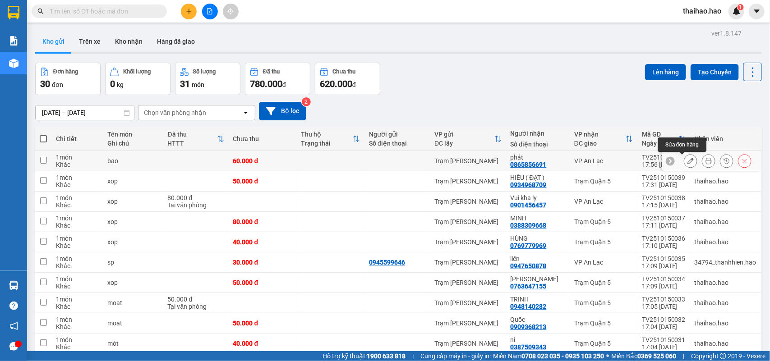
click at [688, 161] on icon at bounding box center [691, 161] width 6 height 6
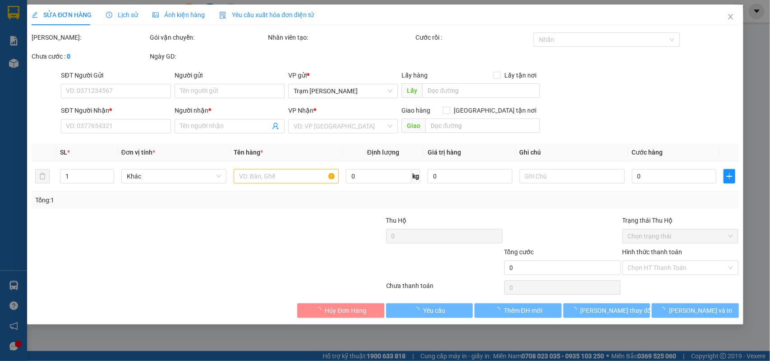
type input "0865856691"
type input "phát"
type input "60.000"
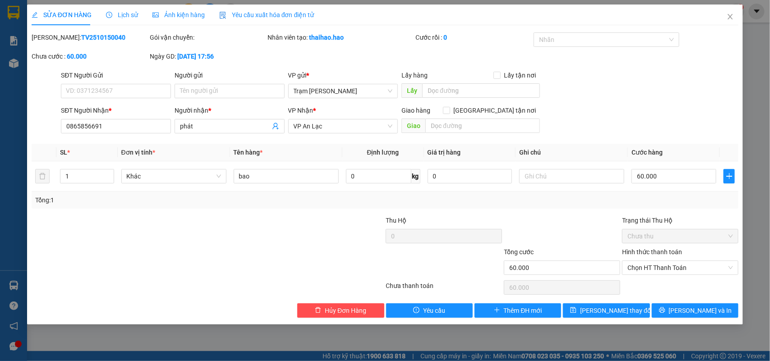
click at [125, 21] on div "Lịch sử" at bounding box center [122, 15] width 32 height 21
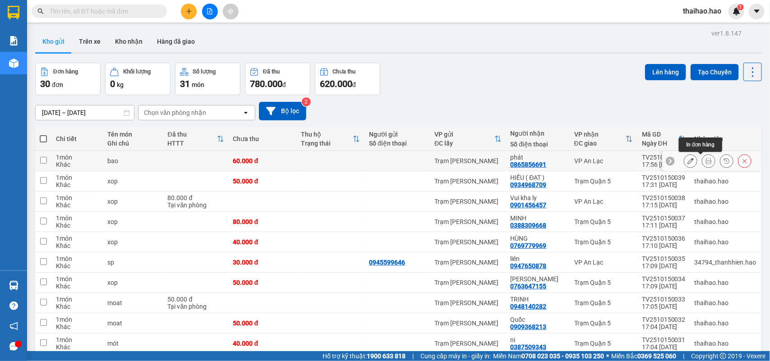
click at [706, 159] on icon at bounding box center [709, 161] width 6 height 6
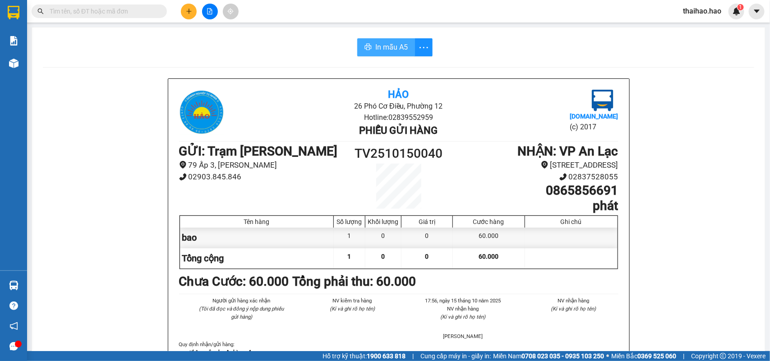
click at [402, 46] on span "In mẫu A5" at bounding box center [391, 47] width 32 height 11
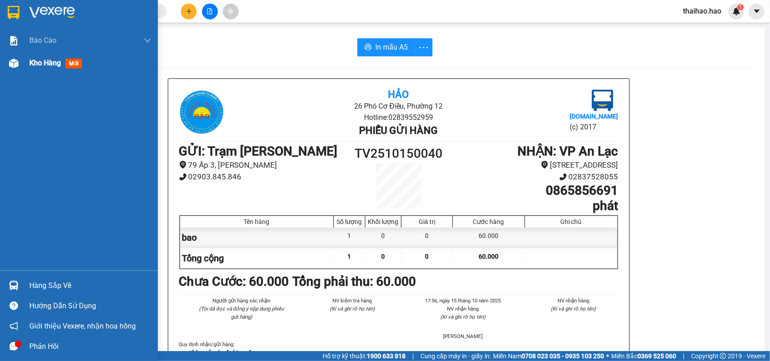
click at [71, 61] on span "mới" at bounding box center [73, 64] width 17 height 10
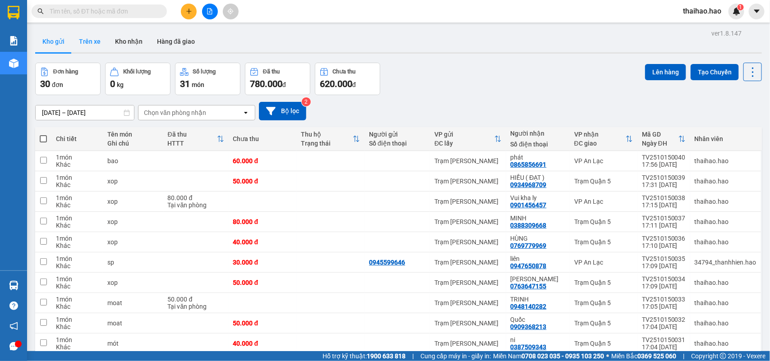
click at [89, 38] on button "Trên xe" at bounding box center [90, 42] width 36 height 22
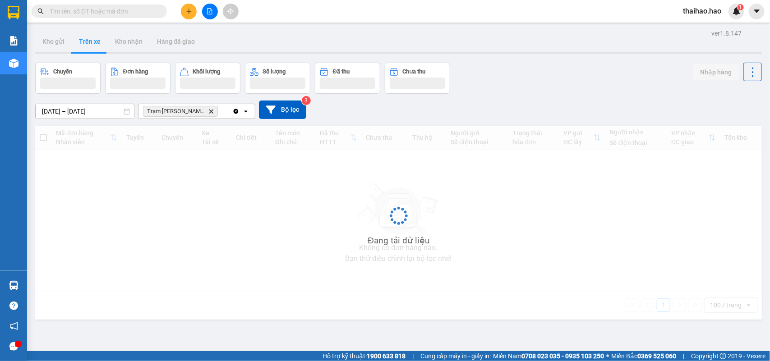
click at [89, 38] on button "Trên xe" at bounding box center [90, 42] width 36 height 22
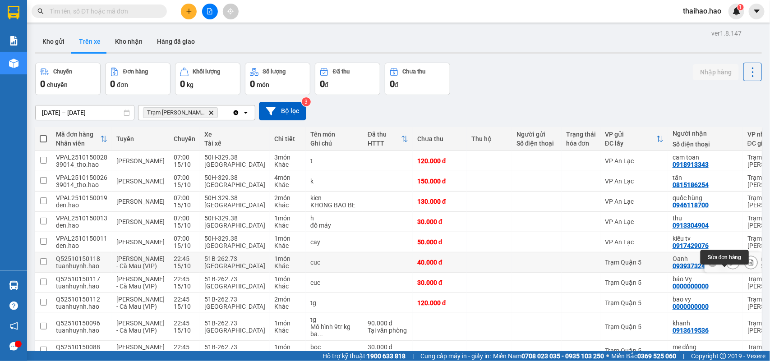
click at [730, 266] on icon at bounding box center [733, 262] width 6 height 6
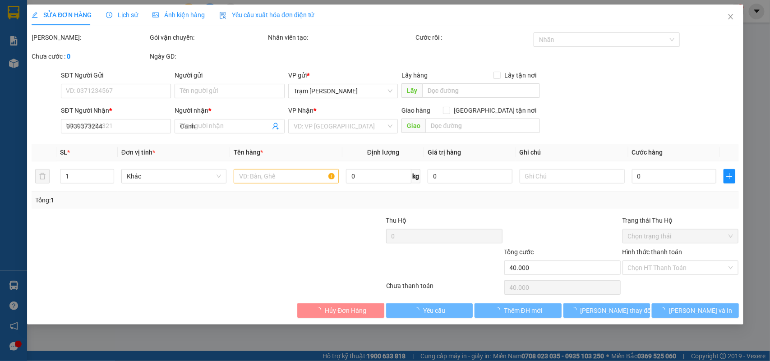
click at [162, 16] on span "Ảnh kiện hàng" at bounding box center [179, 14] width 52 height 7
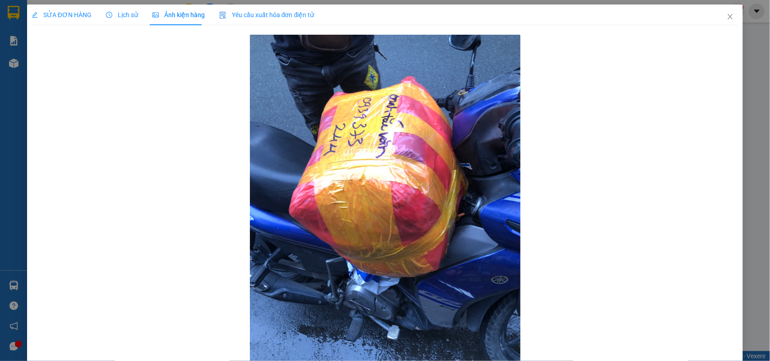
click at [139, 10] on div "SỬA ĐƠN HÀNG Lịch sử Ảnh kiện hàng Yêu cầu xuất hóa đơn điện tử" at bounding box center [173, 15] width 283 height 21
click at [121, 16] on span "Lịch sử" at bounding box center [122, 14] width 32 height 7
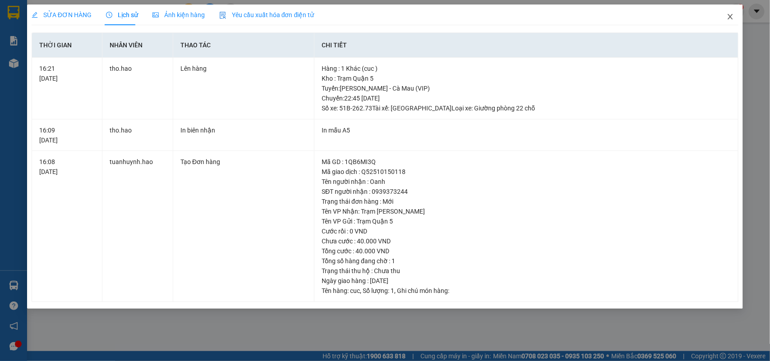
click at [723, 22] on span "Close" at bounding box center [730, 17] width 25 height 25
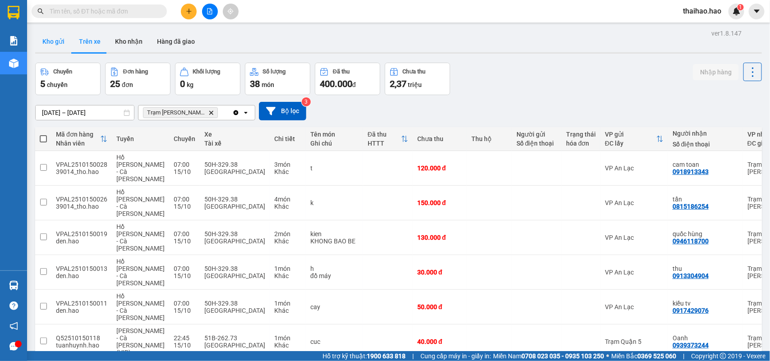
click at [54, 39] on button "Kho gửi" at bounding box center [53, 42] width 37 height 22
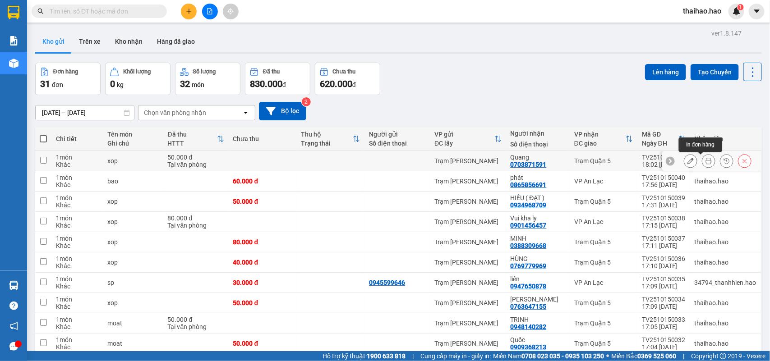
click at [706, 163] on icon at bounding box center [709, 161] width 6 height 6
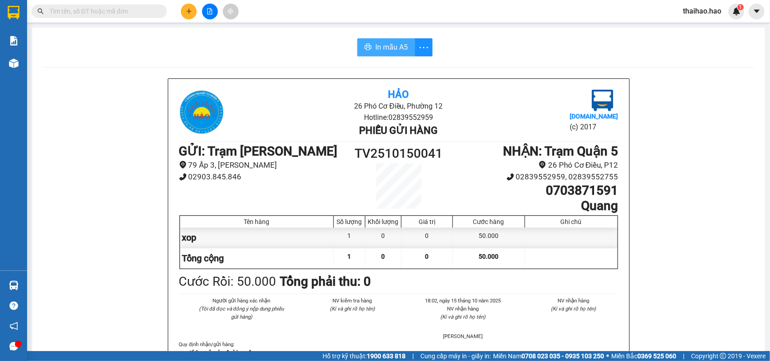
click at [396, 42] on span "In mẫu A5" at bounding box center [391, 47] width 32 height 11
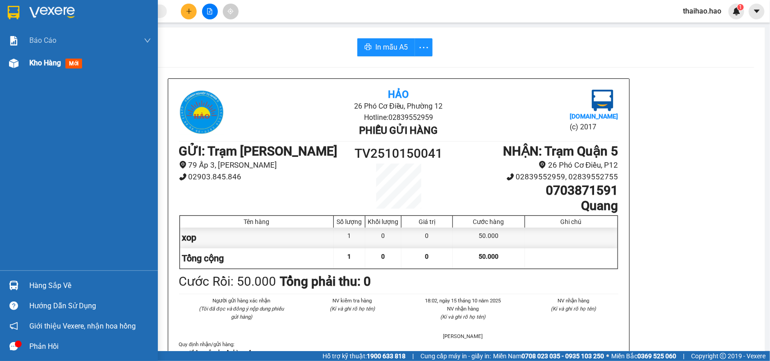
click at [77, 64] on span "mới" at bounding box center [73, 64] width 17 height 10
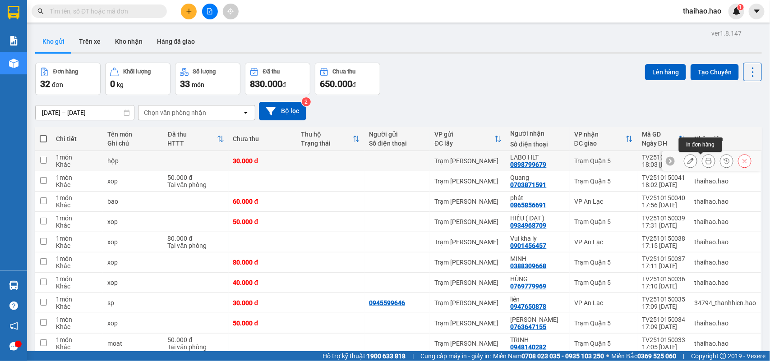
click at [706, 160] on icon at bounding box center [709, 161] width 6 height 6
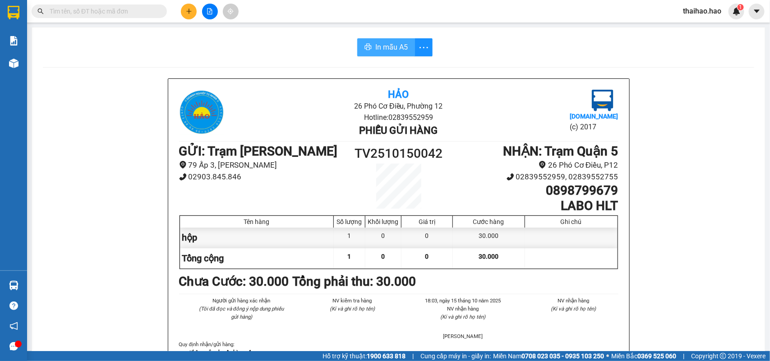
click at [386, 48] on span "In mẫu A5" at bounding box center [391, 47] width 32 height 11
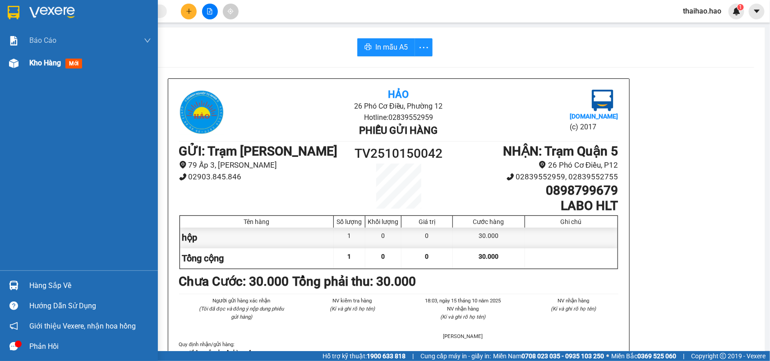
click at [69, 62] on span "mới" at bounding box center [73, 64] width 17 height 10
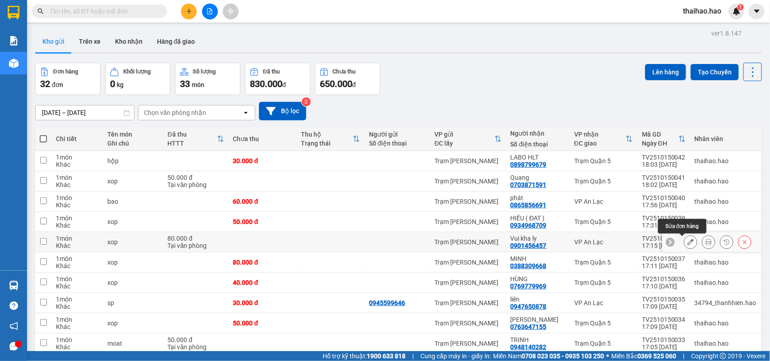
click at [688, 243] on icon at bounding box center [691, 242] width 6 height 6
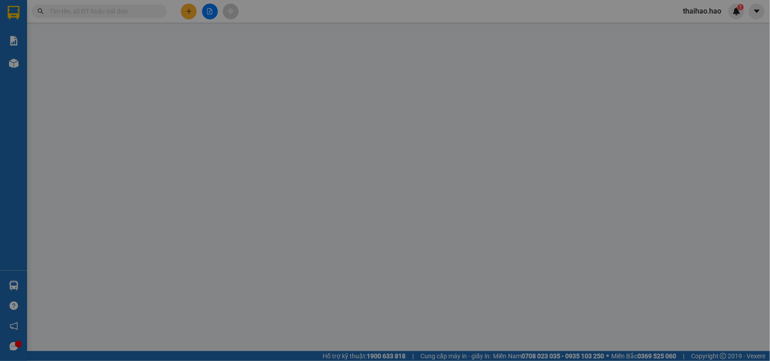
type input "0901456457"
type input "Vui kha ly"
type input "80.000"
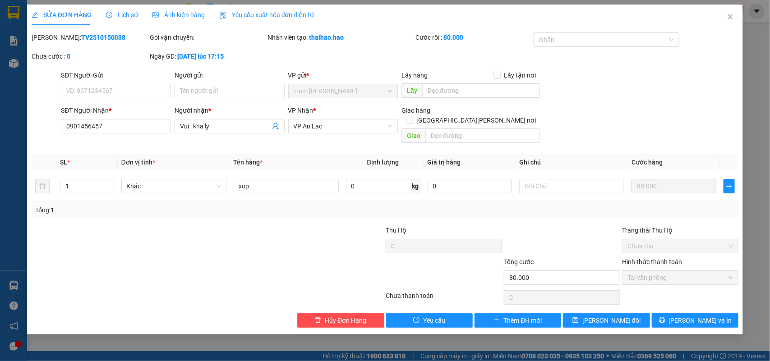
click at [126, 14] on span "Lịch sử" at bounding box center [122, 14] width 32 height 7
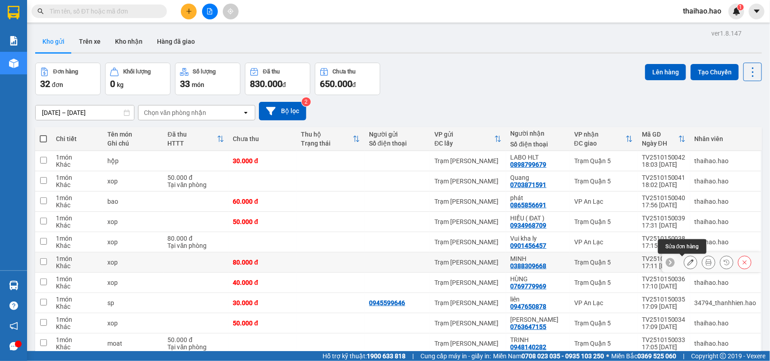
click at [688, 265] on icon at bounding box center [691, 262] width 6 height 6
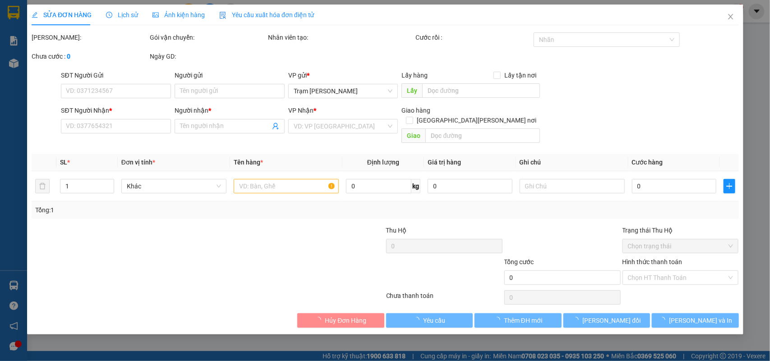
type input "0388309668"
type input "MINH"
type input "80.000"
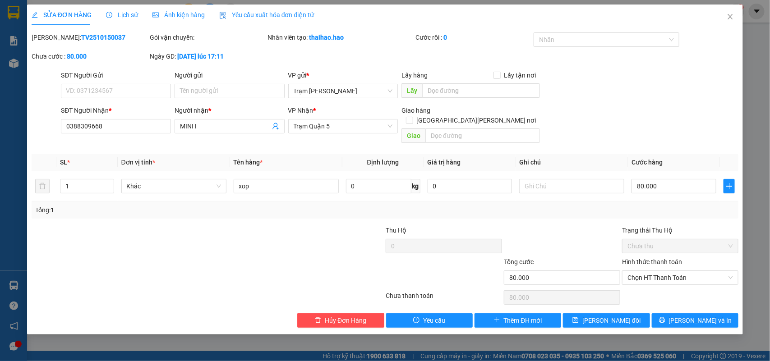
click at [129, 16] on span "Lịch sử" at bounding box center [122, 14] width 32 height 7
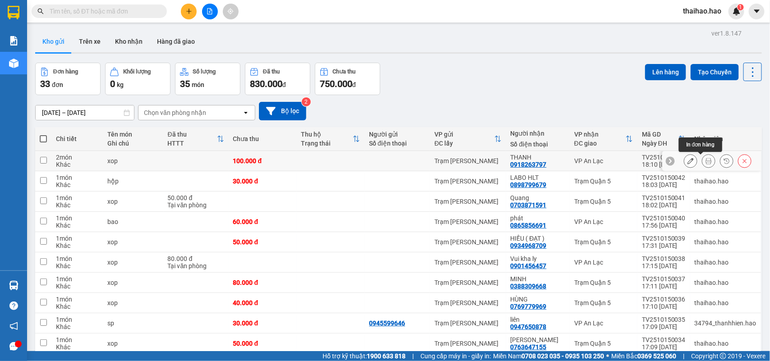
click at [703, 165] on button at bounding box center [709, 161] width 13 height 16
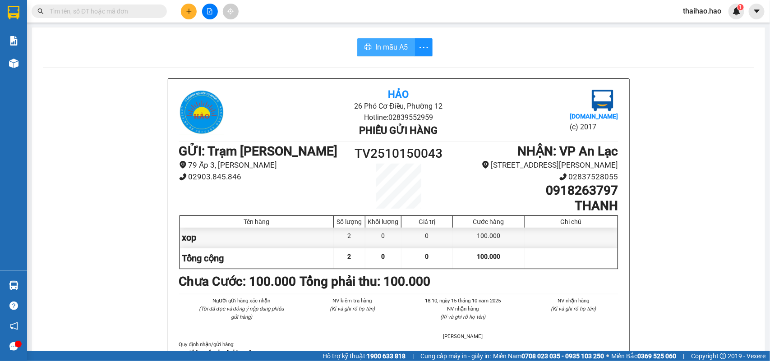
click at [366, 43] on button "In mẫu A5" at bounding box center [386, 47] width 58 height 18
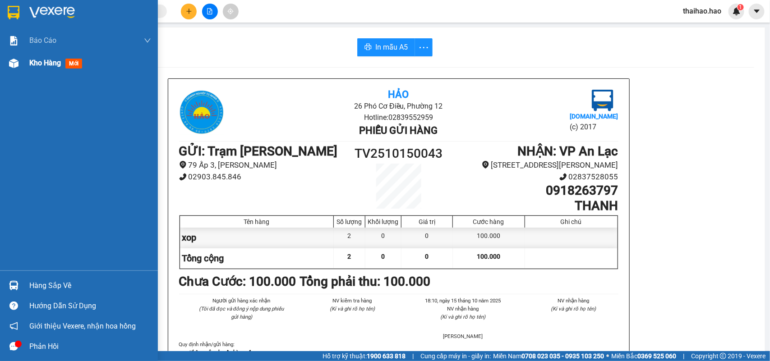
click at [69, 61] on span "mới" at bounding box center [73, 64] width 17 height 10
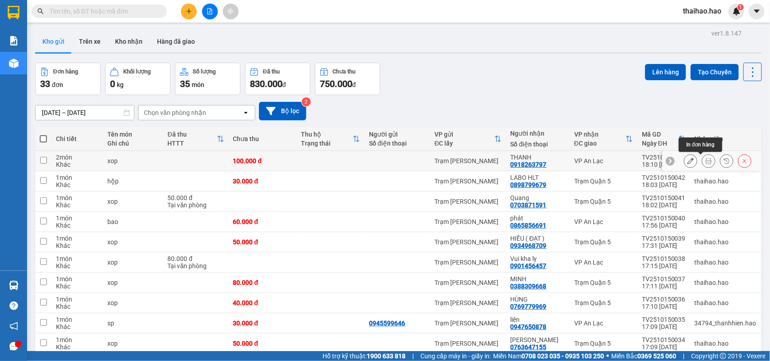
click at [706, 163] on icon at bounding box center [709, 161] width 6 height 6
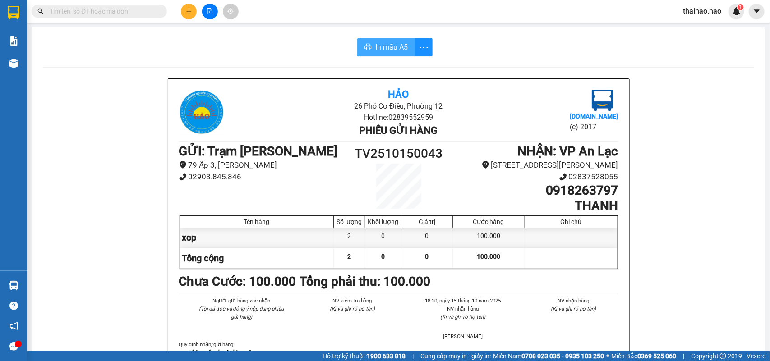
click at [387, 50] on span "In mẫu A5" at bounding box center [391, 47] width 32 height 11
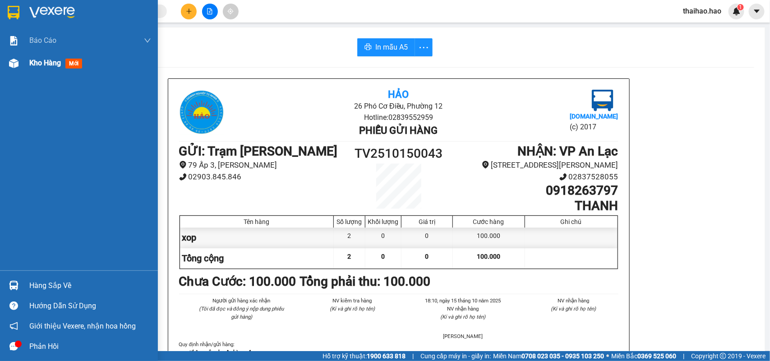
click at [66, 63] on span "mới" at bounding box center [73, 64] width 17 height 10
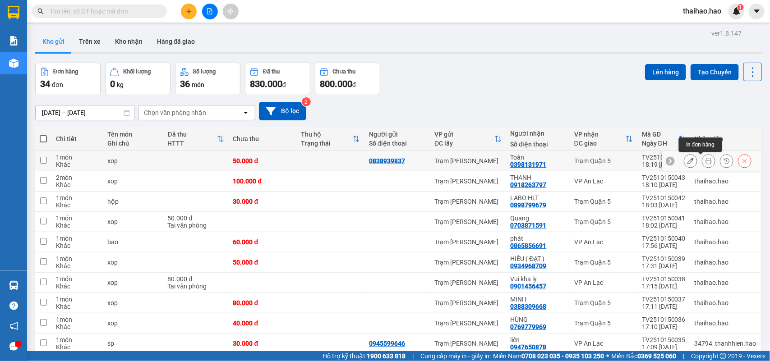
click at [706, 161] on icon at bounding box center [709, 161] width 6 height 6
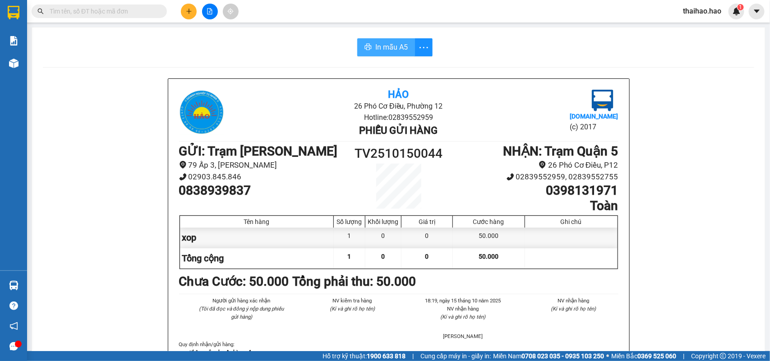
click at [393, 44] on span "In mẫu A5" at bounding box center [391, 47] width 32 height 11
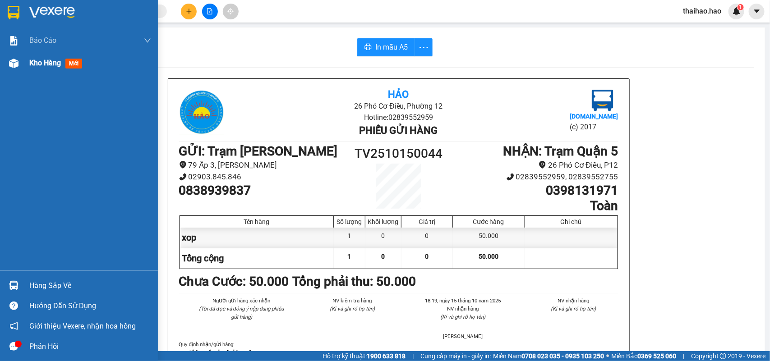
click at [6, 62] on div at bounding box center [14, 64] width 16 height 16
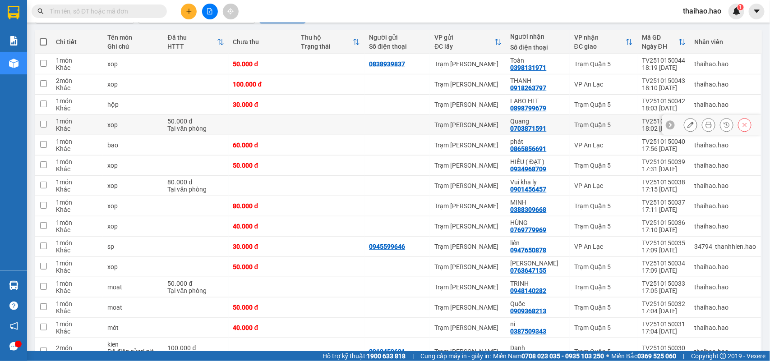
scroll to position [113, 0]
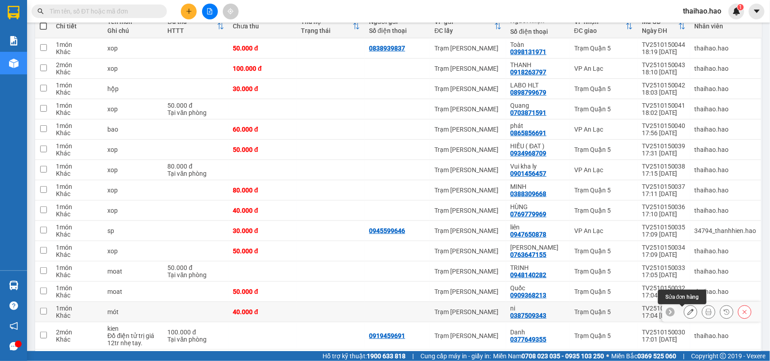
click at [685, 311] on button at bounding box center [691, 313] width 13 height 16
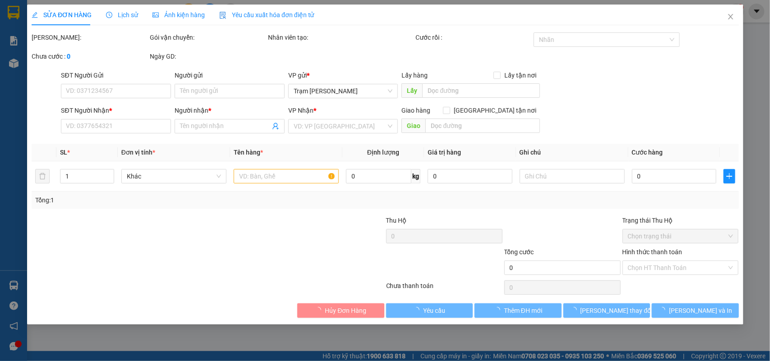
type input "0387509343"
type input "ni"
type input "40.000"
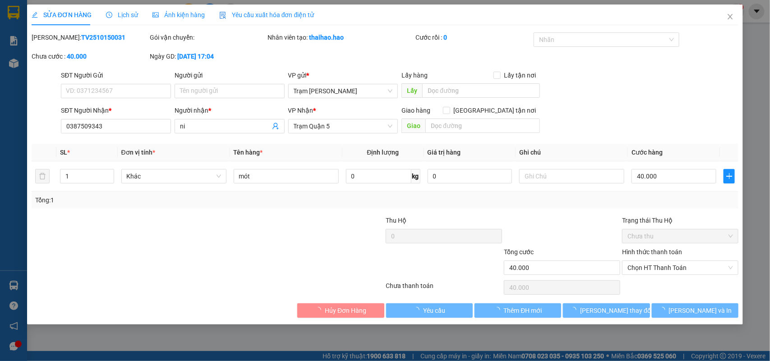
click at [114, 12] on span "Lịch sử" at bounding box center [122, 14] width 32 height 7
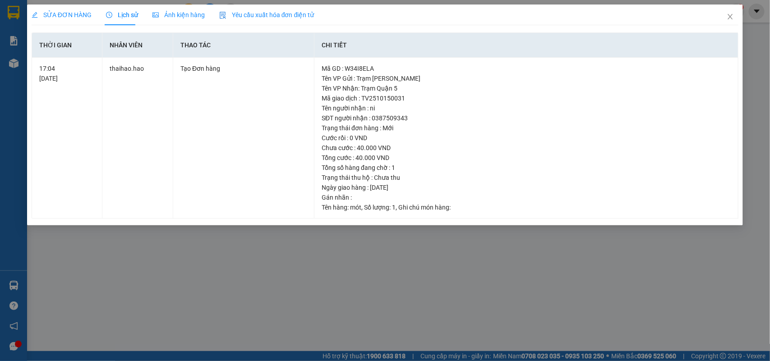
click at [77, 16] on span "SỬA ĐƠN HÀNG" at bounding box center [62, 14] width 60 height 7
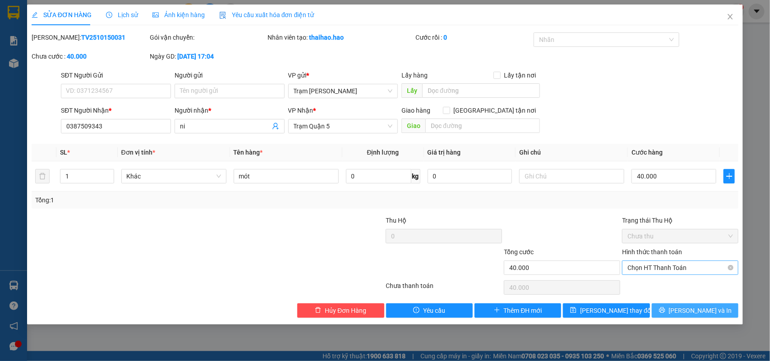
drag, startPoint x: 689, startPoint y: 315, endPoint x: 638, endPoint y: 273, distance: 65.5
click at [686, 315] on button "[PERSON_NAME] và In" at bounding box center [695, 311] width 87 height 14
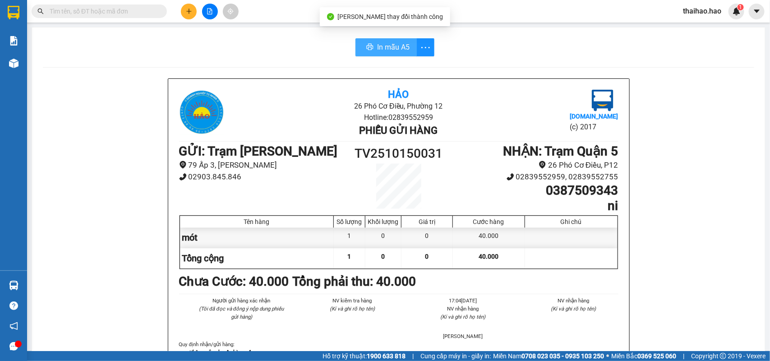
click at [380, 45] on span "In mẫu A5" at bounding box center [393, 47] width 32 height 11
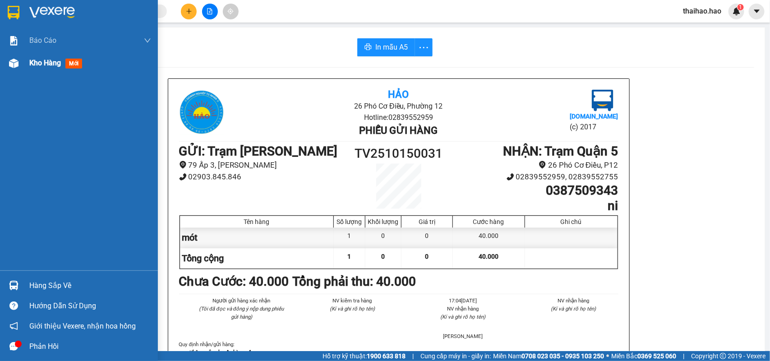
click at [16, 68] on img at bounding box center [13, 63] width 9 height 9
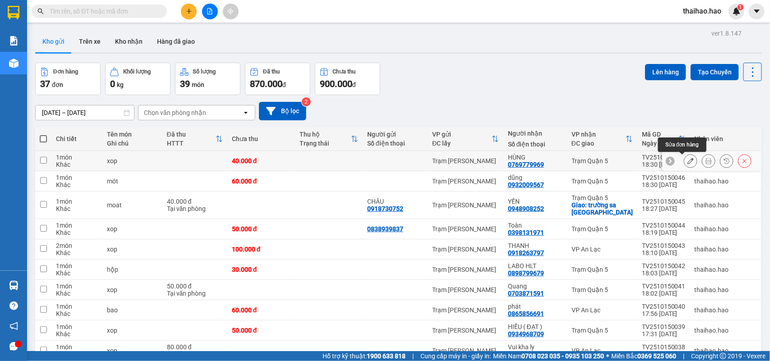
click at [706, 163] on icon at bounding box center [709, 161] width 6 height 6
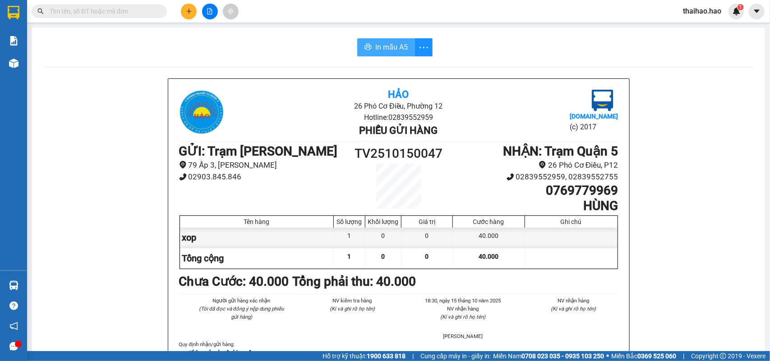
click at [398, 45] on span "In mẫu A5" at bounding box center [391, 47] width 32 height 11
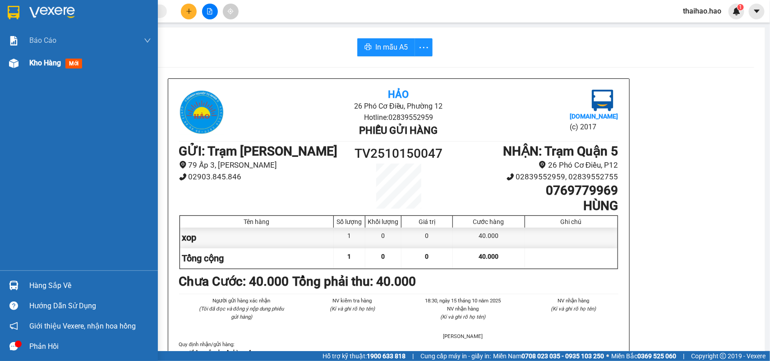
click at [16, 57] on div at bounding box center [14, 64] width 16 height 16
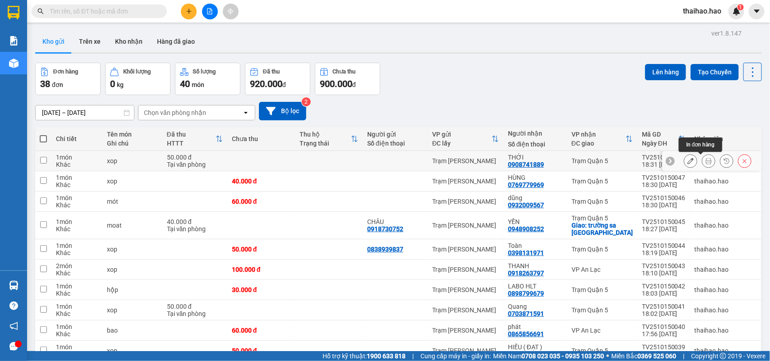
click at [706, 161] on icon at bounding box center [709, 161] width 6 height 6
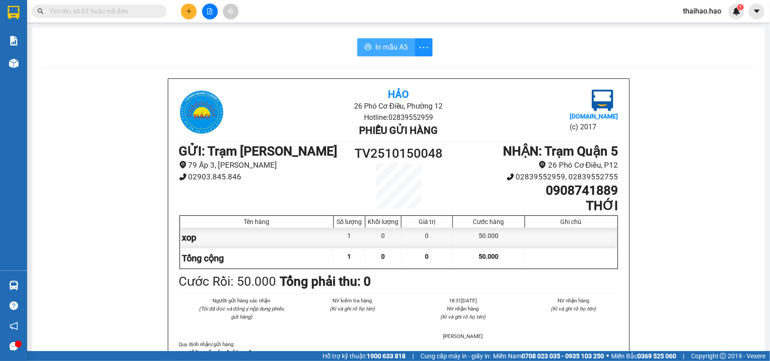
click at [382, 47] on span "In mẫu A5" at bounding box center [391, 47] width 32 height 11
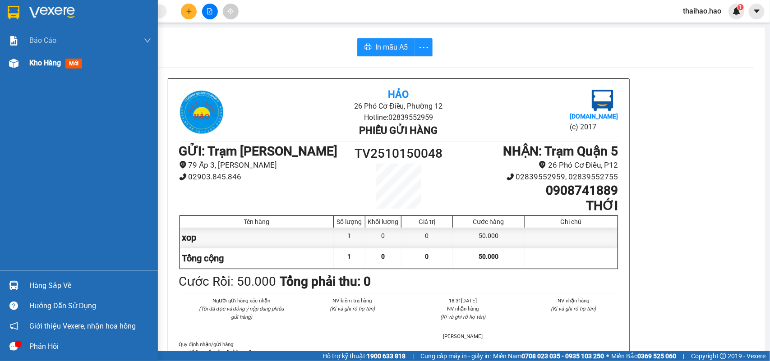
click at [19, 57] on div at bounding box center [14, 64] width 16 height 16
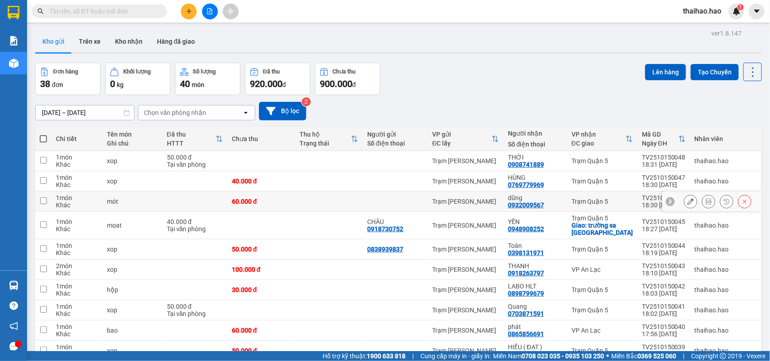
click at [706, 199] on icon at bounding box center [709, 202] width 6 height 6
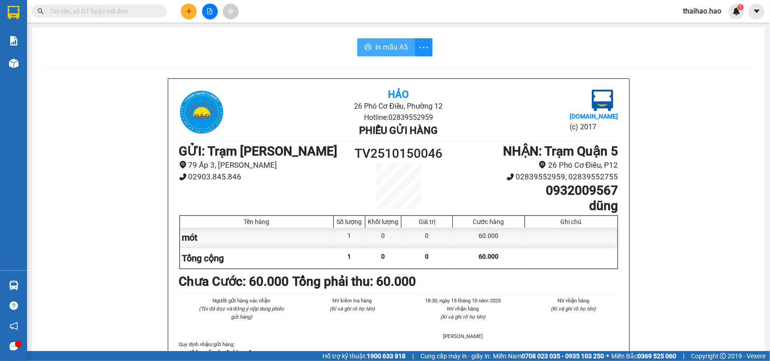
click at [357, 48] on button "In mẫu A5" at bounding box center [386, 47] width 58 height 18
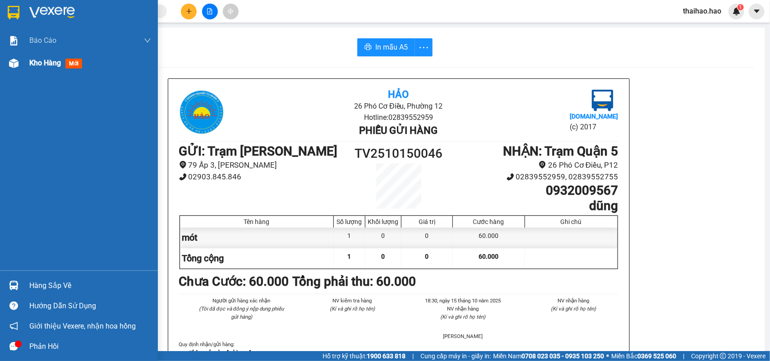
click at [25, 64] on div "Kho hàng mới" at bounding box center [79, 63] width 158 height 23
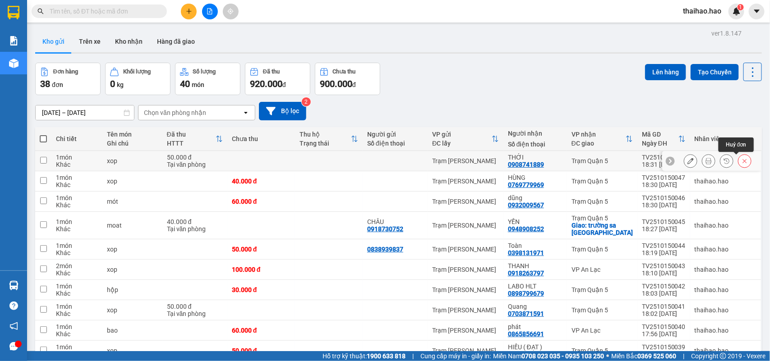
click at [742, 162] on icon at bounding box center [745, 161] width 6 height 6
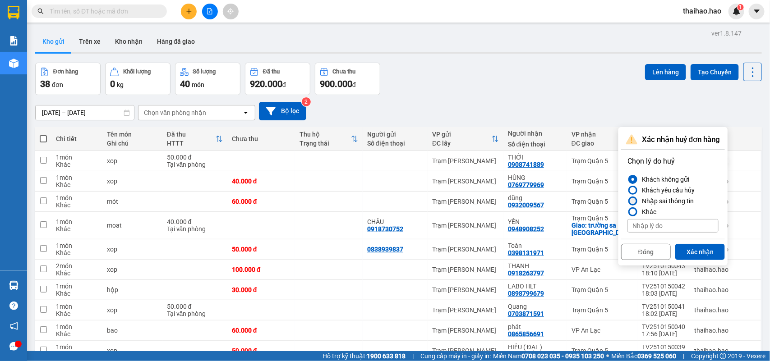
click at [676, 198] on div "Nhập sai thông tin" at bounding box center [667, 201] width 56 height 11
click at [628, 201] on input "Nhập sai thông tin" at bounding box center [628, 201] width 0 height 0
click at [693, 254] on button "Xác nhận" at bounding box center [701, 252] width 50 height 16
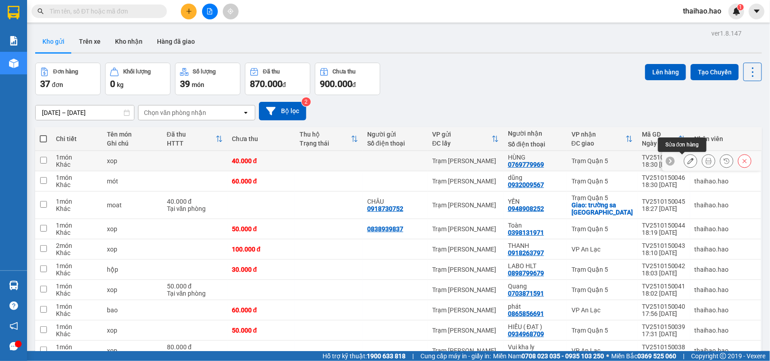
click at [688, 161] on icon at bounding box center [691, 161] width 6 height 6
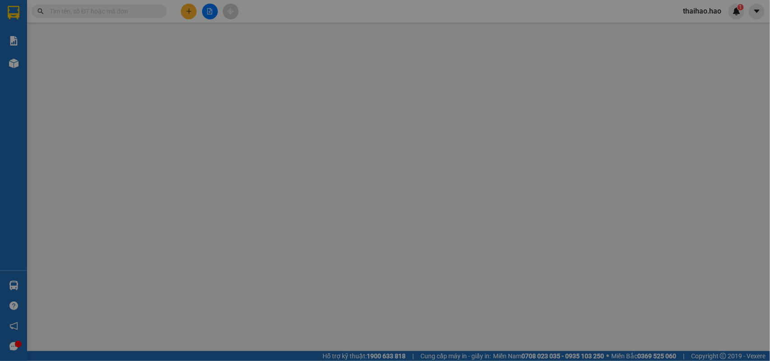
type input "0769779969"
type input "HÙNG"
type input "40.000"
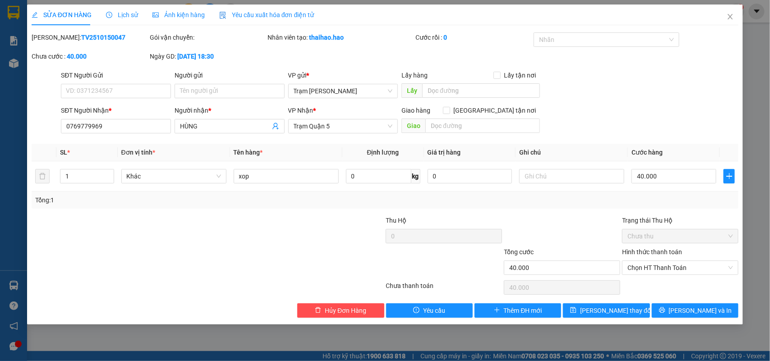
click at [133, 14] on span "Lịch sử" at bounding box center [122, 14] width 32 height 7
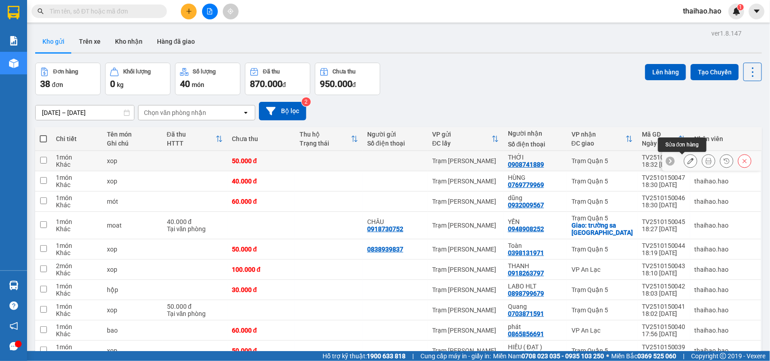
click at [688, 161] on icon at bounding box center [691, 161] width 6 height 6
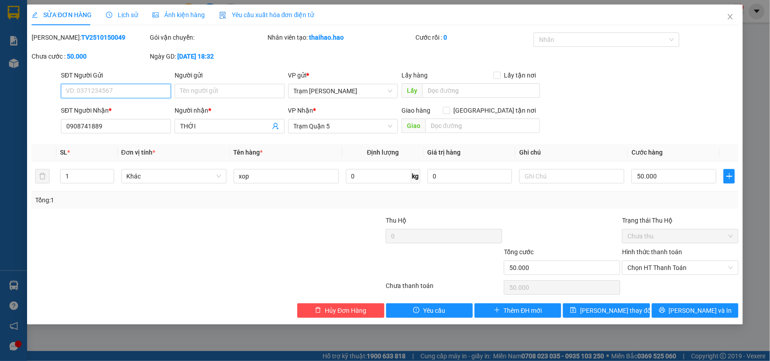
type input "0908741889"
type input "THỚI"
type input "50.000"
click at [125, 14] on span "Lịch sử" at bounding box center [122, 14] width 32 height 7
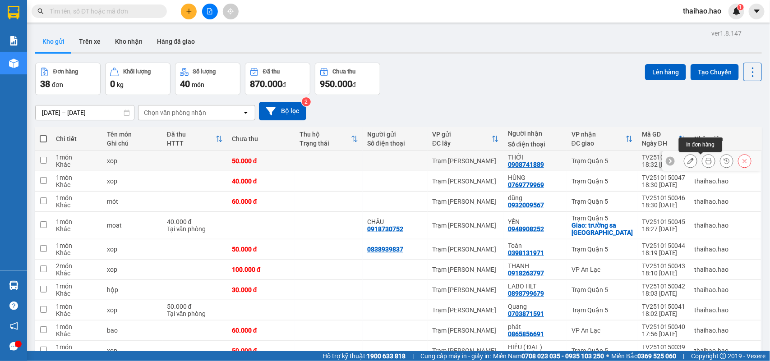
click at [706, 163] on icon at bounding box center [709, 161] width 6 height 6
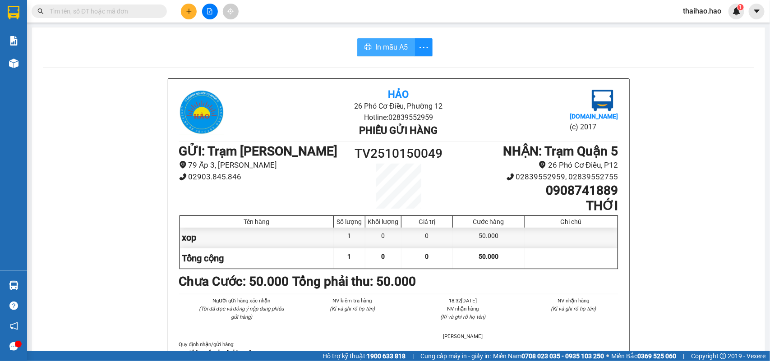
click at [383, 46] on span "In mẫu A5" at bounding box center [391, 47] width 32 height 11
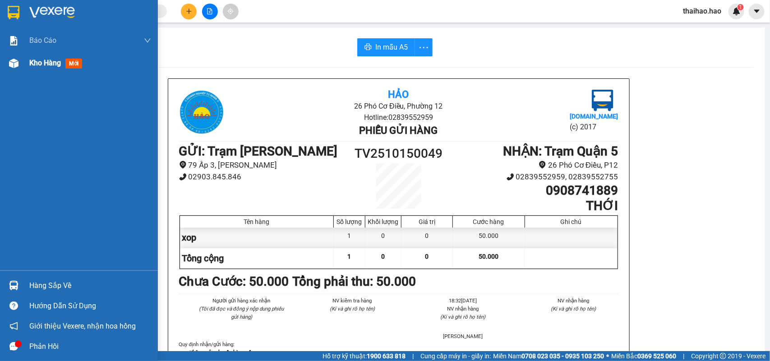
click at [70, 65] on span "mới" at bounding box center [73, 64] width 17 height 10
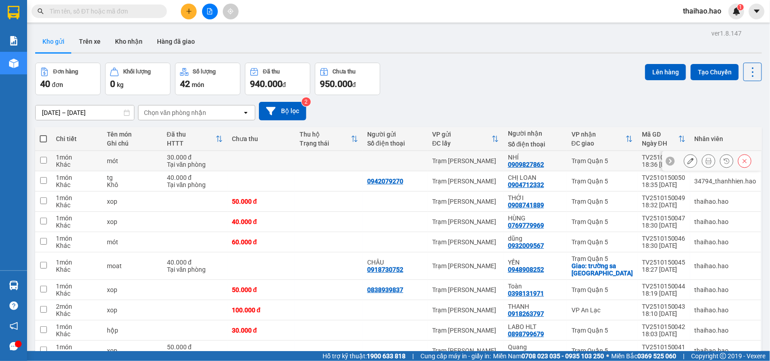
click at [706, 162] on icon at bounding box center [709, 161] width 6 height 6
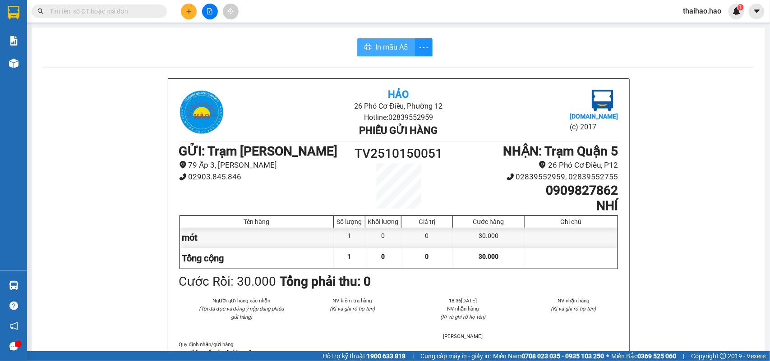
click at [397, 49] on span "In mẫu A5" at bounding box center [391, 47] width 32 height 11
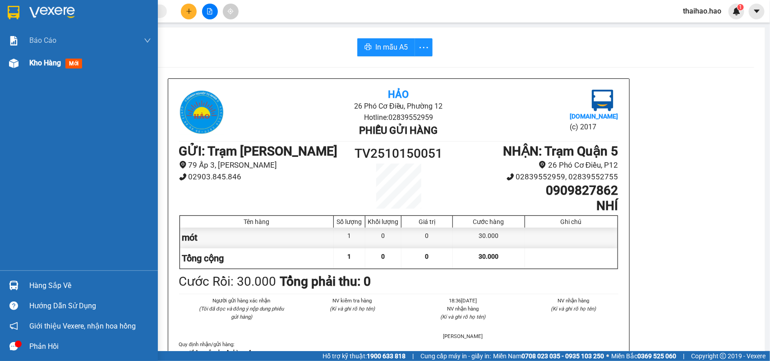
click at [77, 64] on span "mới" at bounding box center [73, 64] width 17 height 10
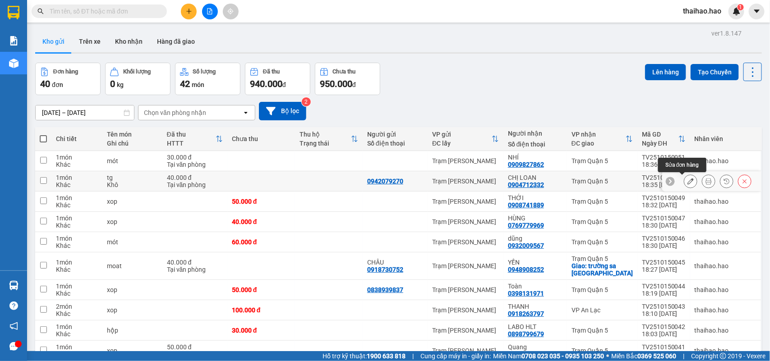
click at [688, 184] on icon at bounding box center [691, 181] width 6 height 6
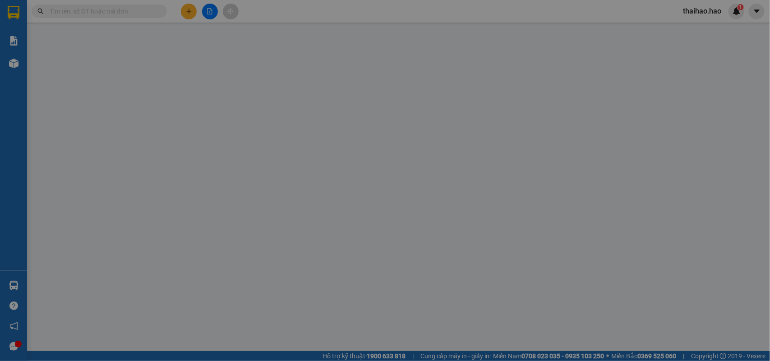
type input "0942079270"
type input "0904712332"
type input "CHỊ LOAN"
type input "40.000"
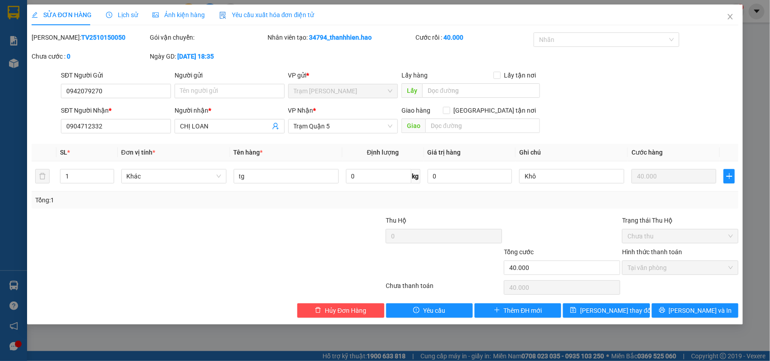
click at [116, 12] on span "Lịch sử" at bounding box center [122, 14] width 32 height 7
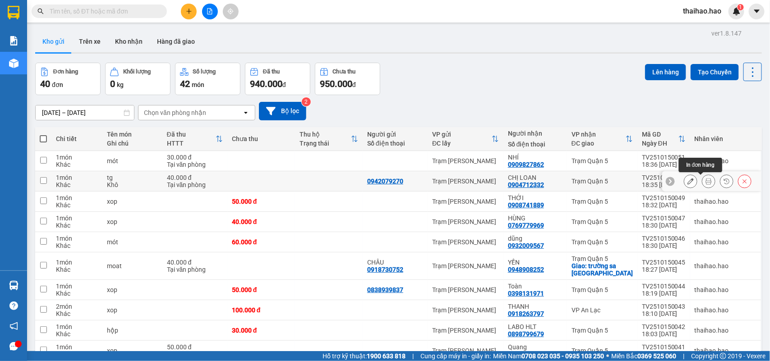
click at [706, 183] on icon at bounding box center [709, 181] width 6 height 6
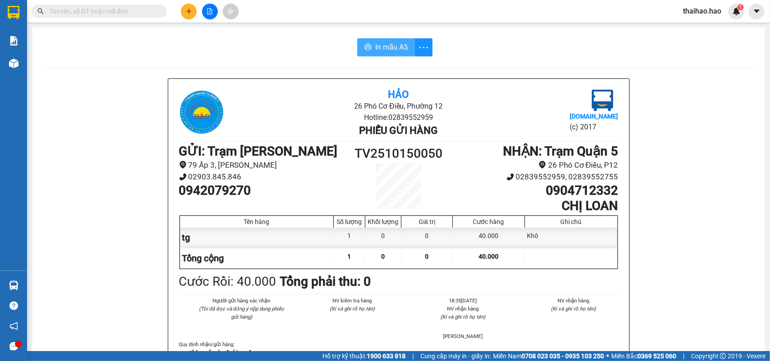
click at [391, 46] on span "In mẫu A5" at bounding box center [391, 47] width 32 height 11
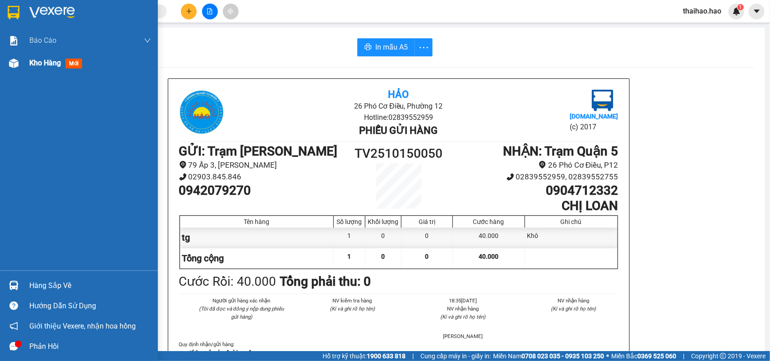
click at [75, 64] on span "mới" at bounding box center [73, 64] width 17 height 10
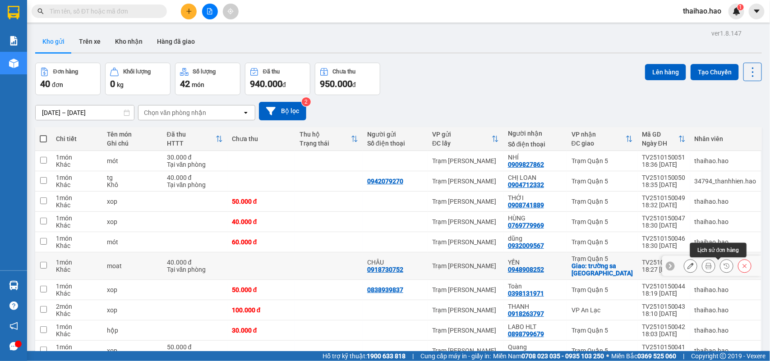
click at [724, 267] on icon at bounding box center [727, 266] width 6 height 6
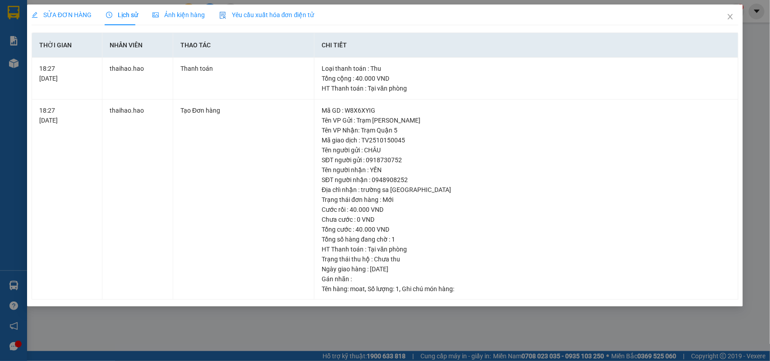
click at [47, 19] on div "SỬA ĐƠN HÀNG" at bounding box center [62, 15] width 60 height 10
click at [74, 14] on span "SỬA ĐƠN HÀNG" at bounding box center [62, 14] width 60 height 7
click at [732, 16] on icon "close" at bounding box center [730, 16] width 5 height 5
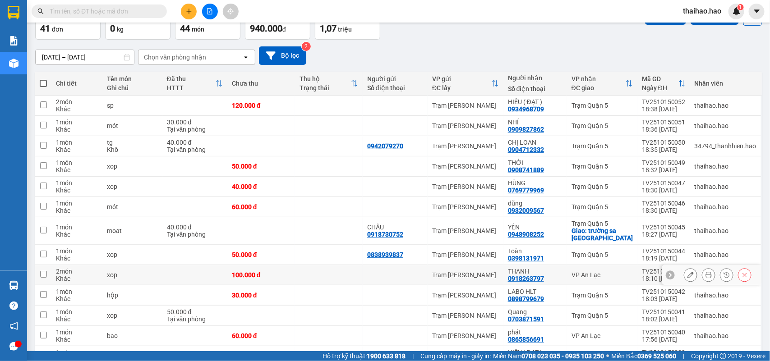
scroll to position [56, 0]
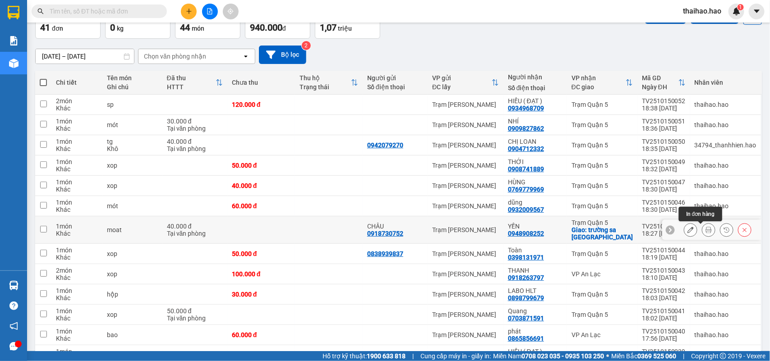
click at [706, 231] on icon at bounding box center [709, 230] width 6 height 6
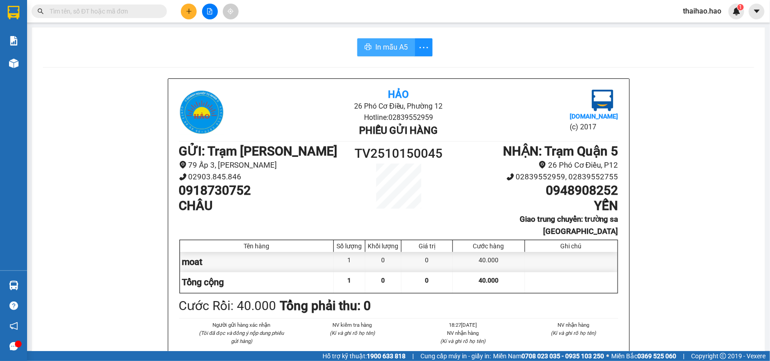
click at [375, 51] on span "In mẫu A5" at bounding box center [391, 47] width 32 height 11
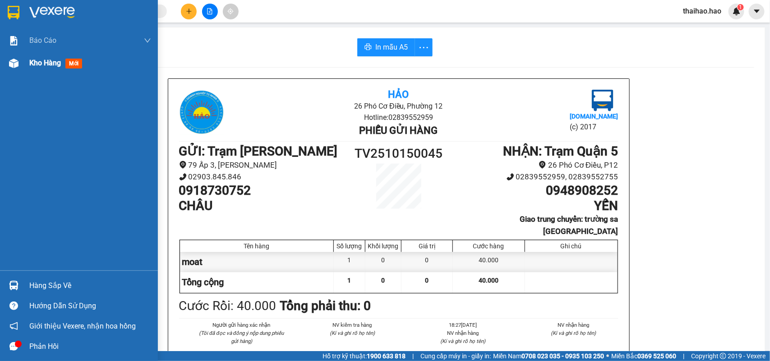
click at [23, 63] on div "Kho hàng mới" at bounding box center [79, 63] width 158 height 23
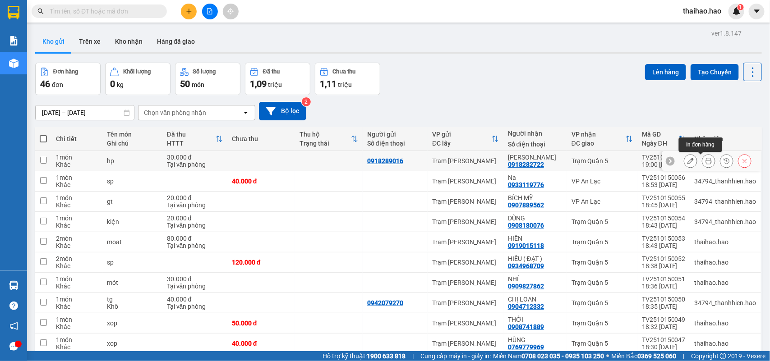
click at [706, 164] on icon at bounding box center [709, 161] width 6 height 6
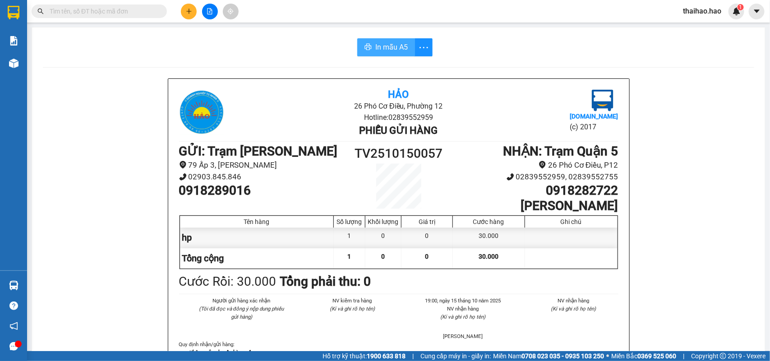
click at [381, 52] on span "In mẫu A5" at bounding box center [391, 47] width 32 height 11
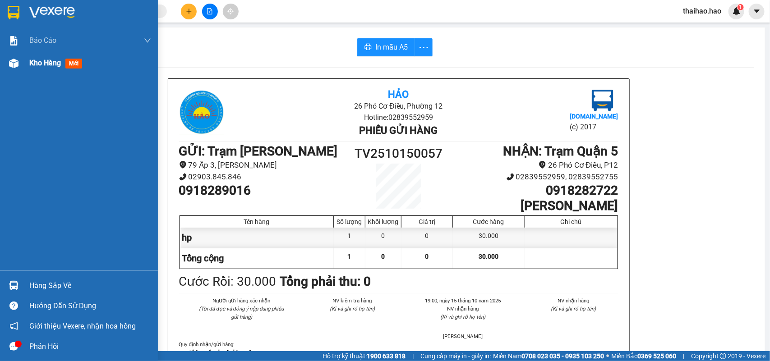
click at [13, 66] on img at bounding box center [13, 63] width 9 height 9
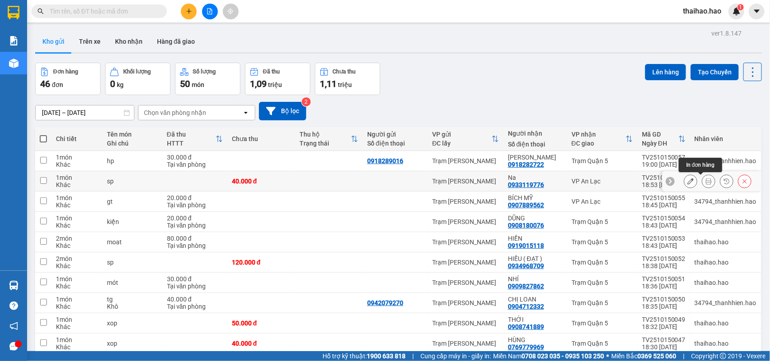
click at [706, 179] on icon at bounding box center [709, 181] width 6 height 6
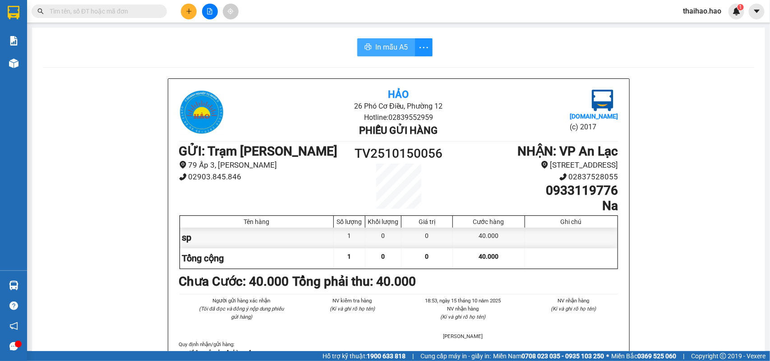
click at [387, 46] on span "In mẫu A5" at bounding box center [391, 47] width 32 height 11
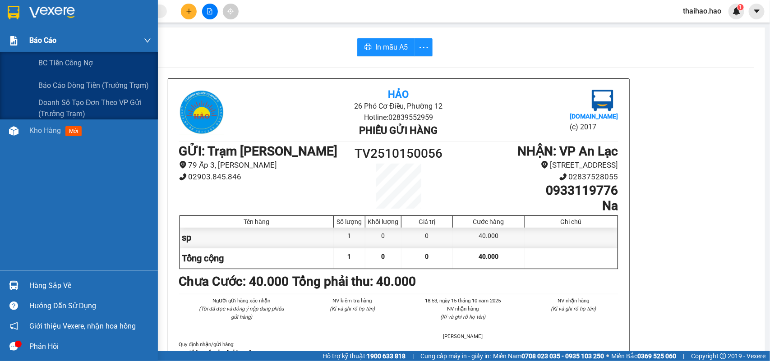
click at [34, 46] on span "Báo cáo" at bounding box center [42, 40] width 27 height 11
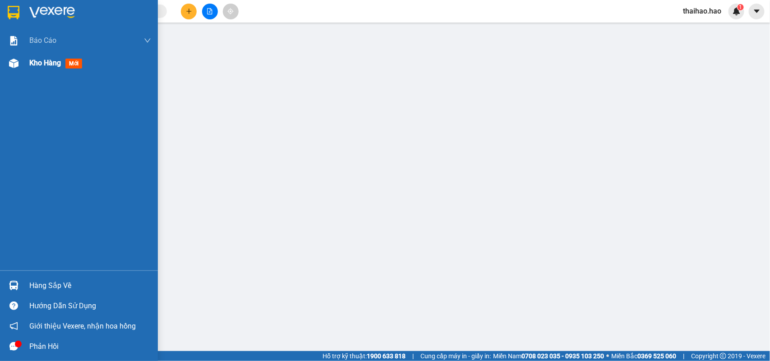
click at [19, 67] on div at bounding box center [14, 64] width 16 height 16
click at [19, 85] on div "Báo cáo BC tiền công nợ Báo cáo dòng tiền (trưởng trạm) Doanh số tạo đơn theo V…" at bounding box center [79, 149] width 158 height 241
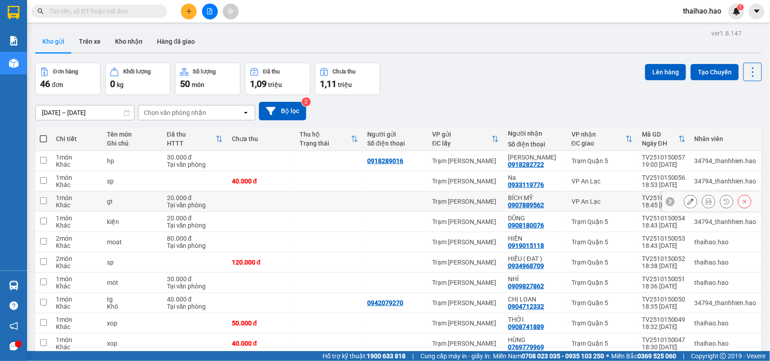
click at [706, 201] on icon at bounding box center [709, 202] width 6 height 6
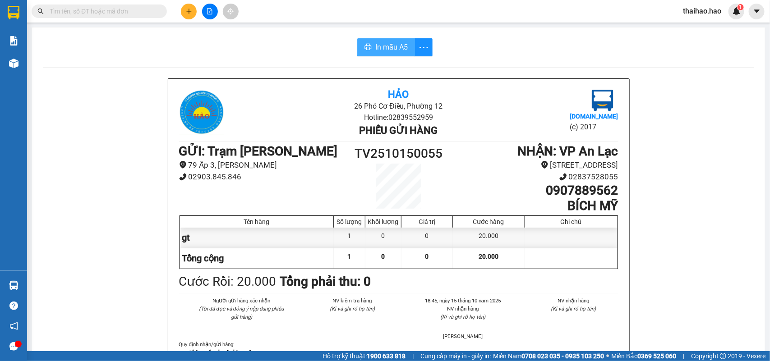
click at [398, 45] on span "In mẫu A5" at bounding box center [391, 47] width 32 height 11
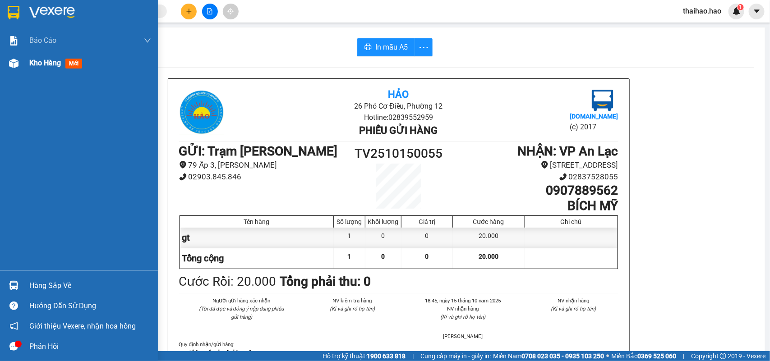
click at [37, 70] on div "Kho hàng mới" at bounding box center [90, 63] width 122 height 23
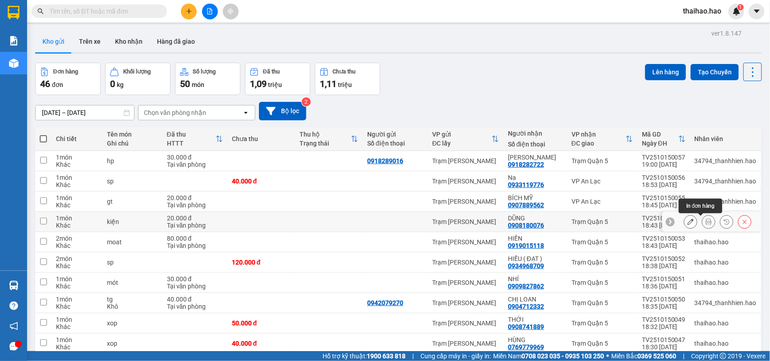
click at [706, 222] on icon at bounding box center [709, 222] width 6 height 6
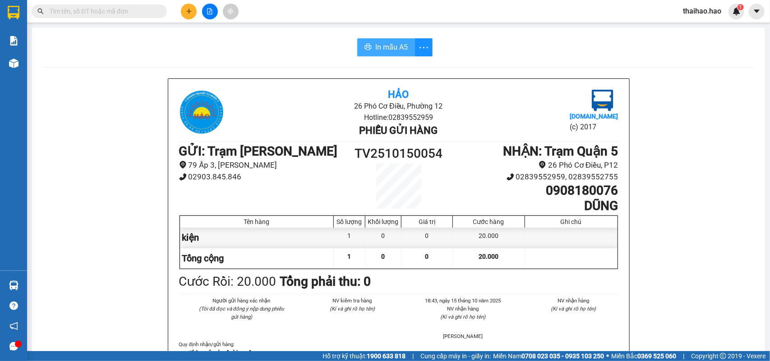
click at [396, 44] on span "In mẫu A5" at bounding box center [391, 47] width 32 height 11
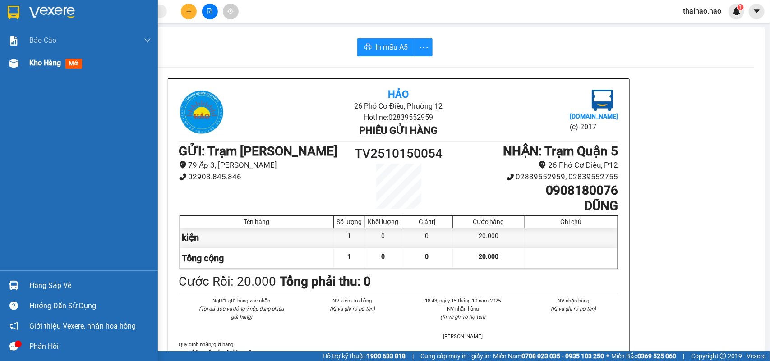
click at [26, 70] on div "Kho hàng mới" at bounding box center [79, 63] width 158 height 23
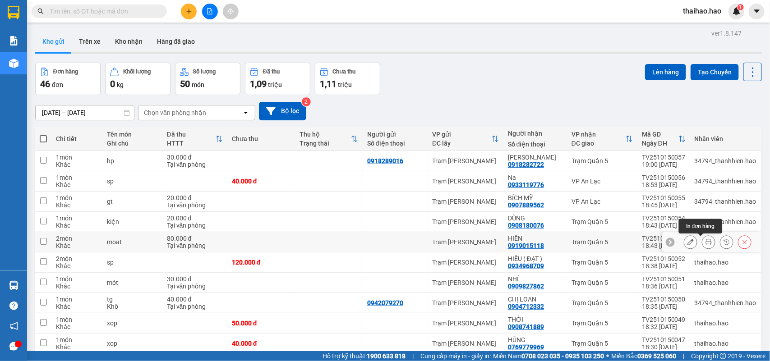
click at [706, 242] on icon at bounding box center [709, 242] width 6 height 6
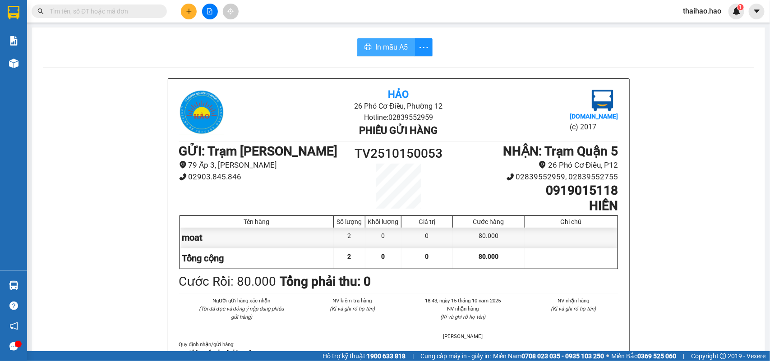
click at [392, 46] on span "In mẫu A5" at bounding box center [391, 47] width 32 height 11
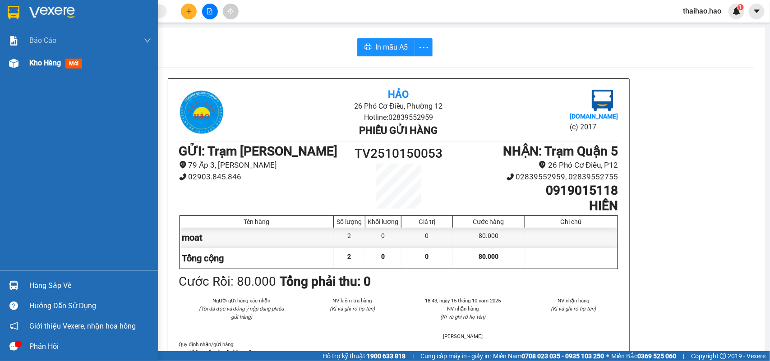
click at [15, 60] on img at bounding box center [13, 63] width 9 height 9
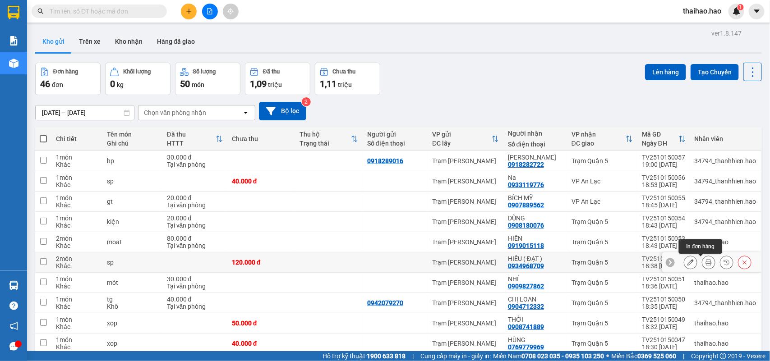
click at [706, 263] on icon at bounding box center [709, 262] width 6 height 6
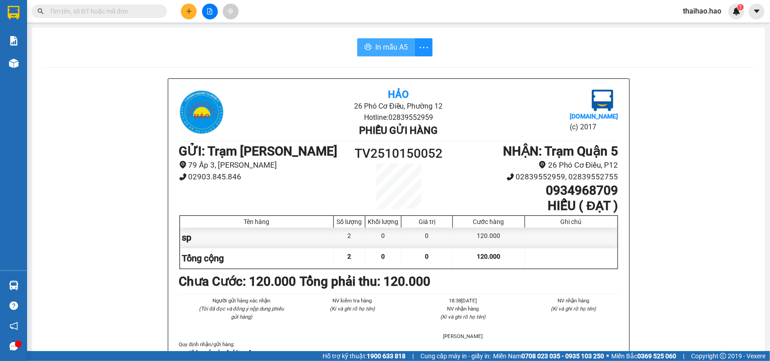
click at [402, 45] on span "In mẫu A5" at bounding box center [391, 47] width 32 height 11
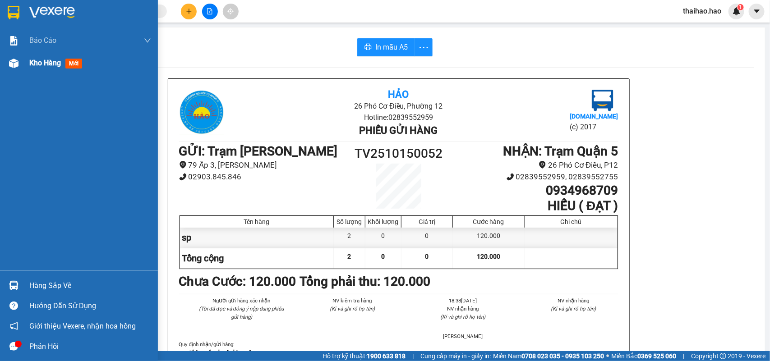
click at [30, 68] on div "Kho hàng mới" at bounding box center [57, 62] width 56 height 11
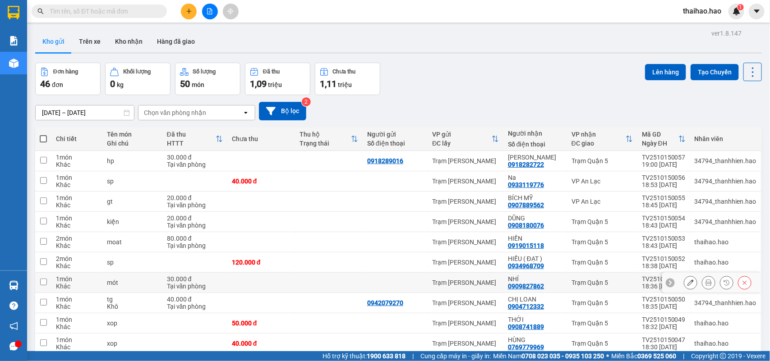
click at [688, 280] on icon at bounding box center [691, 283] width 6 height 6
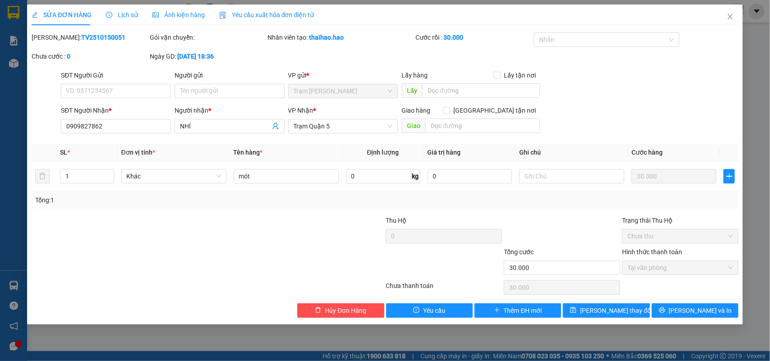
click at [129, 16] on span "Lịch sử" at bounding box center [122, 14] width 32 height 7
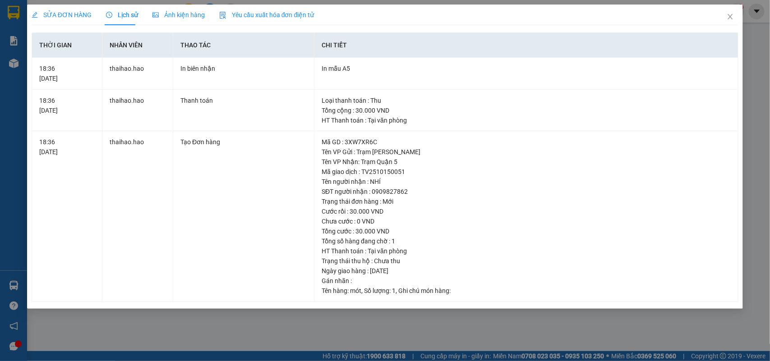
click at [159, 20] on div "Ảnh kiện hàng" at bounding box center [179, 15] width 52 height 21
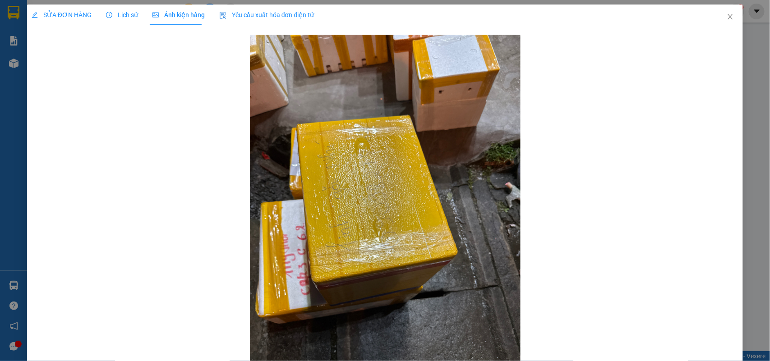
click at [116, 18] on span "Lịch sử" at bounding box center [122, 14] width 32 height 7
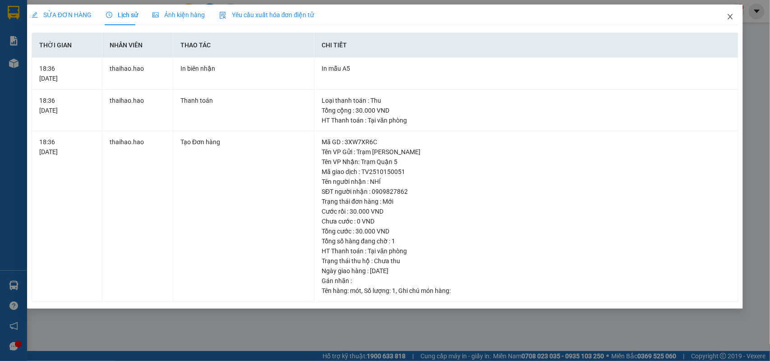
click at [731, 19] on icon "close" at bounding box center [730, 16] width 7 height 7
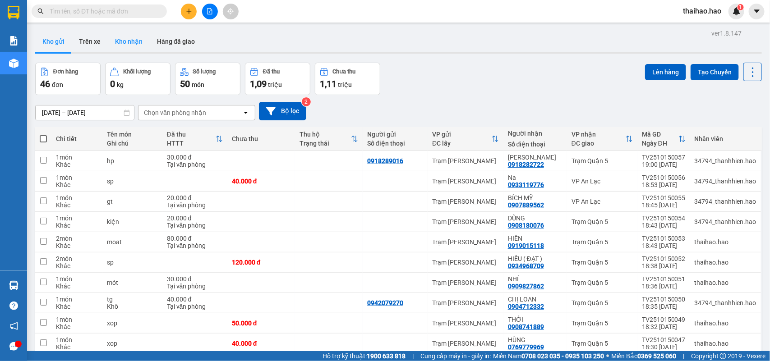
click at [131, 42] on button "Kho nhận" at bounding box center [129, 42] width 42 height 22
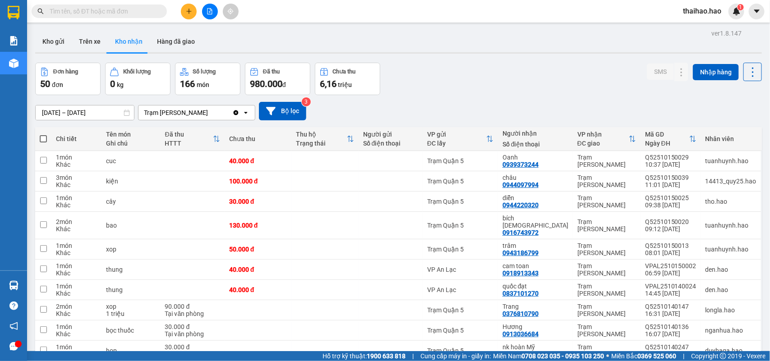
click at [136, 12] on input "text" at bounding box center [103, 11] width 106 height 10
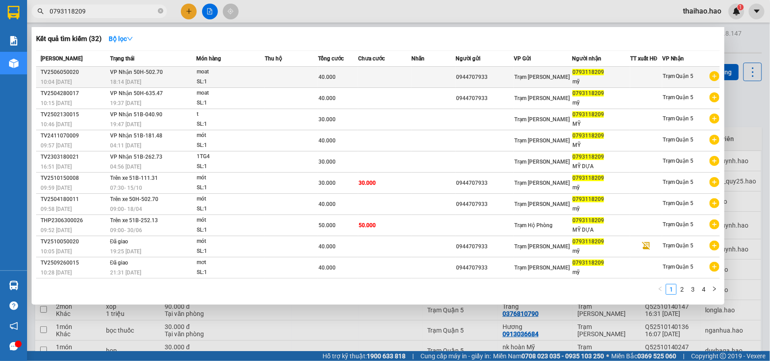
type input "0793118209"
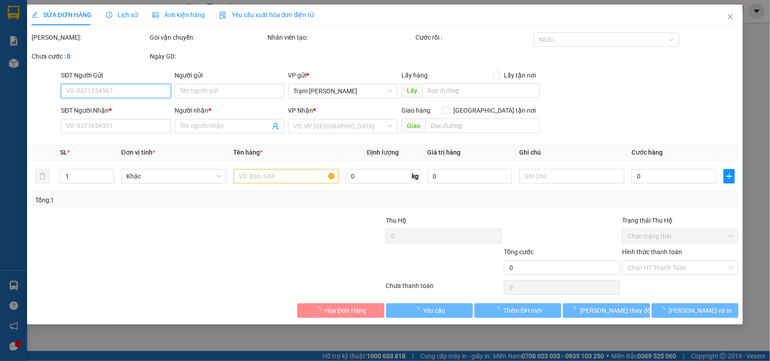
type input "0944707933"
type input "0793118209"
type input "mỹ"
type input "40.000"
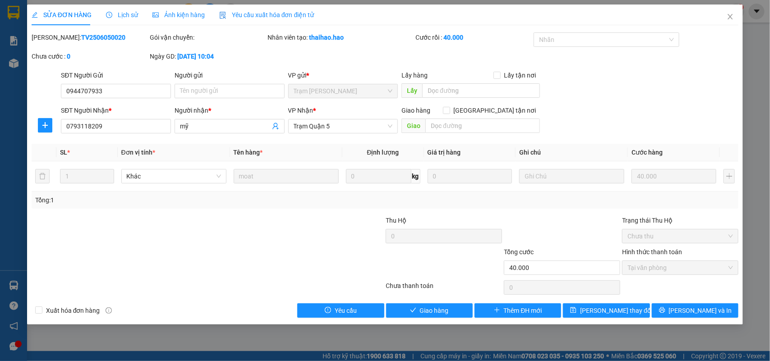
click at [130, 19] on span "Lịch sử" at bounding box center [122, 14] width 32 height 7
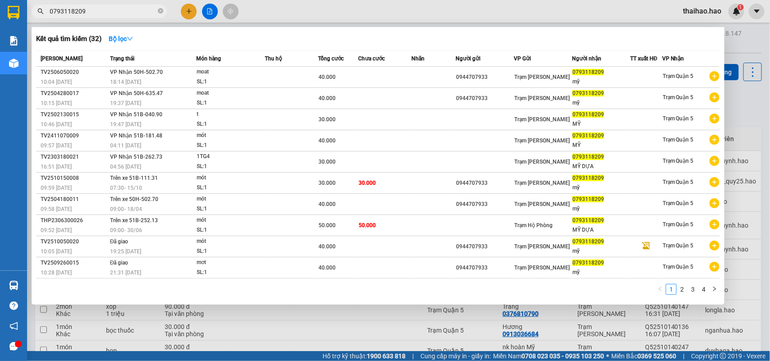
click at [83, 13] on input "0793118209" at bounding box center [103, 11] width 106 height 10
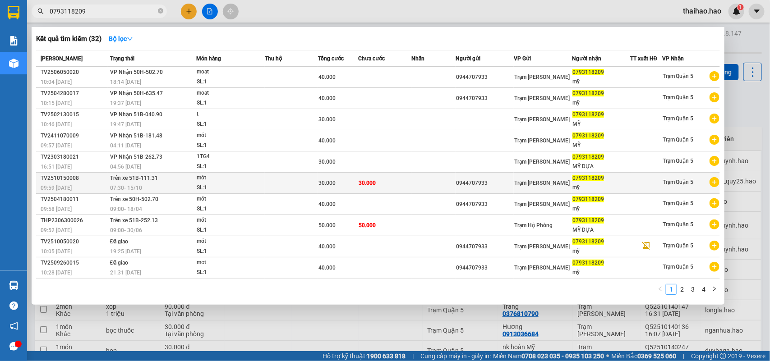
click at [167, 183] on div "07:30 [DATE]" at bounding box center [153, 188] width 86 height 10
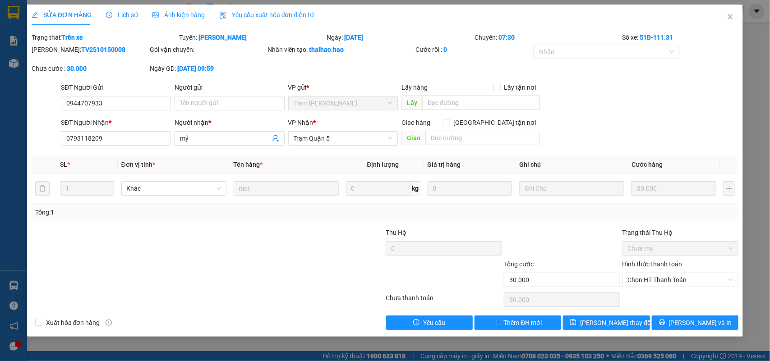
click at [176, 11] on span "Ảnh kiện hàng" at bounding box center [179, 14] width 52 height 7
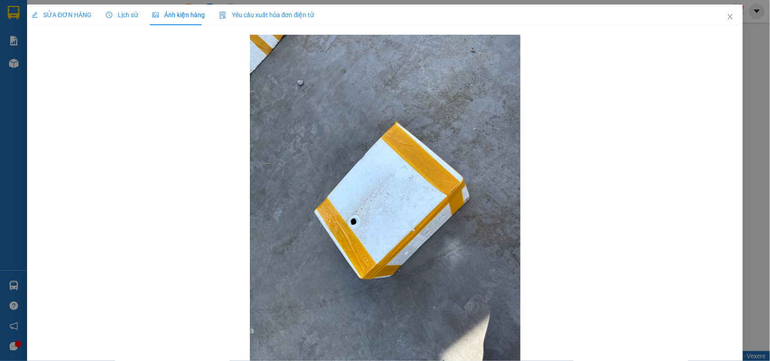
click at [121, 18] on span "Lịch sử" at bounding box center [122, 14] width 32 height 7
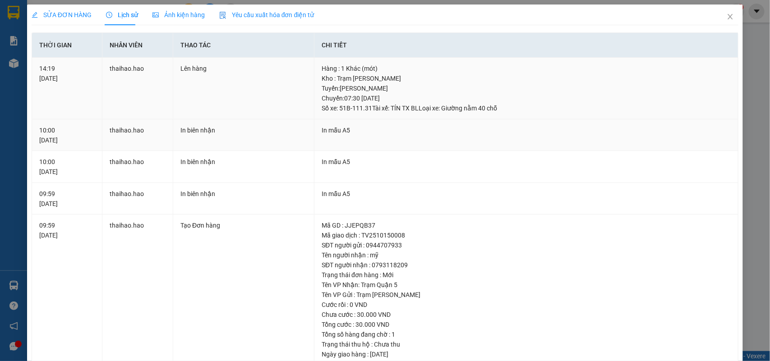
click at [310, 120] on tbody "14:19 [DATE] thaihao.[PERSON_NAME] hàng Hàng : 1 Khác (mót) Kho : Trạm Tắc Vân …" at bounding box center [385, 217] width 707 height 318
click at [155, 7] on div "Ảnh kiện hàng" at bounding box center [179, 15] width 52 height 21
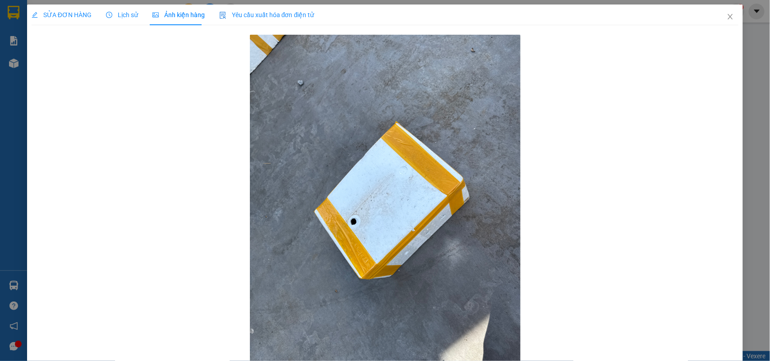
click at [66, 11] on span "SỬA ĐƠN HÀNG" at bounding box center [62, 14] width 60 height 7
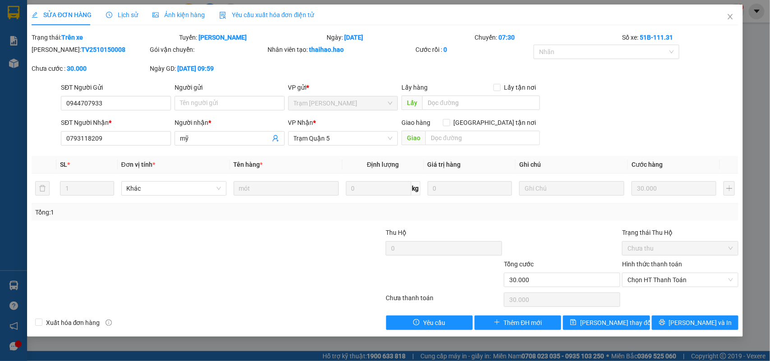
click at [171, 16] on span "Ảnh kiện hàng" at bounding box center [179, 14] width 52 height 7
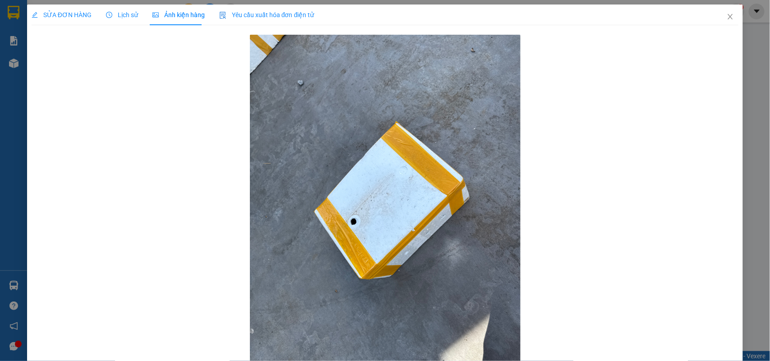
click at [134, 11] on span "Lịch sử" at bounding box center [122, 14] width 32 height 7
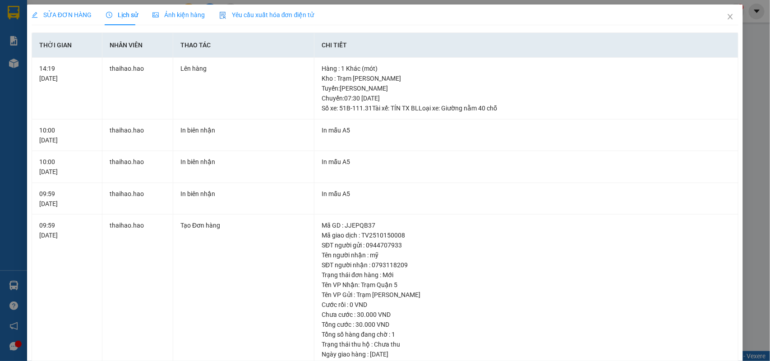
click at [176, 16] on span "Ảnh kiện hàng" at bounding box center [179, 14] width 52 height 7
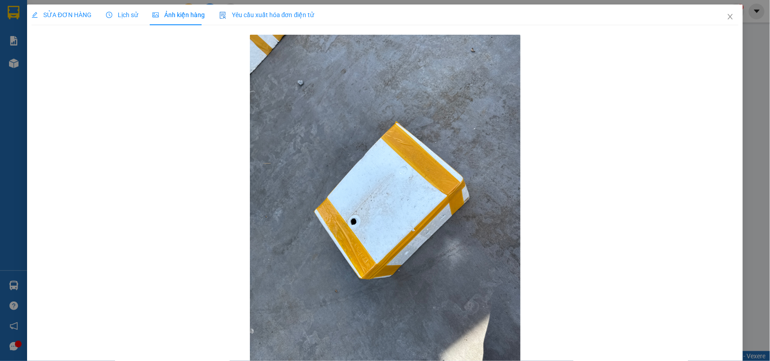
click at [111, 12] on icon "clock-circle" at bounding box center [109, 15] width 6 height 6
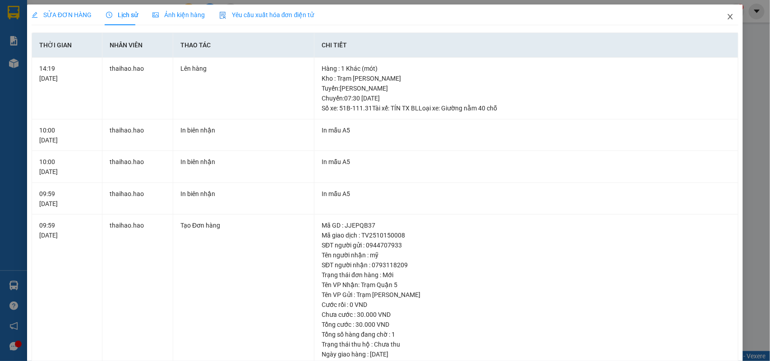
click at [727, 19] on icon "close" at bounding box center [730, 16] width 7 height 7
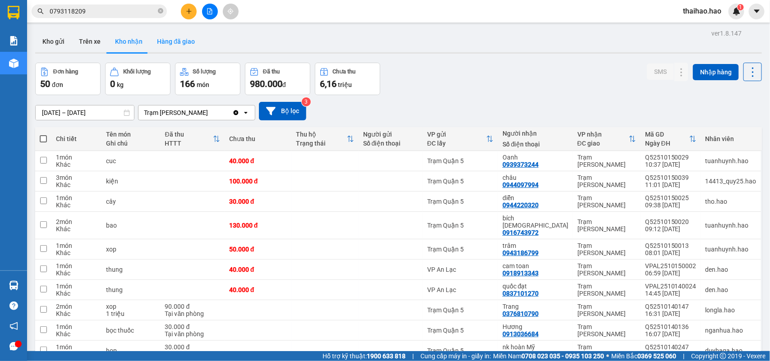
click at [192, 32] on button "Hàng đã giao" at bounding box center [176, 42] width 52 height 22
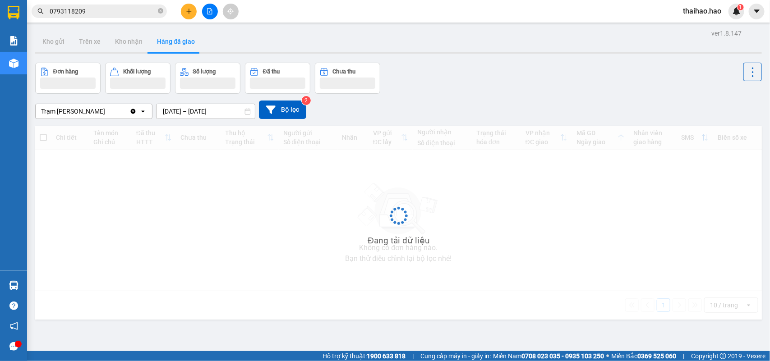
click at [190, 32] on button "Hàng đã giao" at bounding box center [176, 42] width 52 height 22
click at [202, 111] on input "[DATE] – [DATE]" at bounding box center [206, 111] width 98 height 14
click at [499, 81] on div "Đơn hàng Khối lượng Số lượng Đã thu Chưa thu" at bounding box center [398, 78] width 727 height 31
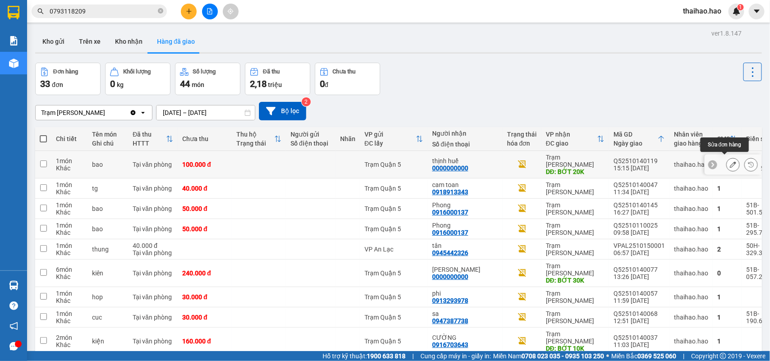
click at [730, 162] on icon at bounding box center [733, 165] width 6 height 6
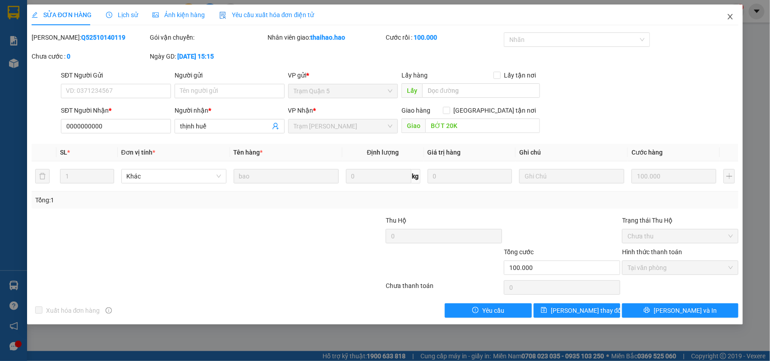
click at [729, 19] on icon "close" at bounding box center [730, 16] width 5 height 5
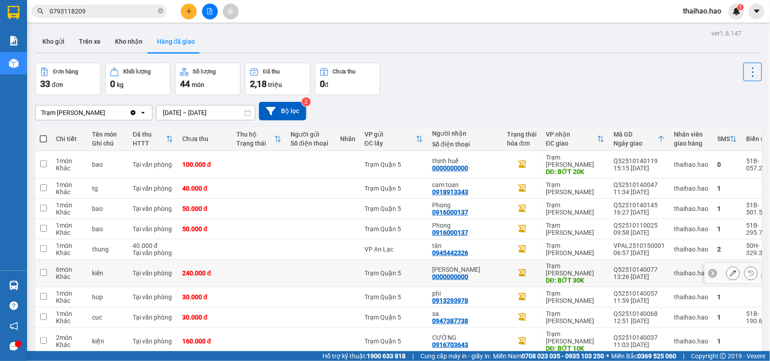
click at [730, 270] on icon at bounding box center [733, 273] width 6 height 6
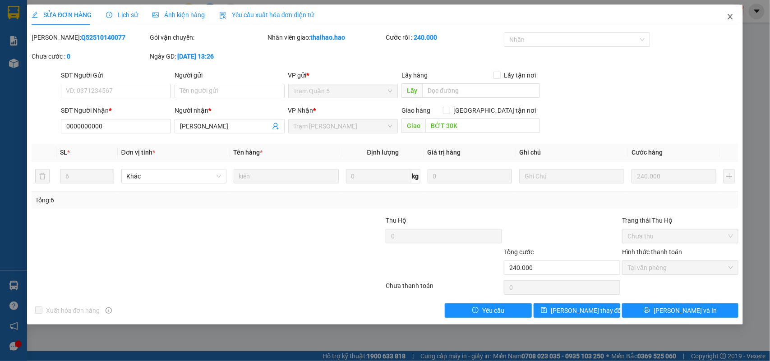
click at [732, 11] on span "Close" at bounding box center [730, 17] width 25 height 25
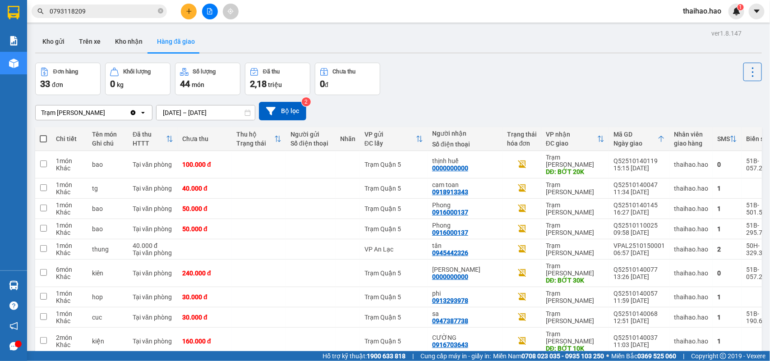
click at [721, 346] on span "100 / trang" at bounding box center [719, 350] width 32 height 9
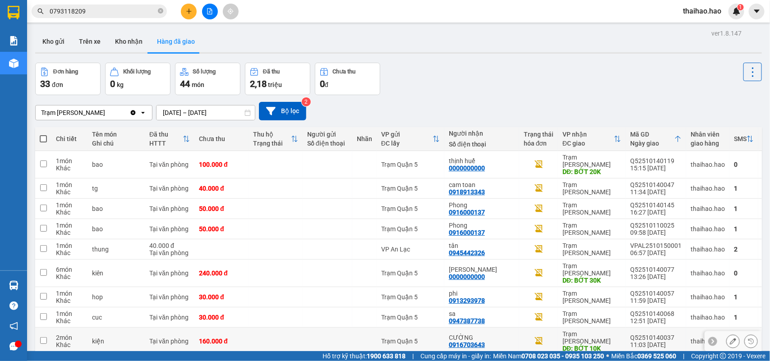
click at [727, 334] on button at bounding box center [733, 342] width 13 height 16
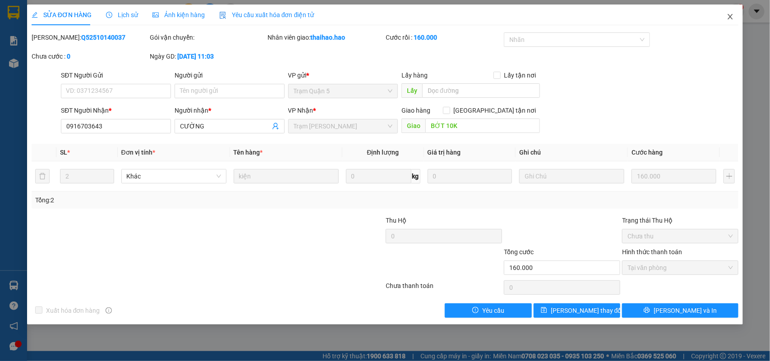
click at [727, 19] on span "Close" at bounding box center [730, 17] width 25 height 25
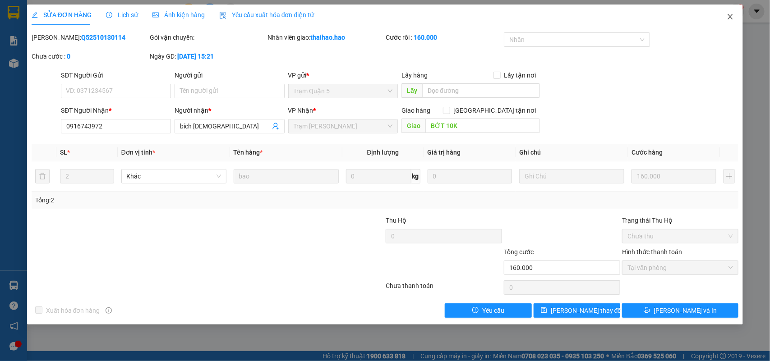
click at [732, 16] on icon "close" at bounding box center [730, 16] width 5 height 5
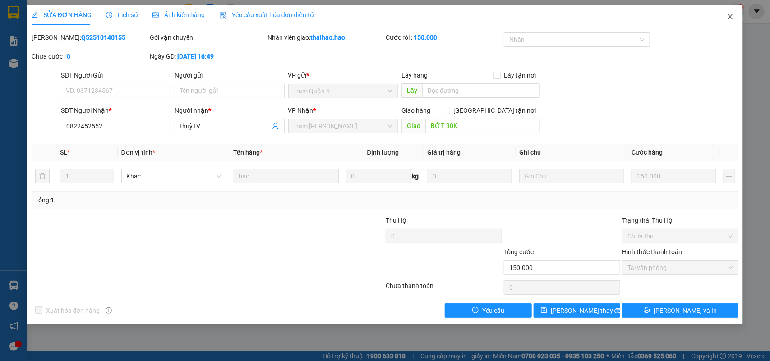
click at [732, 13] on icon "close" at bounding box center [730, 16] width 7 height 7
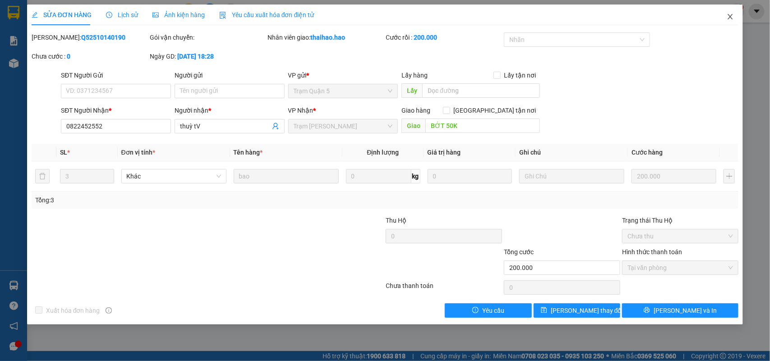
click at [738, 10] on span "Close" at bounding box center [730, 17] width 25 height 25
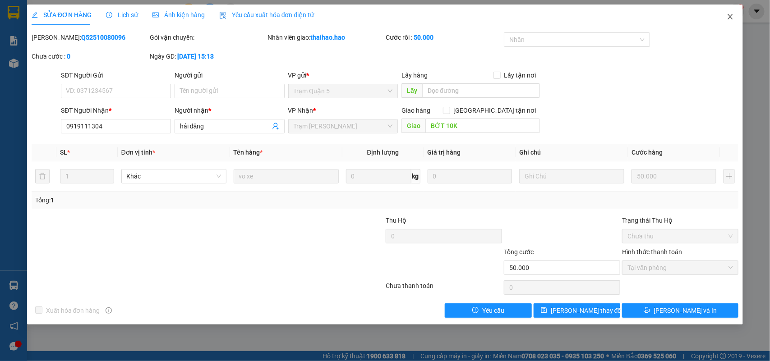
click at [731, 19] on icon "close" at bounding box center [730, 16] width 7 height 7
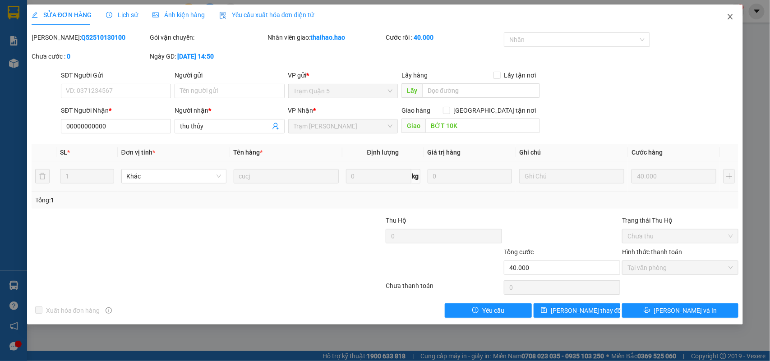
click at [732, 19] on icon "close" at bounding box center [730, 16] width 7 height 7
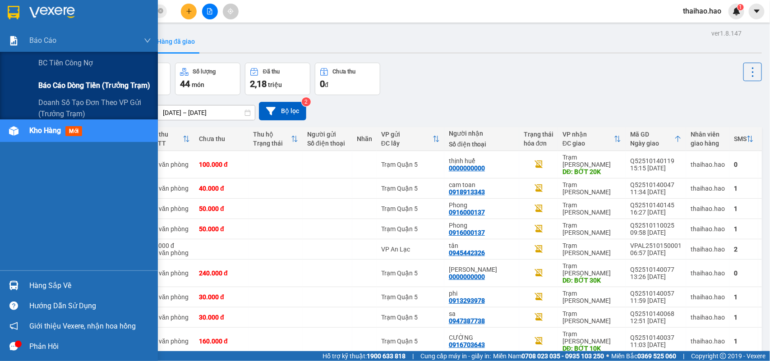
click at [64, 82] on span "Báo cáo dòng tiền (trưởng trạm)" at bounding box center [94, 85] width 112 height 11
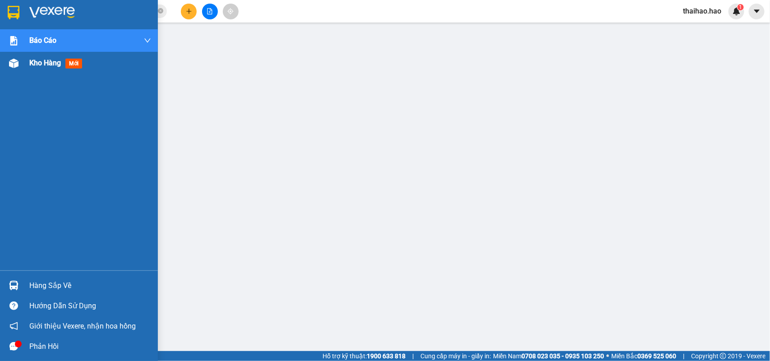
click at [5, 65] on div "Kho hàng mới" at bounding box center [79, 63] width 158 height 23
